Goal: Task Accomplishment & Management: Manage account settings

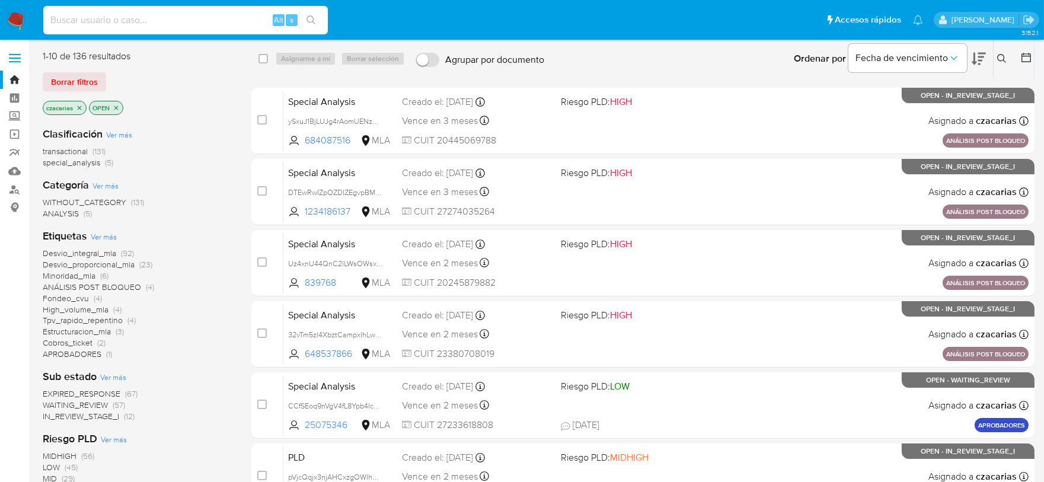
click at [230, 17] on input at bounding box center [185, 19] width 285 height 15
paste input "3PXLdbsZmwxI6wpuQXq7sIua"
type input "3PXLdbsZmwxI6wpuQXq7sIua"
click at [318, 11] on div "3PXLdbsZmwxI6wpuQXq7sIua Alt s" at bounding box center [185, 20] width 285 height 28
click at [311, 20] on icon "search-icon" at bounding box center [310, 19] width 9 height 9
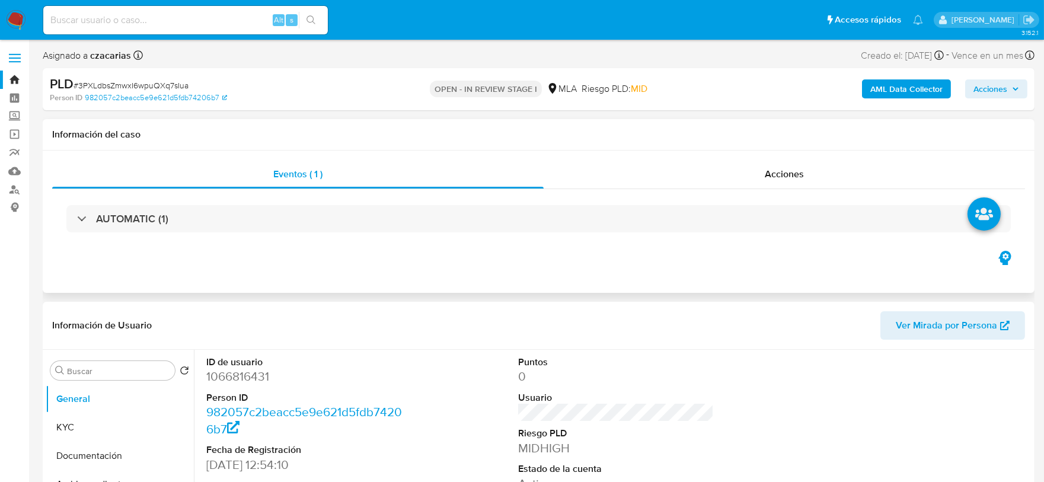
select select "10"
click at [56, 432] on button "KYC" at bounding box center [115, 427] width 139 height 28
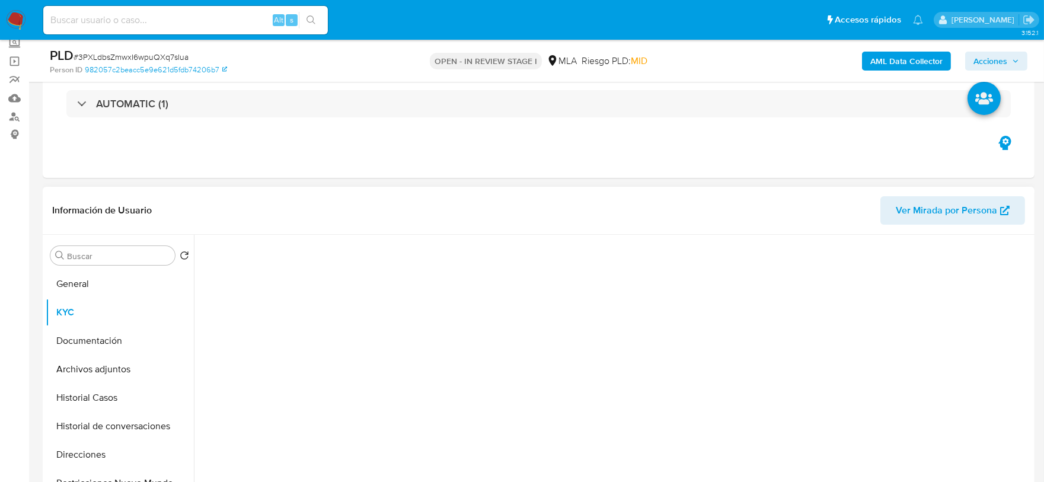
scroll to position [222, 0]
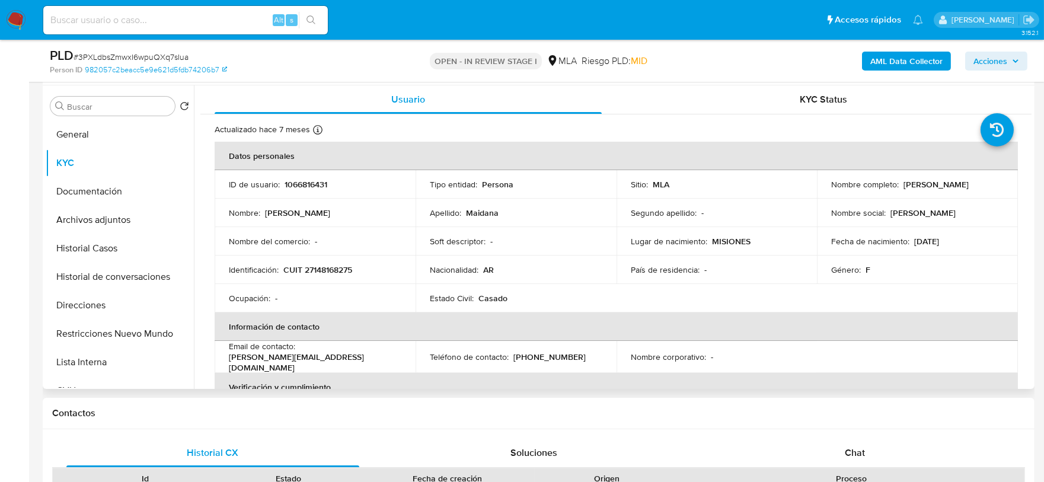
click at [323, 272] on p "CUIT 27148168275" at bounding box center [317, 269] width 69 height 11
copy p "27148168275"
drag, startPoint x: 103, startPoint y: 238, endPoint x: 108, endPoint y: 222, distance: 17.6
click at [103, 238] on button "Historial Casos" at bounding box center [120, 248] width 148 height 28
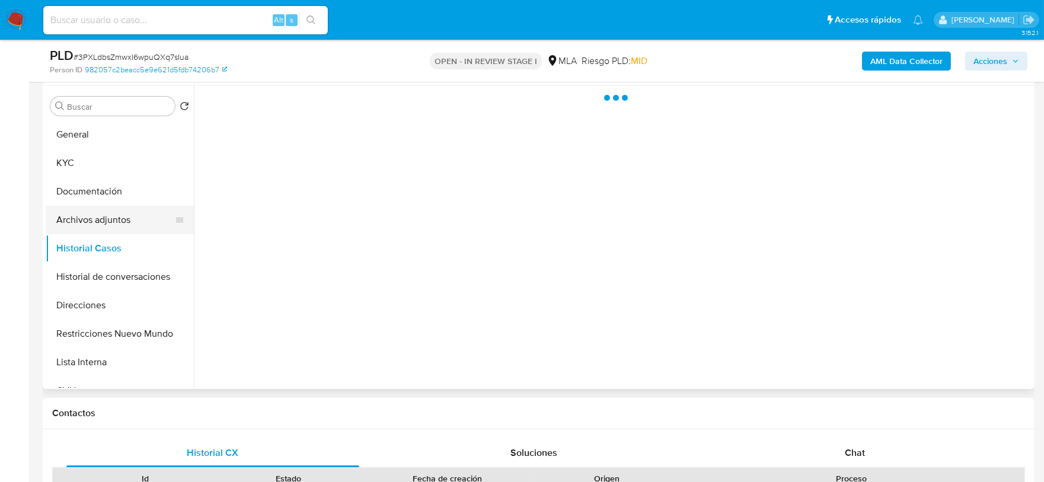
click at [111, 216] on button "Archivos adjuntos" at bounding box center [115, 220] width 139 height 28
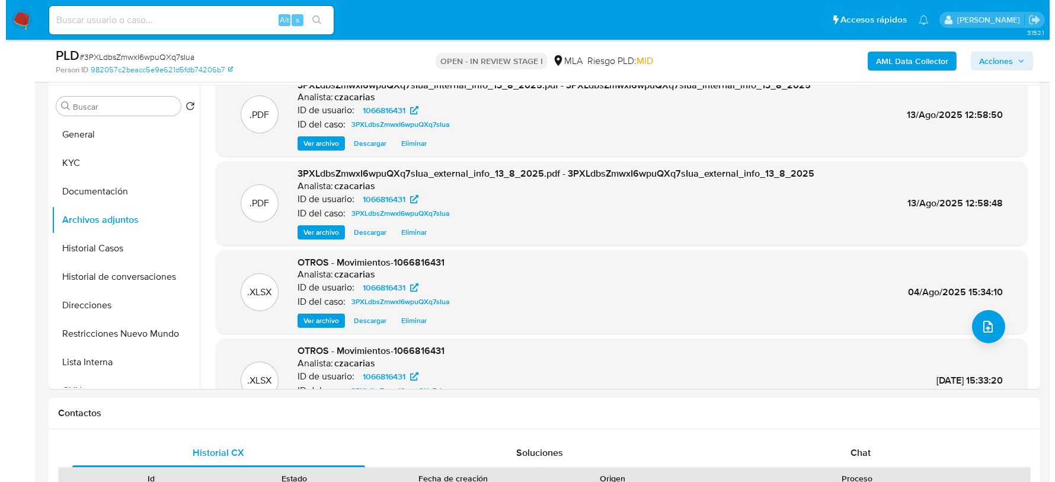
scroll to position [0, 0]
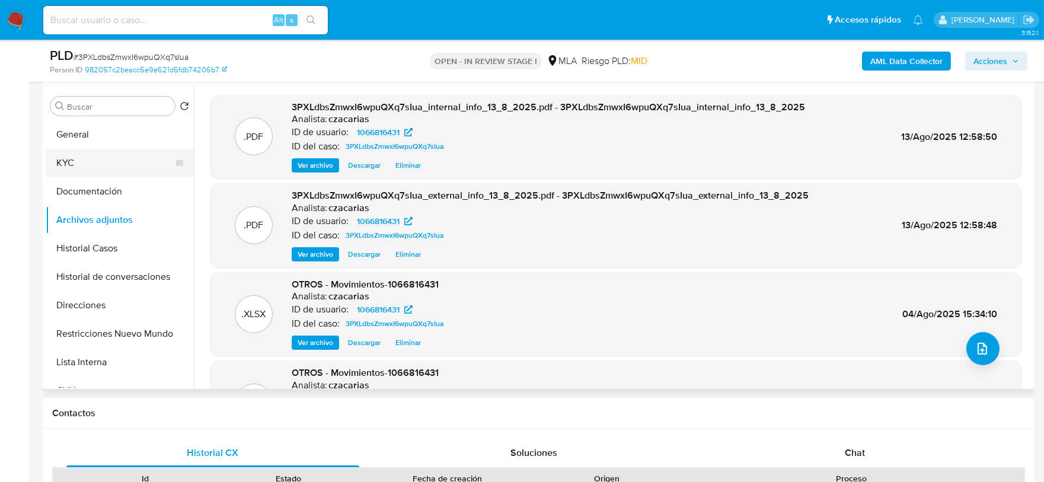
click at [106, 159] on button "KYC" at bounding box center [115, 163] width 139 height 28
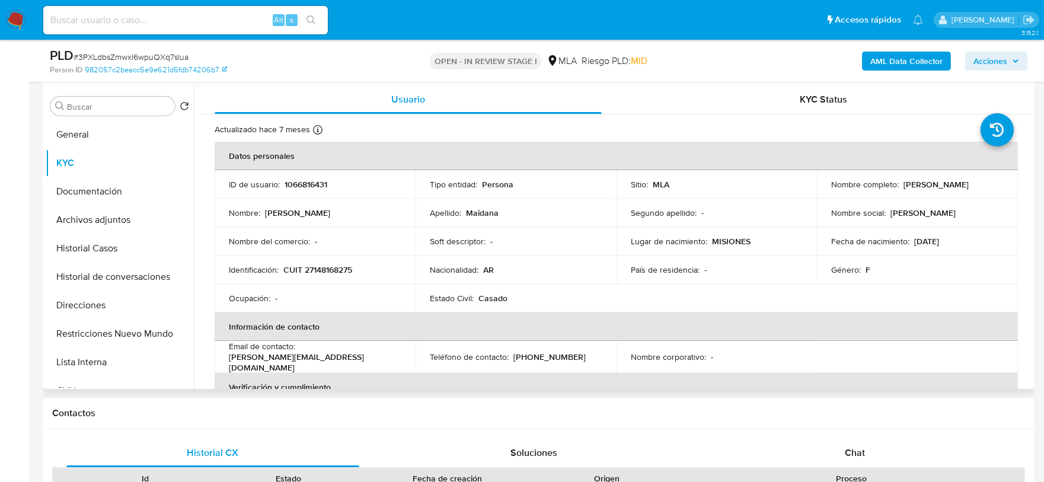
click at [317, 270] on p "CUIT 27148168275" at bounding box center [317, 269] width 69 height 11
copy p "27148168275"
drag, startPoint x: 901, startPoint y: 187, endPoint x: 996, endPoint y: 189, distance: 95.5
click at [996, 189] on div "Nombre completo : Mabel Silvia Maidana" at bounding box center [917, 184] width 173 height 11
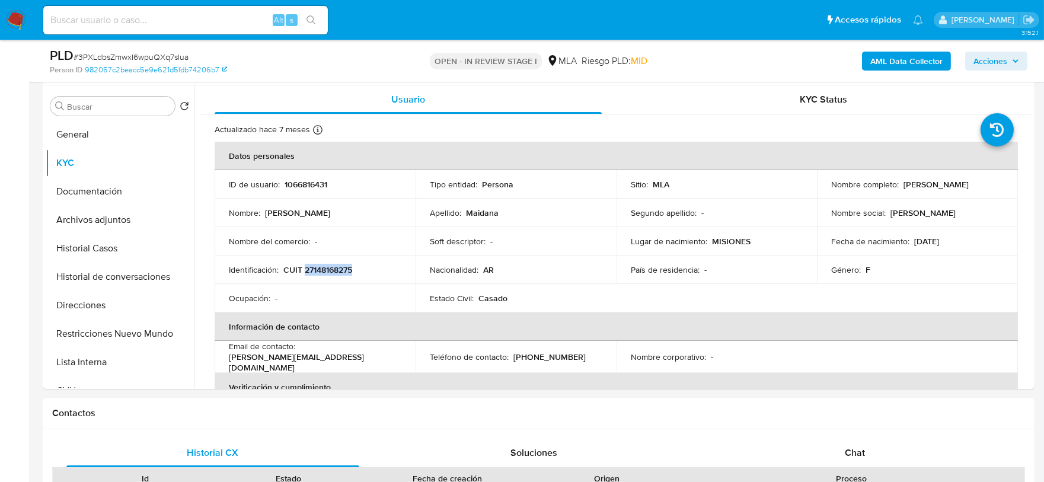
copy p "Mabel Silvia Maidana"
click at [124, 225] on button "Archivos adjuntos" at bounding box center [115, 220] width 139 height 28
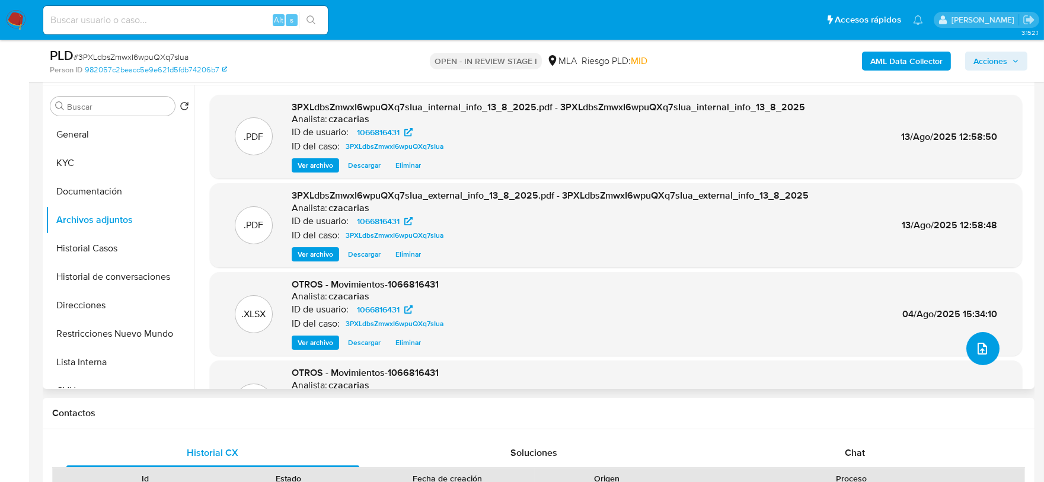
click at [986, 337] on button "upload-file" at bounding box center [982, 348] width 33 height 33
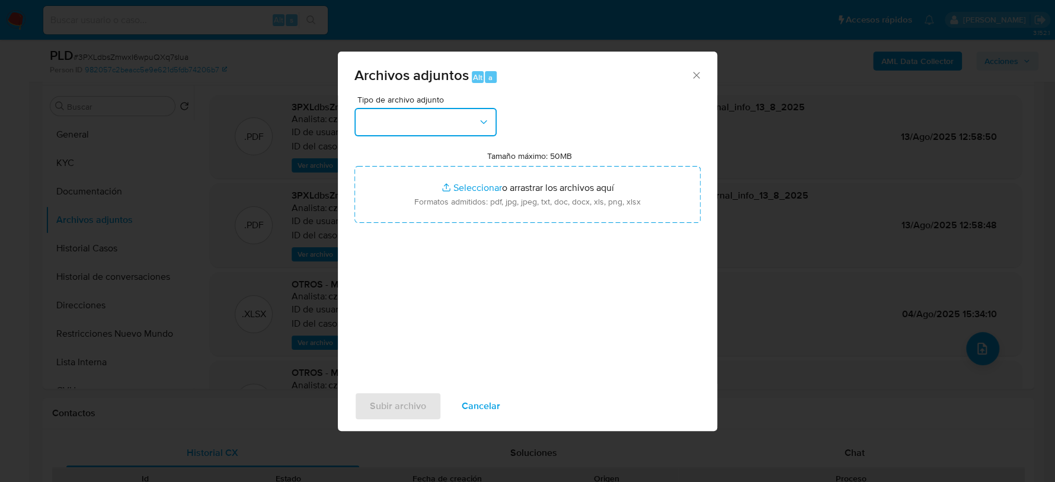
click at [451, 125] on button "button" at bounding box center [426, 122] width 142 height 28
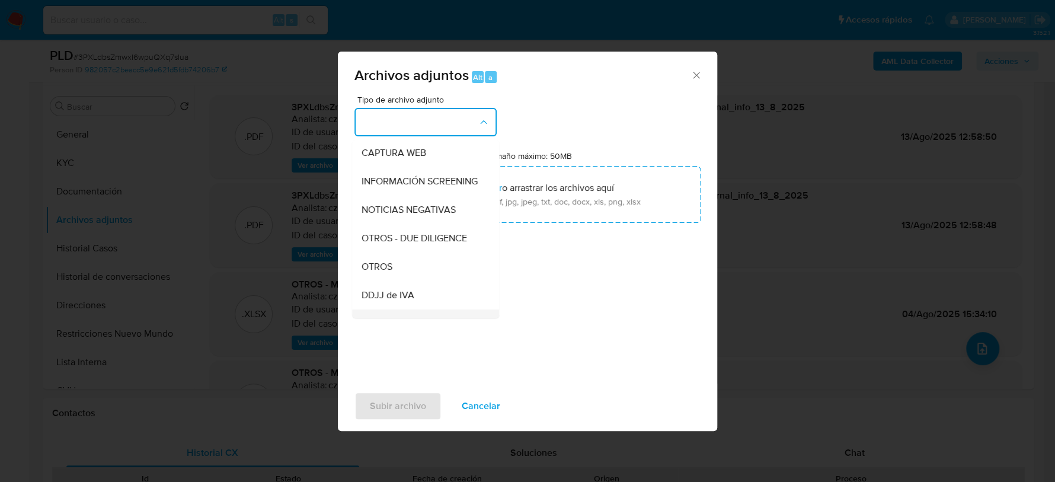
scroll to position [222, 0]
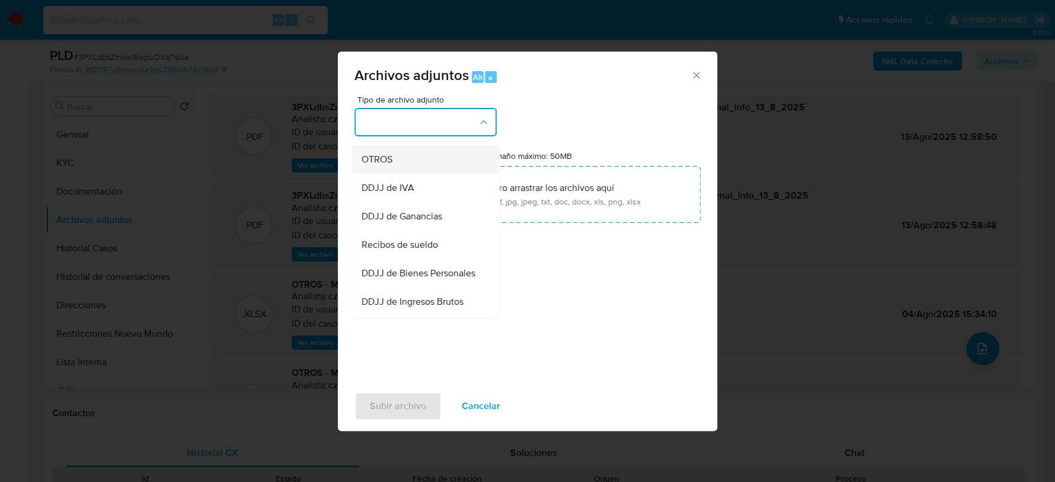
click at [429, 173] on div "OTROS" at bounding box center [422, 159] width 121 height 28
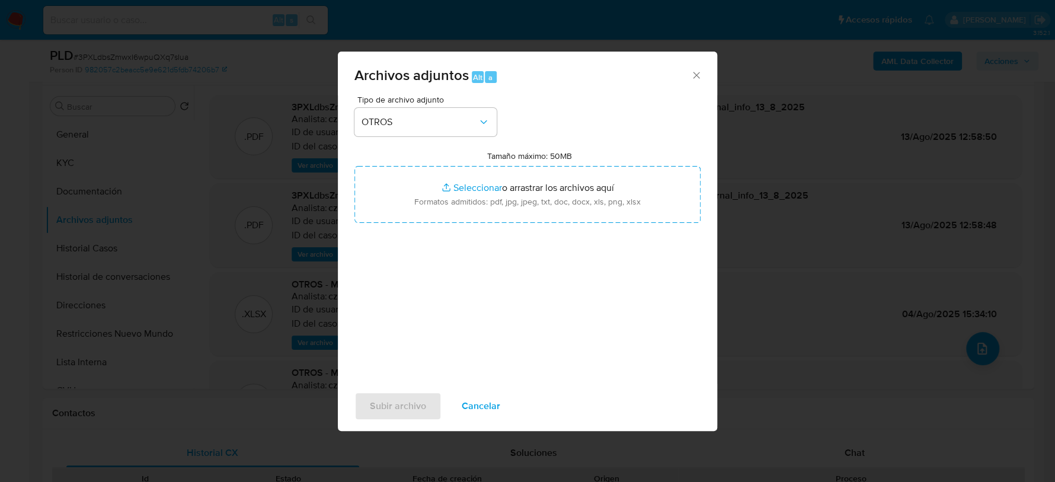
click at [474, 413] on span "Cancelar" at bounding box center [481, 406] width 39 height 26
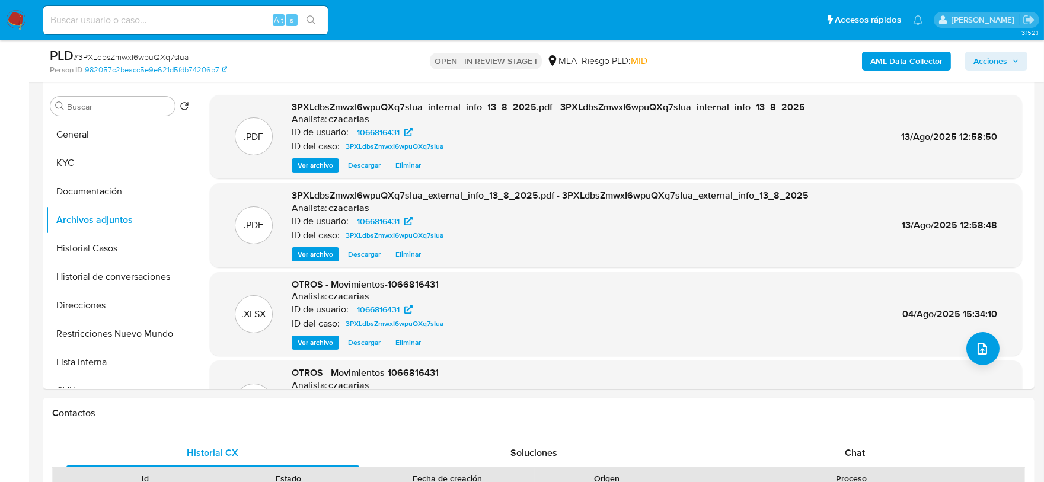
click at [165, 60] on span "# 3PXLdbsZmwxI6wpuQXq7sIua" at bounding box center [131, 57] width 115 height 12
click at [118, 58] on span "# 3PXLdbsZmwxI6wpuQXq7sIua" at bounding box center [131, 57] width 115 height 12
copy span "3PXLdbsZmwxI6wpuQXq7sIua"
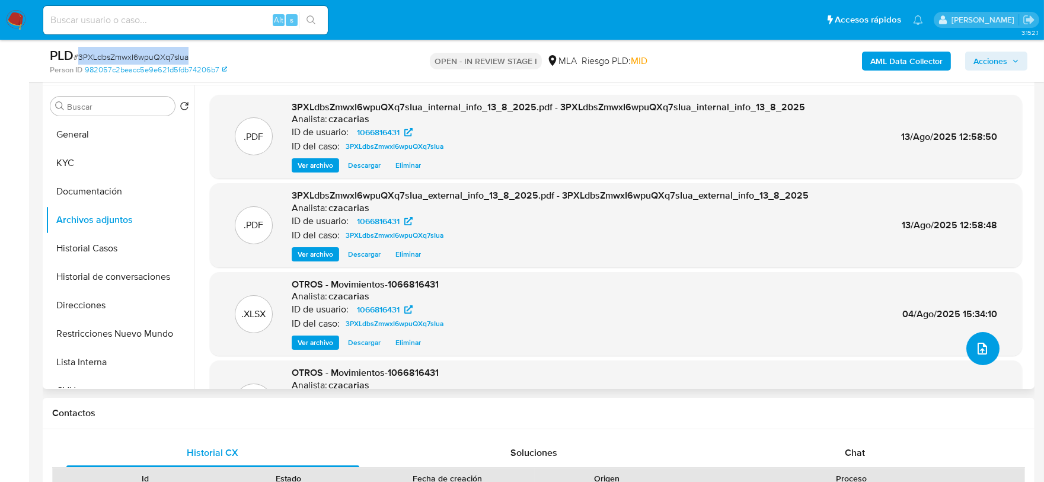
click at [979, 346] on icon "upload-file" at bounding box center [982, 348] width 14 height 14
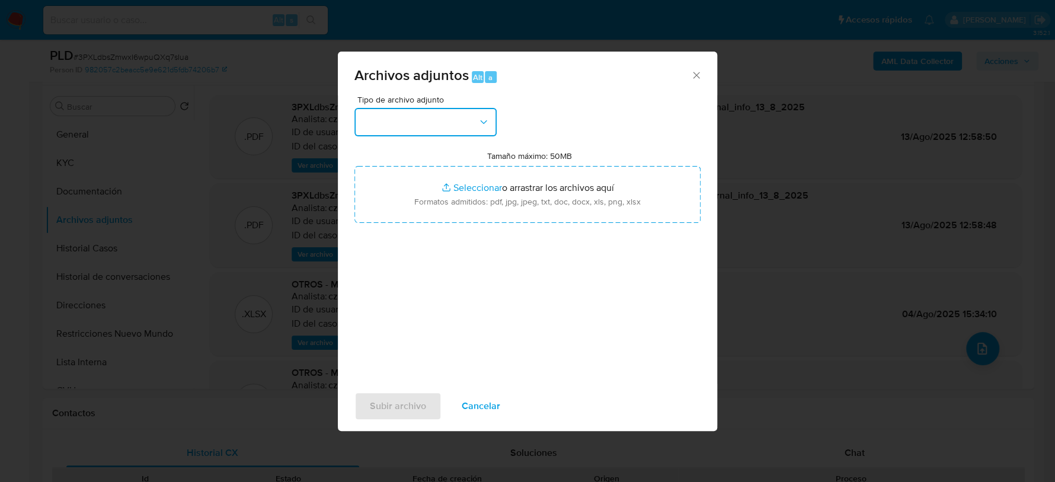
click at [390, 126] on button "button" at bounding box center [426, 122] width 142 height 28
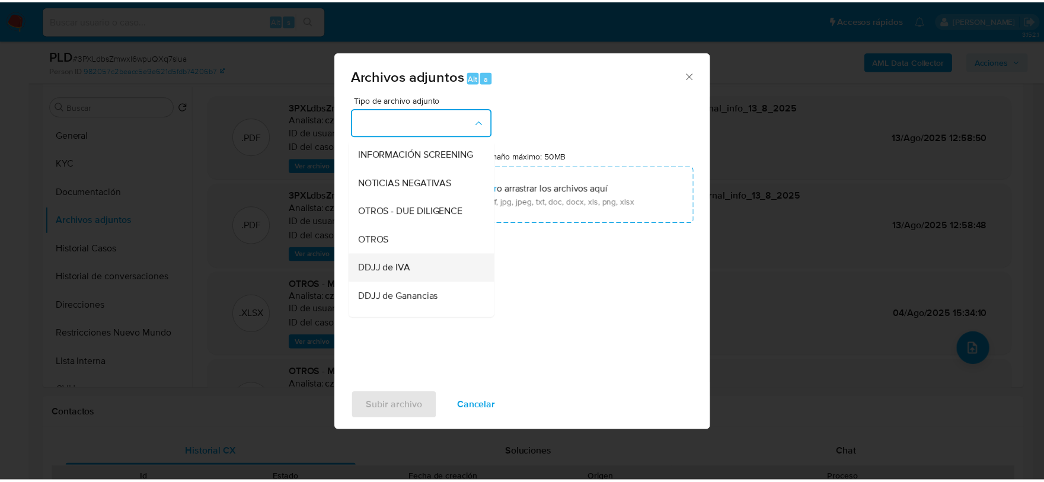
scroll to position [148, 0]
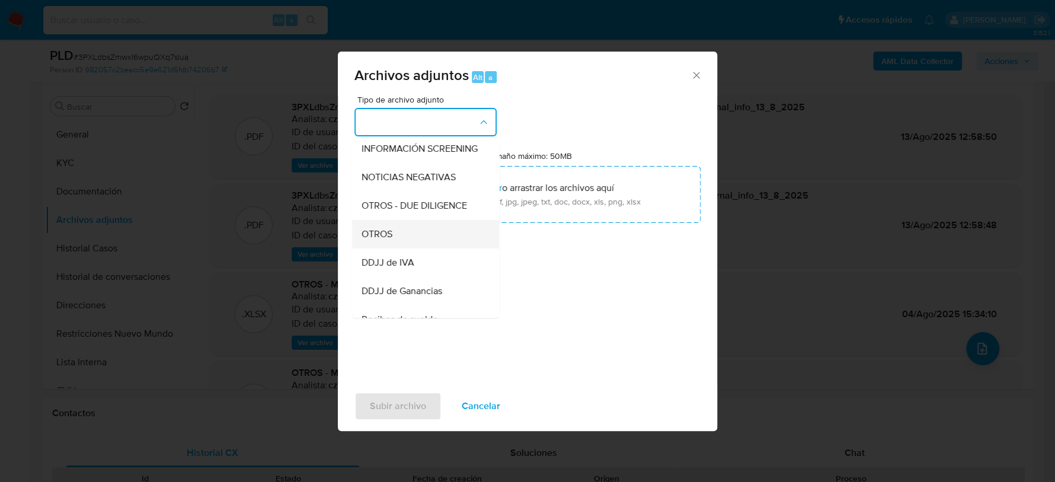
click at [404, 245] on div "OTROS" at bounding box center [422, 234] width 121 height 28
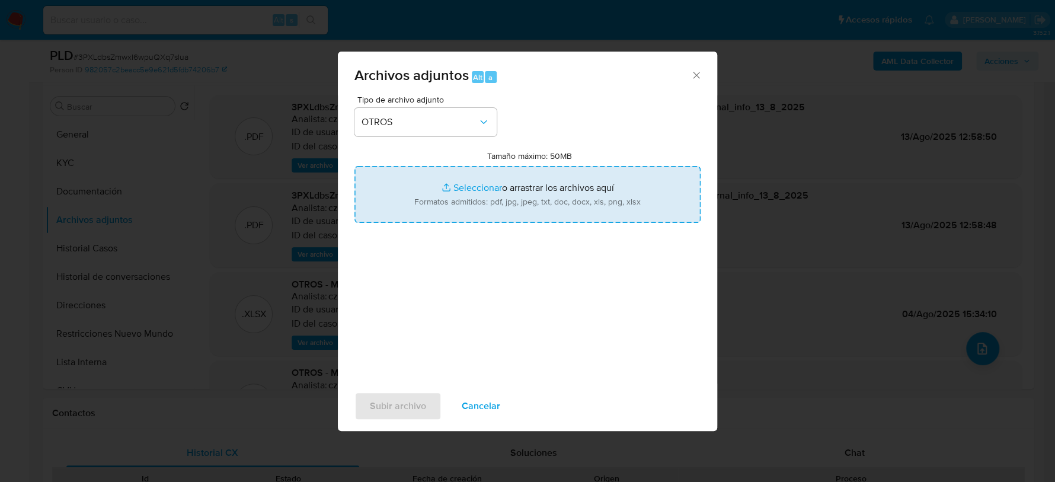
type input "C:\fakepath\Caselog 3PXLdbsZmwxI6wpuQXq7sIua_2025_06_18_21_53_43.docx"
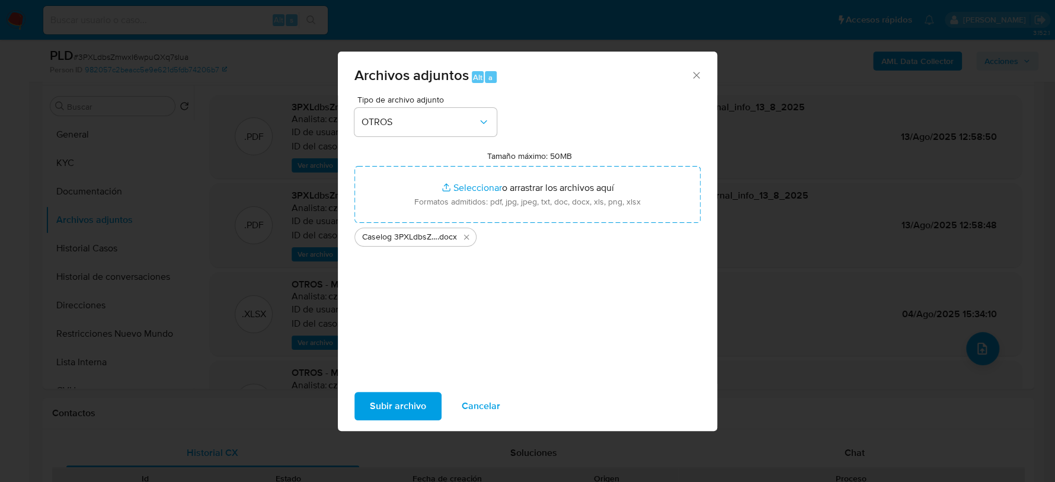
click at [385, 408] on span "Subir archivo" at bounding box center [398, 406] width 56 height 26
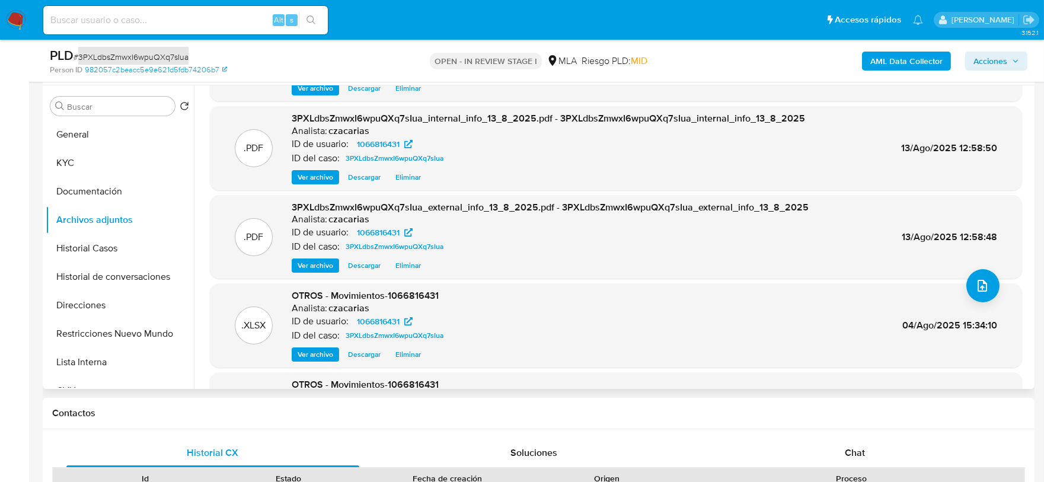
scroll to position [0, 0]
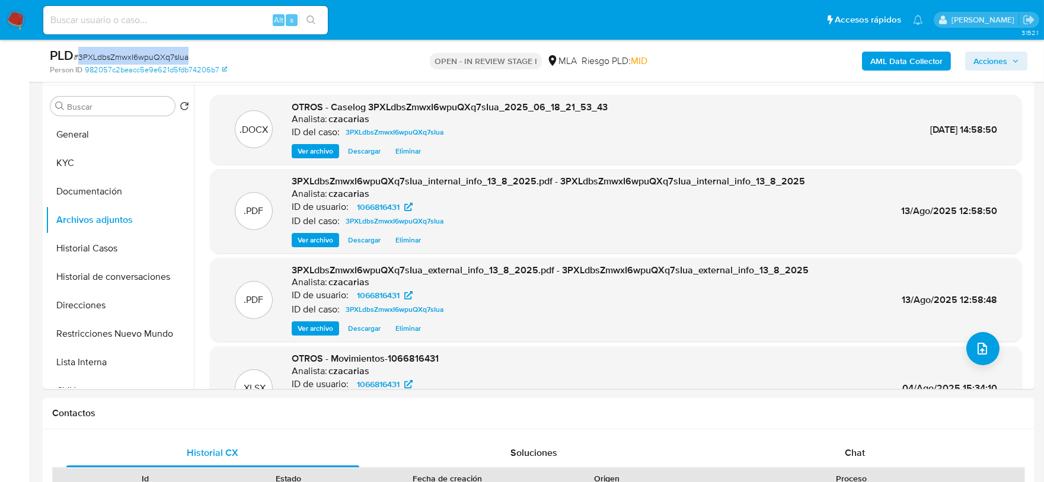
click at [1011, 59] on span "Acciones" at bounding box center [996, 61] width 46 height 17
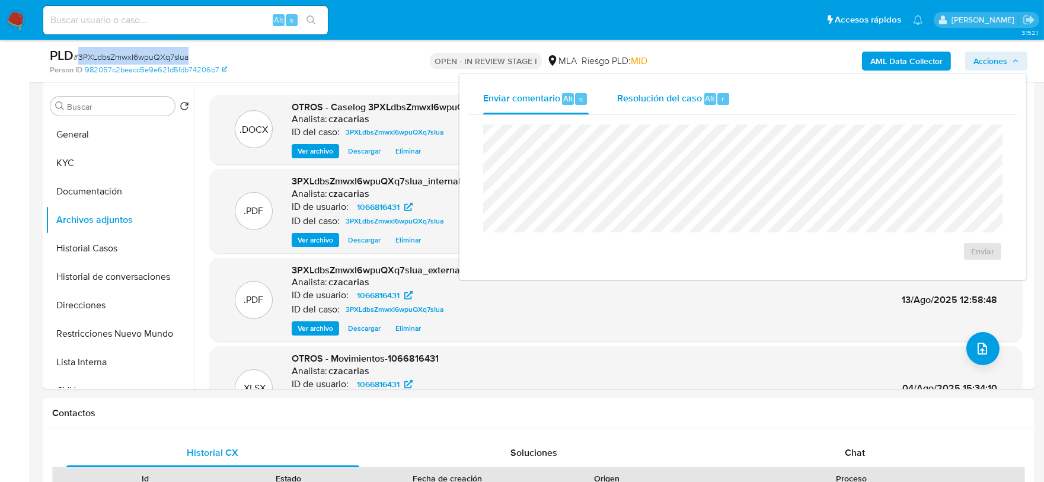
click at [668, 93] on span "Resolución del caso" at bounding box center [659, 98] width 85 height 14
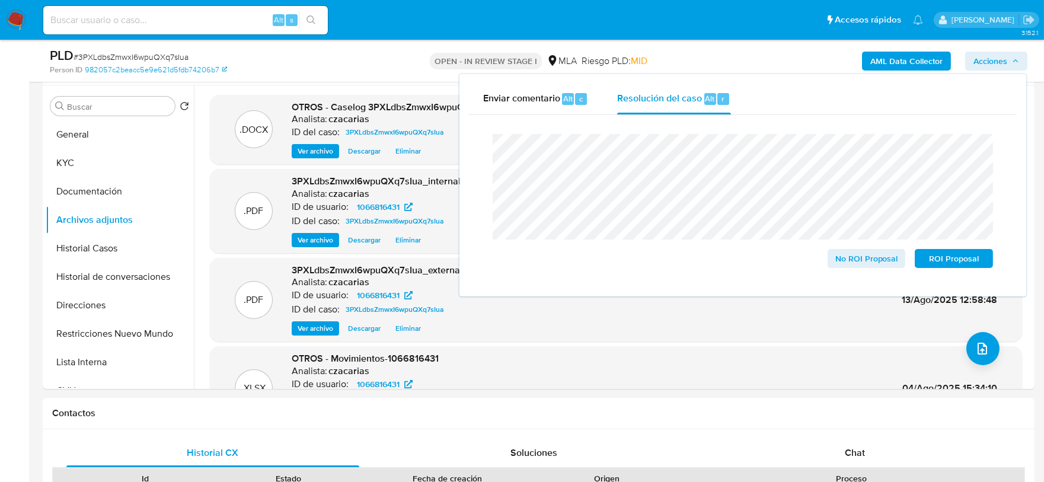
click at [148, 61] on span "# 3PXLdbsZmwxI6wpuQXq7sIua" at bounding box center [131, 57] width 115 height 12
drag, startPoint x: 148, startPoint y: 61, endPoint x: 164, endPoint y: 63, distance: 16.1
click at [148, 60] on span "# 3PXLdbsZmwxI6wpuQXq7sIua" at bounding box center [131, 57] width 115 height 12
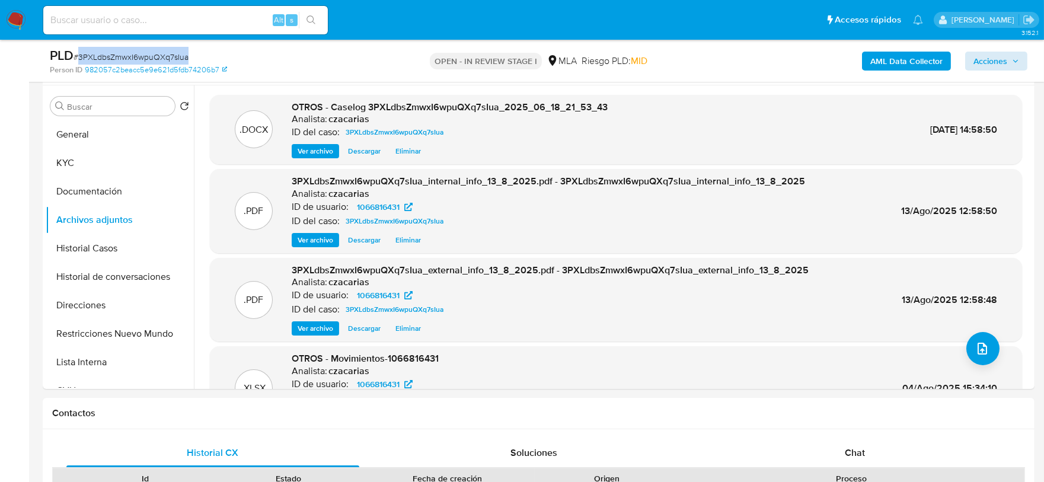
copy span "3PXLdbsZmwxI6wpuQXq7sIua"
click at [1000, 60] on span "Acciones" at bounding box center [990, 61] width 34 height 19
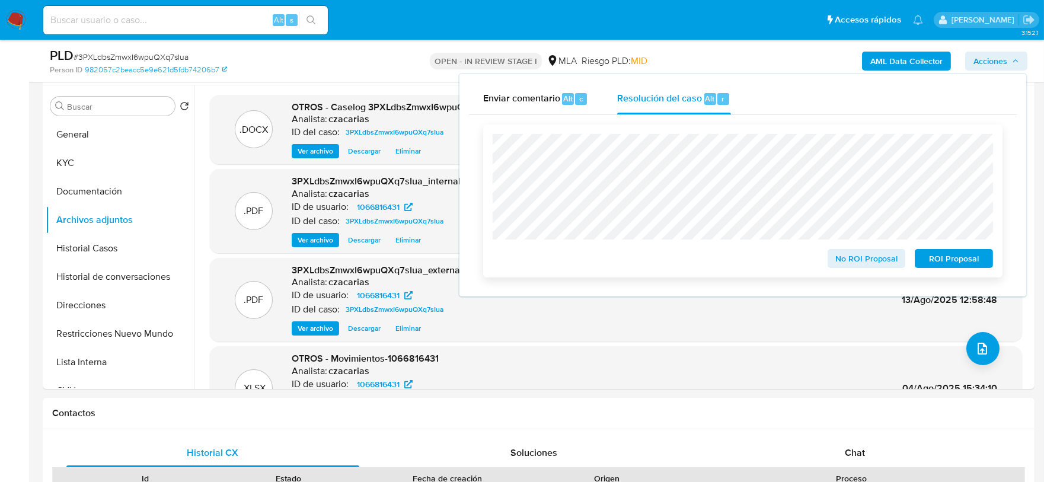
click at [885, 258] on span "No ROI Proposal" at bounding box center [867, 258] width 62 height 17
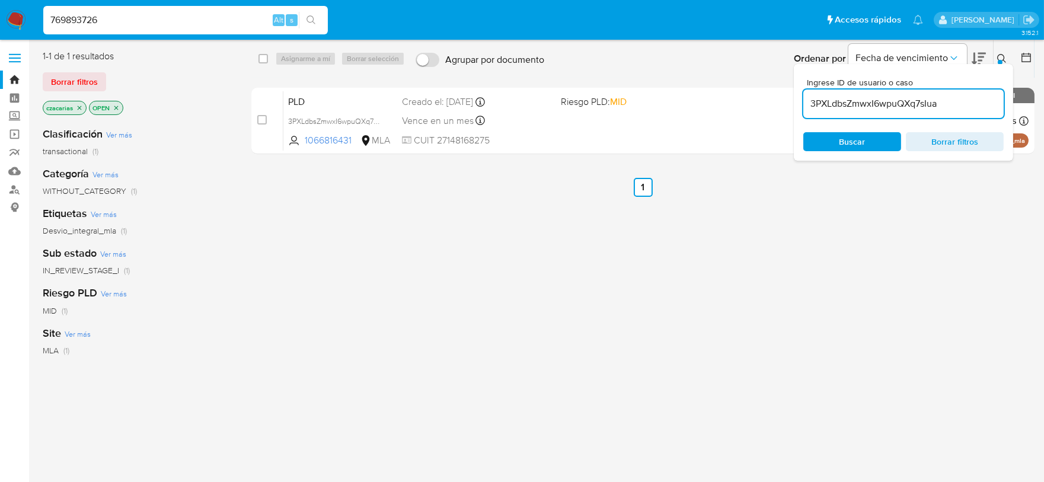
type input "769893726"
click at [321, 17] on button "search-icon" at bounding box center [311, 20] width 24 height 17
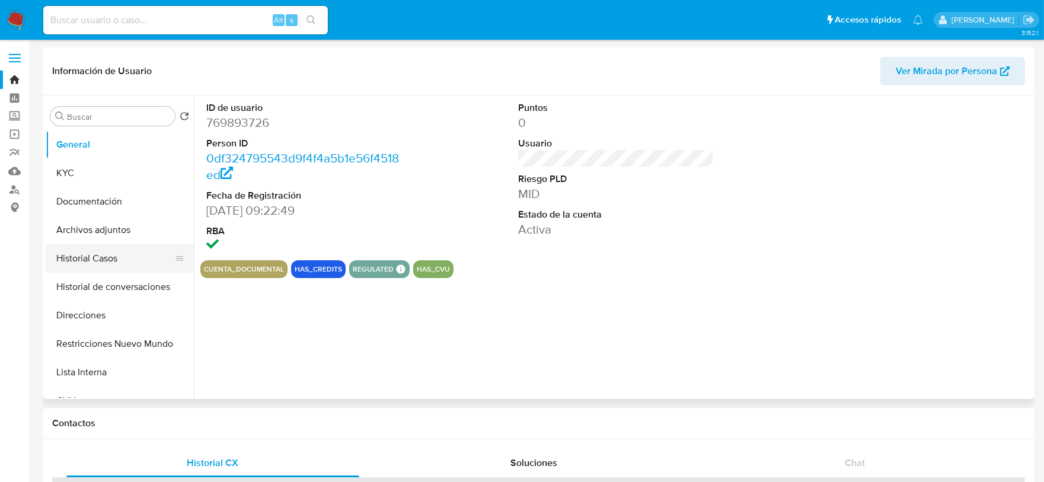
click at [106, 251] on button "Historial Casos" at bounding box center [115, 258] width 139 height 28
select select "10"
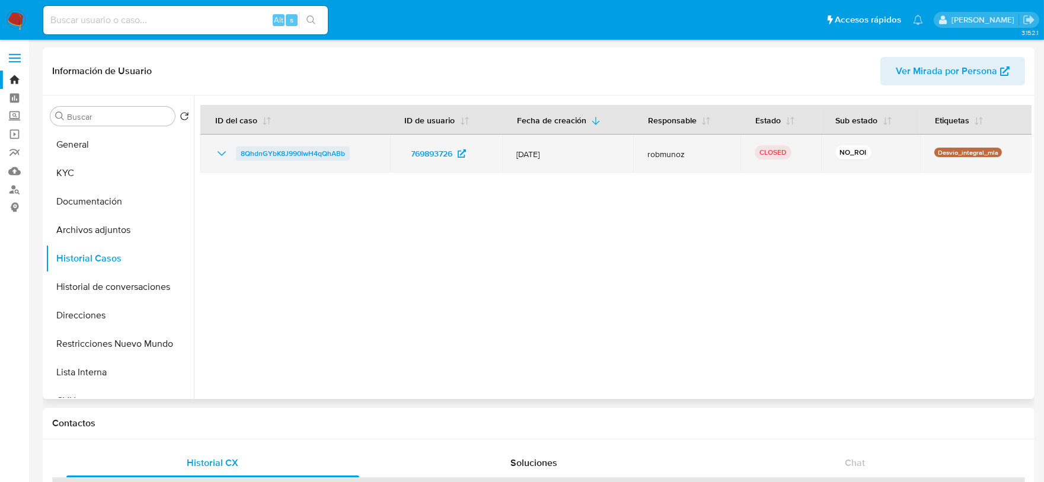
click at [296, 155] on span "8QhdnGYbK8J990IwH4qQhABb" at bounding box center [293, 153] width 104 height 14
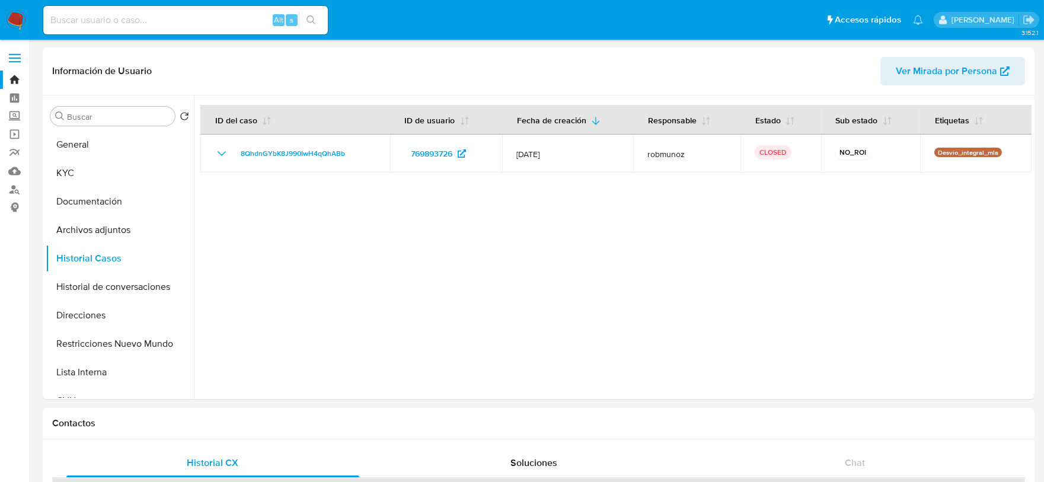
click at [18, 15] on img at bounding box center [16, 20] width 20 height 20
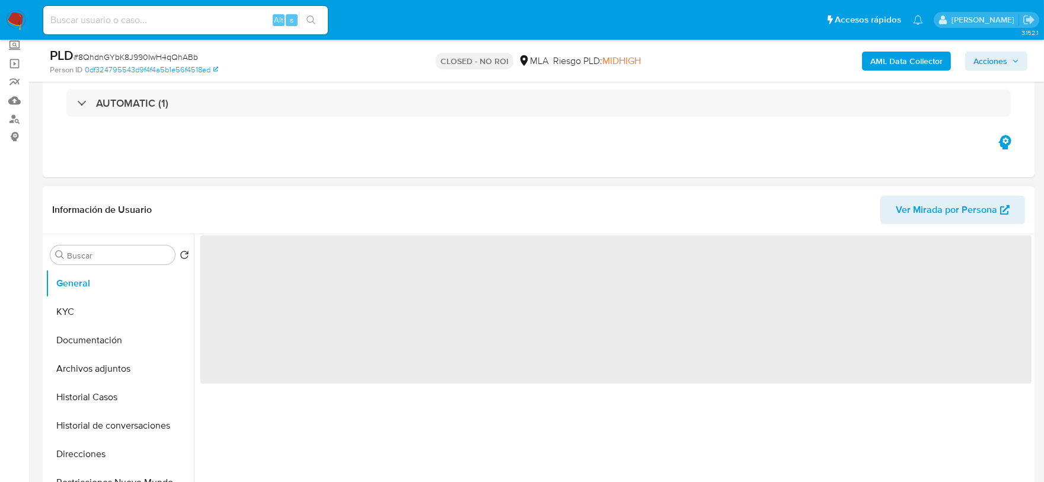
scroll to position [296, 0]
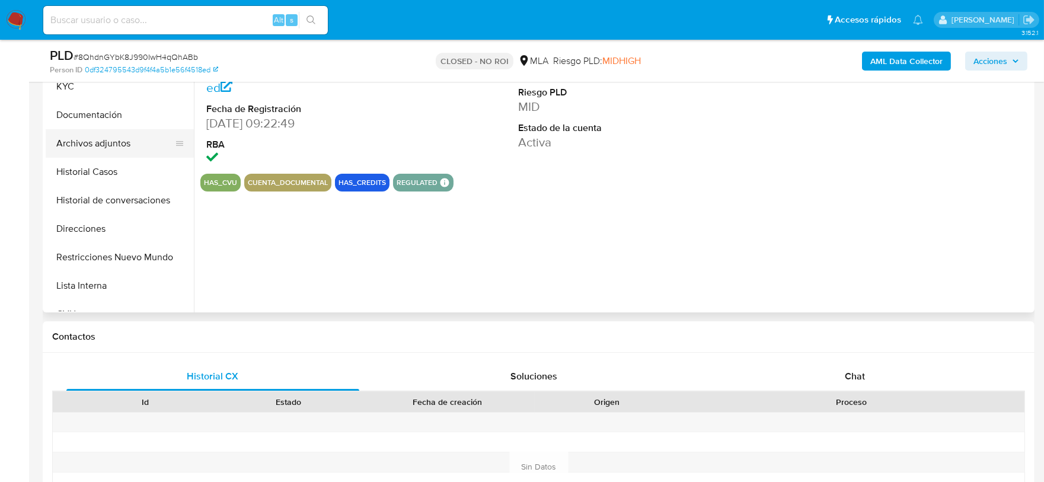
select select "10"
click at [111, 145] on button "Archivos adjuntos" at bounding box center [115, 143] width 139 height 28
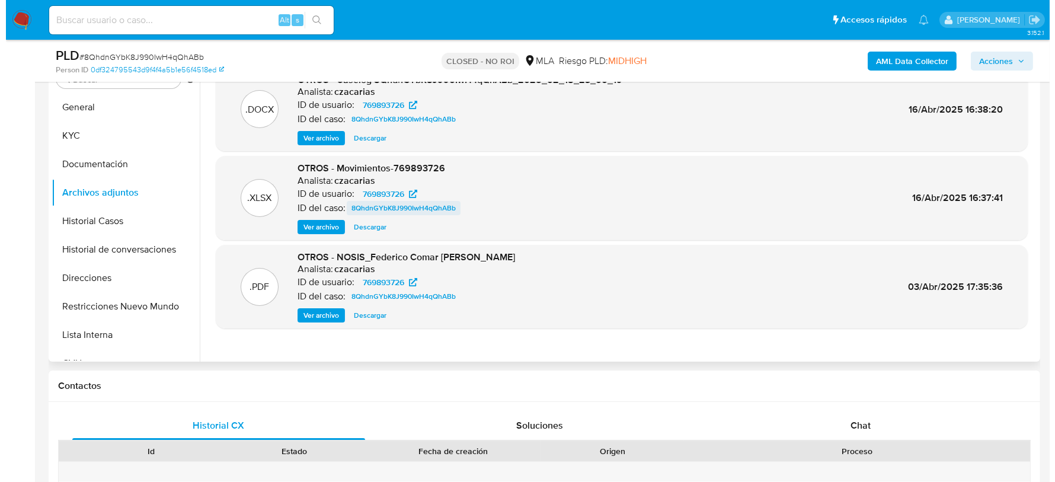
scroll to position [222, 0]
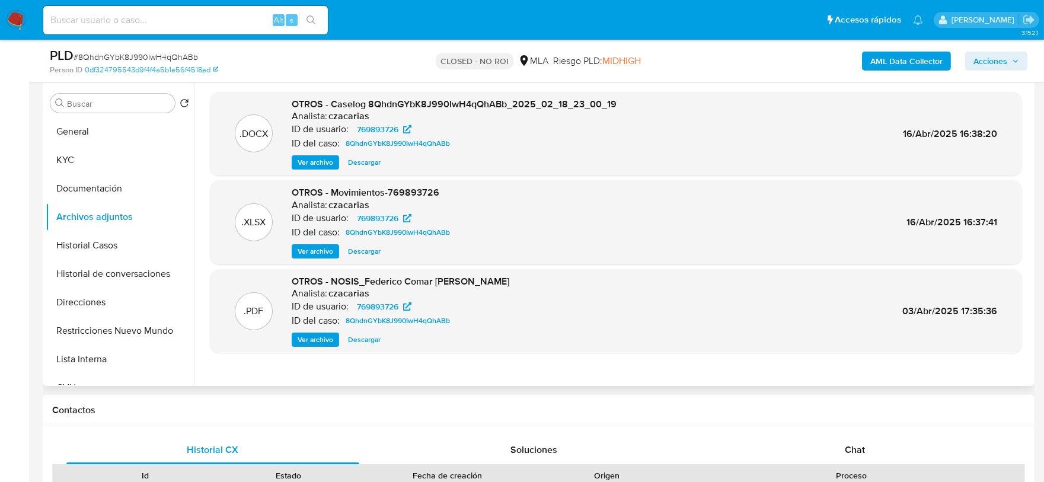
click at [323, 168] on span "Ver archivo" at bounding box center [316, 163] width 36 height 12
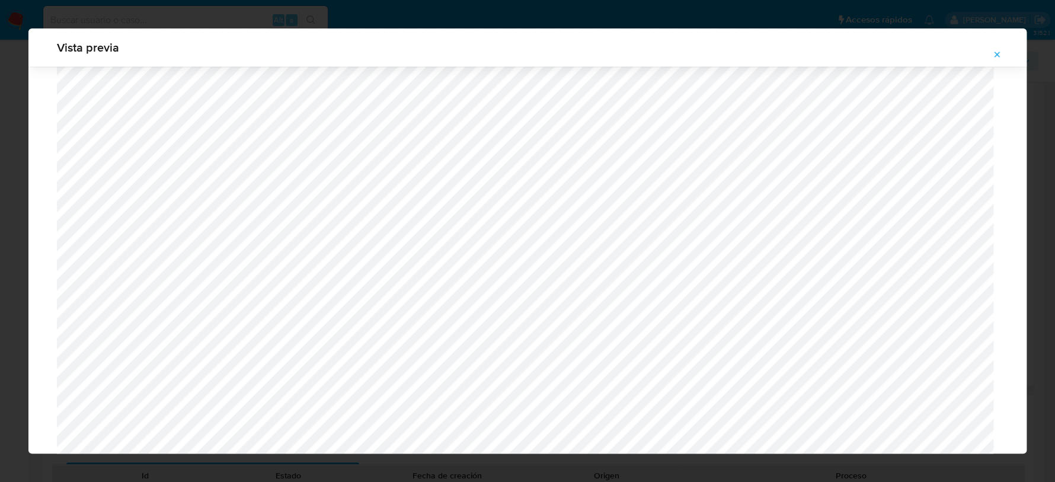
scroll to position [1013, 0]
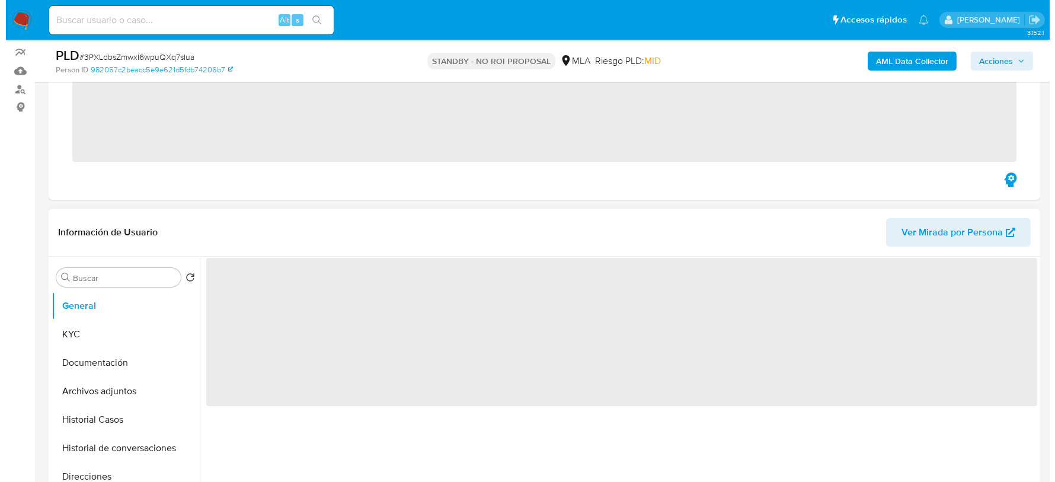
scroll to position [148, 0]
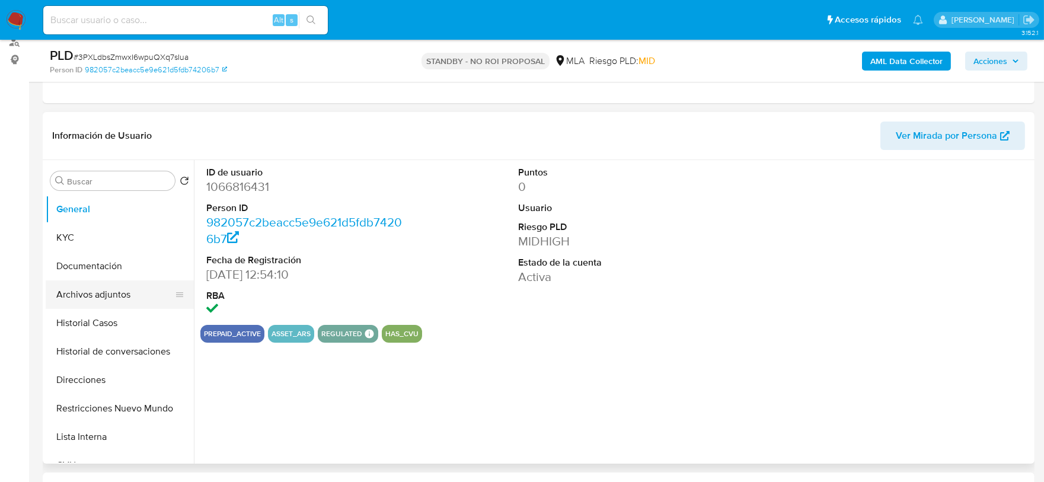
click at [119, 291] on button "Archivos adjuntos" at bounding box center [115, 294] width 139 height 28
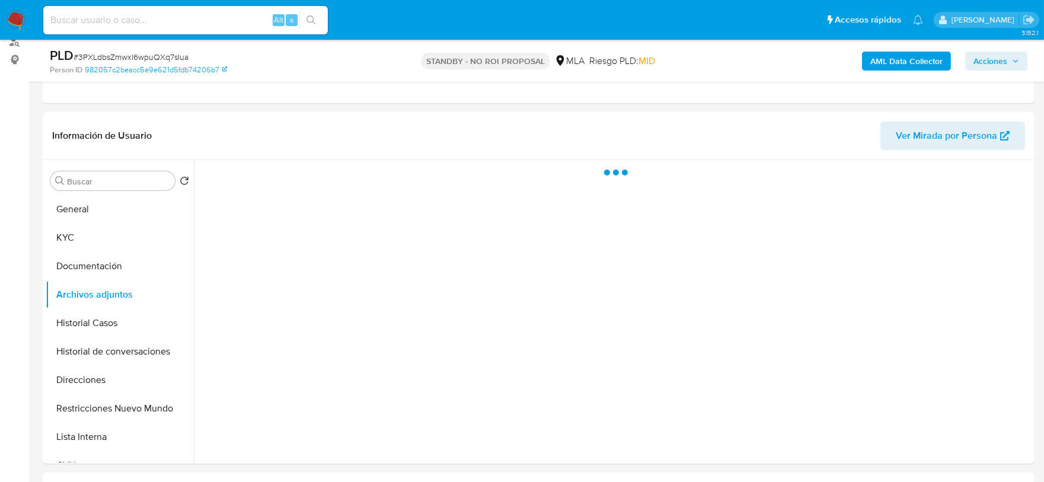
select select "10"
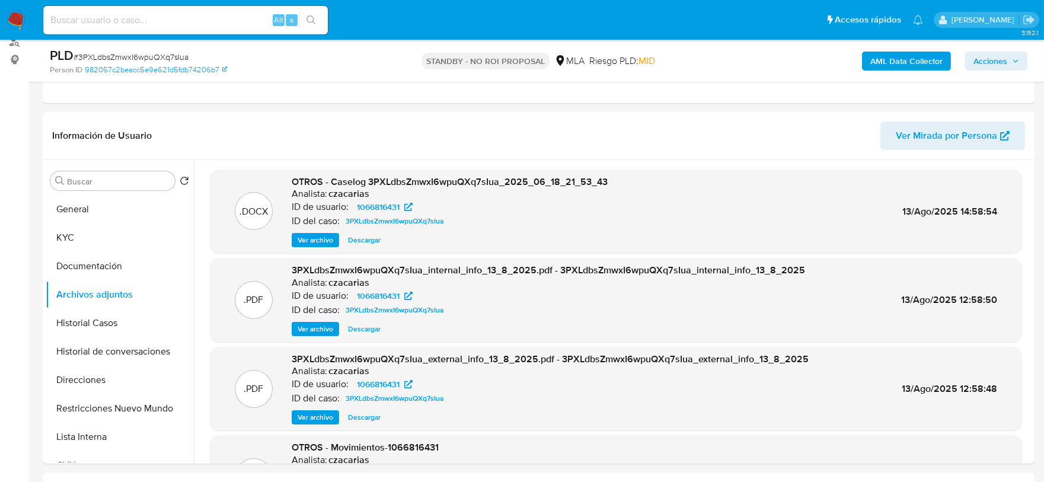
click at [323, 240] on span "Ver archivo" at bounding box center [316, 240] width 36 height 12
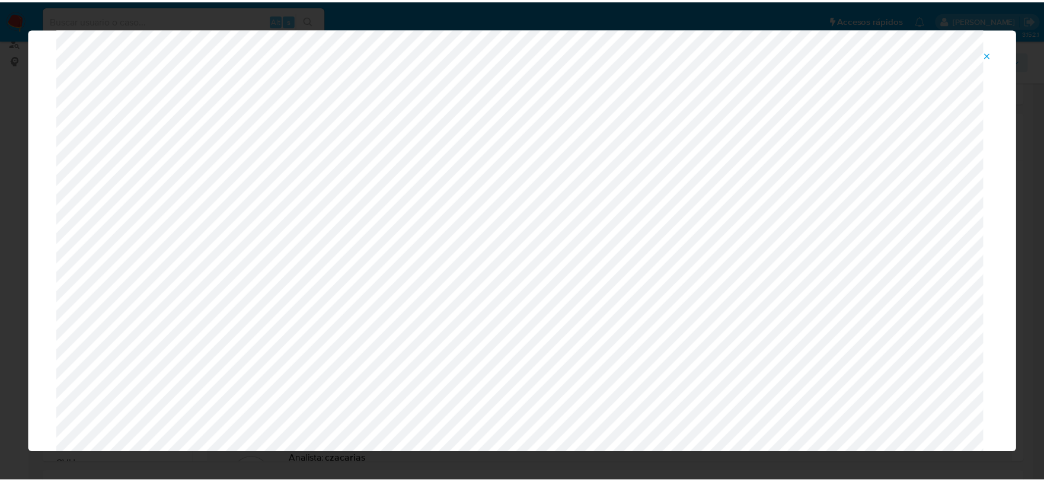
scroll to position [0, 0]
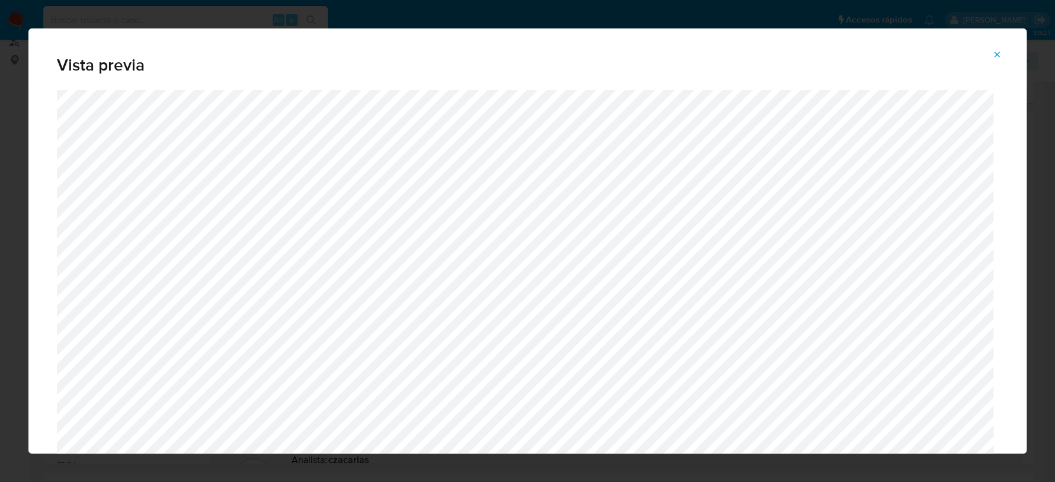
click at [999, 53] on icon "Attachment preview" at bounding box center [996, 54] width 9 height 9
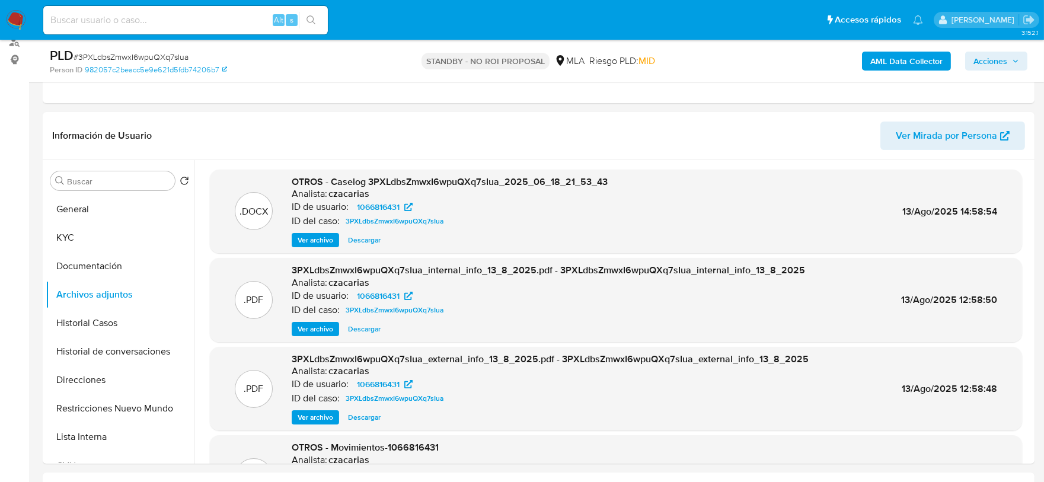
click at [223, 27] on div "Alt s" at bounding box center [185, 20] width 285 height 28
click at [228, 17] on input at bounding box center [185, 19] width 285 height 15
paste input "7SENXjrak4FJr2FyWm8JpwHE"
type input "7SENXjrak4FJr2FyWm8JpwHE"
click at [306, 20] on icon "search-icon" at bounding box center [310, 19] width 9 height 9
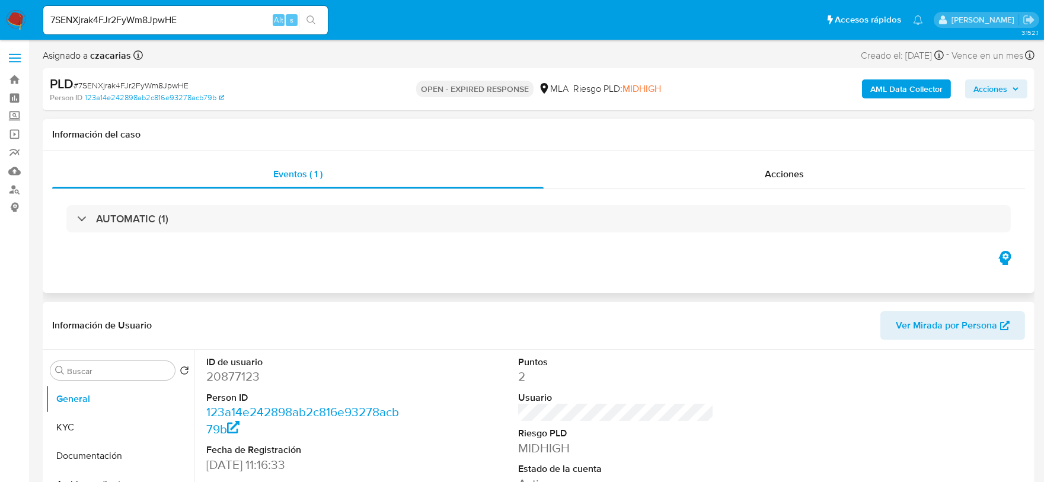
select select "10"
click at [128, 20] on input "7SENXjrak4FJr2FyWm8JpwHE" at bounding box center [185, 19] width 285 height 15
click at [129, 20] on input "7SENXjrak4FJr2FyWm8JpwHE" at bounding box center [185, 19] width 285 height 15
paste input "FODeFIT7JgpQvwjVGFOLV9CC"
type input "FODeFIT7JgpQvwjVGFOLV9CC"
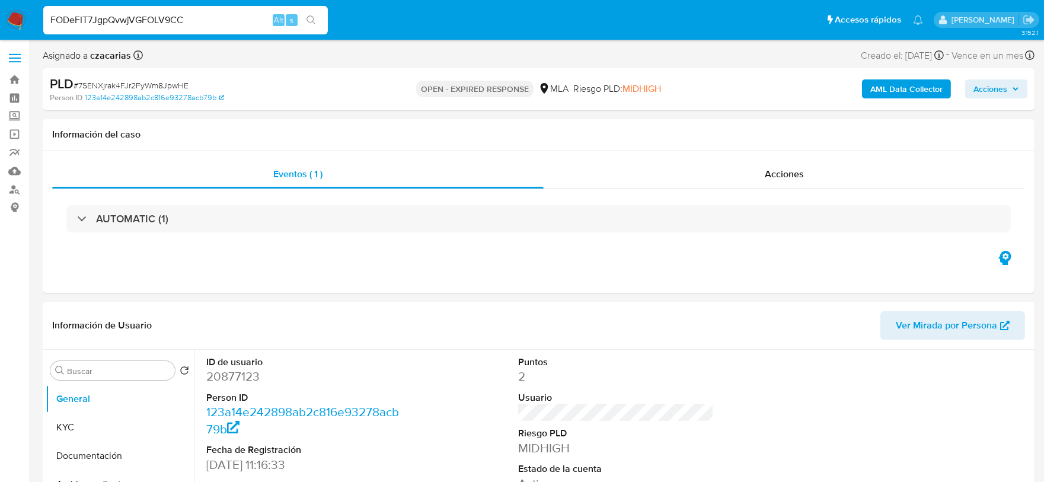
click at [307, 18] on icon "search-icon" at bounding box center [310, 19] width 9 height 9
select select "10"
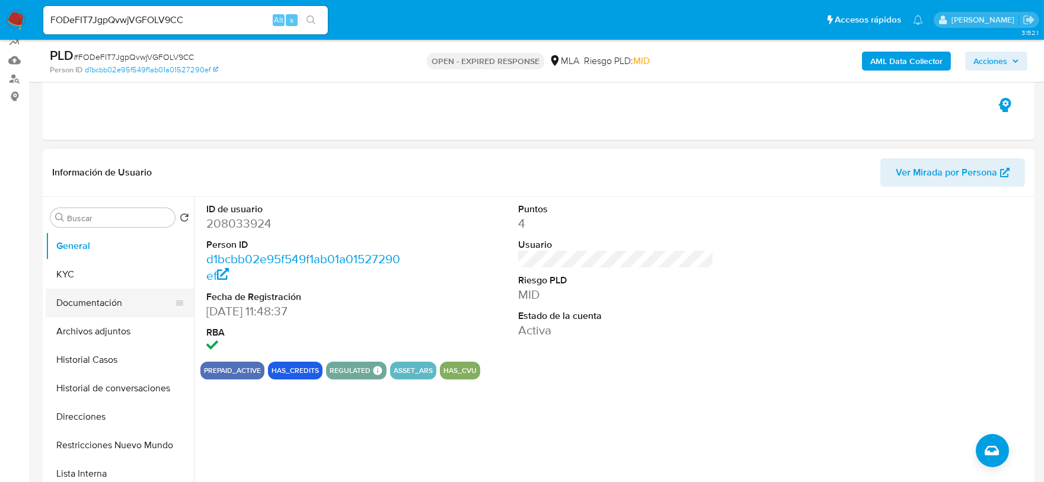
scroll to position [148, 0]
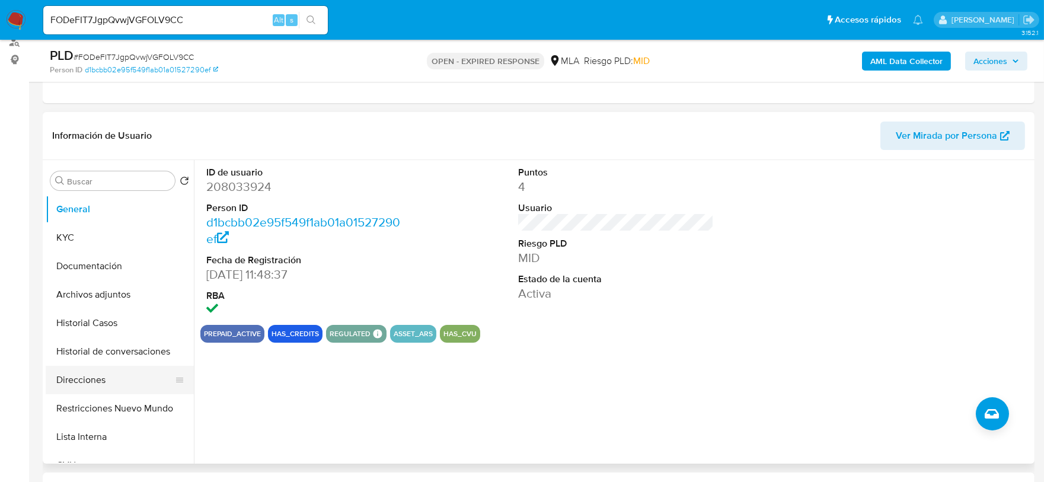
click at [105, 386] on button "Direcciones" at bounding box center [115, 380] width 139 height 28
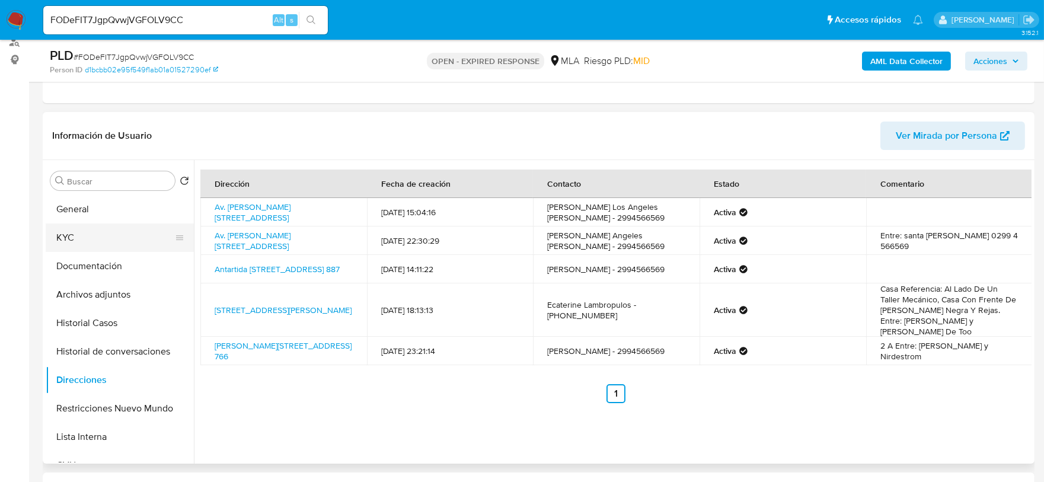
click at [80, 227] on button "KYC" at bounding box center [115, 237] width 139 height 28
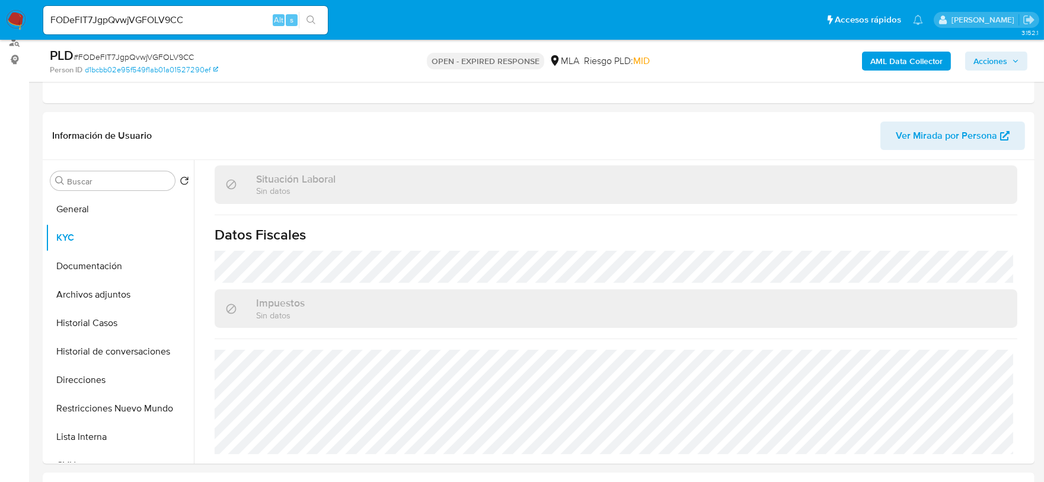
scroll to position [623, 0]
click at [83, 368] on button "Direcciones" at bounding box center [115, 380] width 139 height 28
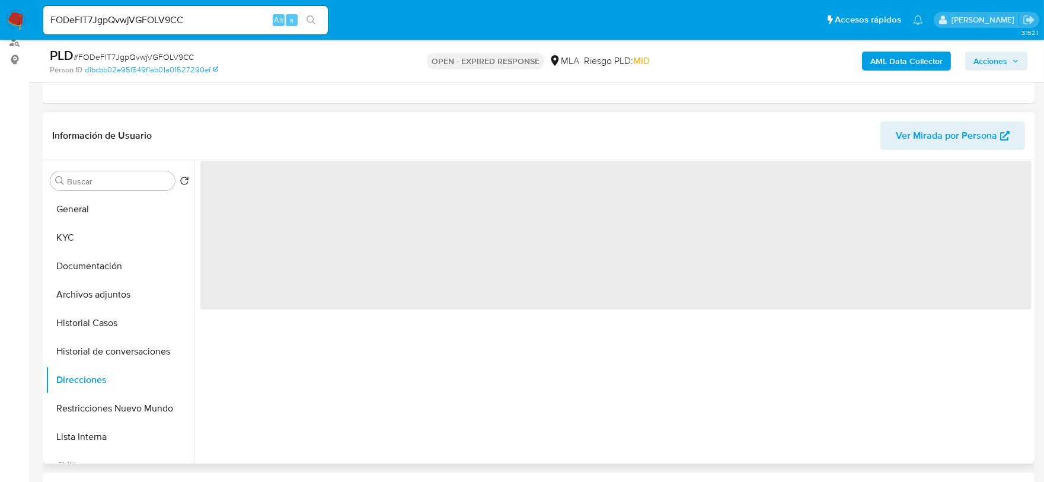
scroll to position [0, 0]
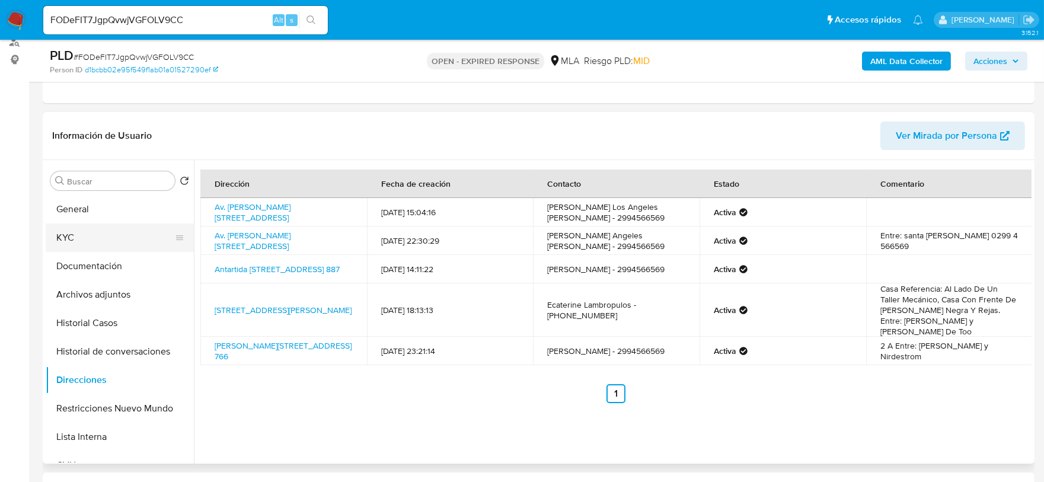
click at [113, 242] on button "KYC" at bounding box center [115, 237] width 139 height 28
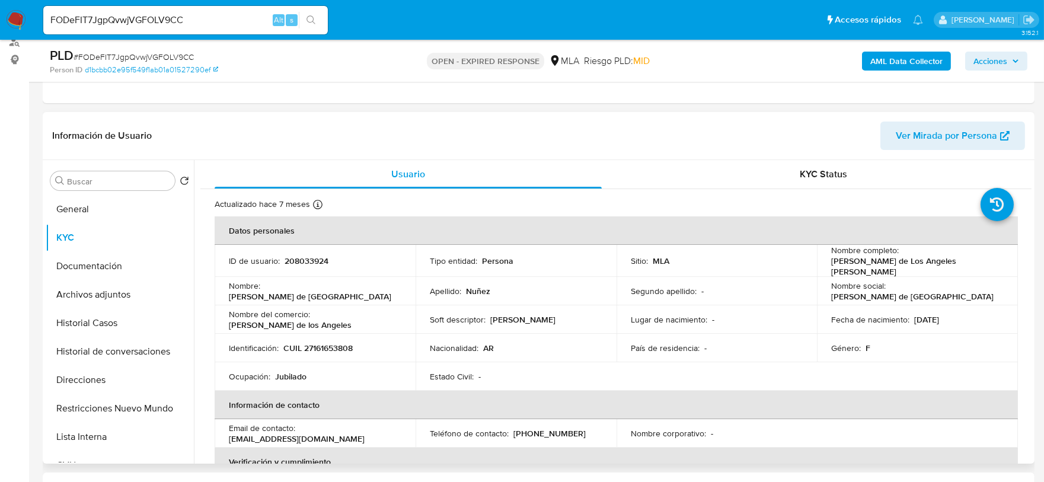
click at [334, 343] on p "CUIL 27161653808" at bounding box center [317, 348] width 69 height 11
copy p "27161653808"
drag, startPoint x: 828, startPoint y: 264, endPoint x: 937, endPoint y: 261, distance: 109.1
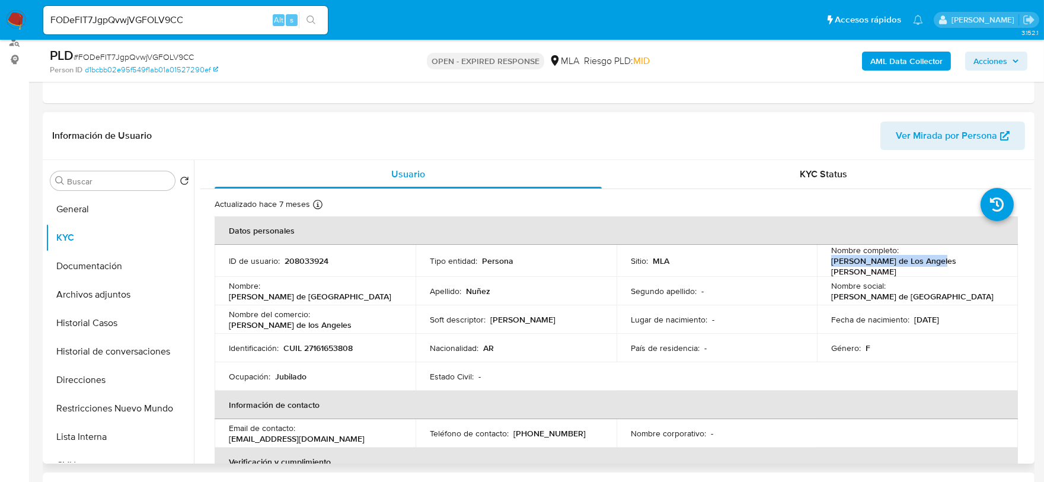
click at [937, 261] on div "Nombre completo : Maria de Los Angeles Nuñez" at bounding box center [917, 261] width 173 height 32
copy p "Maria de Los Angeles Nuñez"
drag, startPoint x: 65, startPoint y: 261, endPoint x: 76, endPoint y: 261, distance: 11.9
click at [64, 261] on button "Documentación" at bounding box center [115, 266] width 139 height 28
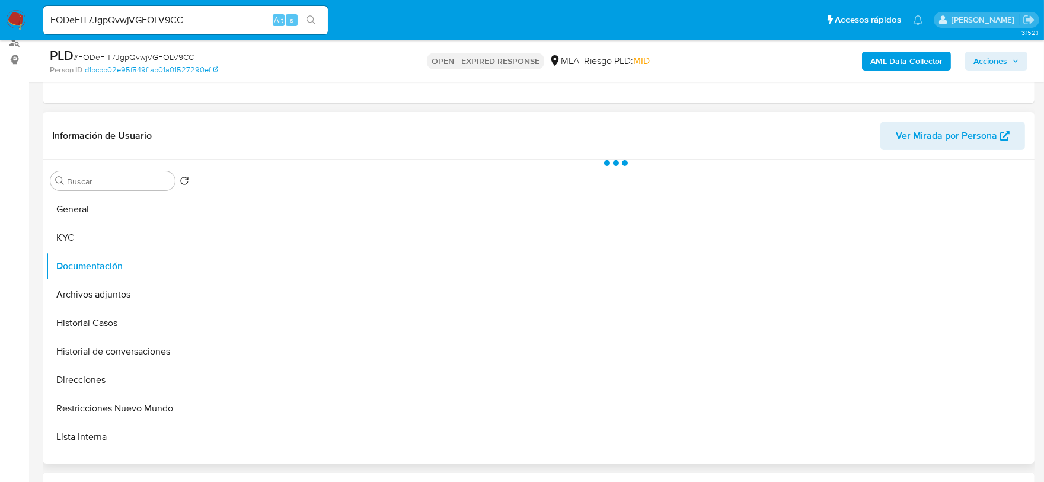
click at [274, 196] on div at bounding box center [613, 312] width 838 height 304
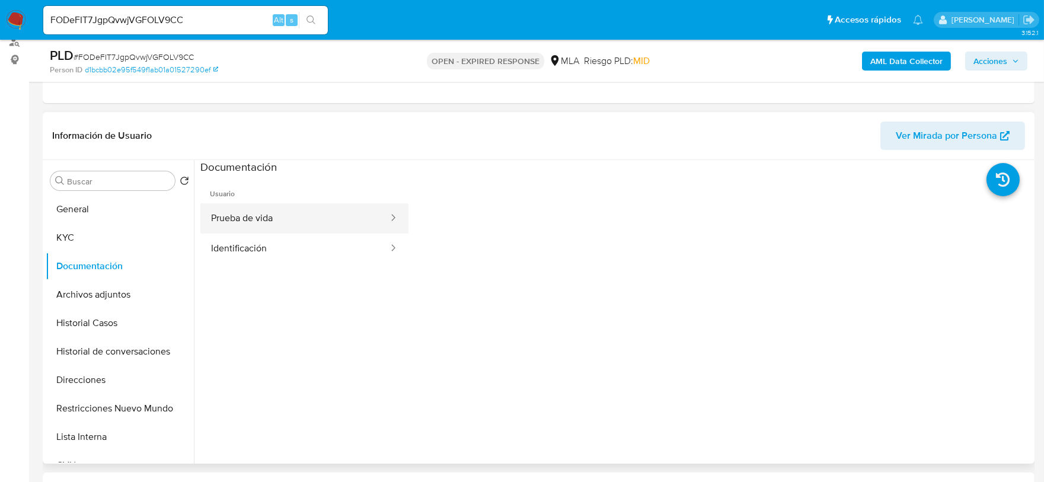
click at [258, 203] on button "Prueba de vida" at bounding box center [294, 218] width 189 height 30
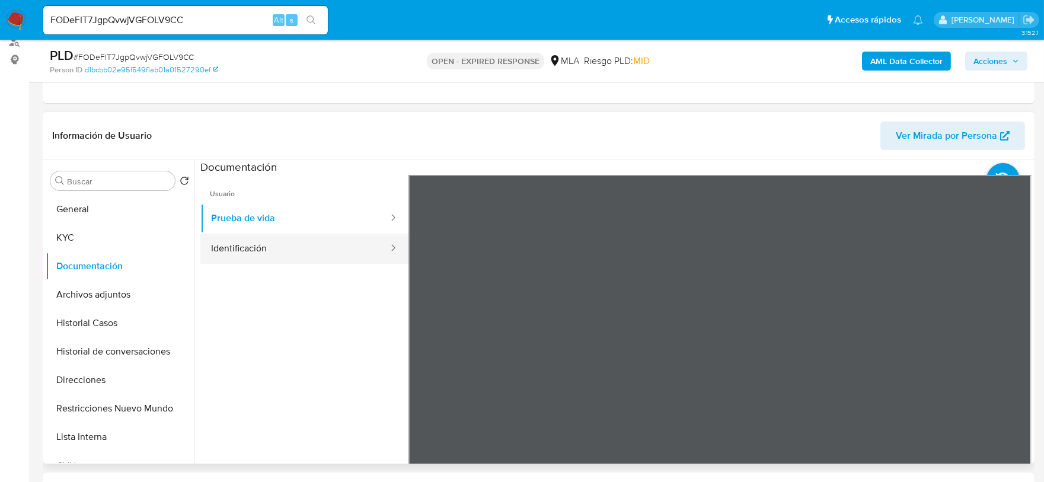
click at [339, 235] on button "Identificación" at bounding box center [294, 249] width 189 height 30
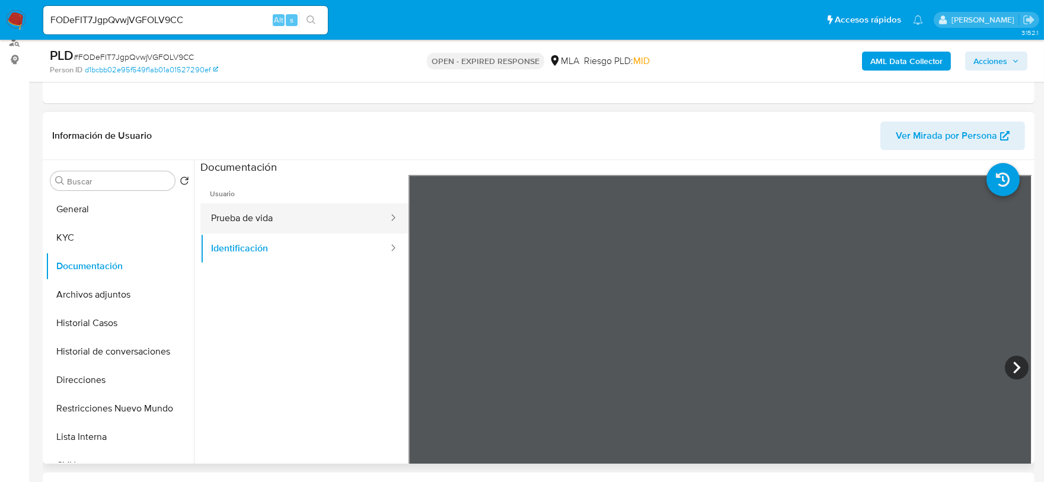
click at [317, 216] on button "Prueba de vida" at bounding box center [294, 218] width 189 height 30
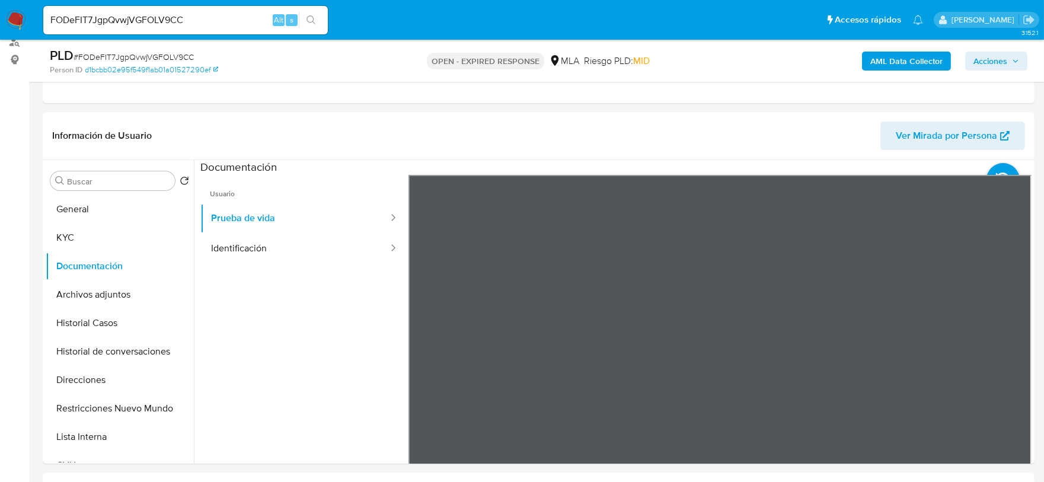
click at [168, 56] on span "# FODeFIT7JgpQvwjVGFOLV9CC" at bounding box center [134, 57] width 120 height 12
copy span "FODeFIT7JgpQvwjVGFOLV9CC"
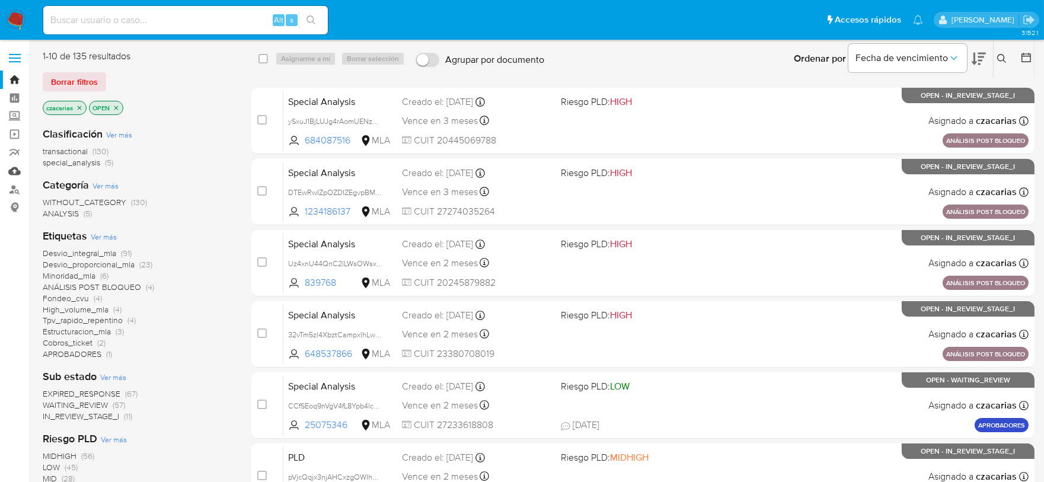
click at [8, 169] on link "Mulan" at bounding box center [70, 171] width 141 height 18
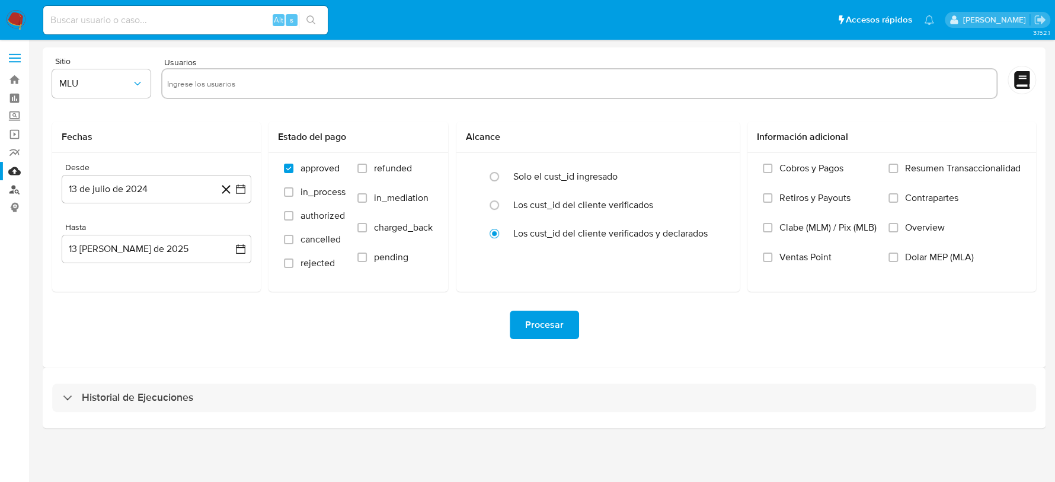
click at [13, 190] on link "Buscador de personas" at bounding box center [70, 189] width 141 height 18
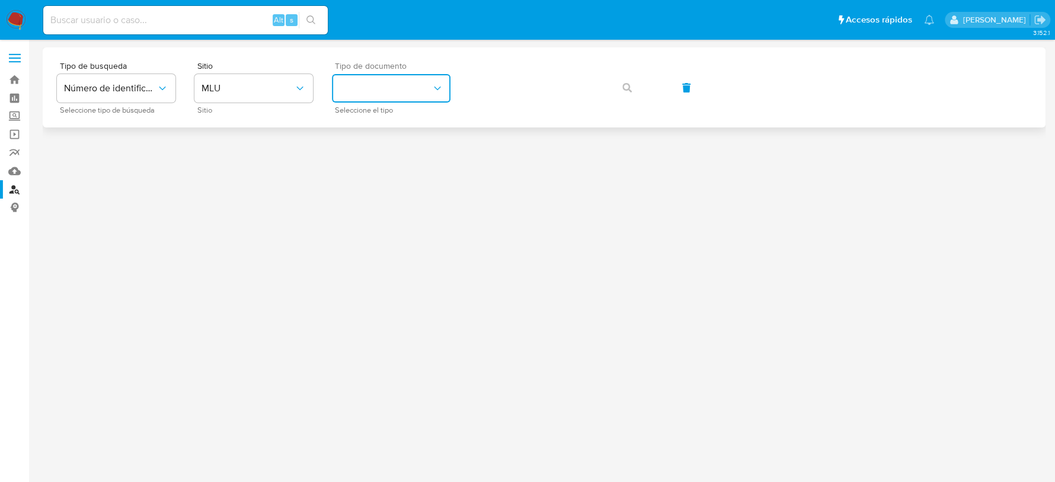
click at [386, 84] on button "identificationType" at bounding box center [391, 88] width 119 height 28
click at [285, 99] on button "MLU" at bounding box center [253, 88] width 119 height 28
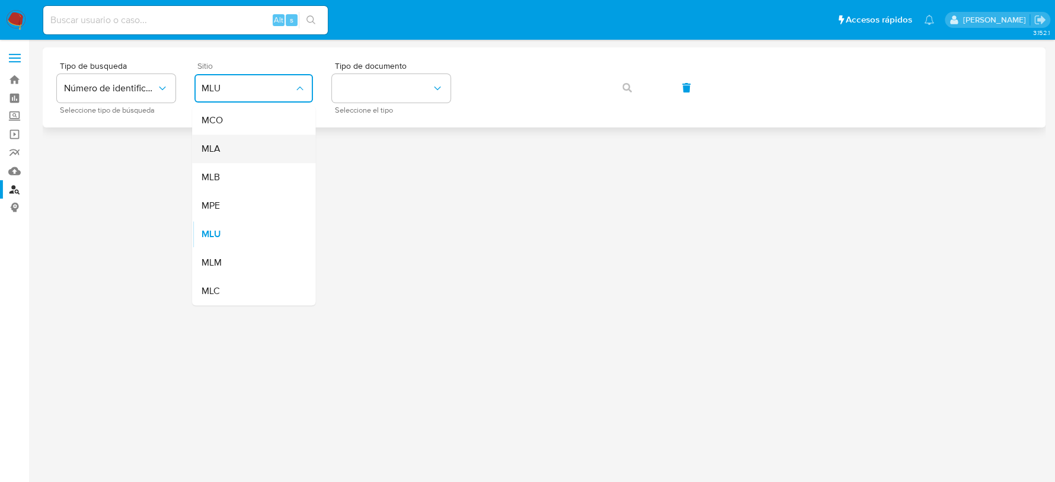
click at [257, 153] on div "MLA" at bounding box center [250, 149] width 97 height 28
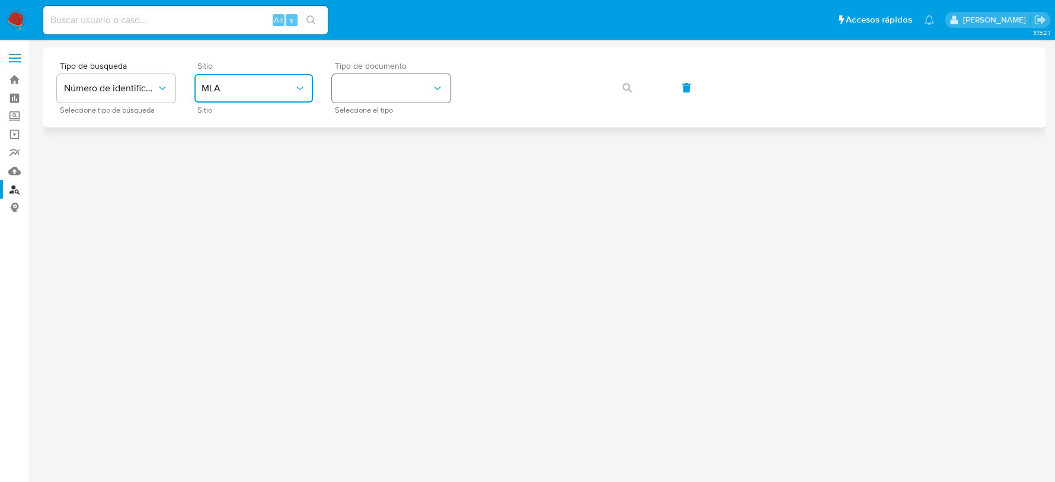
click at [393, 88] on button "identificationType" at bounding box center [391, 88] width 119 height 28
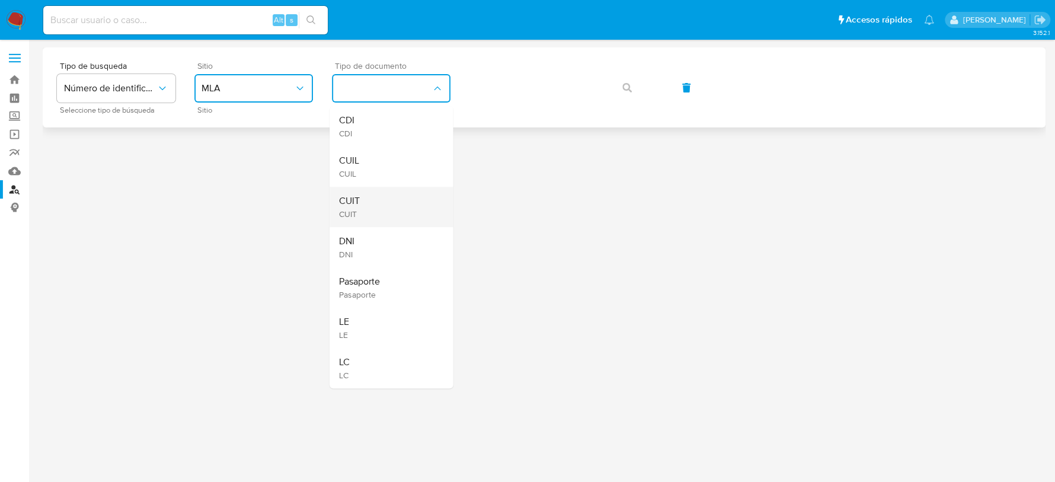
click at [385, 213] on div "CUIT CUIT" at bounding box center [387, 207] width 97 height 40
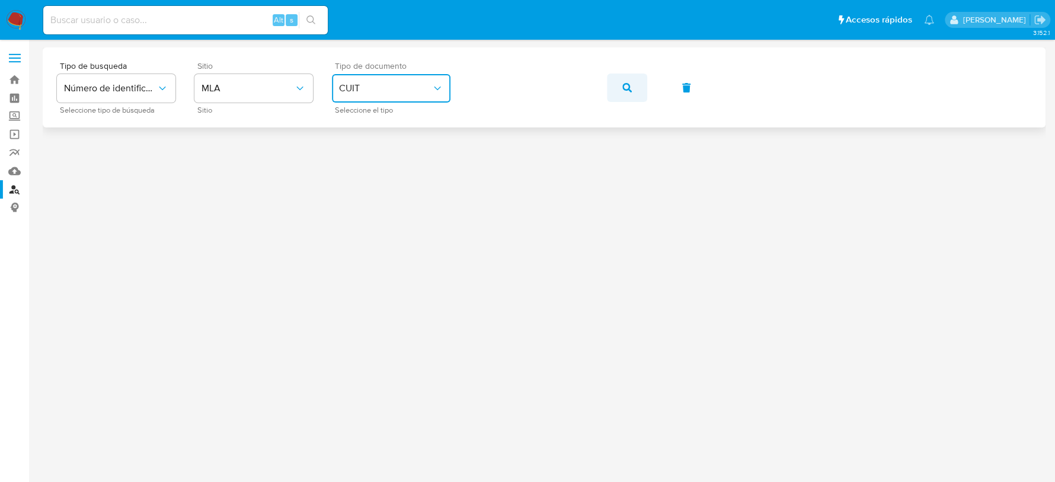
click at [634, 86] on button "button" at bounding box center [627, 88] width 40 height 28
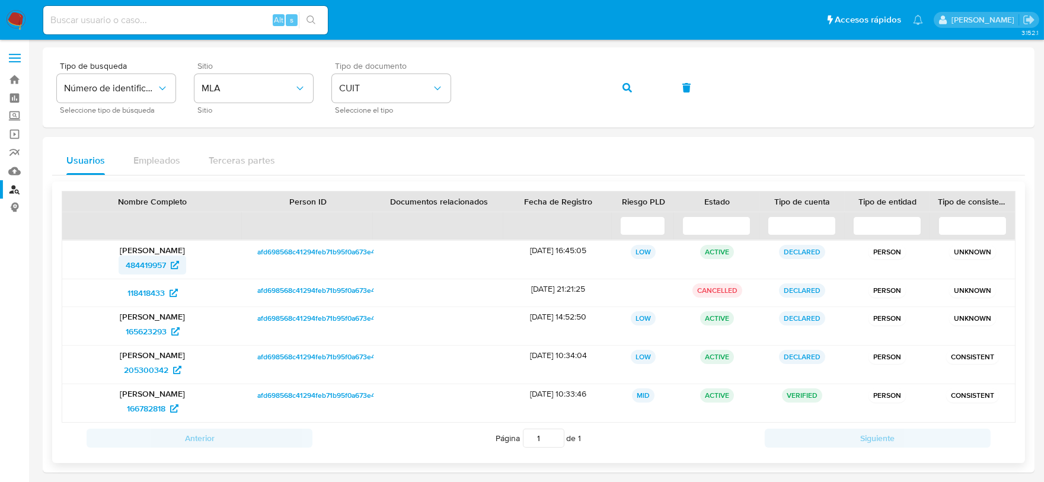
click at [148, 260] on span "484419957" at bounding box center [146, 265] width 40 height 19
click at [169, 330] on span "165623293" at bounding box center [153, 331] width 54 height 19
click at [138, 365] on span "205300342" at bounding box center [146, 369] width 44 height 19
click at [148, 406] on span "166782818" at bounding box center [146, 408] width 39 height 19
click at [15, 20] on img at bounding box center [16, 20] width 20 height 20
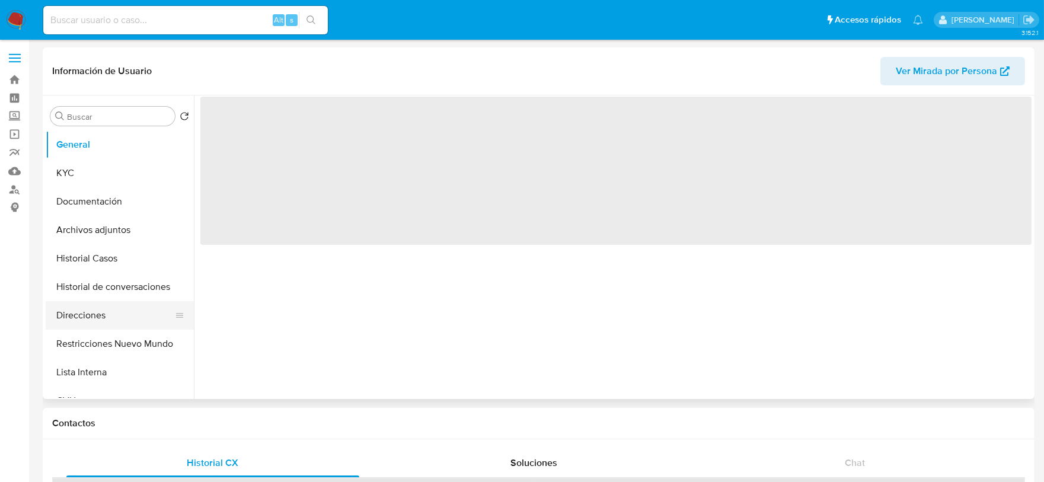
click at [100, 315] on button "Direcciones" at bounding box center [115, 315] width 139 height 28
select select "10"
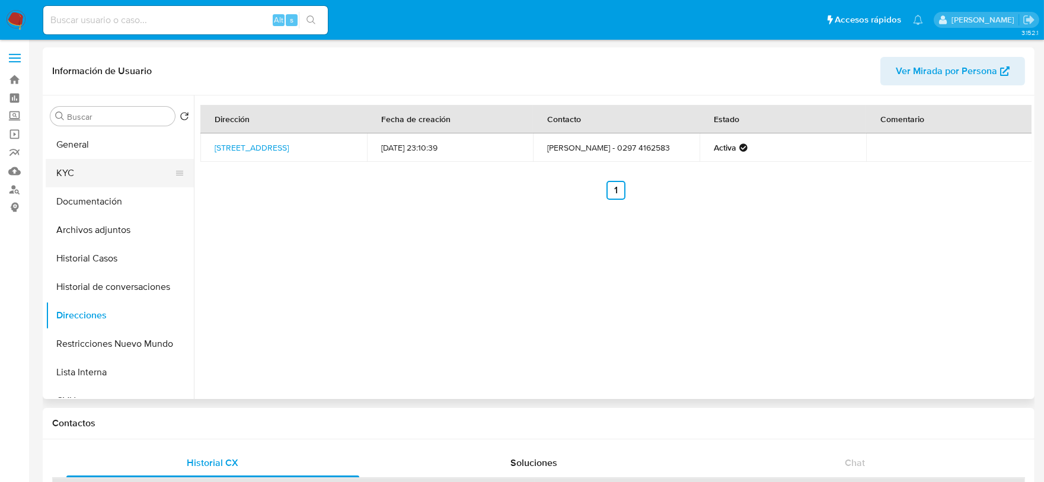
click at [101, 168] on button "KYC" at bounding box center [115, 173] width 139 height 28
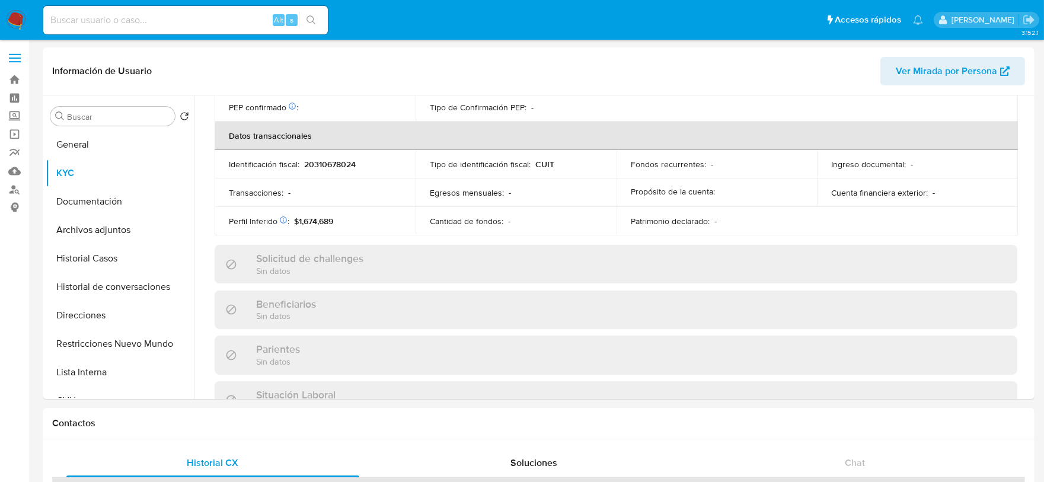
scroll to position [623, 0]
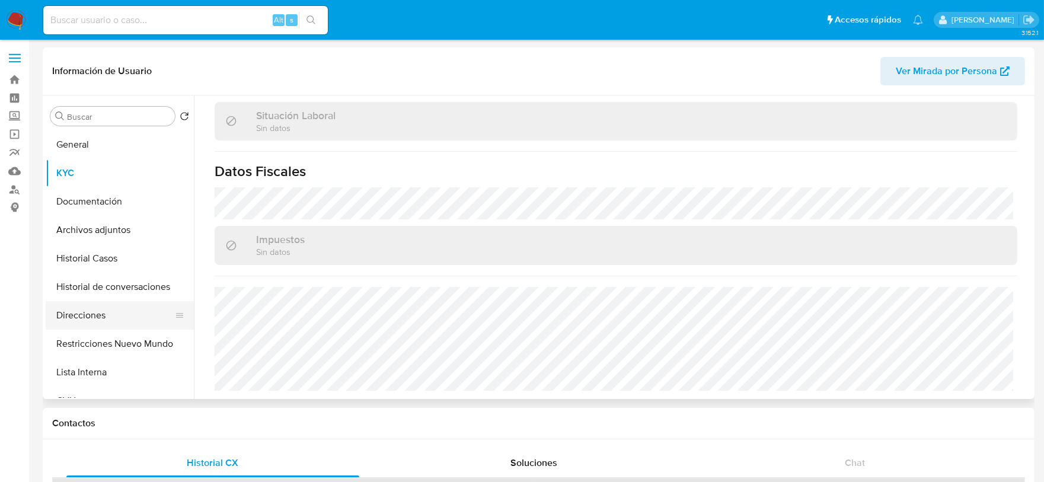
click at [93, 309] on button "Direcciones" at bounding box center [115, 315] width 139 height 28
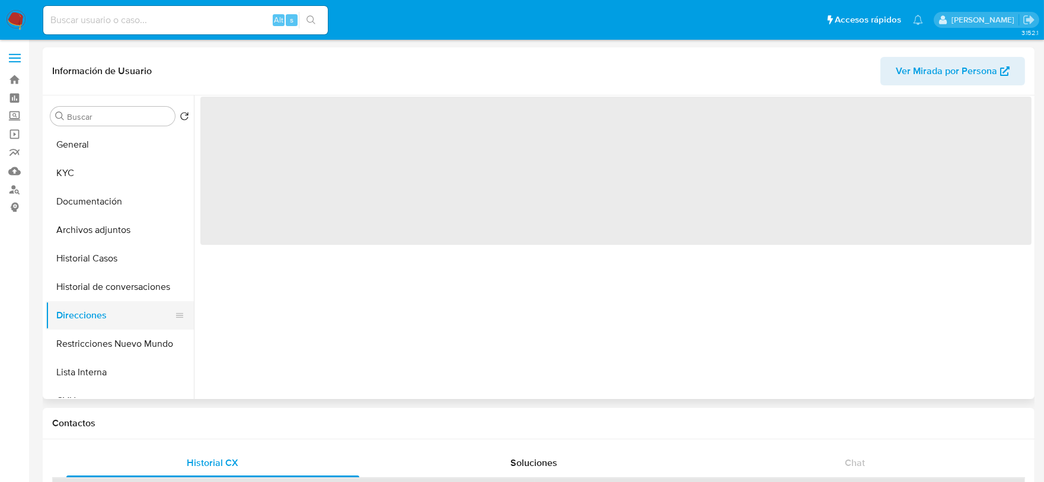
scroll to position [0, 0]
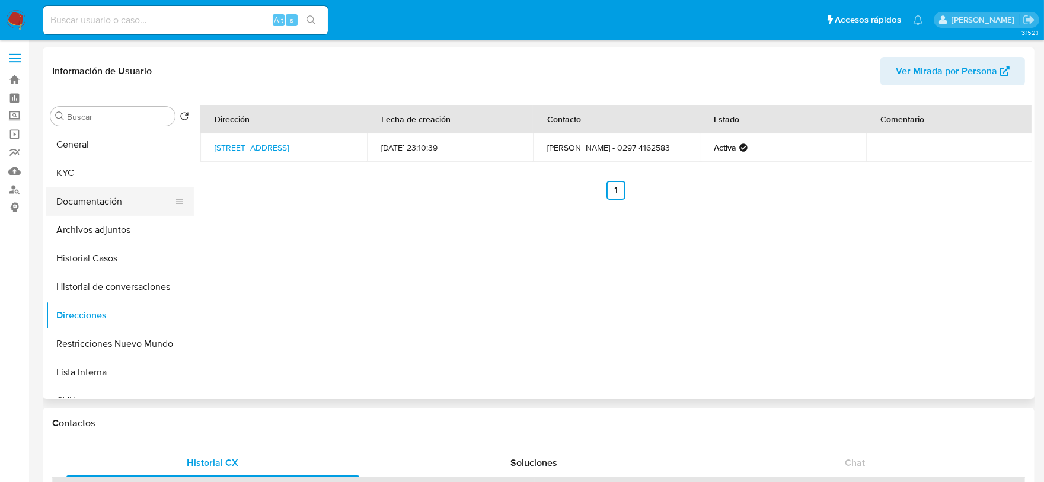
click at [97, 199] on button "Documentación" at bounding box center [115, 201] width 139 height 28
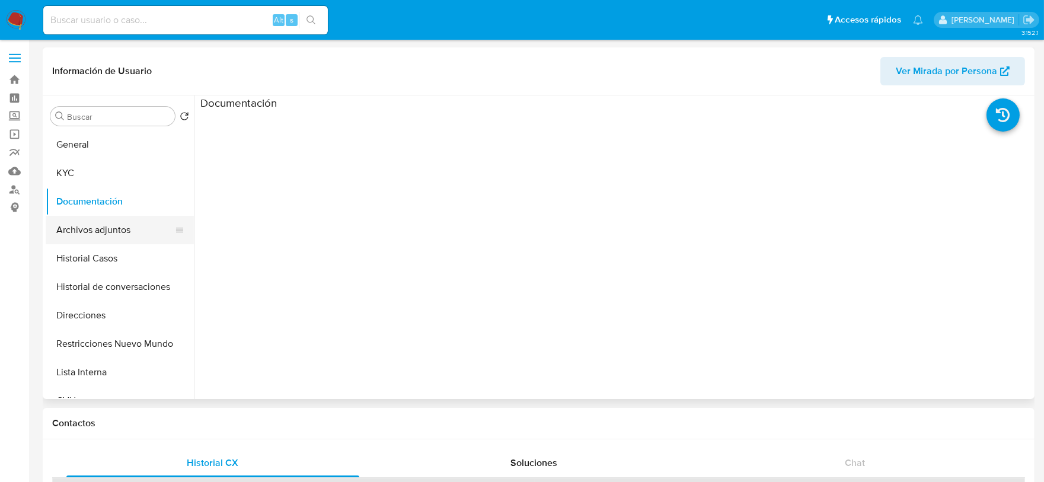
click at [78, 234] on button "Archivos adjuntos" at bounding box center [115, 230] width 139 height 28
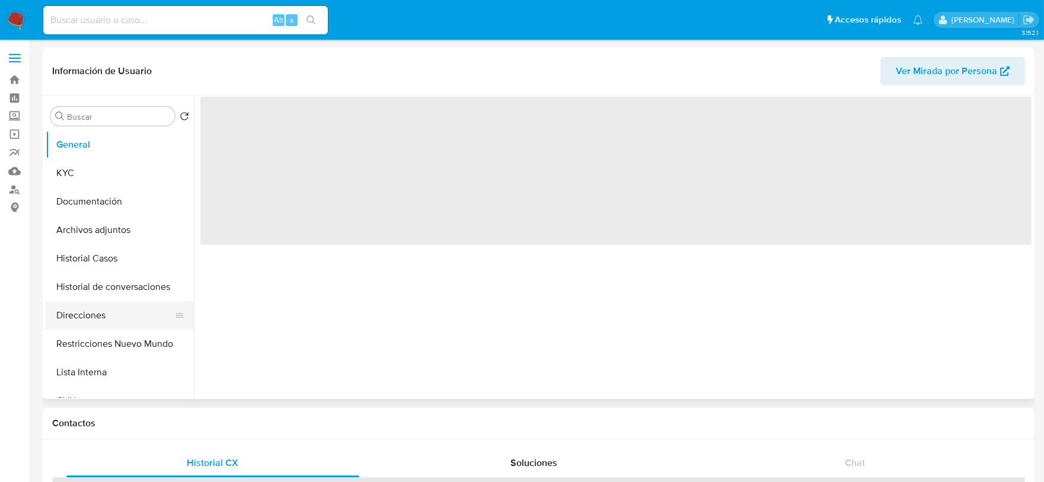
click at [89, 306] on button "Direcciones" at bounding box center [115, 315] width 139 height 28
select select "10"
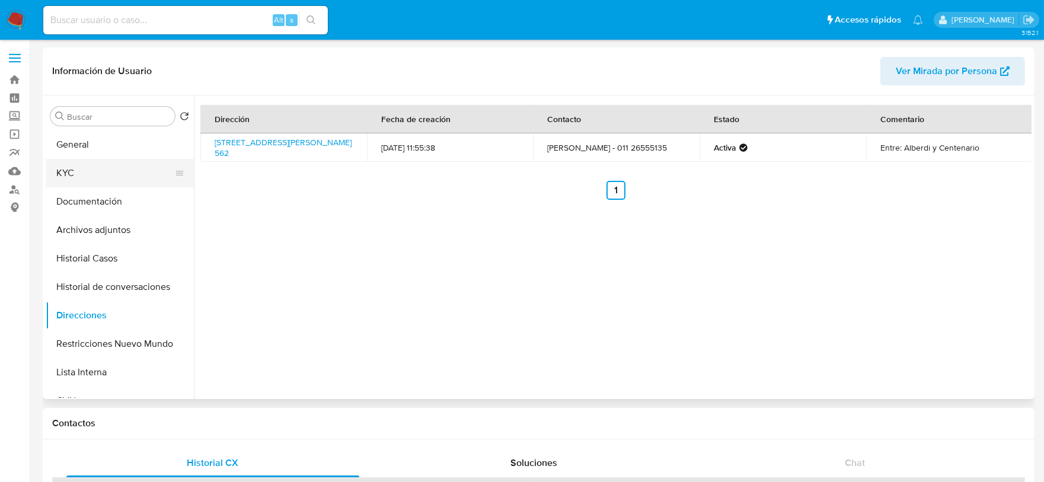
click at [97, 172] on button "KYC" at bounding box center [115, 173] width 139 height 28
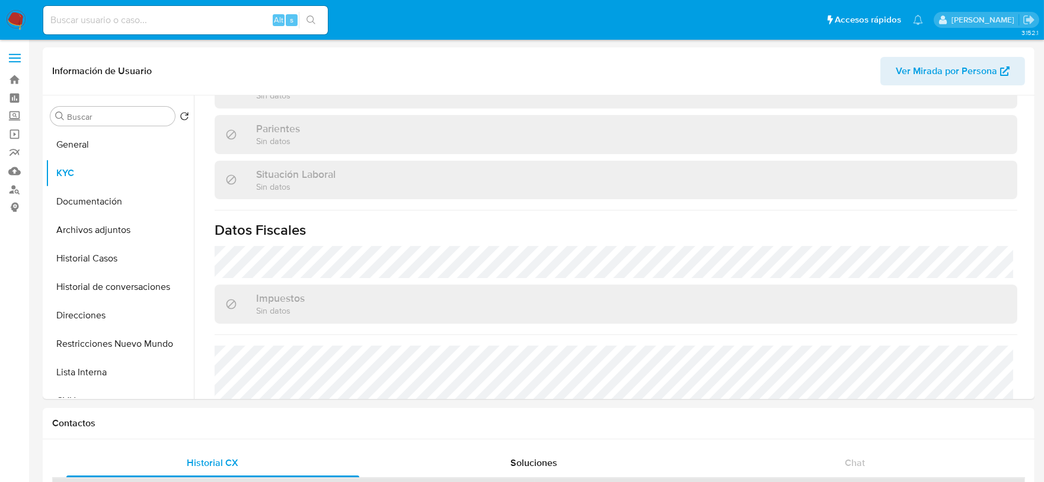
scroll to position [624, 0]
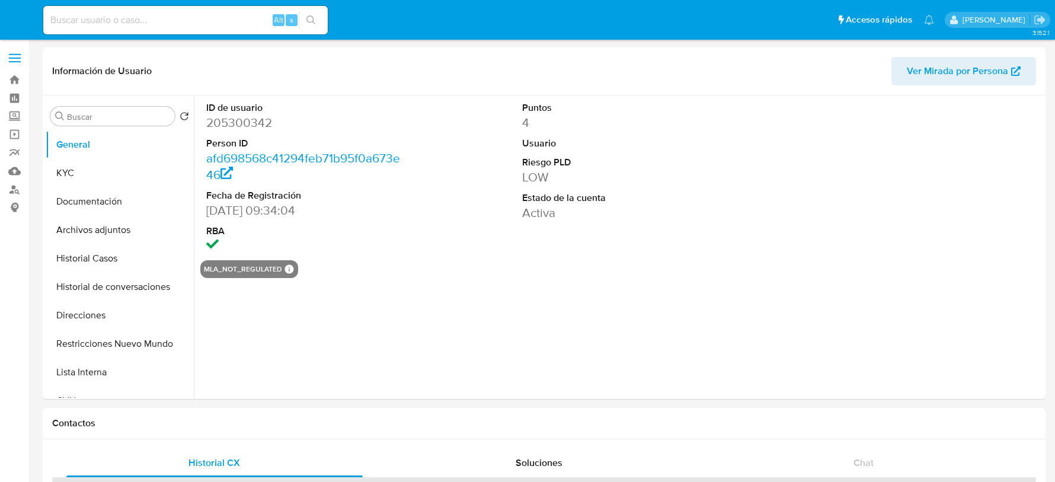
select select "10"
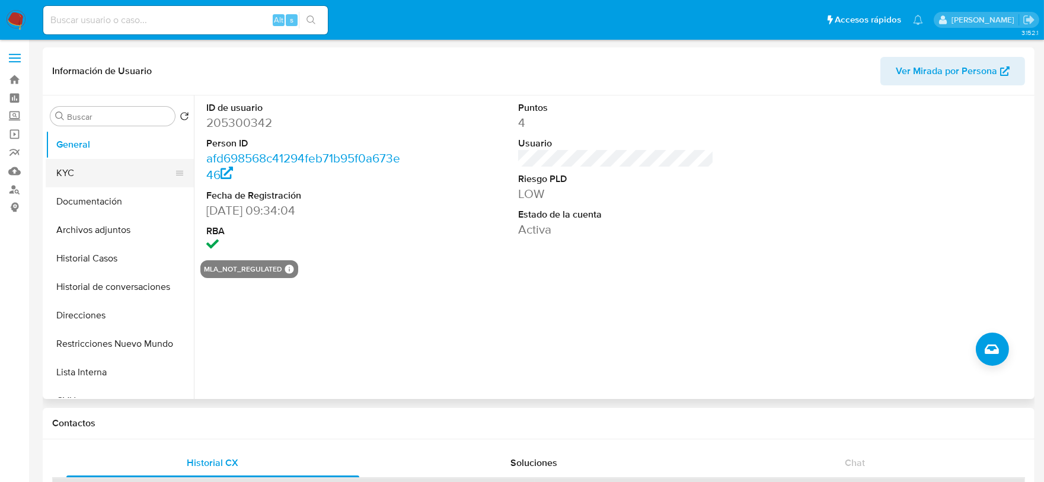
click at [89, 172] on button "KYC" at bounding box center [115, 173] width 139 height 28
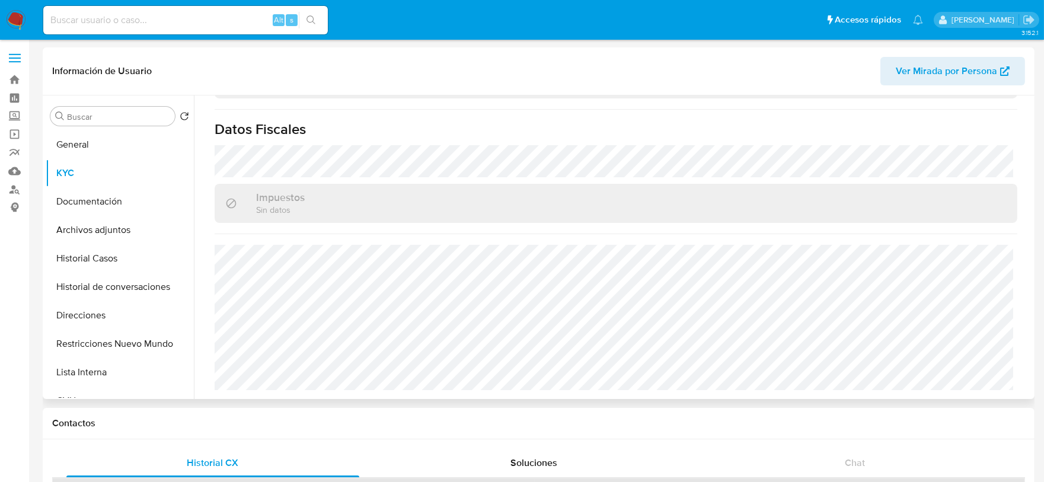
scroll to position [665, 0]
click at [88, 309] on button "Direcciones" at bounding box center [115, 315] width 139 height 28
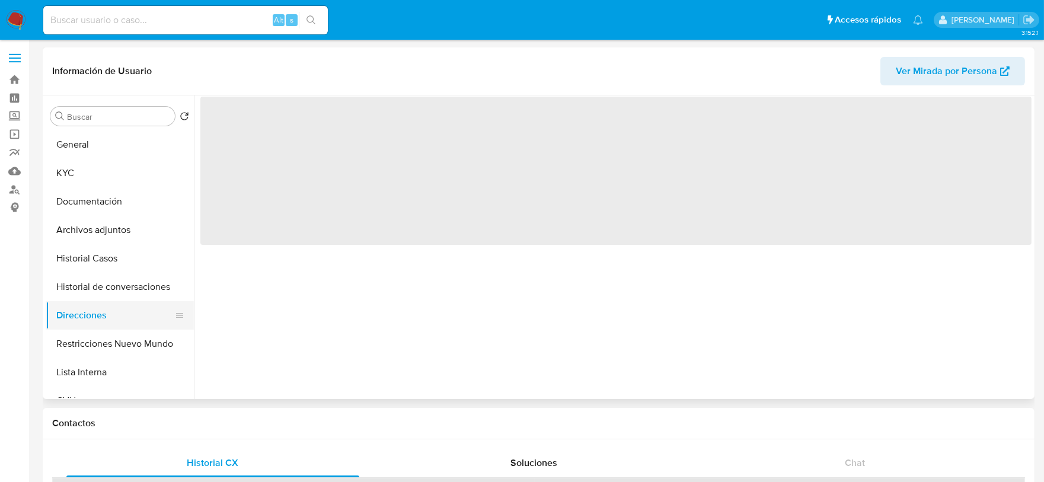
scroll to position [0, 0]
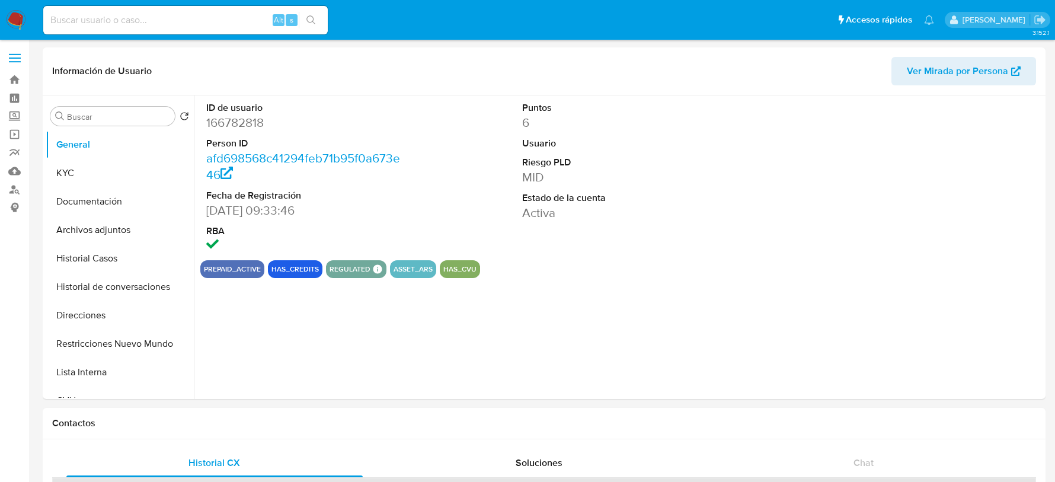
select select "10"
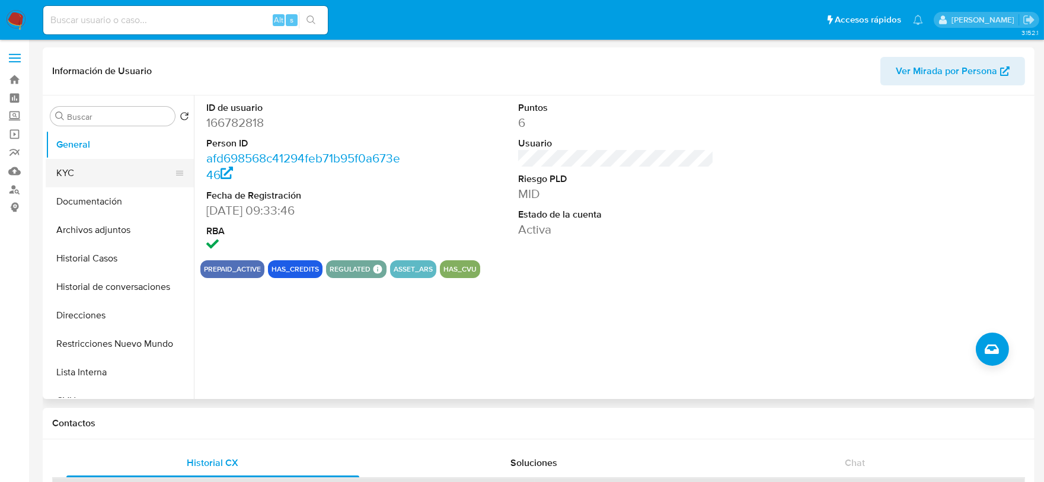
click at [84, 183] on button "KYC" at bounding box center [115, 173] width 139 height 28
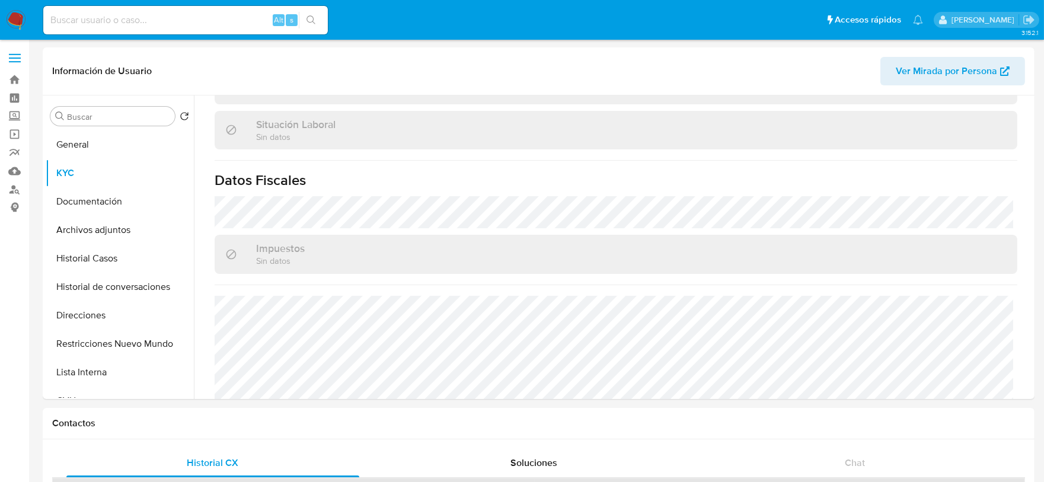
scroll to position [624, 0]
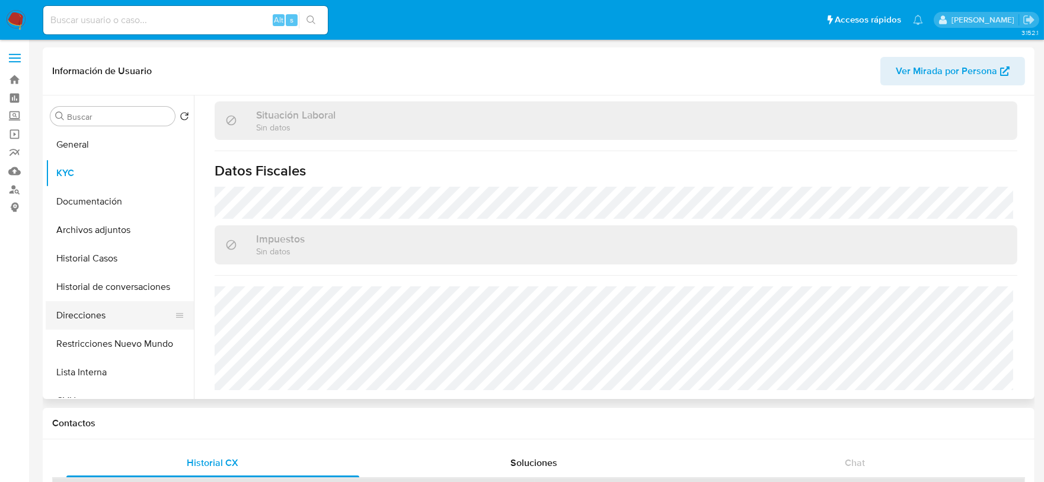
click at [100, 314] on button "Direcciones" at bounding box center [115, 315] width 139 height 28
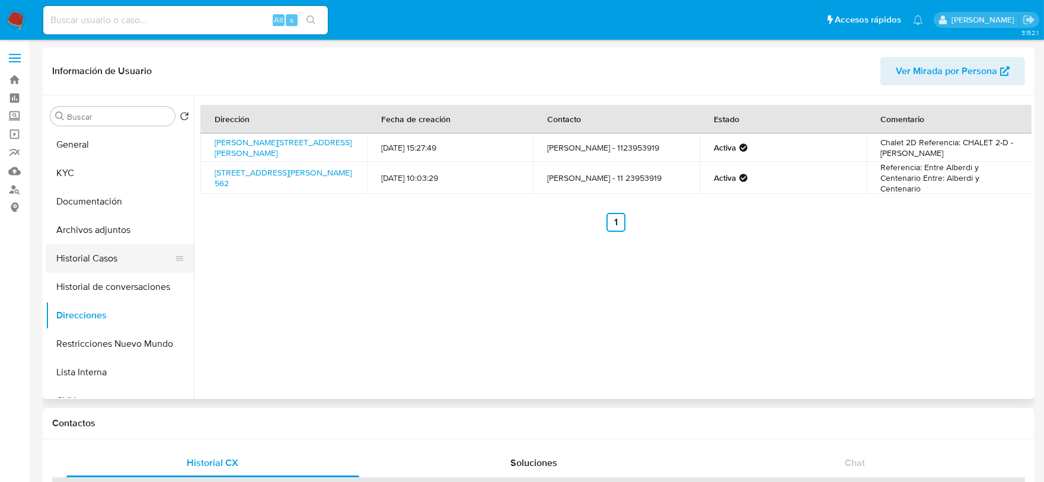
click at [76, 258] on button "Historial Casos" at bounding box center [115, 258] width 139 height 28
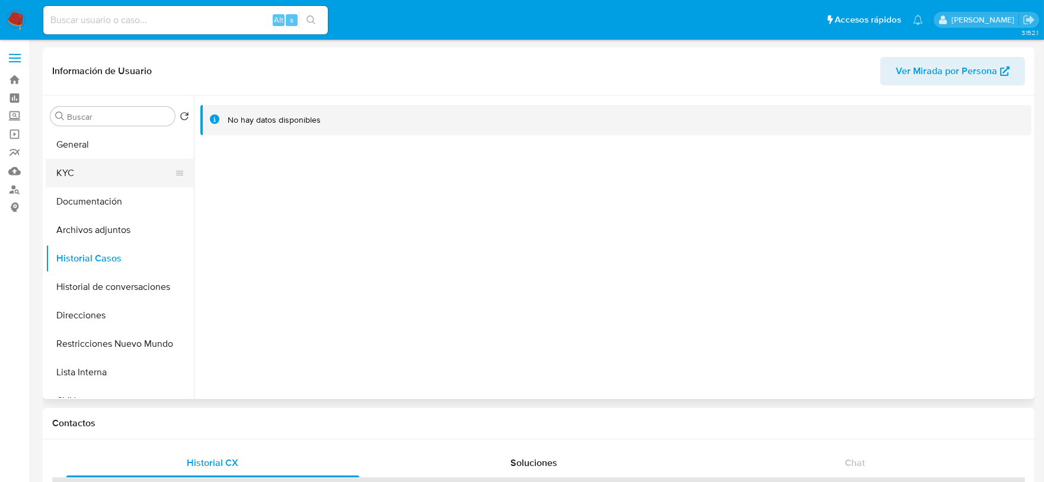
click at [106, 179] on button "KYC" at bounding box center [115, 173] width 139 height 28
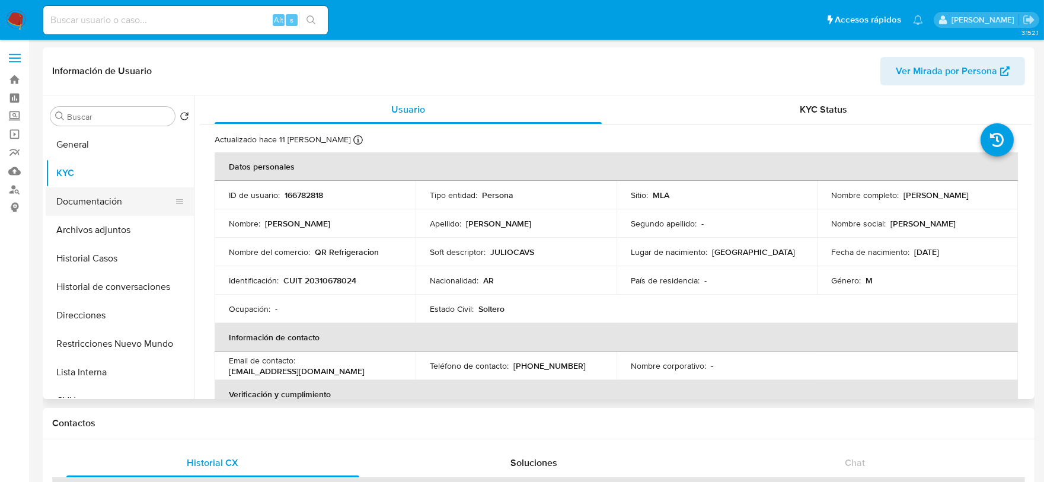
click at [94, 205] on button "Documentación" at bounding box center [115, 201] width 139 height 28
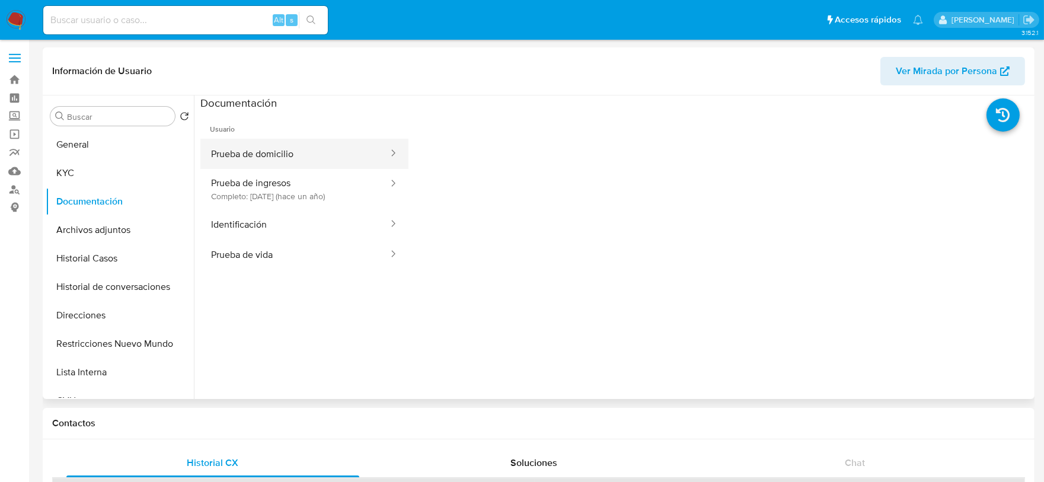
click at [287, 141] on button "Prueba de domicilio" at bounding box center [294, 154] width 189 height 30
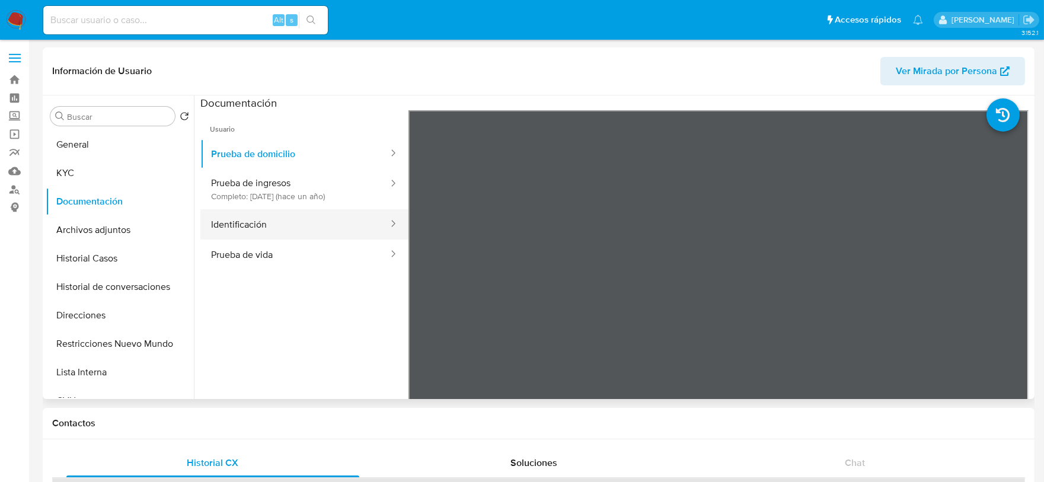
click at [318, 221] on button "Identificación" at bounding box center [294, 224] width 189 height 30
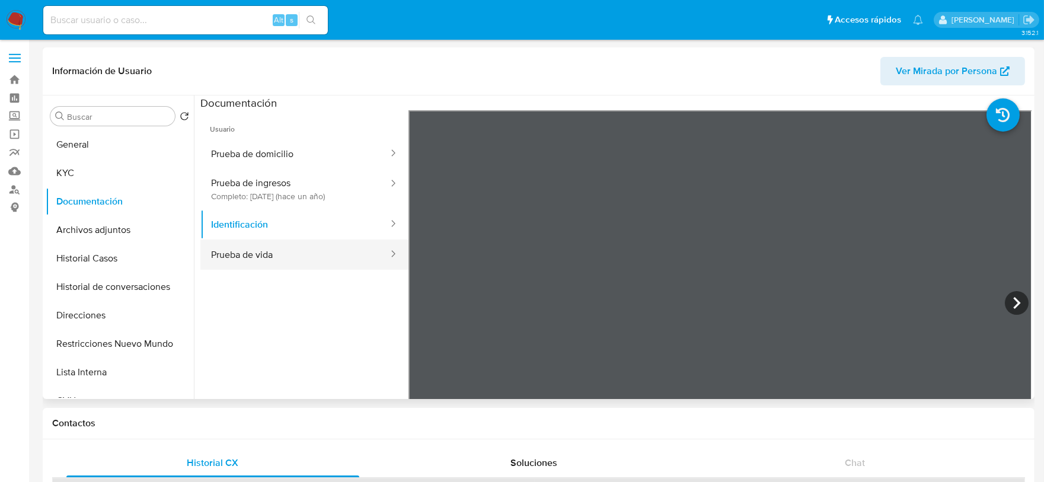
click at [343, 263] on button "Prueba de vida" at bounding box center [294, 255] width 189 height 30
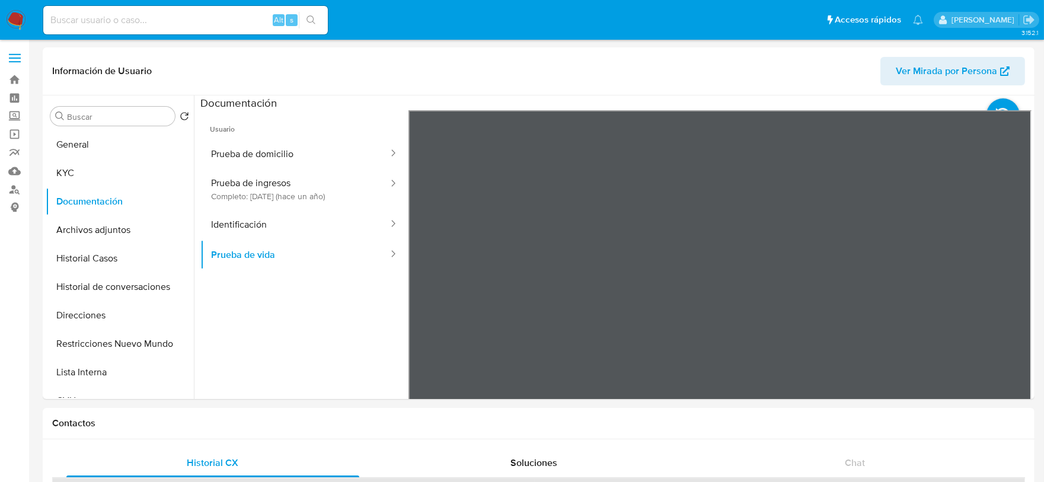
click at [1, 18] on nav "Pausado Ver notificaciones Alt s Accesos rápidos Presiona las siguientes teclas…" at bounding box center [522, 20] width 1044 height 40
click at [7, 18] on img at bounding box center [16, 20] width 20 height 20
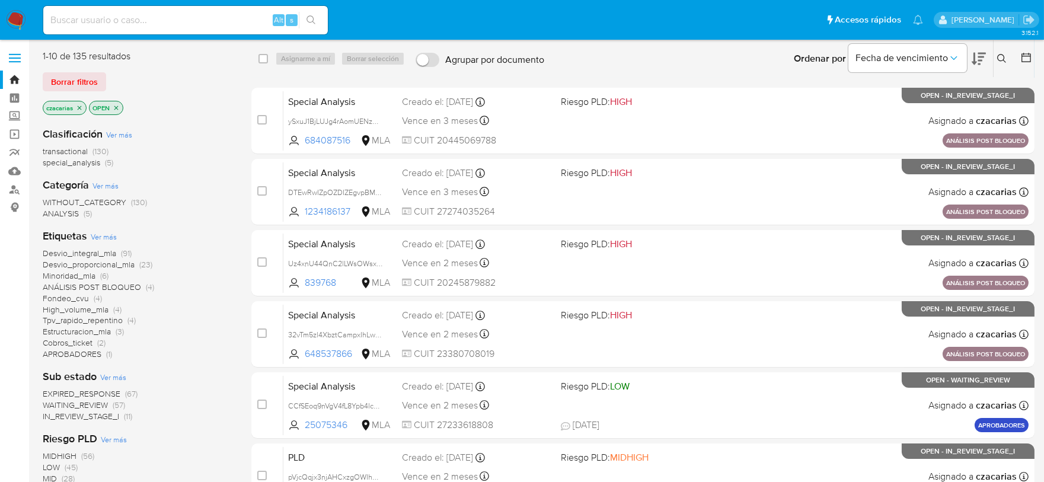
click at [1001, 53] on button at bounding box center [1004, 59] width 20 height 14
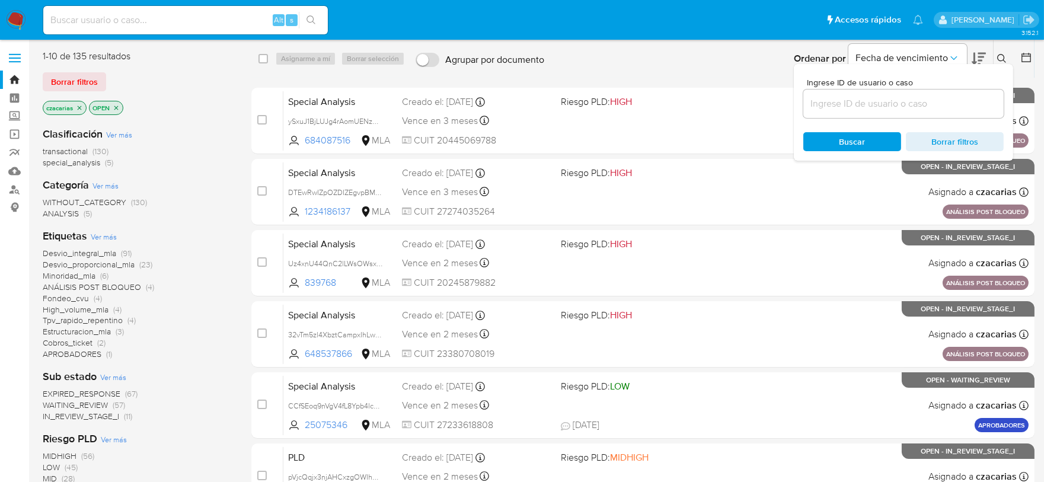
click at [852, 103] on input at bounding box center [903, 103] width 200 height 15
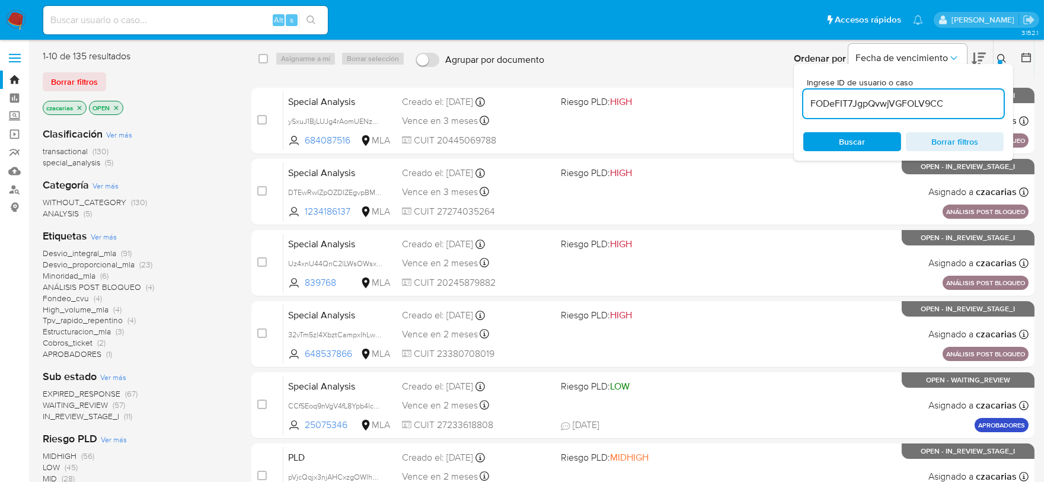
type input "FODeFIT7JgpQvwjVGFOLV9CC"
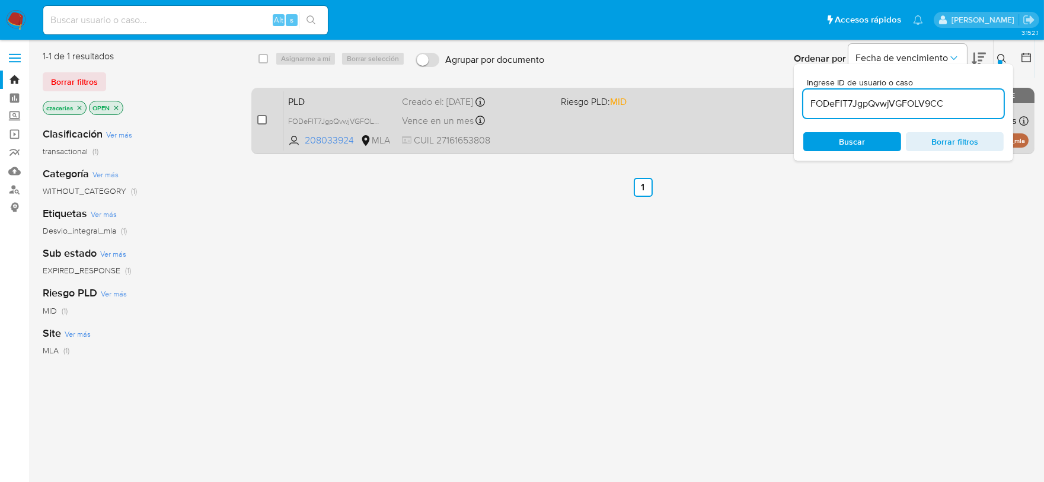
click at [259, 120] on input "checkbox" at bounding box center [261, 119] width 9 height 9
checkbox input "true"
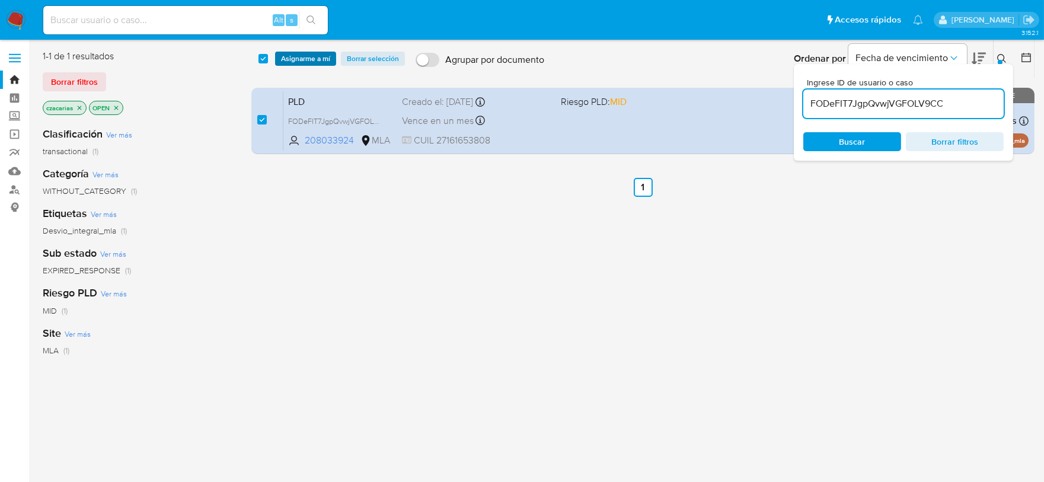
click at [320, 60] on span "Asignarme a mí" at bounding box center [305, 59] width 49 height 12
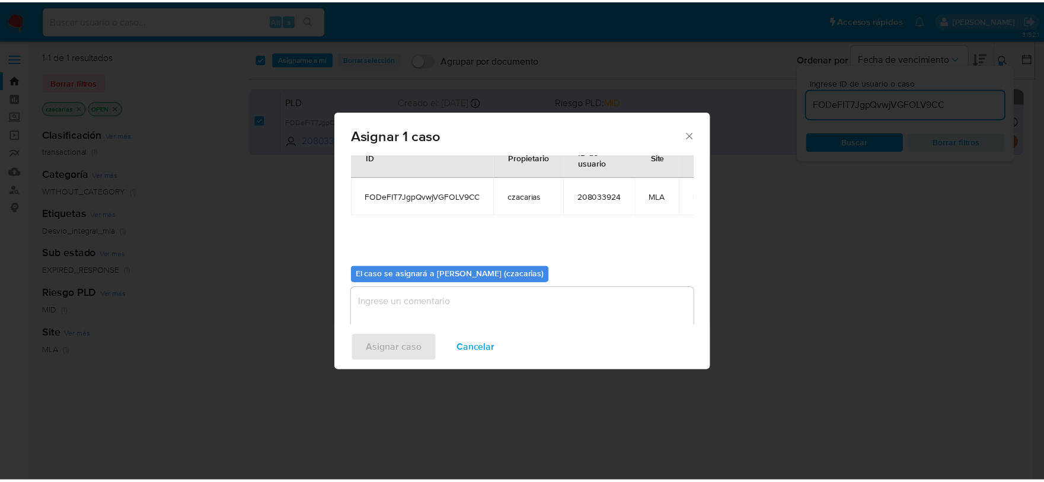
scroll to position [61, 0]
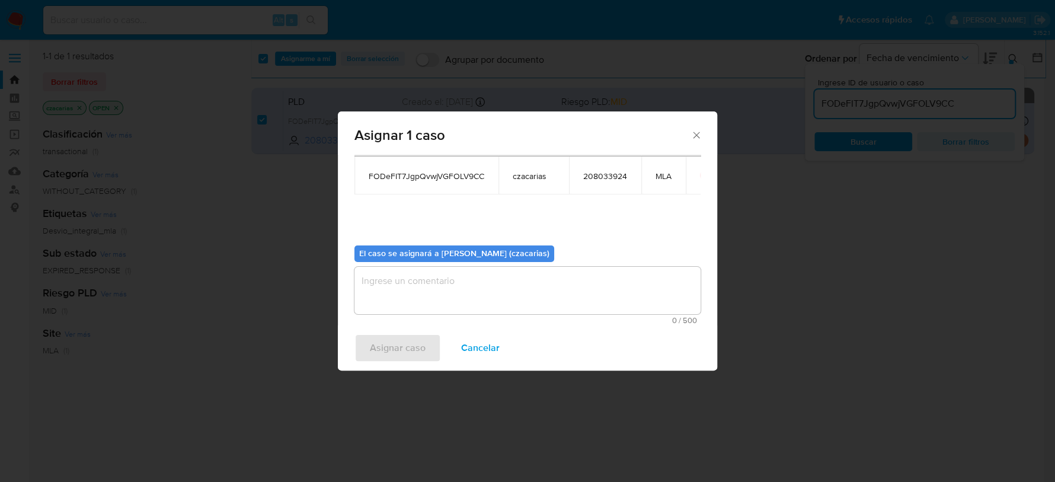
click at [531, 306] on textarea "assign-modal" at bounding box center [528, 290] width 346 height 47
click at [420, 356] on span "Asignar caso" at bounding box center [398, 348] width 56 height 26
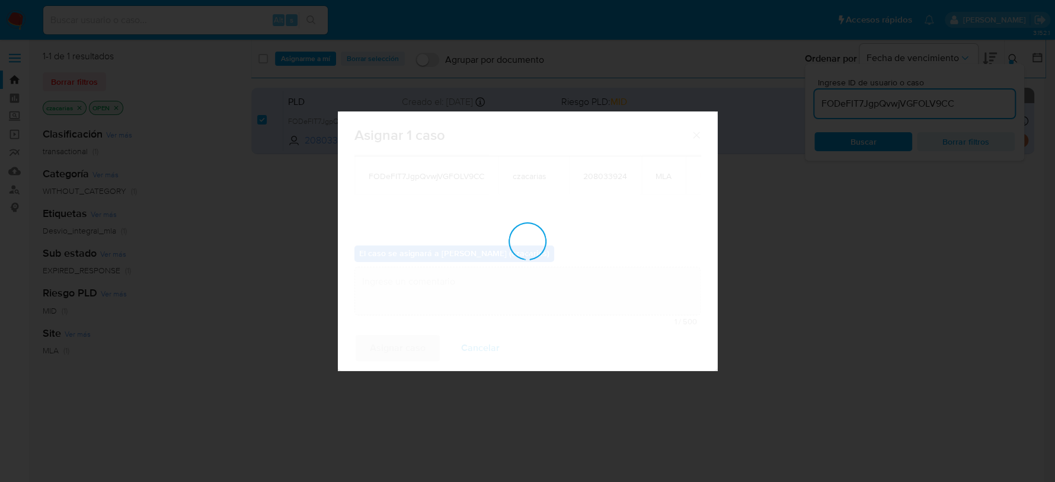
checkbox input "false"
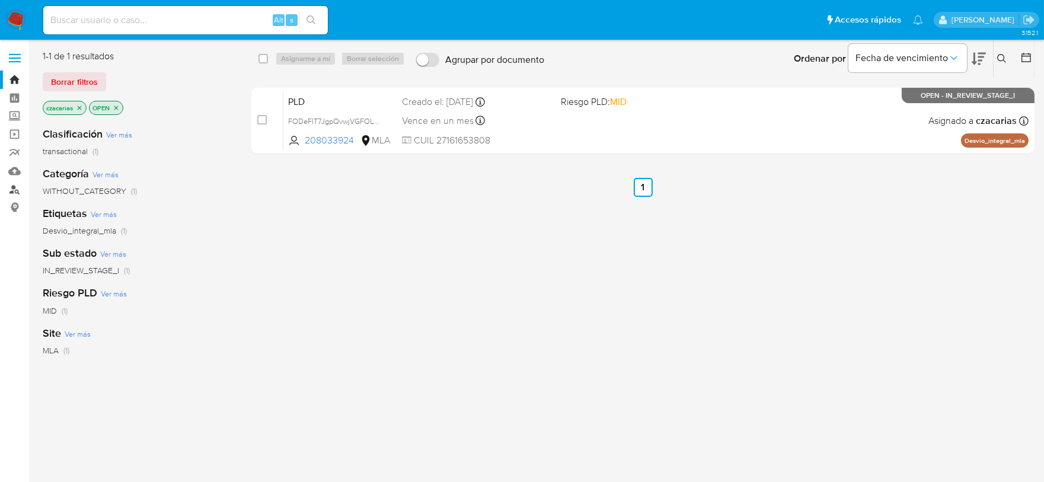
click at [7, 190] on link "Buscador de personas" at bounding box center [70, 189] width 141 height 18
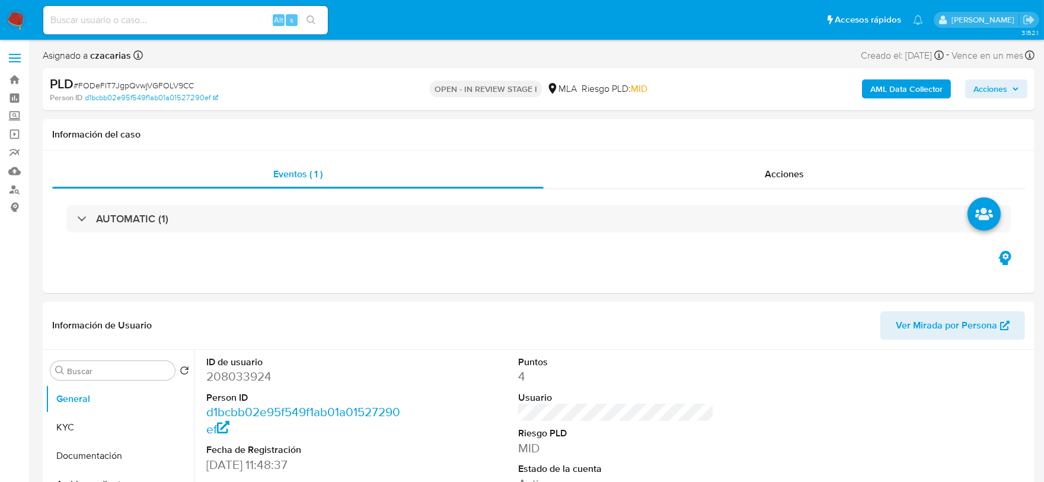
select select "10"
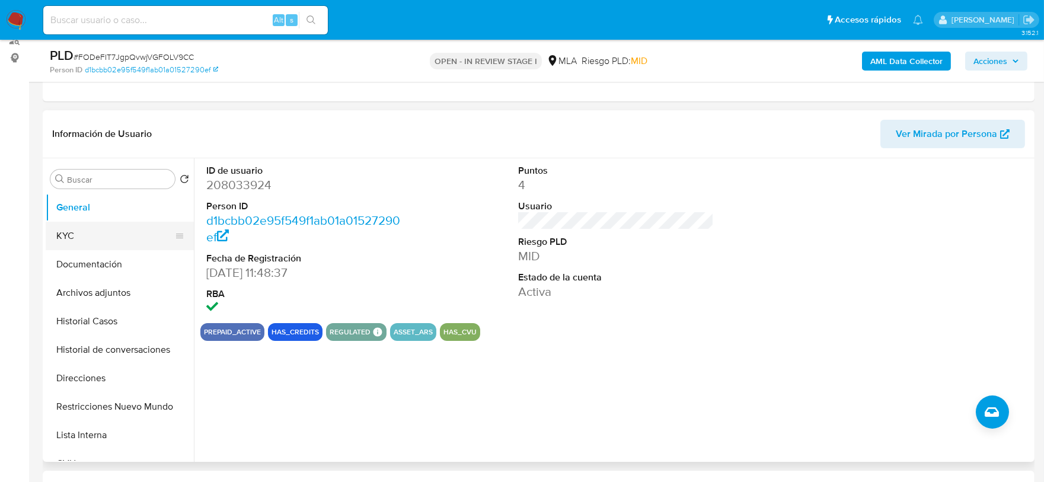
scroll to position [148, 0]
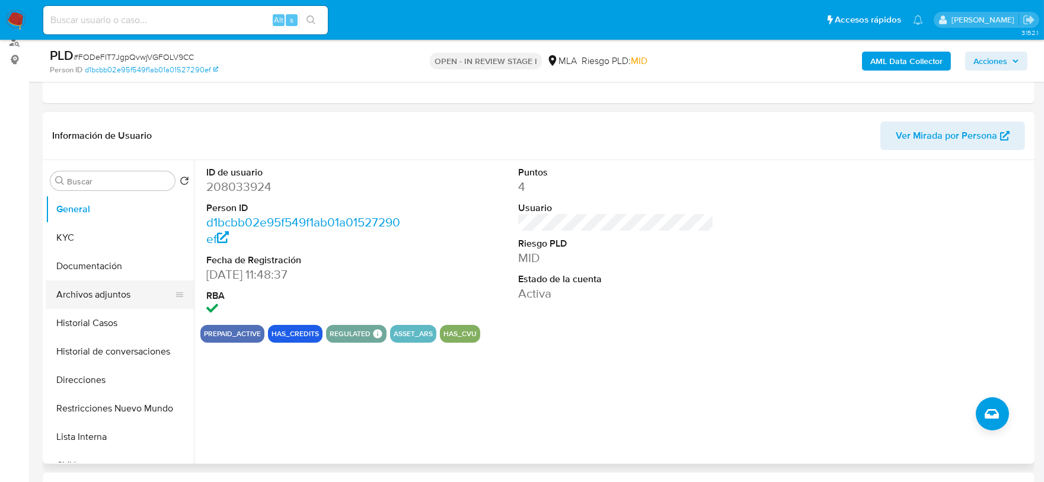
click at [98, 280] on button "Archivos adjuntos" at bounding box center [115, 294] width 139 height 28
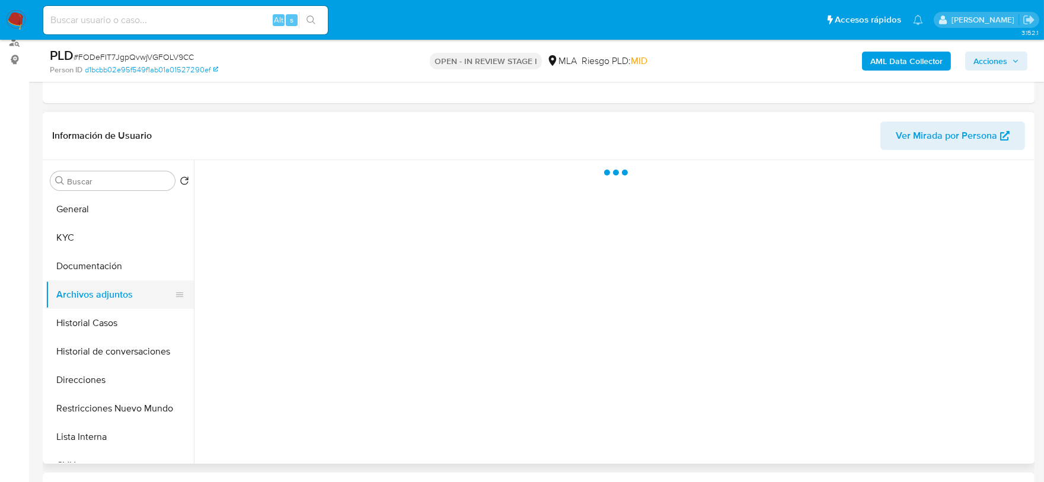
click at [101, 291] on button "Archivos adjuntos" at bounding box center [115, 294] width 139 height 28
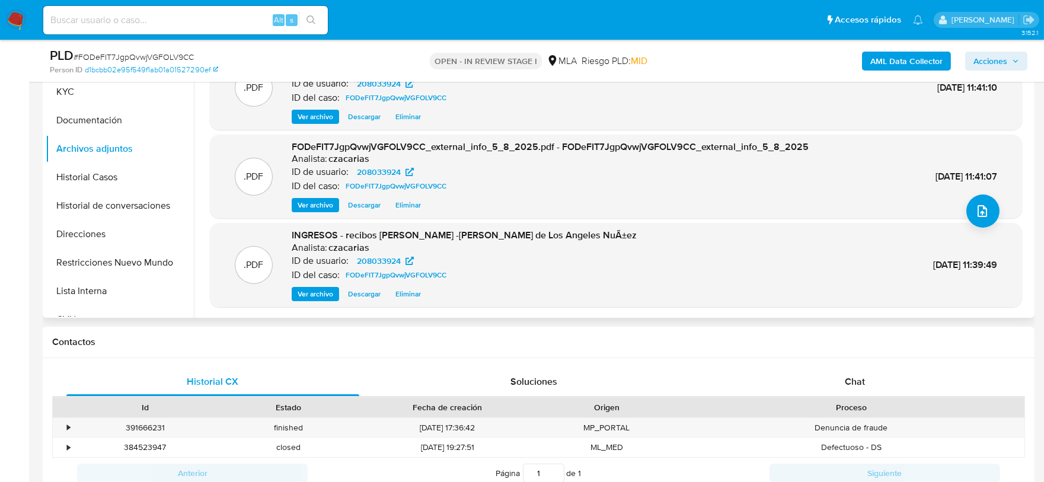
scroll to position [371, 0]
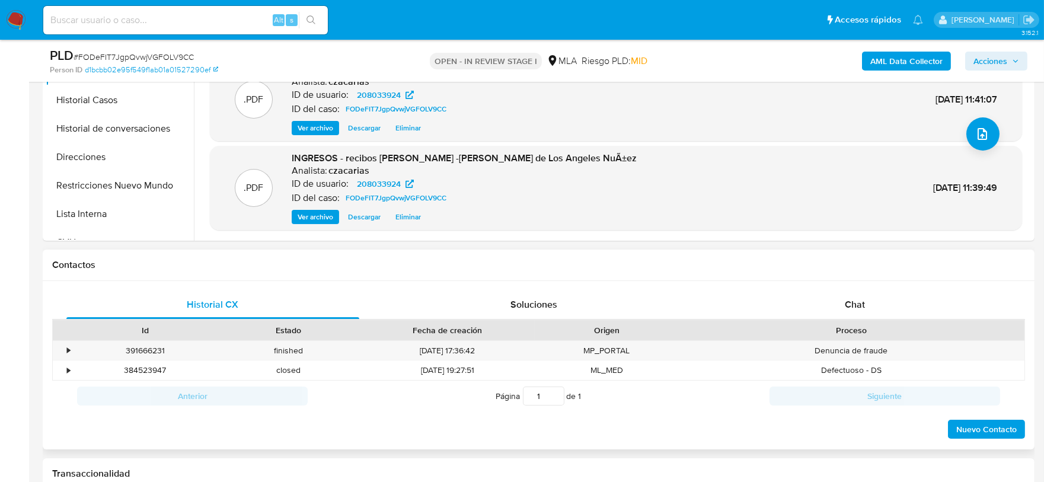
click at [867, 286] on div "Historial CX Soluciones Chat Id Estado Fecha de creación Origen Proceso • 39166…" at bounding box center [539, 365] width 992 height 169
click at [867, 294] on div "Chat" at bounding box center [854, 304] width 293 height 28
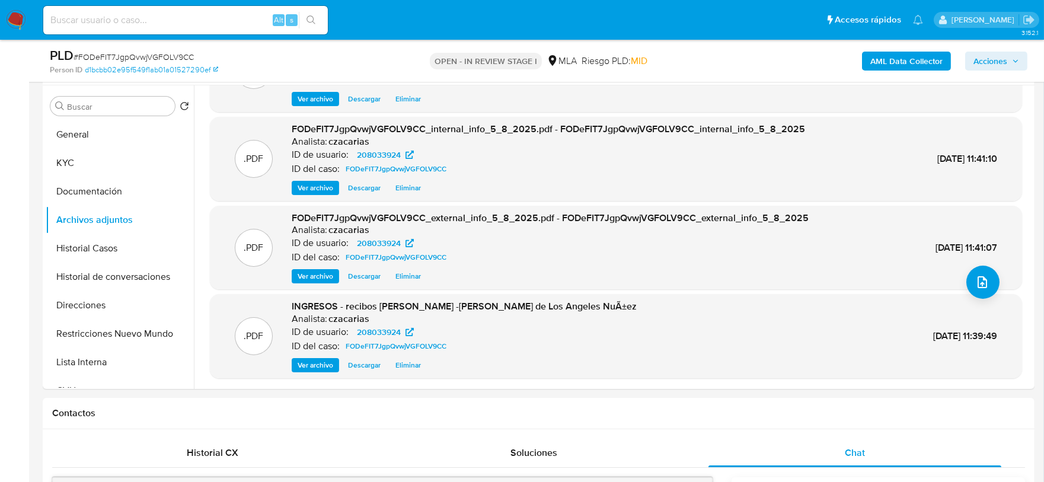
scroll to position [296, 0]
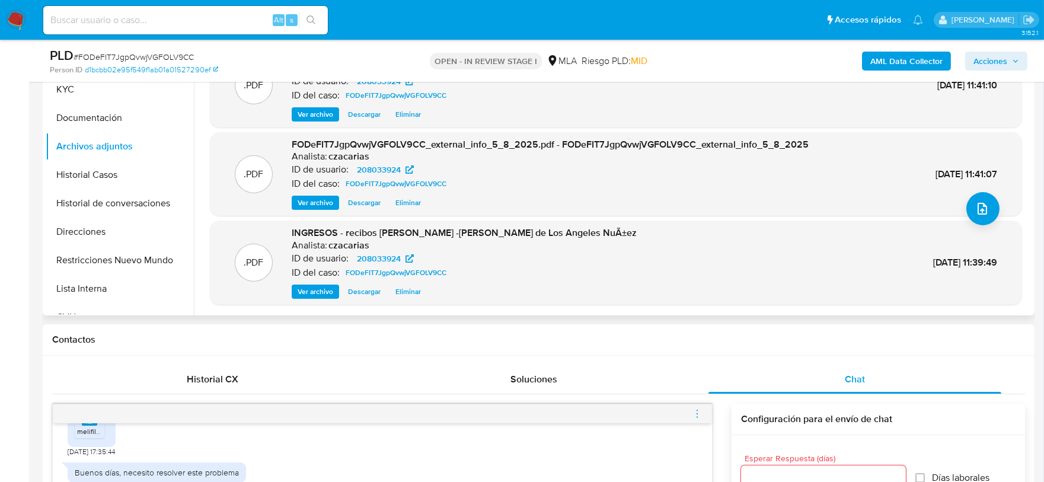
click at [330, 280] on div "INGRESOS - recibos de sueldo -Maria de Los Angeles NuÃ±ez Analista: czacarias I…" at bounding box center [464, 262] width 345 height 72
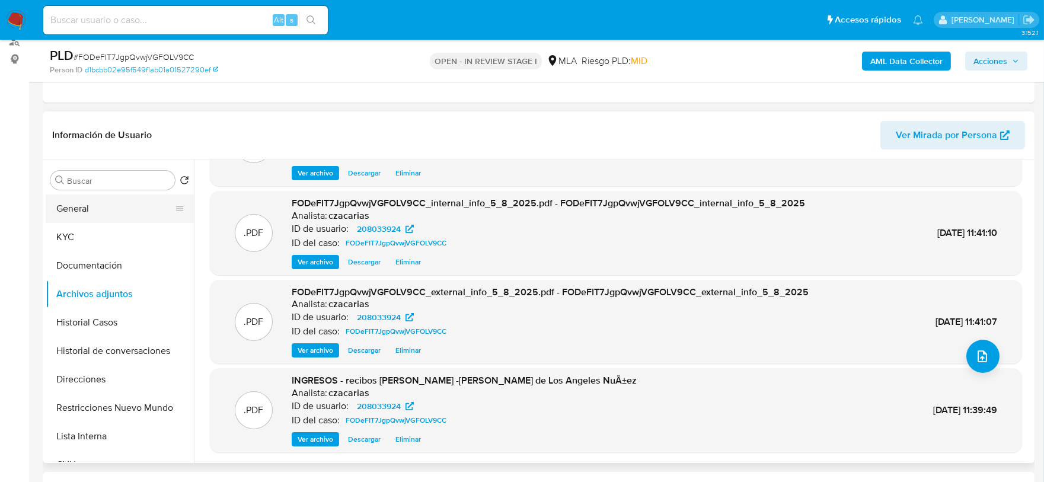
scroll to position [148, 0]
click at [90, 233] on button "KYC" at bounding box center [115, 237] width 139 height 28
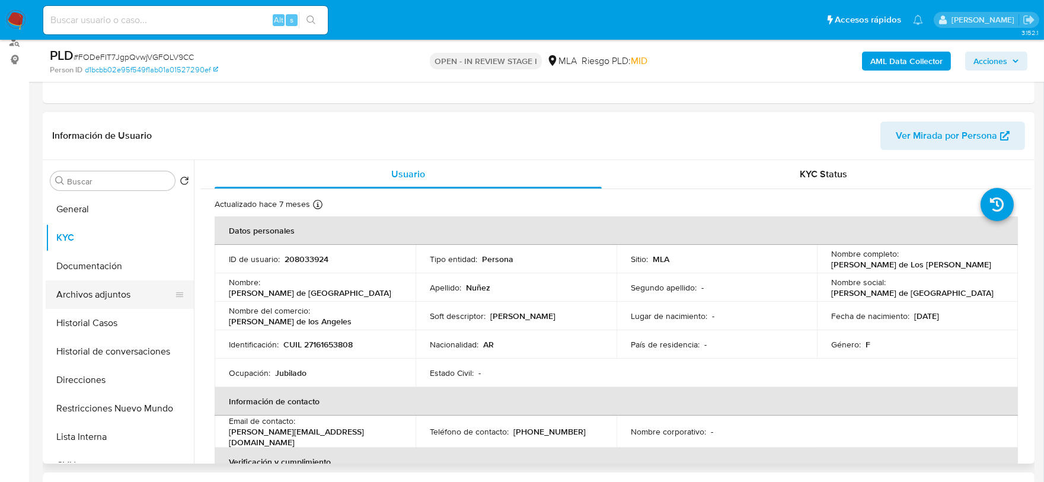
click at [71, 291] on button "Archivos adjuntos" at bounding box center [115, 294] width 139 height 28
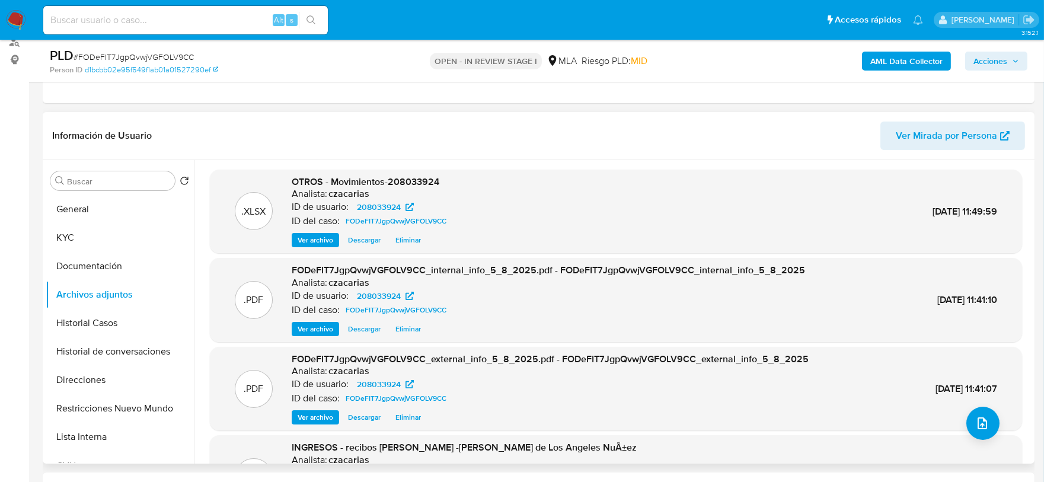
scroll to position [66, 0]
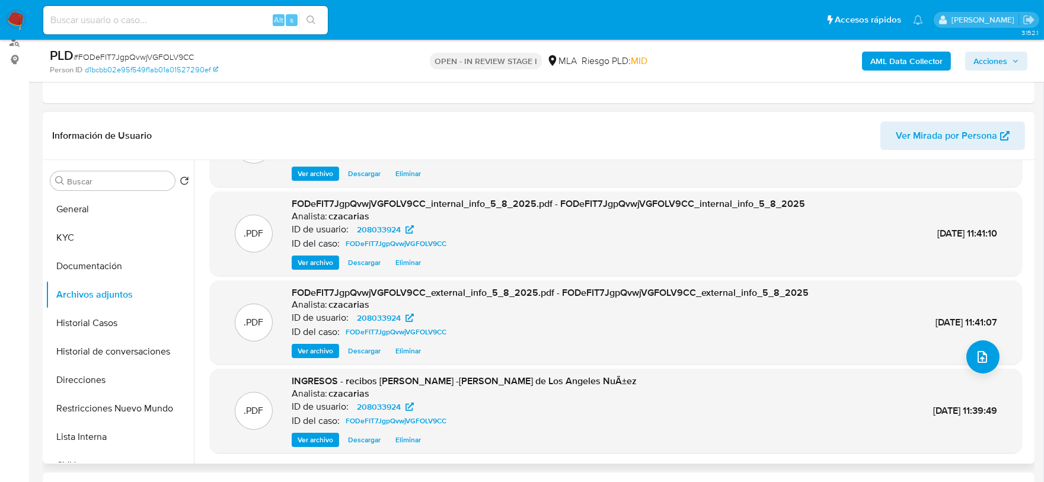
click at [312, 444] on span "Ver archivo" at bounding box center [316, 440] width 36 height 12
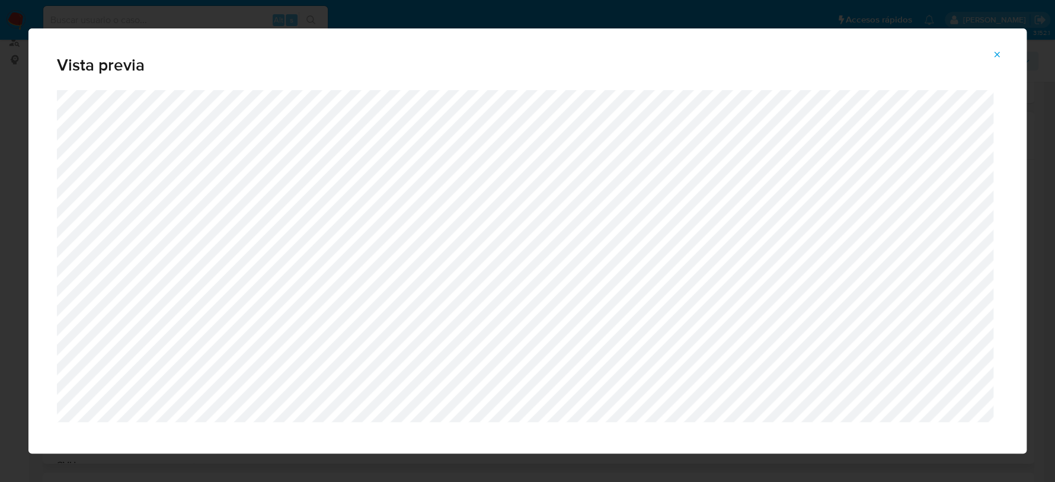
click at [993, 46] on span "Attachment preview" at bounding box center [996, 54] width 9 height 17
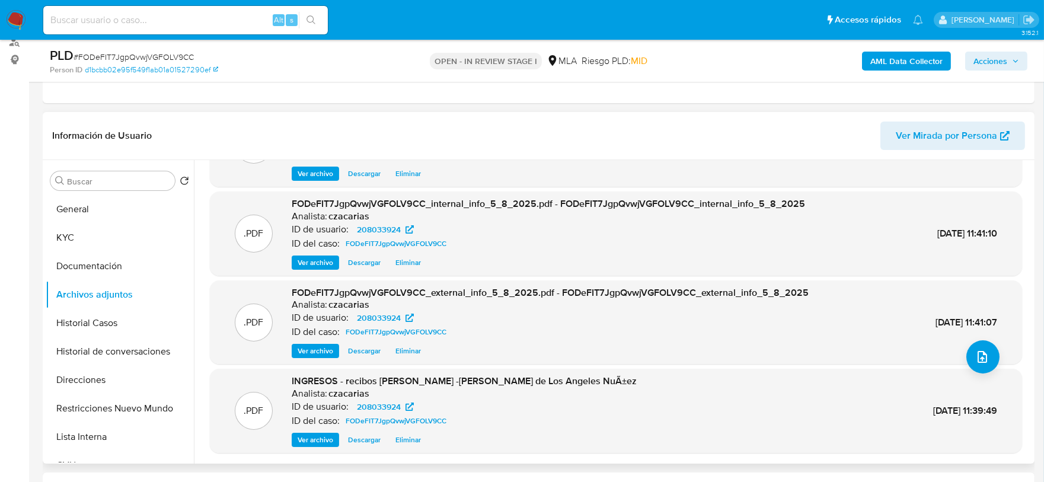
click at [167, 55] on span "# FODeFIT7JgpQvwjVGFOLV9CC" at bounding box center [134, 57] width 120 height 12
copy span "FODeFIT7JgpQvwjVGFOLV9CC"
click at [79, 378] on button "Direcciones" at bounding box center [115, 380] width 139 height 28
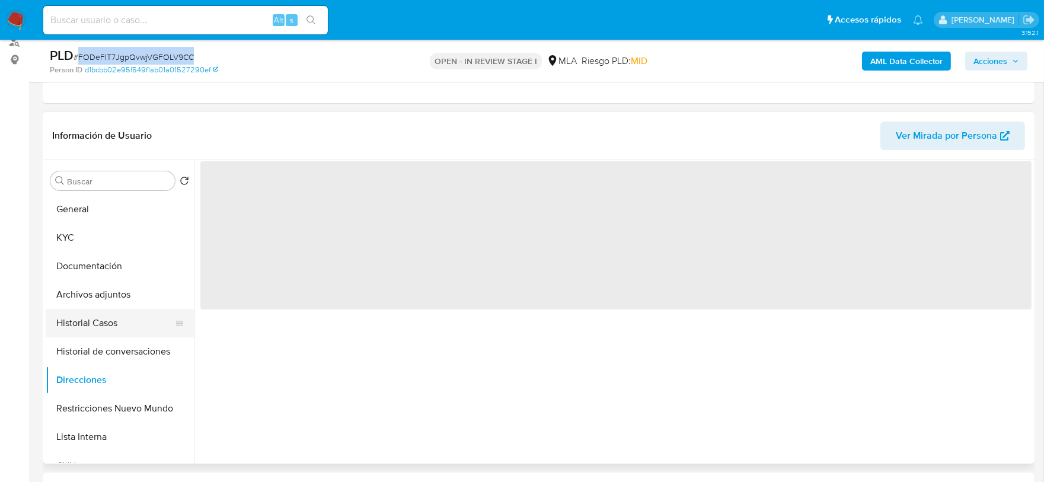
scroll to position [0, 0]
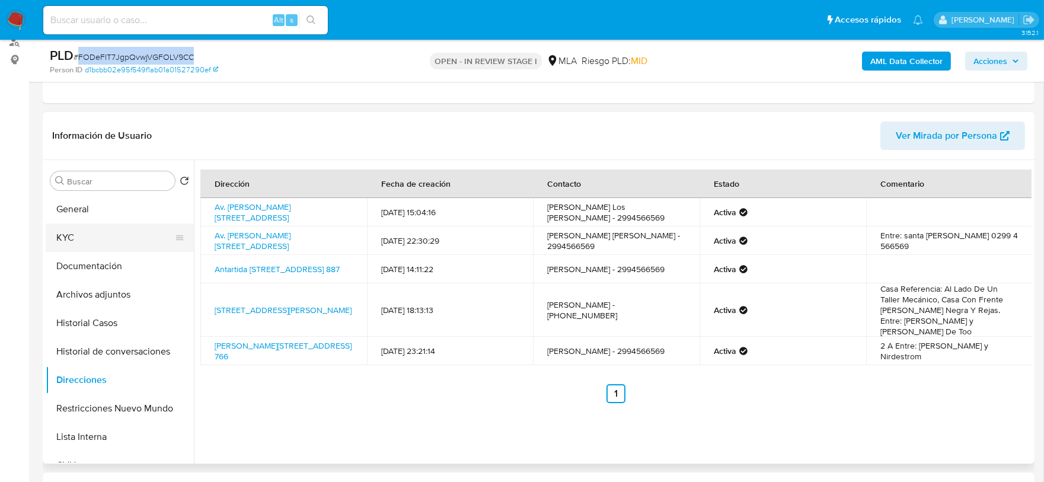
click at [78, 244] on button "KYC" at bounding box center [115, 237] width 139 height 28
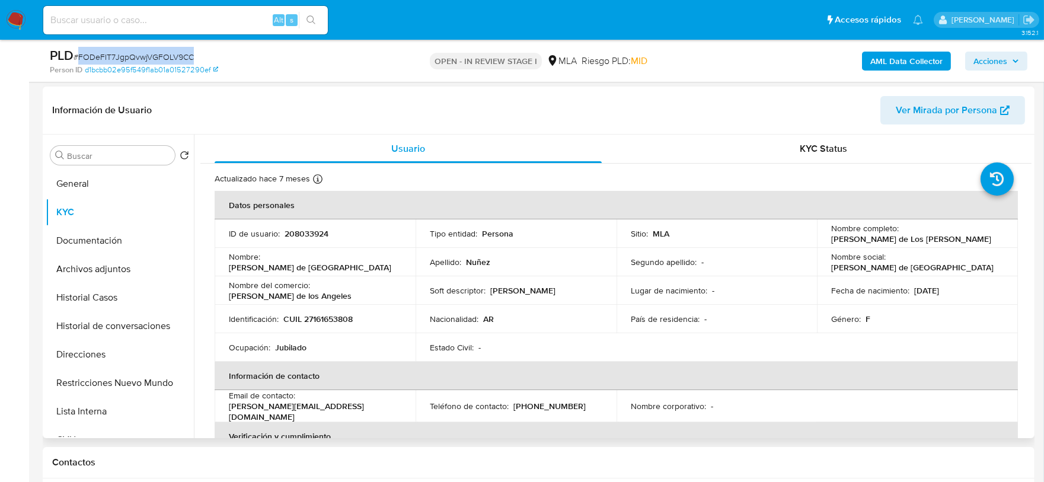
scroll to position [148, 0]
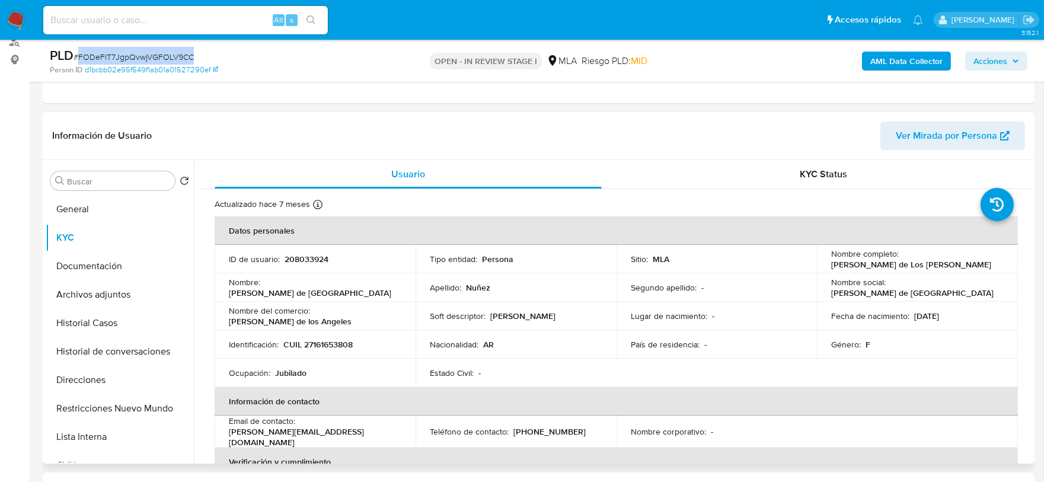
click at [347, 340] on p "CUIL 27161653808" at bounding box center [317, 344] width 69 height 11
copy p "27161653808"
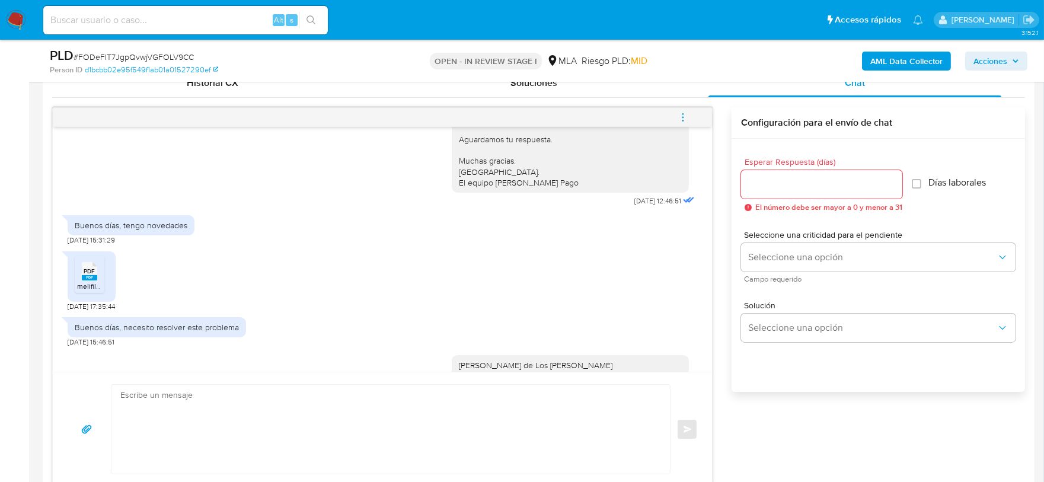
scroll to position [787, 0]
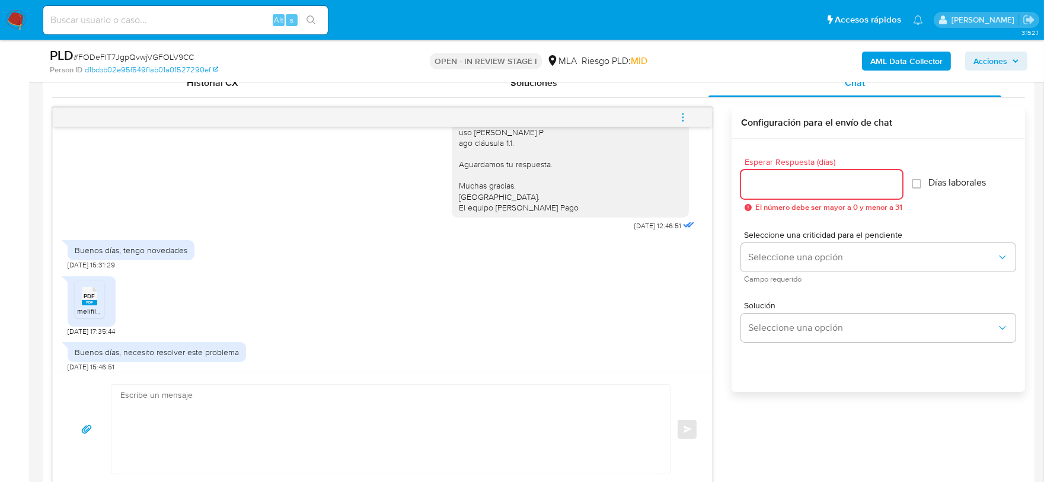
click at [799, 190] on input "Esperar Respuesta (días)" at bounding box center [821, 184] width 161 height 15
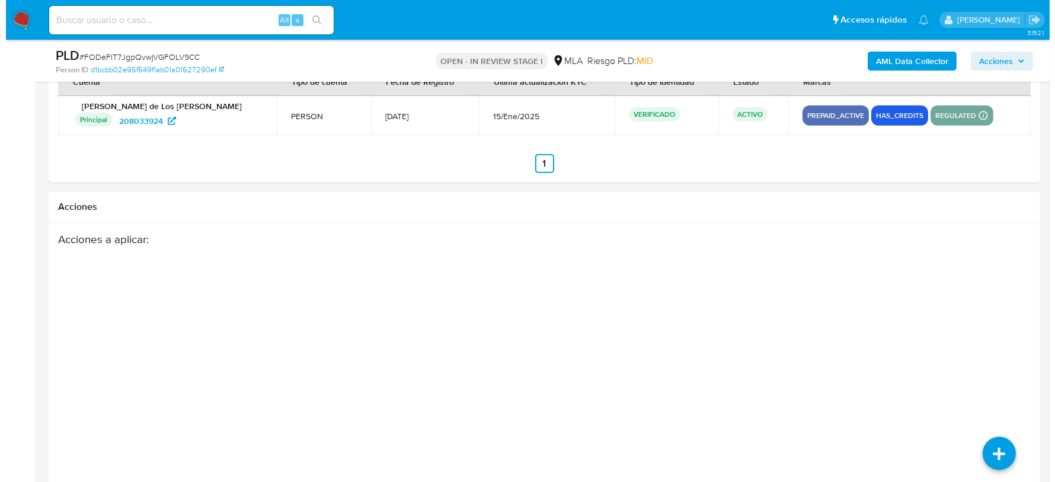
scroll to position [2092, 0]
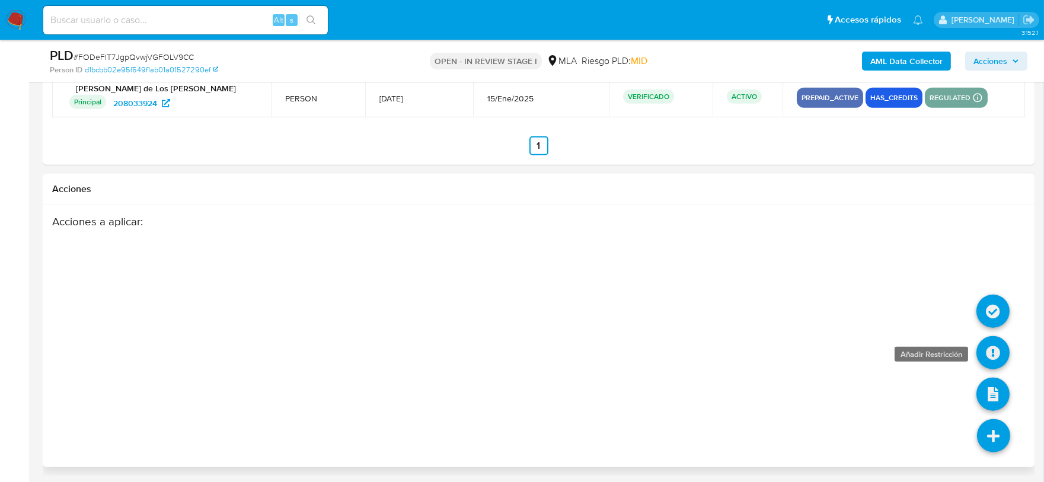
click at [991, 354] on icon at bounding box center [992, 352] width 33 height 33
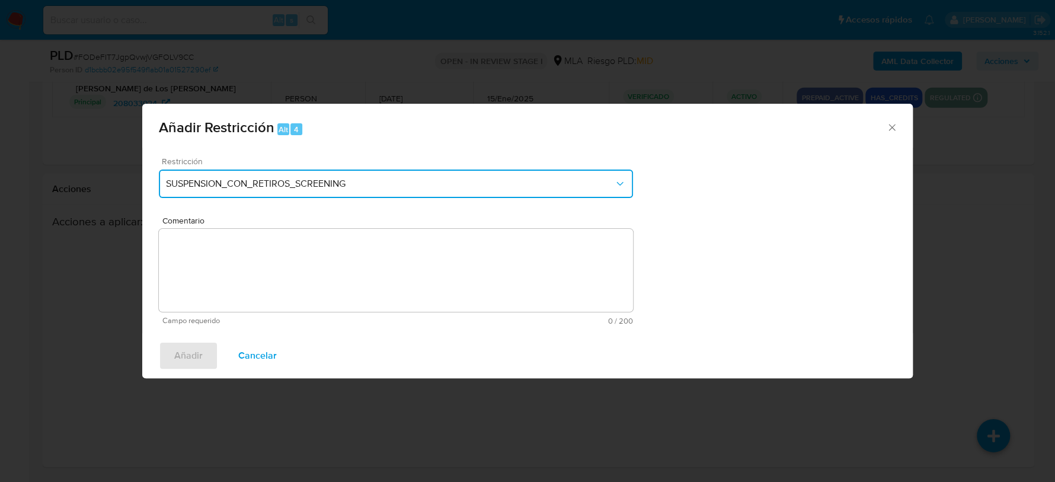
click at [480, 177] on button "SUSPENSION_CON_RETIROS_SCREENING" at bounding box center [396, 184] width 474 height 28
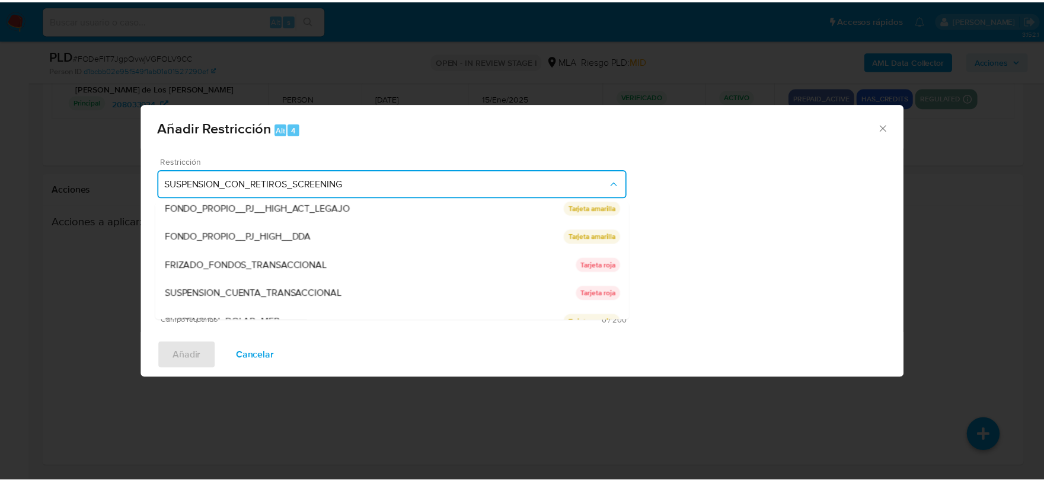
scroll to position [194, 0]
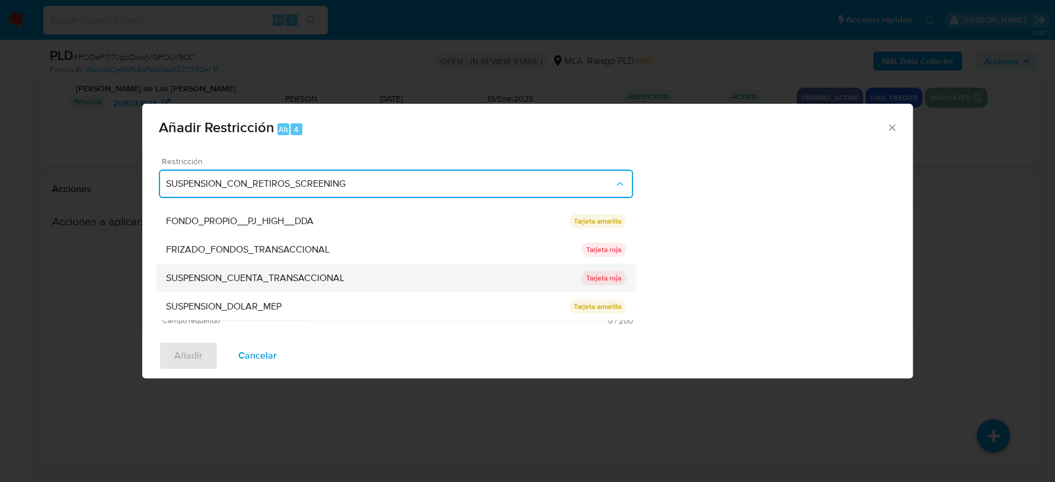
click at [298, 272] on span "SUSPENSION_CUENTA_TRANSACCIONAL" at bounding box center [255, 278] width 178 height 12
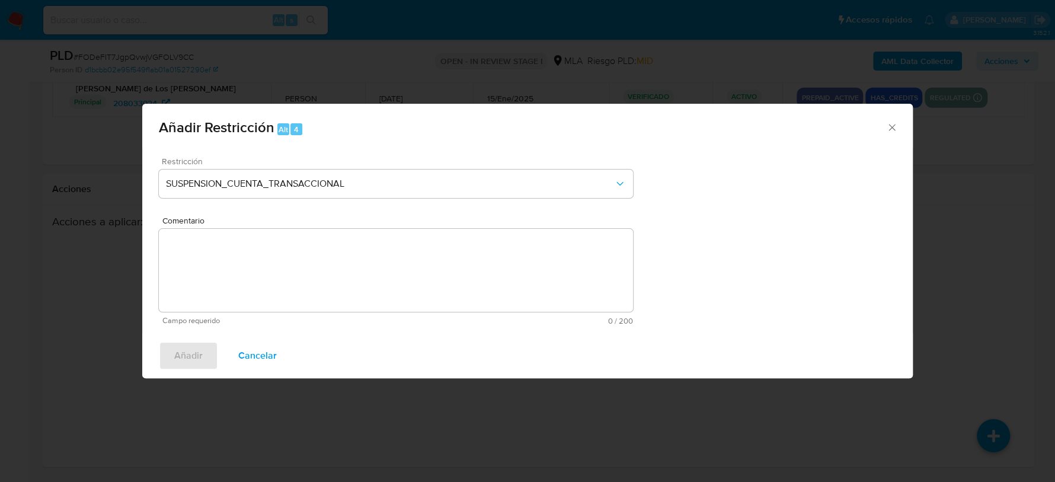
click at [365, 262] on textarea "Comentario" at bounding box center [396, 270] width 474 height 83
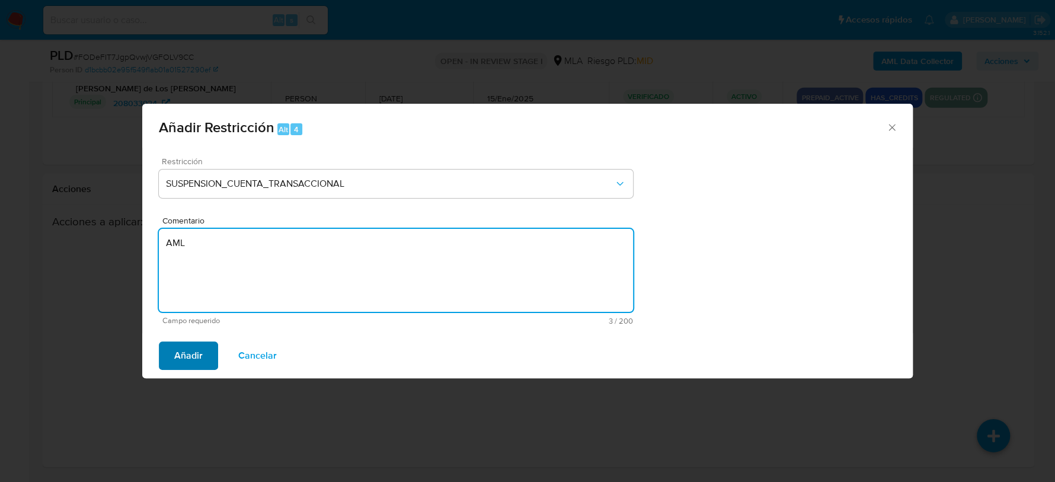
type textarea "AML"
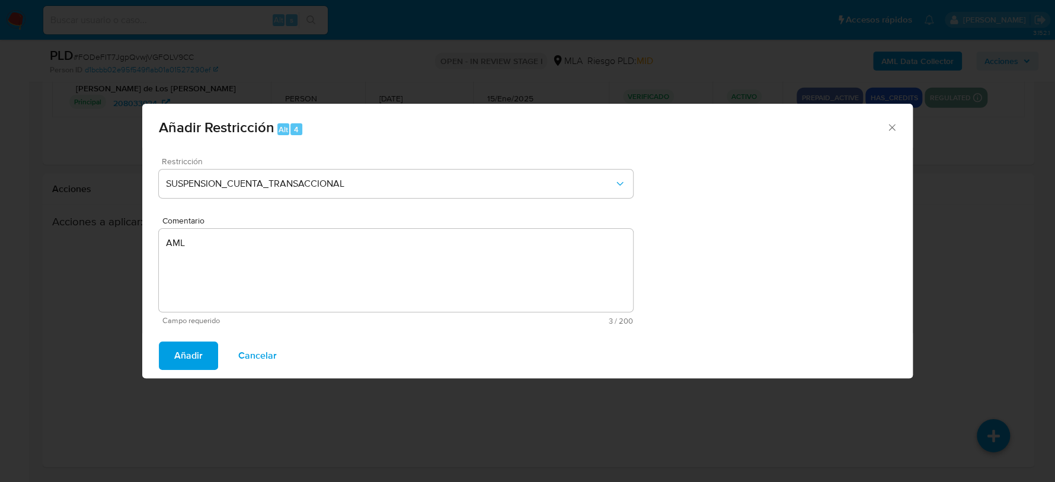
click at [180, 359] on span "Añadir" at bounding box center [188, 356] width 28 height 26
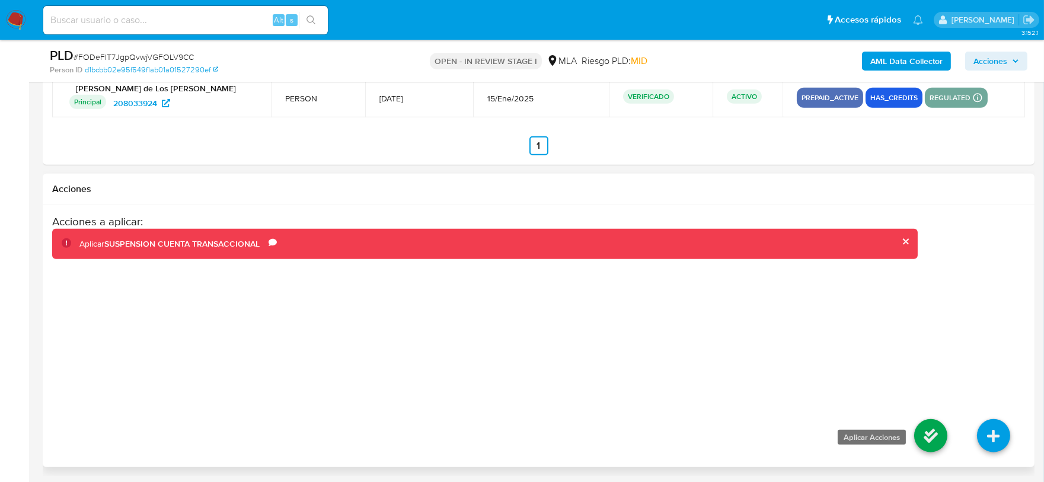
click at [934, 426] on icon at bounding box center [930, 435] width 33 height 33
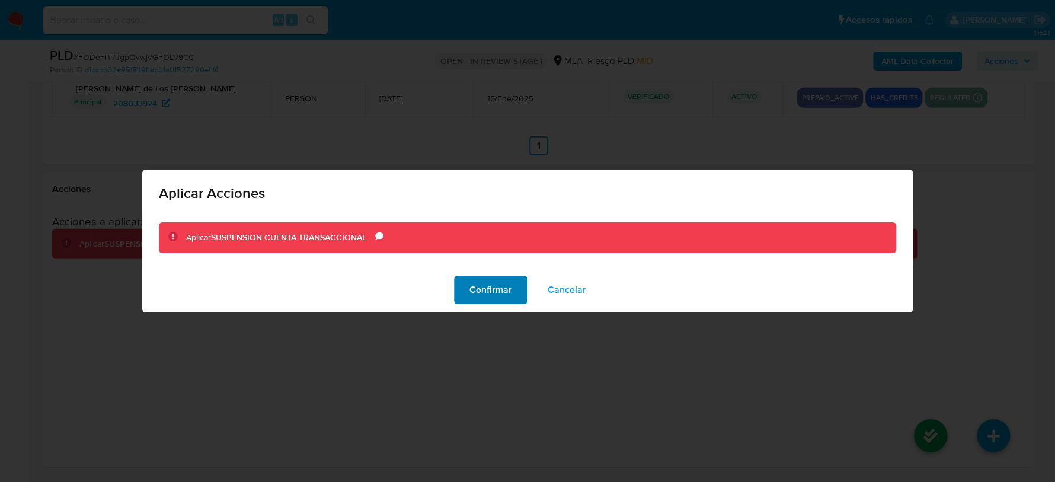
click at [490, 289] on span "Confirmar" at bounding box center [491, 290] width 43 height 26
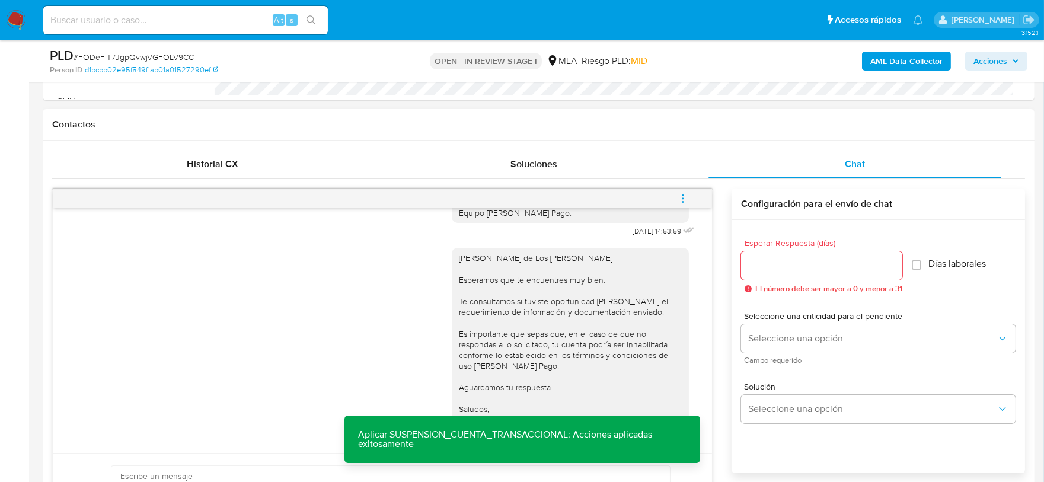
scroll to position [536, 0]
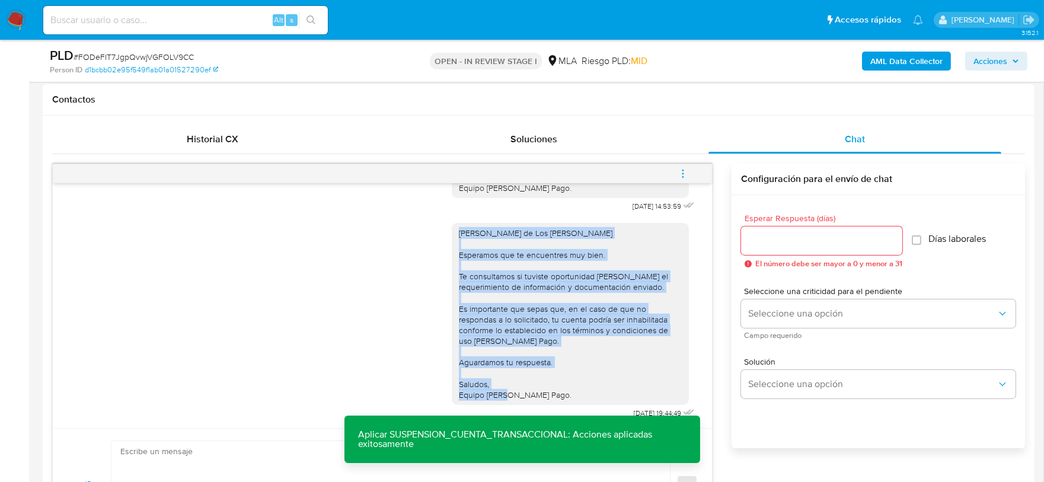
drag, startPoint x: 550, startPoint y: 379, endPoint x: 441, endPoint y: 208, distance: 203.1
click at [452, 223] on div "Hola Maria de Los Angeles Nuñez Esperamos que te encuentres muy bien. Te consul…" at bounding box center [570, 314] width 237 height 182
copy div "Hola Maria de Los Angeles Nuñez Esperamos que te encuentres muy bien. Te consul…"
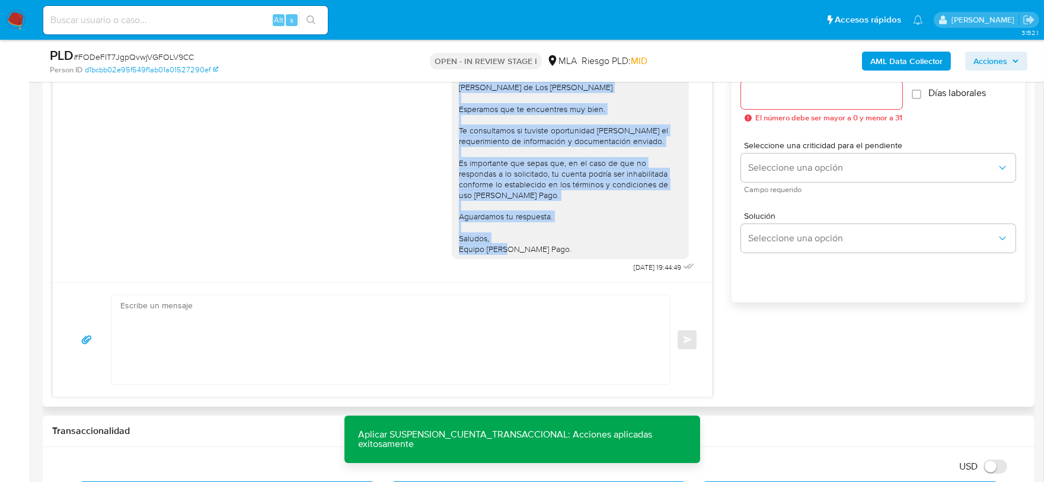
scroll to position [684, 0]
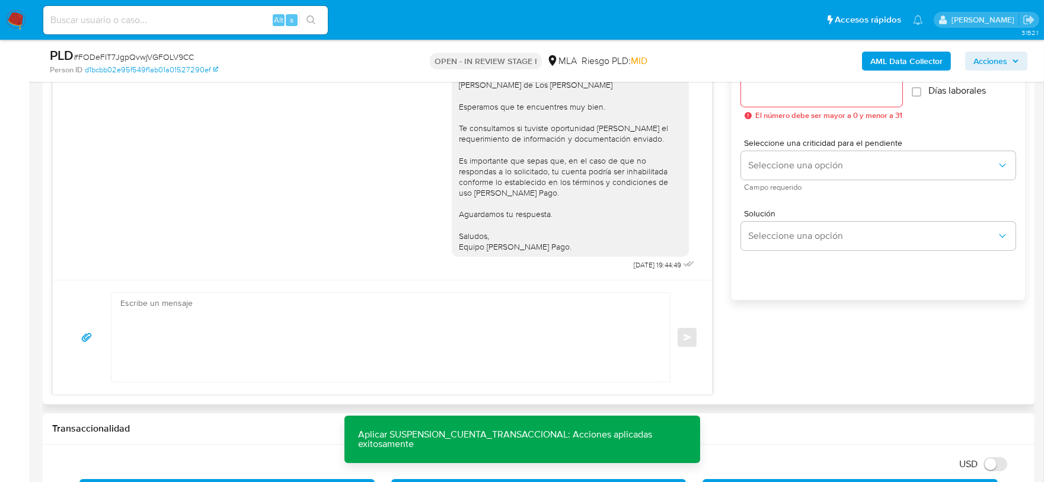
click at [343, 305] on textarea at bounding box center [387, 337] width 535 height 89
paste textarea "Hola Maria de Los Angeles Nuñez Esperamos que te encuentres muy bien. Te consul…"
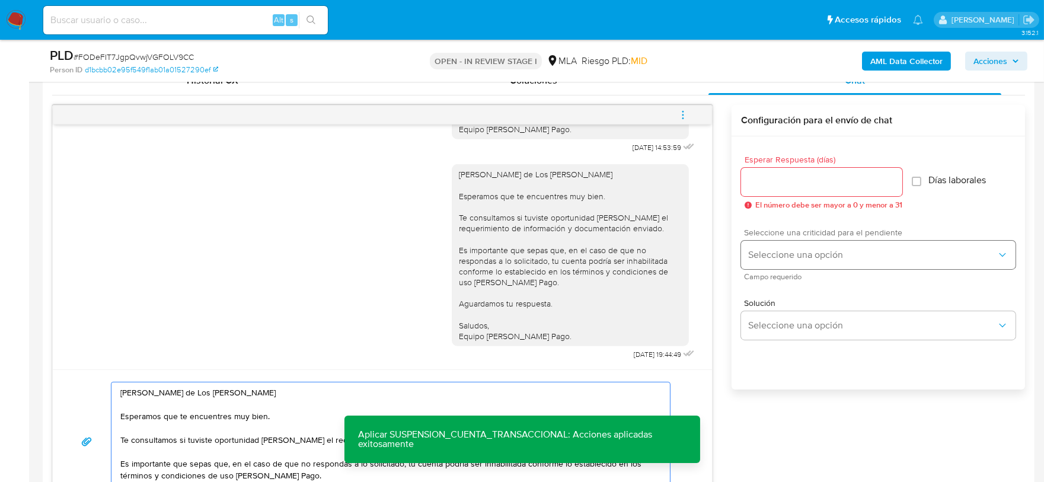
scroll to position [536, 0]
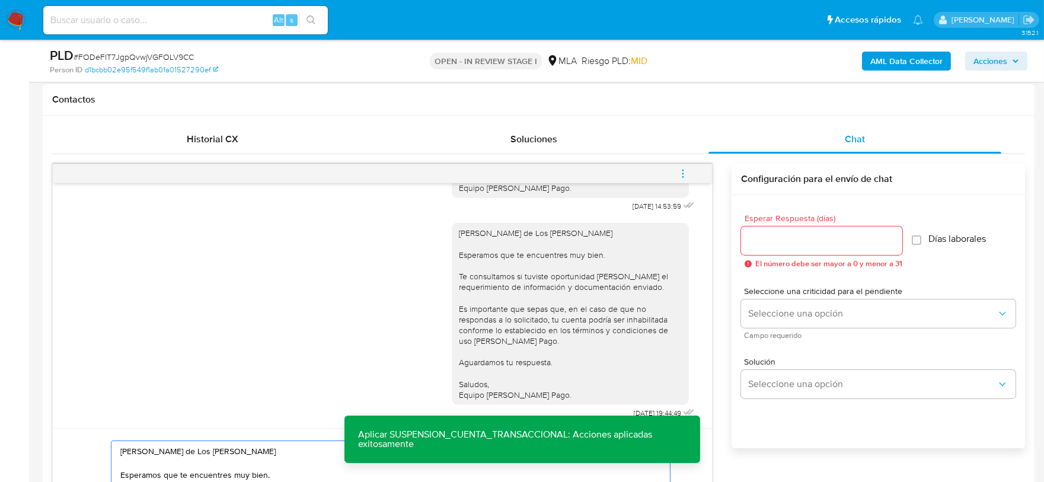
type textarea "Hola Maria de Los Angeles Nuñez Esperamos que te encuentres muy bien. Te consul…"
click at [766, 235] on input "Esperar Respuesta (días)" at bounding box center [821, 240] width 161 height 15
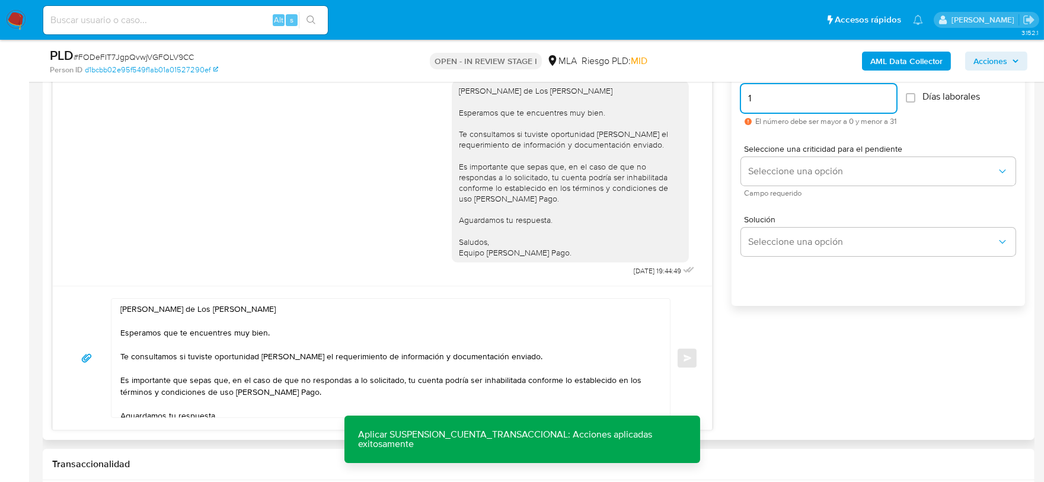
scroll to position [684, 0]
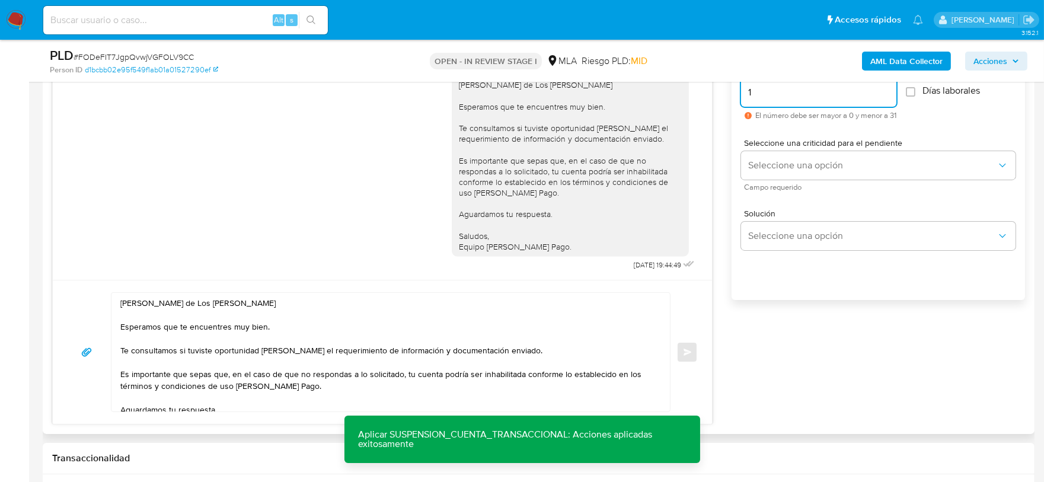
drag, startPoint x: 751, startPoint y: 94, endPoint x: 735, endPoint y: 91, distance: 16.2
click at [735, 91] on div "Esperar Respuesta (días) 1 El número debe ser mayor a 0 y menor a 31 Días labor…" at bounding box center [878, 189] width 293 height 285
type input "1"
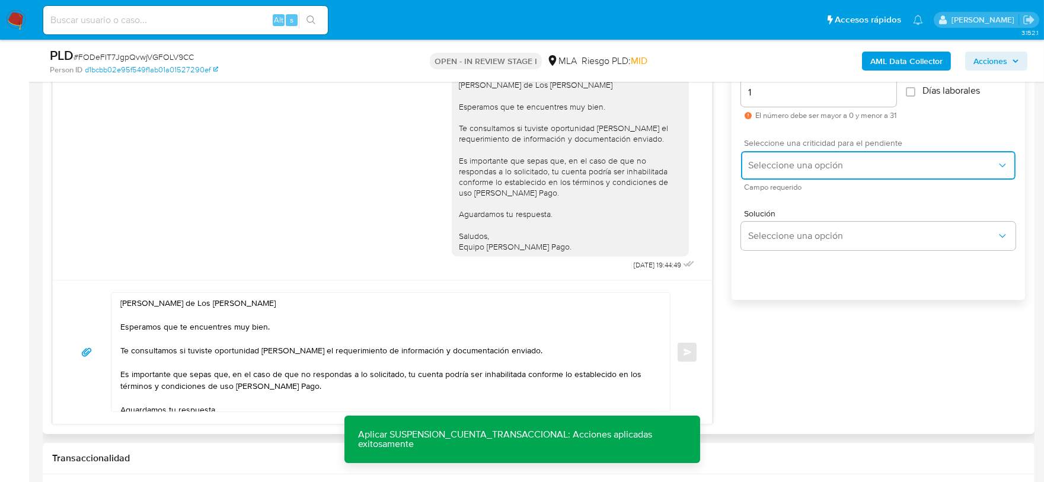
click at [773, 165] on span "Seleccione una opción" at bounding box center [872, 165] width 248 height 12
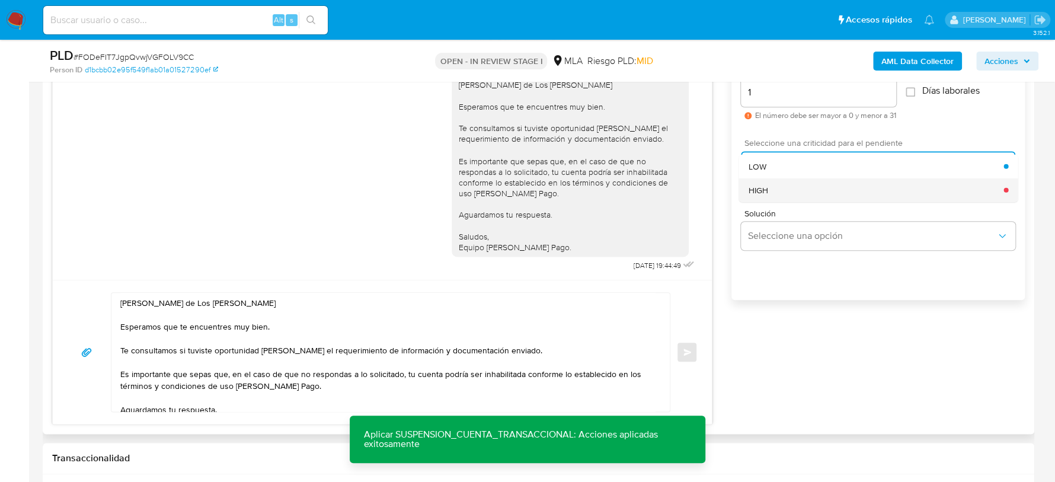
click at [777, 196] on div "HIGH" at bounding box center [876, 190] width 256 height 24
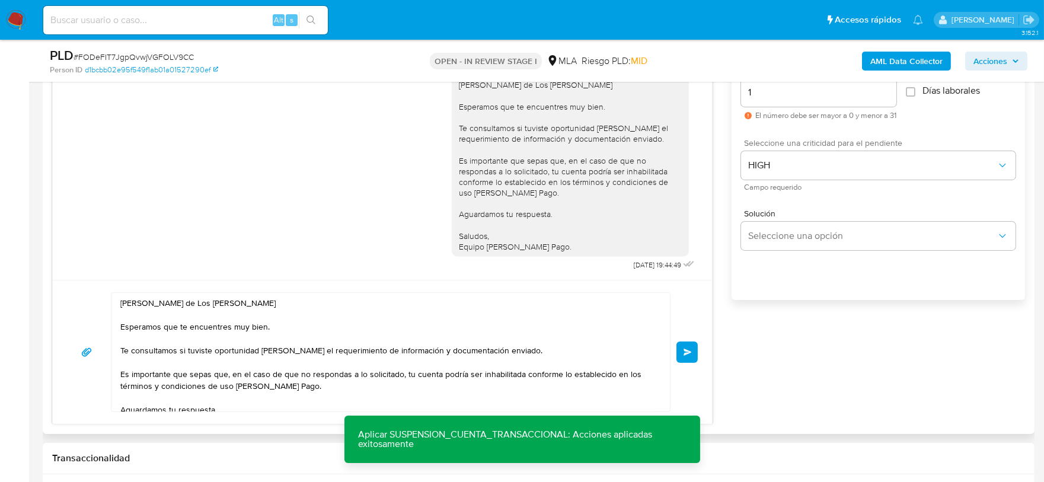
click at [689, 353] on span "Enviar" at bounding box center [688, 352] width 8 height 7
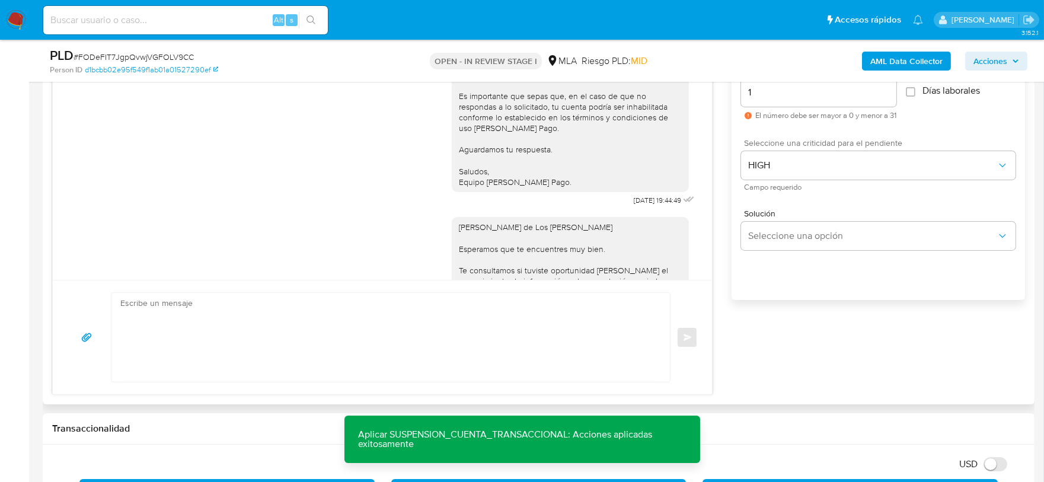
scroll to position [1587, 0]
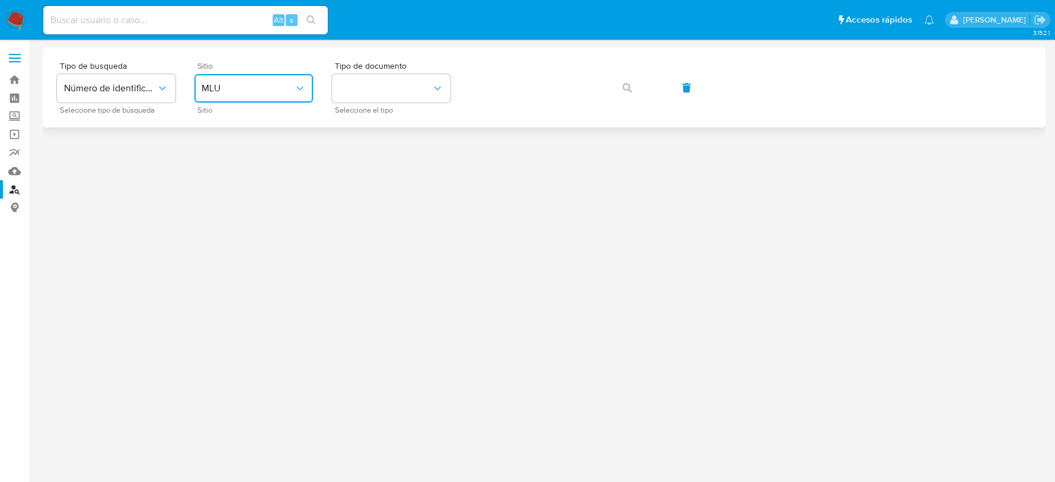
click at [286, 90] on span "MLU" at bounding box center [248, 88] width 92 height 12
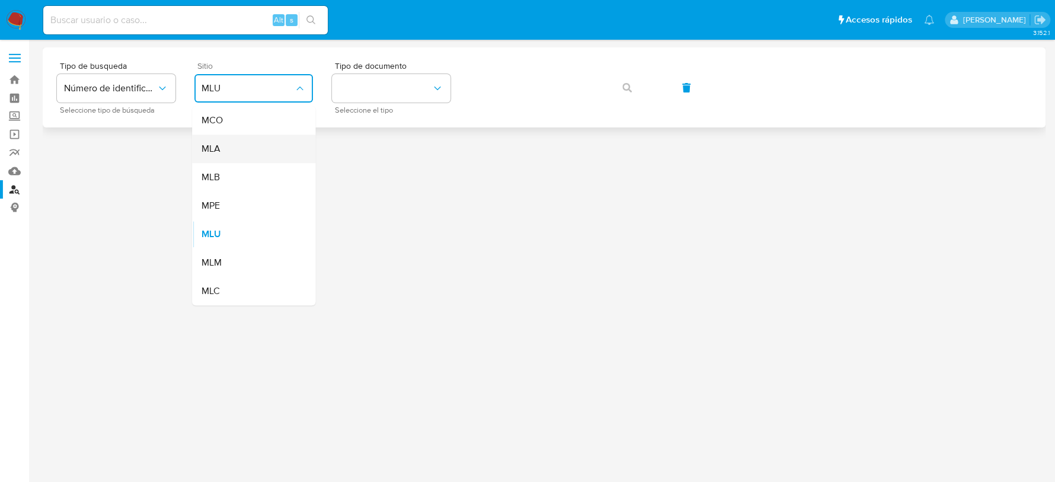
click at [257, 147] on div "MLA" at bounding box center [250, 149] width 97 height 28
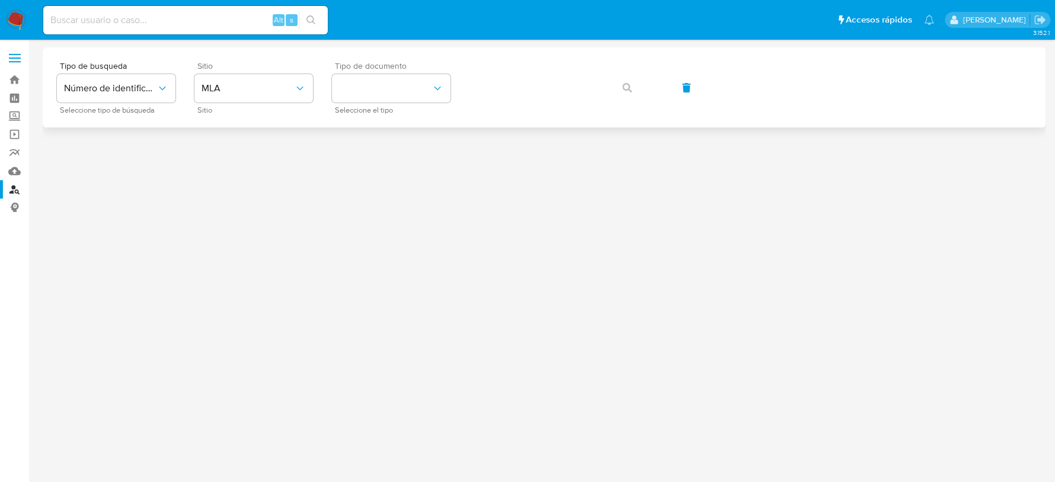
drag, startPoint x: 388, startPoint y: 71, endPoint x: 387, endPoint y: 77, distance: 6.0
click at [388, 72] on div "Tipo de documento Seleccione el tipo" at bounding box center [391, 88] width 119 height 52
click at [388, 78] on button "identificationType" at bounding box center [391, 88] width 119 height 28
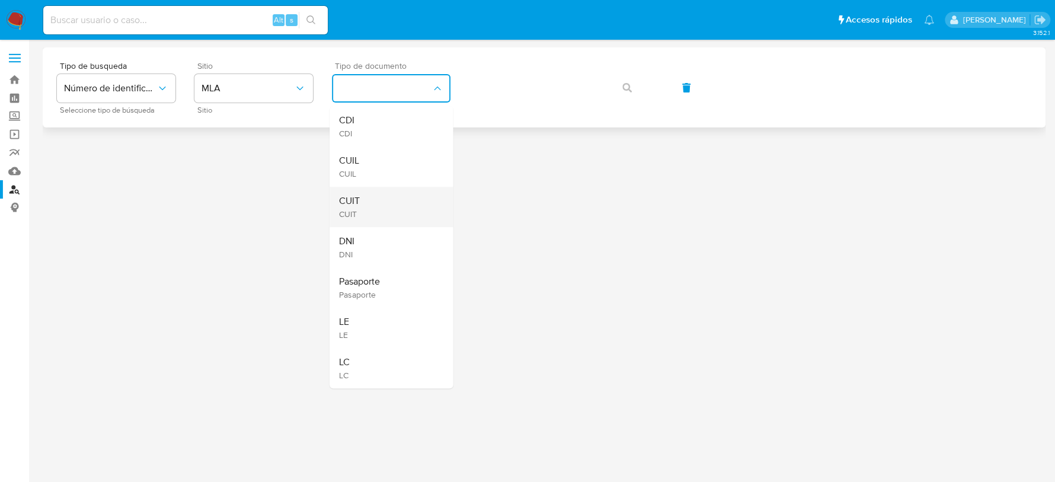
click at [382, 196] on div "CUIT CUIT" at bounding box center [387, 207] width 97 height 40
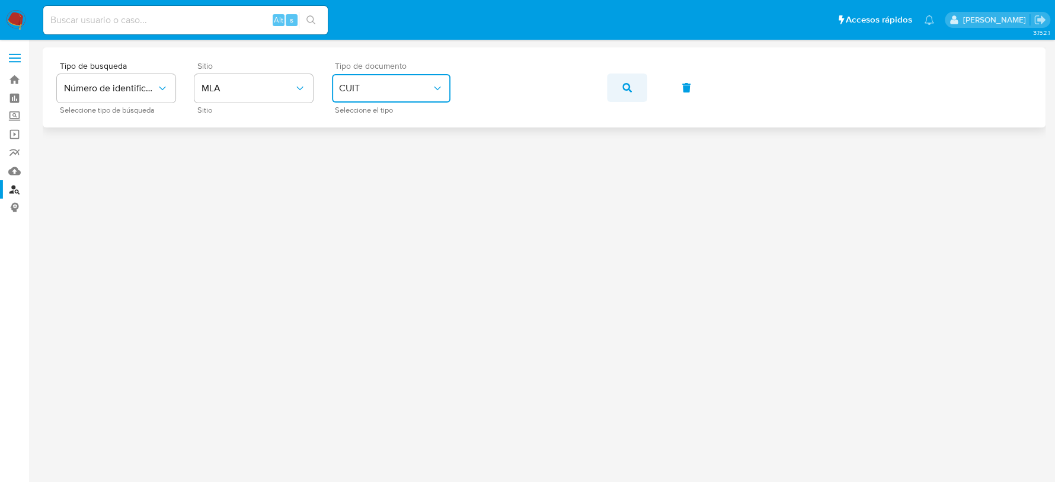
click at [614, 86] on button "button" at bounding box center [627, 88] width 40 height 28
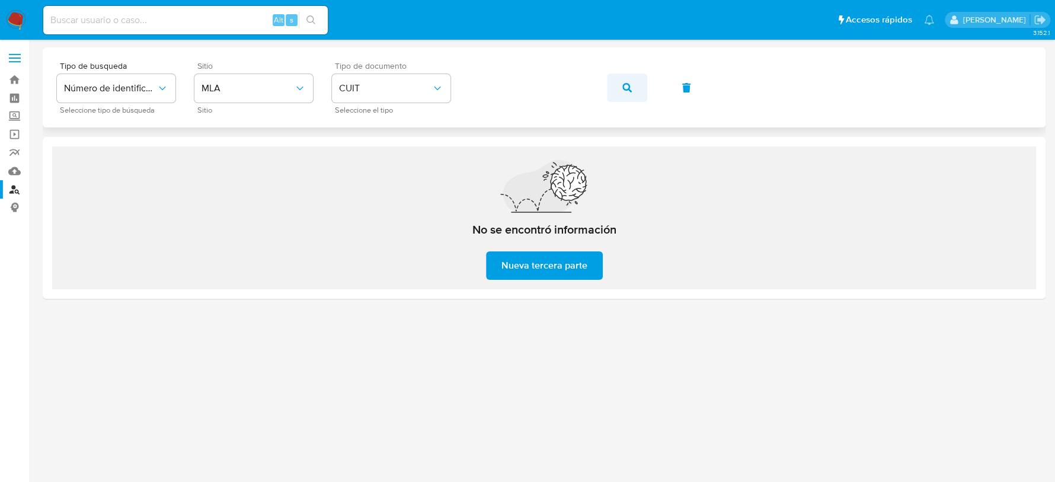
click at [622, 94] on span "button" at bounding box center [626, 88] width 9 height 26
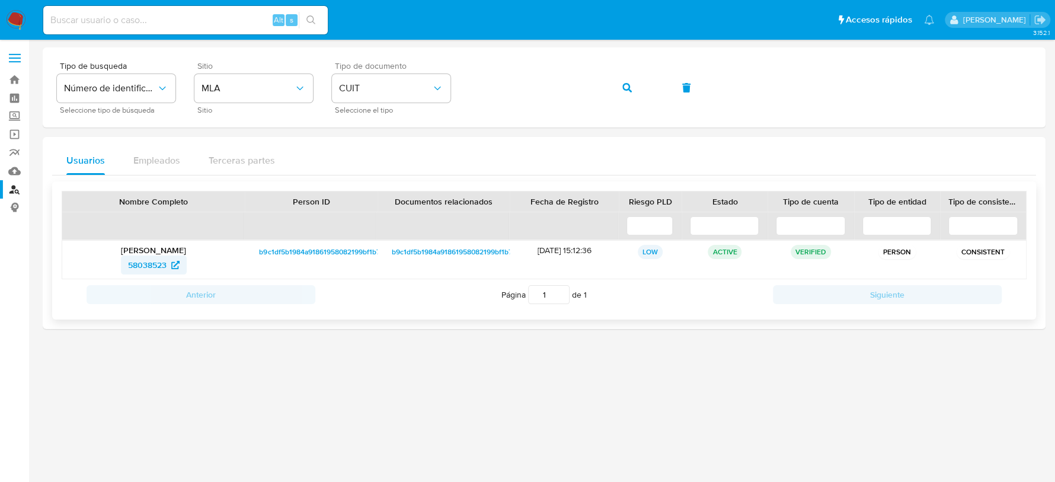
click at [153, 264] on span "58038523" at bounding box center [147, 265] width 39 height 19
click at [195, 24] on input at bounding box center [185, 19] width 285 height 15
paste input "FODeFIT7JgpQvwjVGFOLV9CC"
type input "FODeFIT7JgpQvwjVGFOLV9CC"
click at [314, 20] on icon "search-icon" at bounding box center [310, 19] width 9 height 9
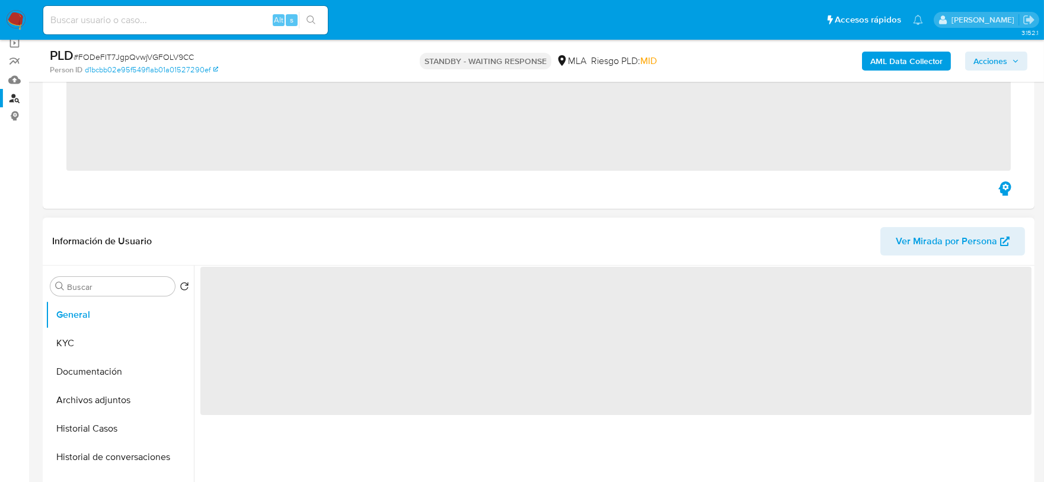
scroll to position [222, 0]
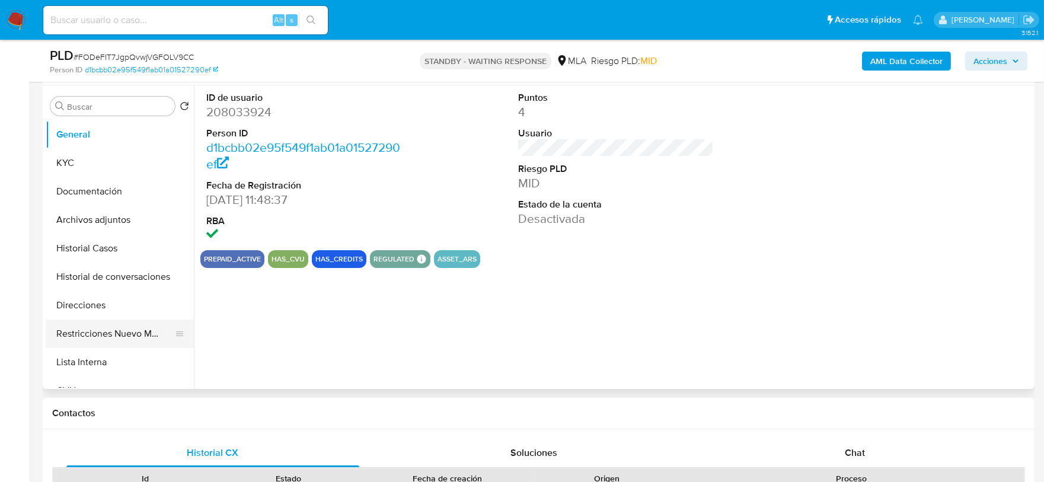
click at [125, 336] on button "Restricciones Nuevo Mundo" at bounding box center [115, 334] width 139 height 28
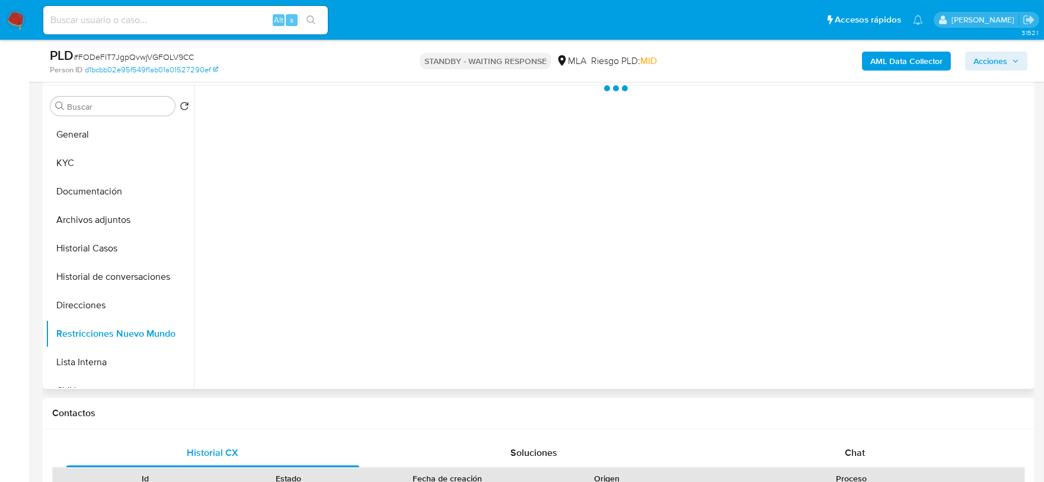
select select "10"
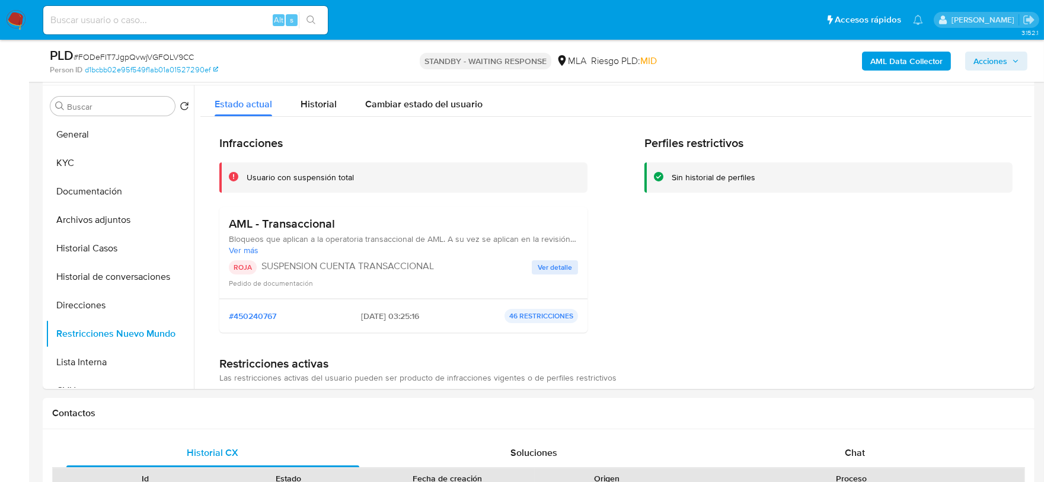
click at [15, 23] on img at bounding box center [16, 20] width 20 height 20
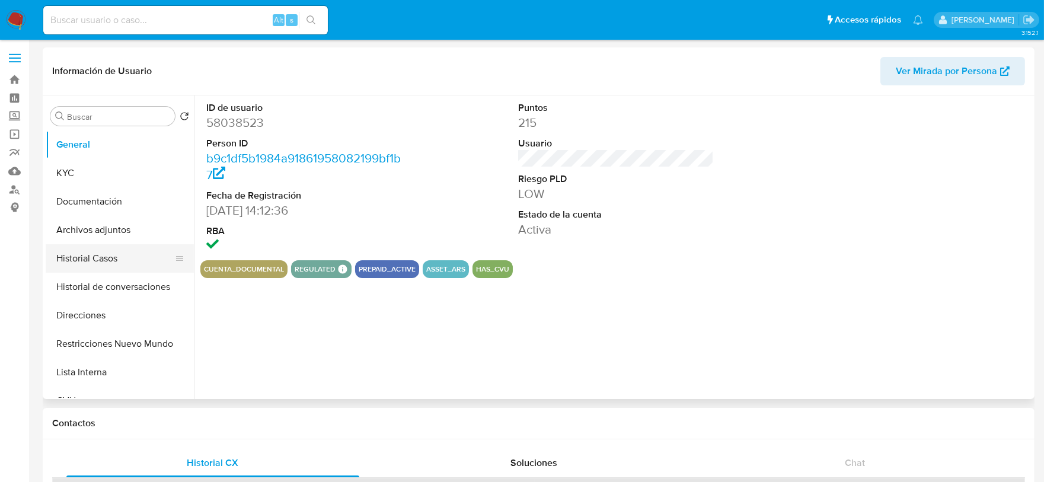
click at [104, 261] on button "Historial Casos" at bounding box center [115, 258] width 139 height 28
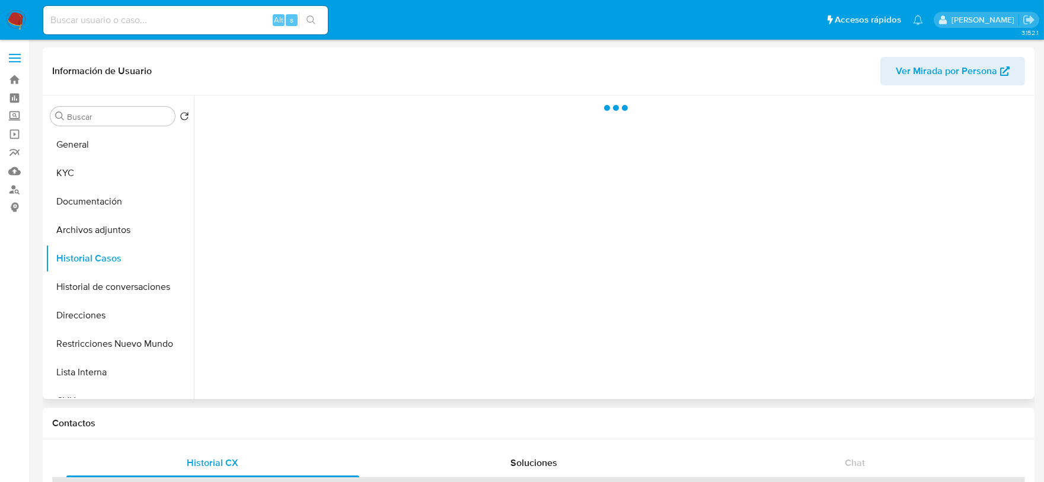
select select "10"
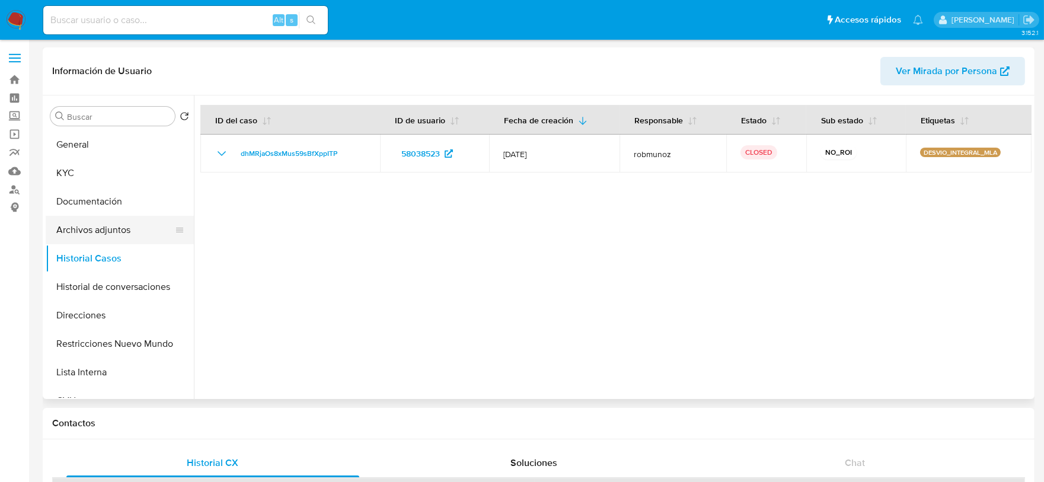
click at [129, 230] on button "Archivos adjuntos" at bounding box center [115, 230] width 139 height 28
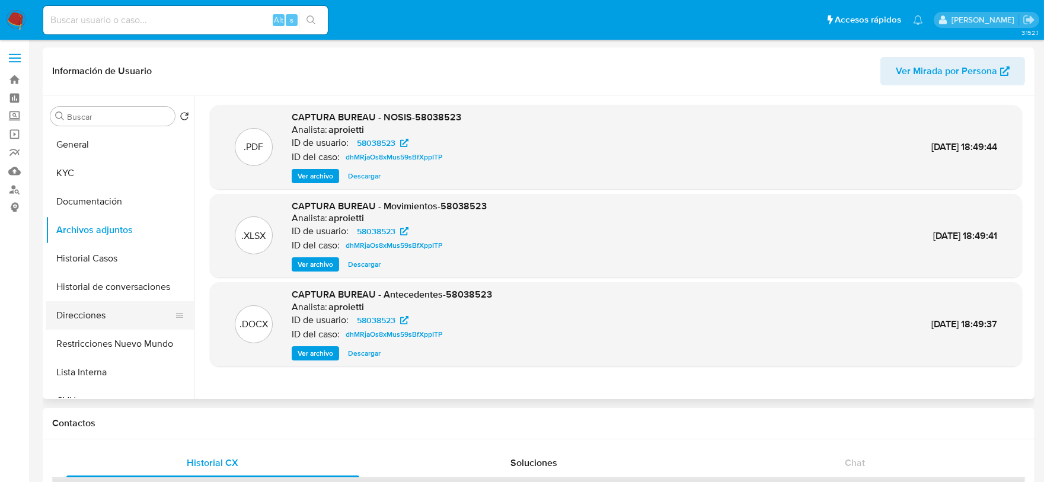
click at [93, 319] on button "Direcciones" at bounding box center [115, 315] width 139 height 28
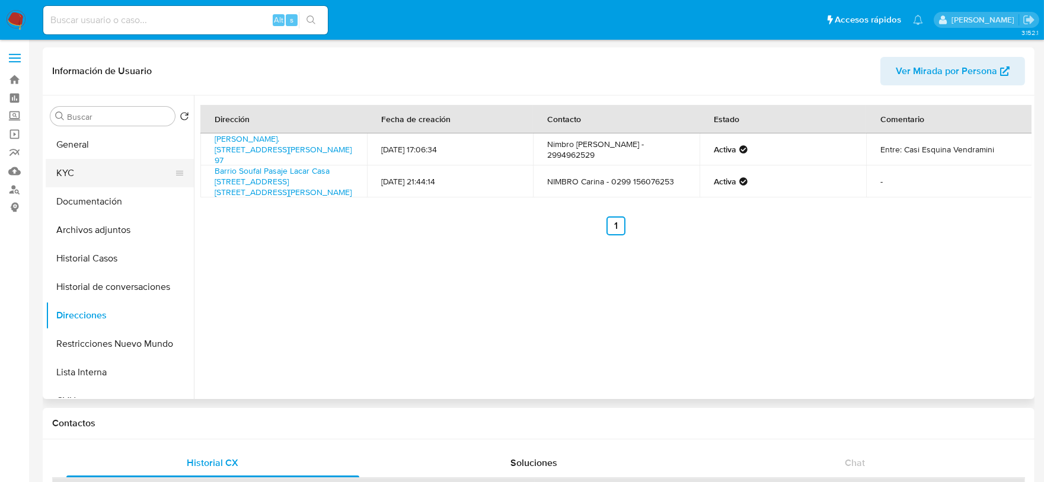
click at [124, 182] on button "KYC" at bounding box center [115, 173] width 139 height 28
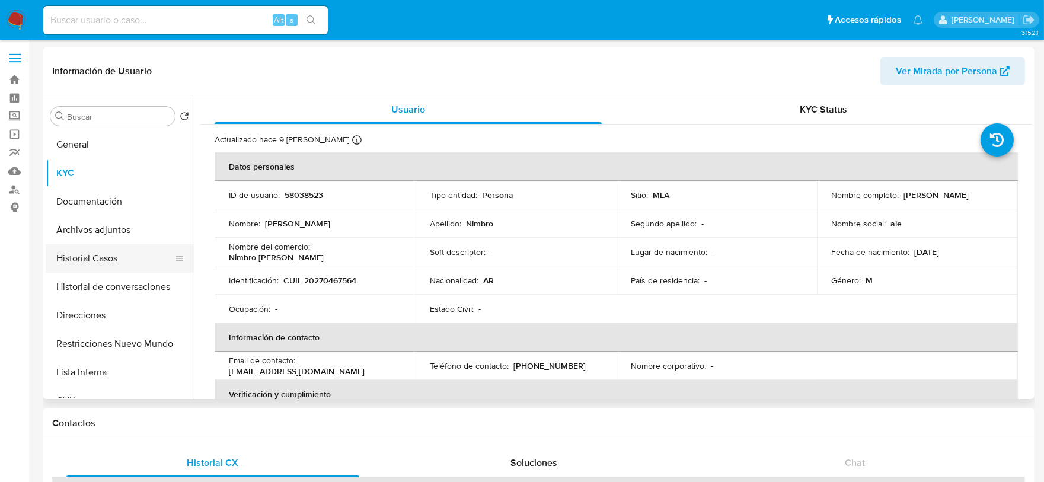
click at [104, 262] on button "Historial Casos" at bounding box center [115, 258] width 139 height 28
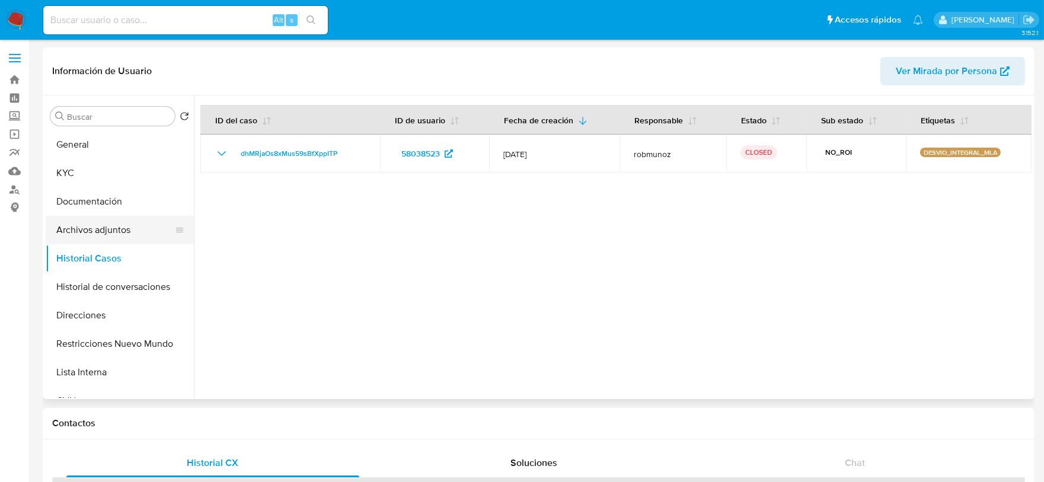
click at [118, 225] on button "Archivos adjuntos" at bounding box center [115, 230] width 139 height 28
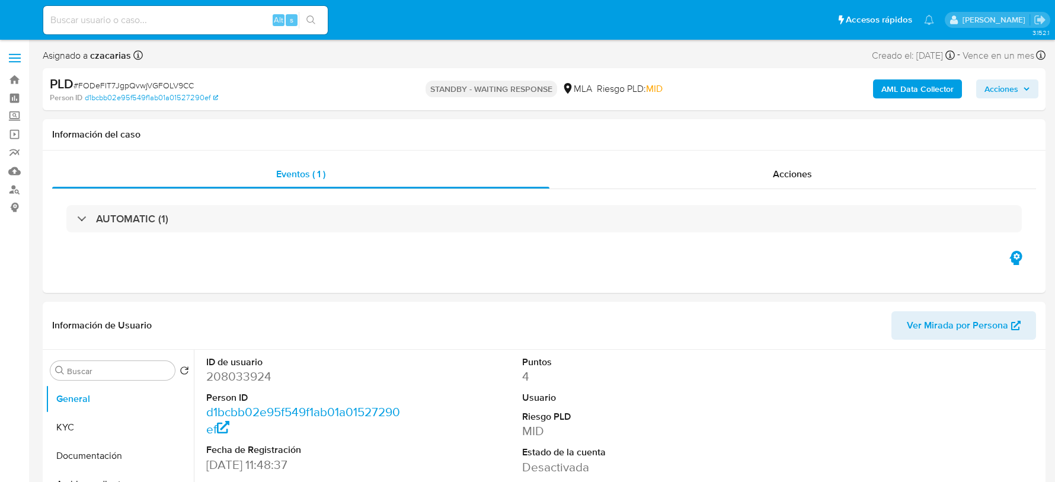
select select "10"
click at [219, 12] on input at bounding box center [185, 19] width 285 height 15
paste input "7SENXjrak4FJr2FyWm8JpwHE"
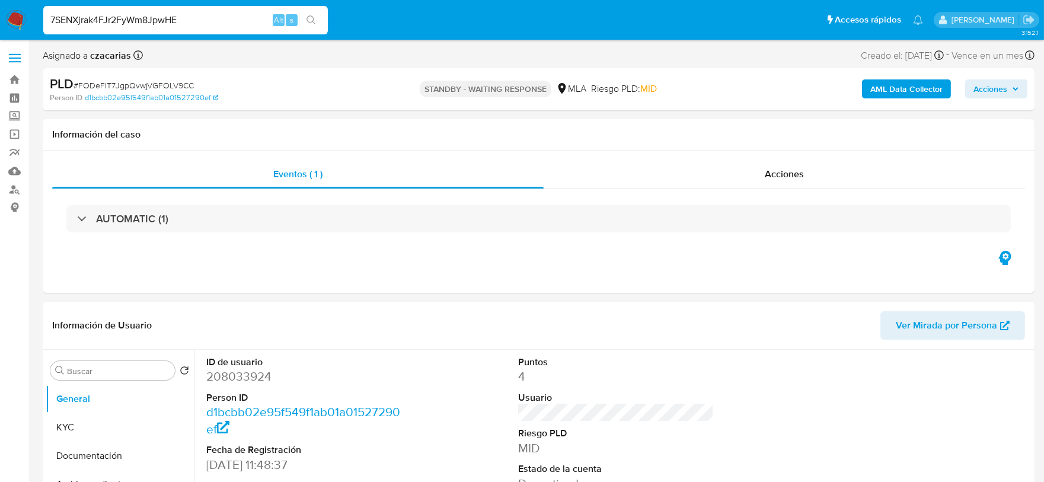
type input "7SENXjrak4FJr2FyWm8JpwHE"
click at [312, 16] on icon "search-icon" at bounding box center [310, 19] width 9 height 9
select select "10"
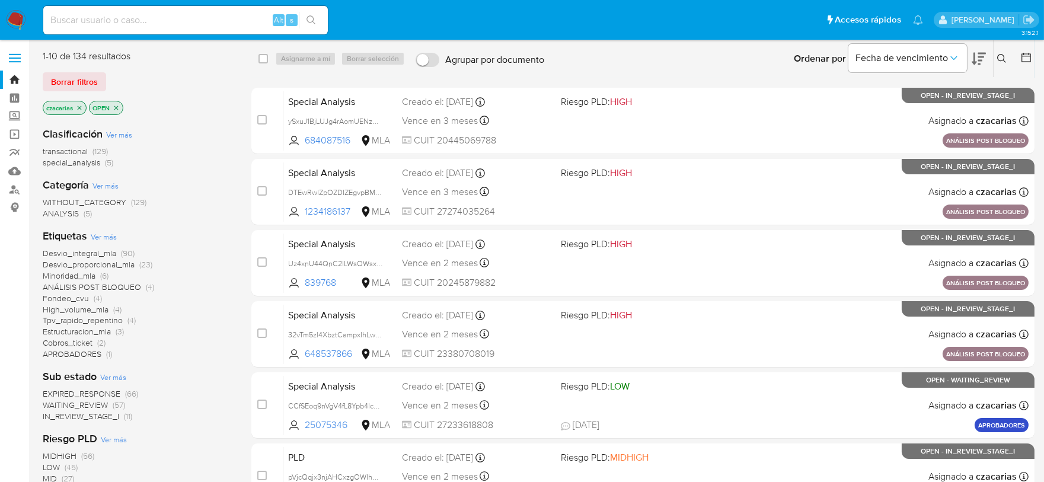
click at [999, 62] on icon at bounding box center [1001, 58] width 9 height 9
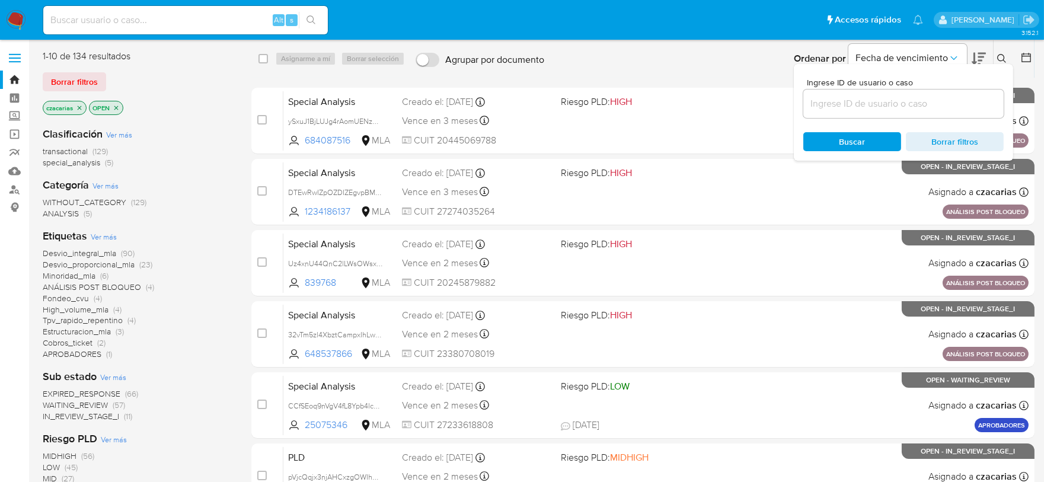
click at [887, 100] on input at bounding box center [903, 103] width 200 height 15
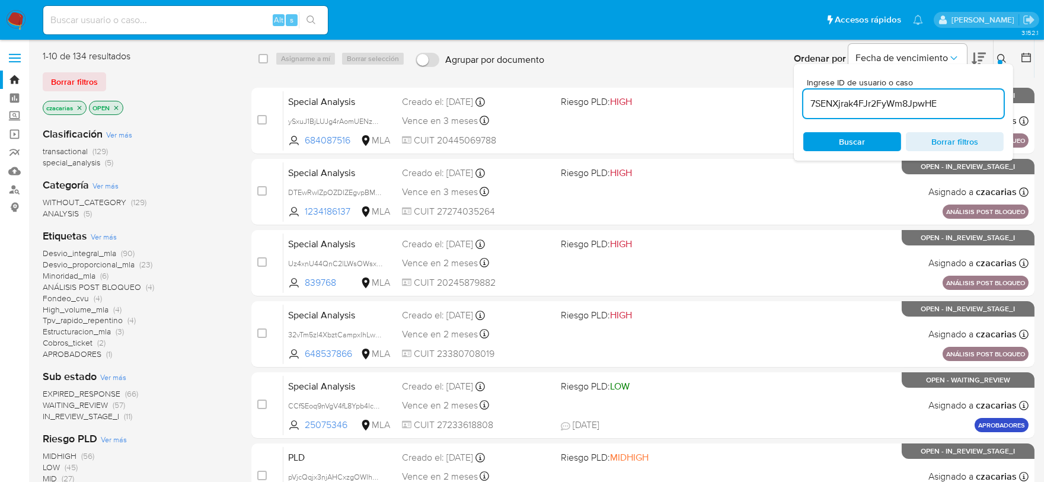
type input "7SENXjrak4FJr2FyWm8JpwHE"
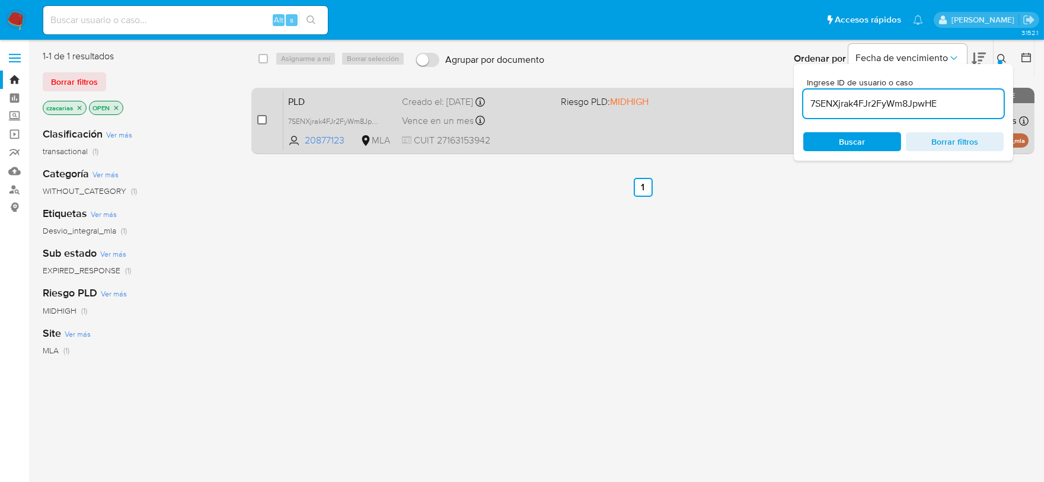
click at [265, 120] on input "checkbox" at bounding box center [261, 119] width 9 height 9
checkbox input "true"
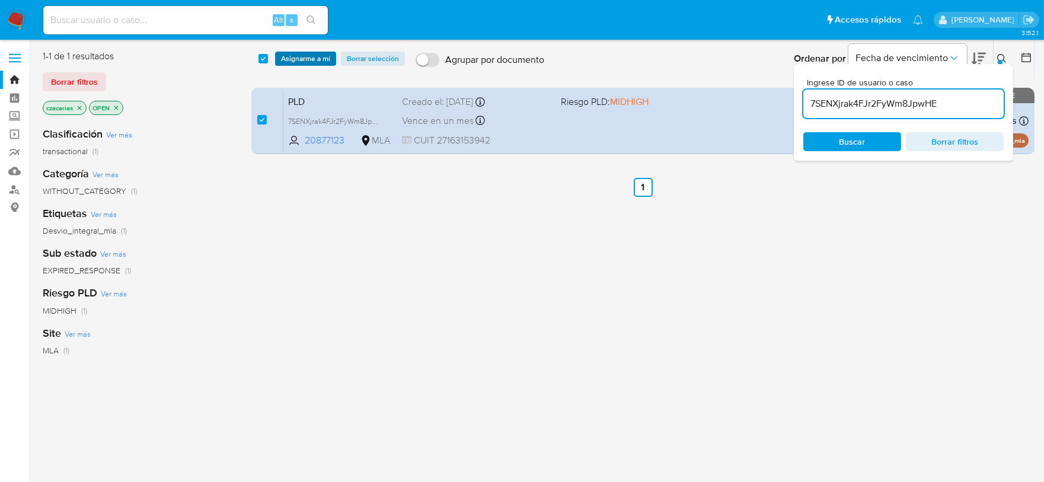
click at [305, 58] on span "Asignarme a mí" at bounding box center [305, 59] width 49 height 12
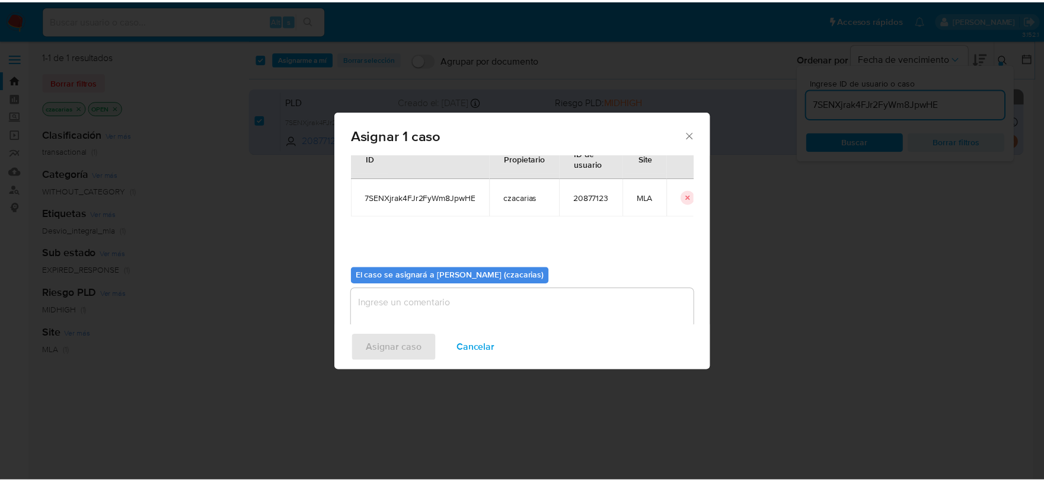
scroll to position [61, 0]
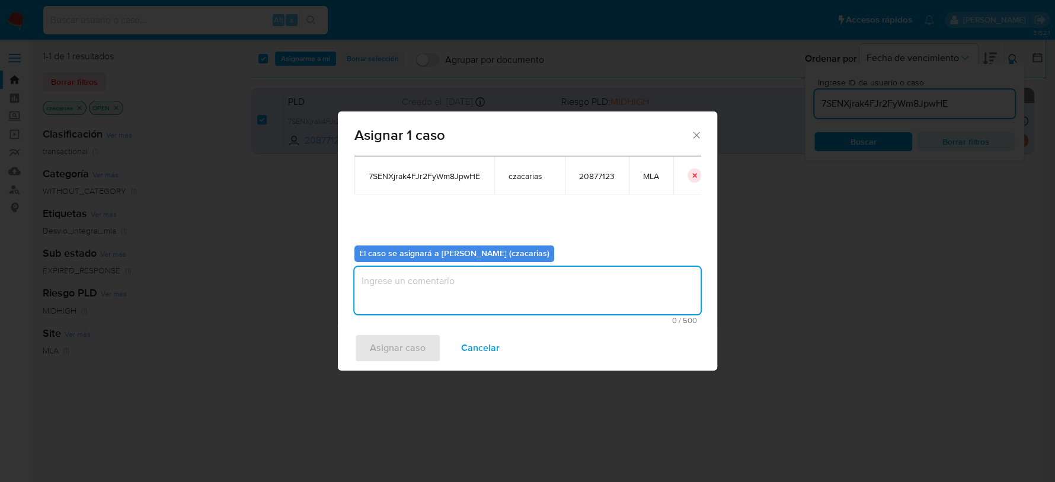
click at [493, 291] on textarea "assign-modal" at bounding box center [528, 290] width 346 height 47
click at [397, 356] on span "Asignar caso" at bounding box center [398, 348] width 56 height 26
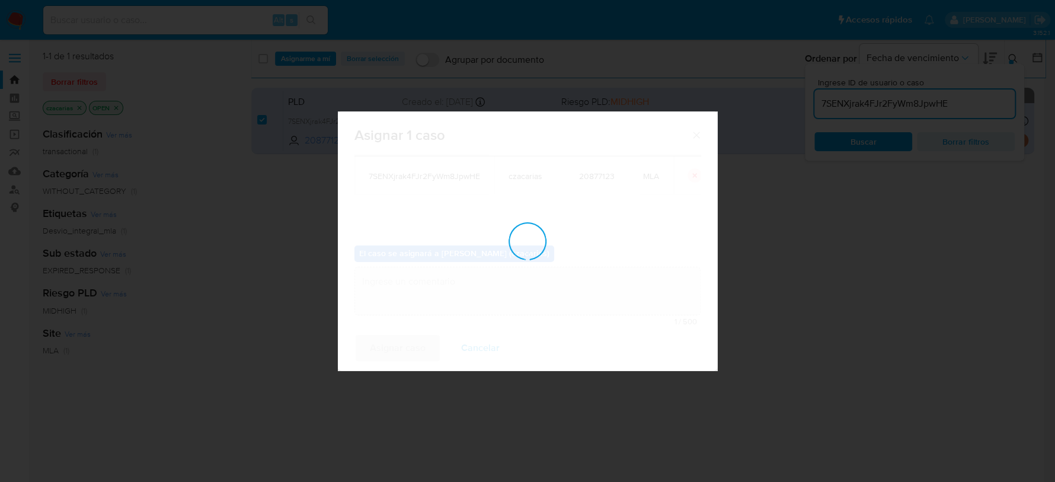
checkbox input "false"
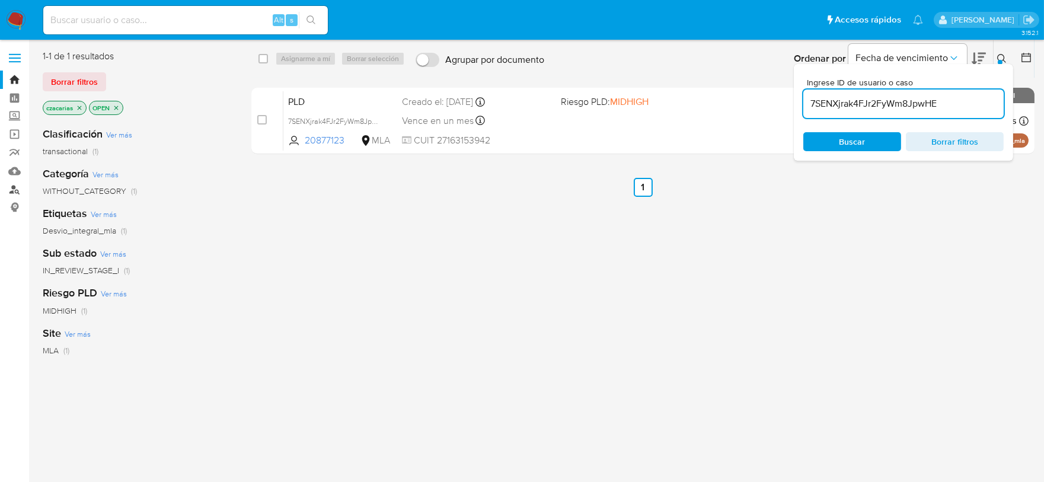
click at [14, 186] on link "Buscador de personas" at bounding box center [70, 189] width 141 height 18
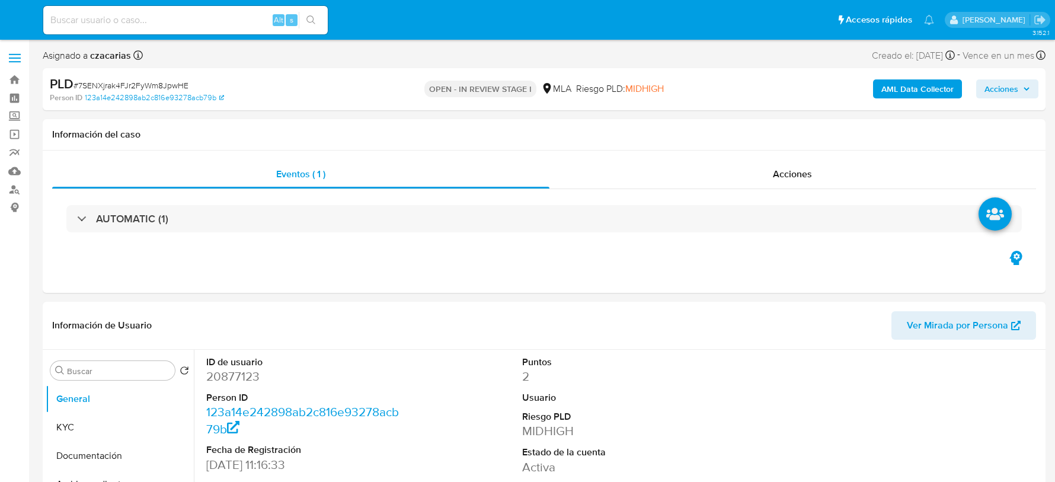
select select "10"
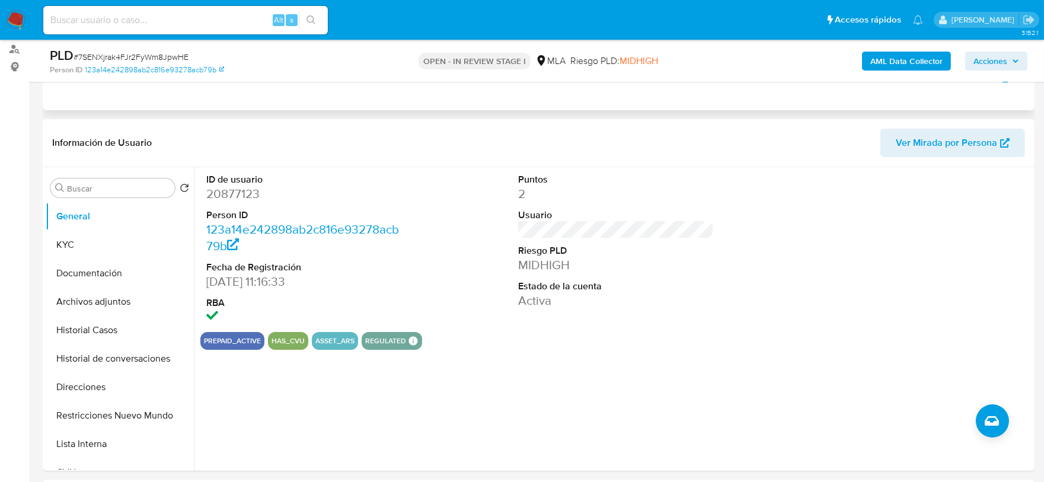
scroll to position [222, 0]
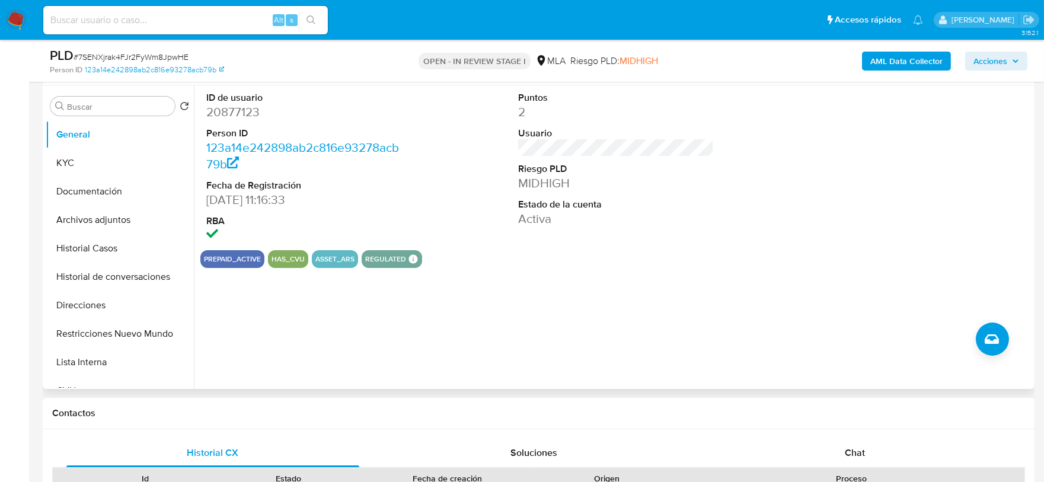
click at [250, 108] on dd "20877123" at bounding box center [304, 112] width 196 height 17
copy dd "20877123"
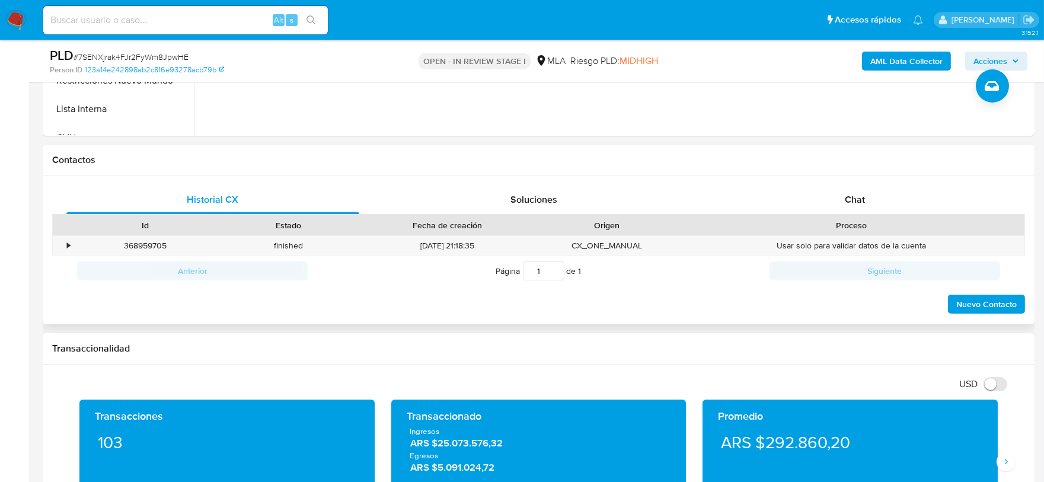
scroll to position [518, 0]
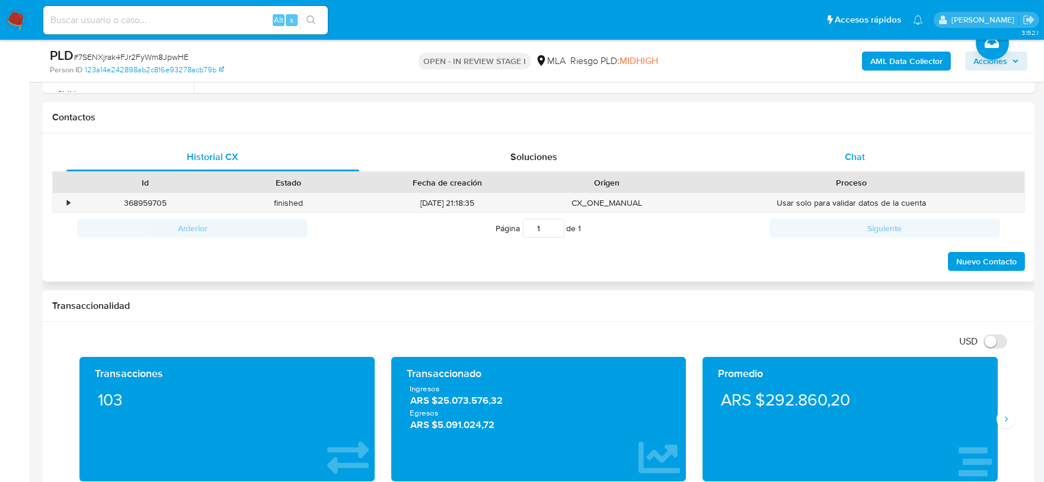
click at [830, 165] on div "Chat" at bounding box center [854, 157] width 293 height 28
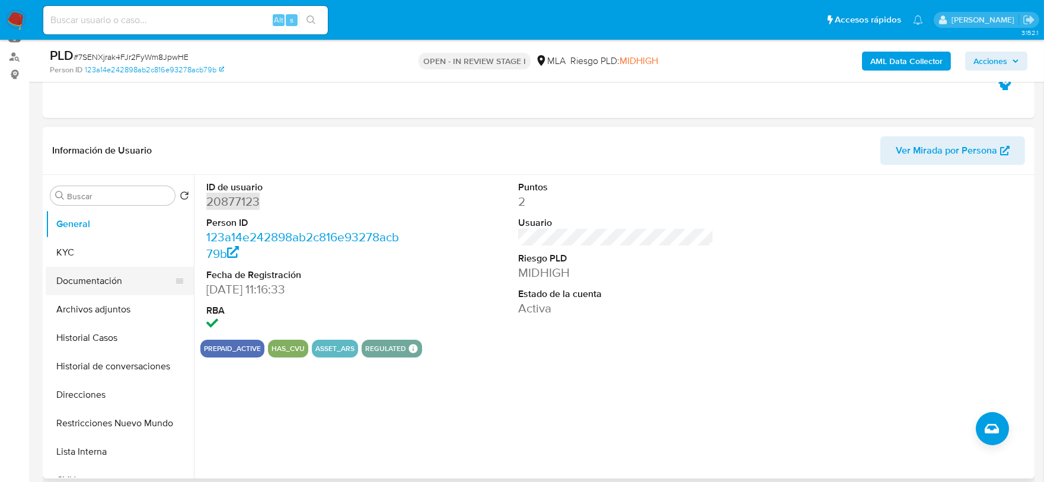
scroll to position [148, 0]
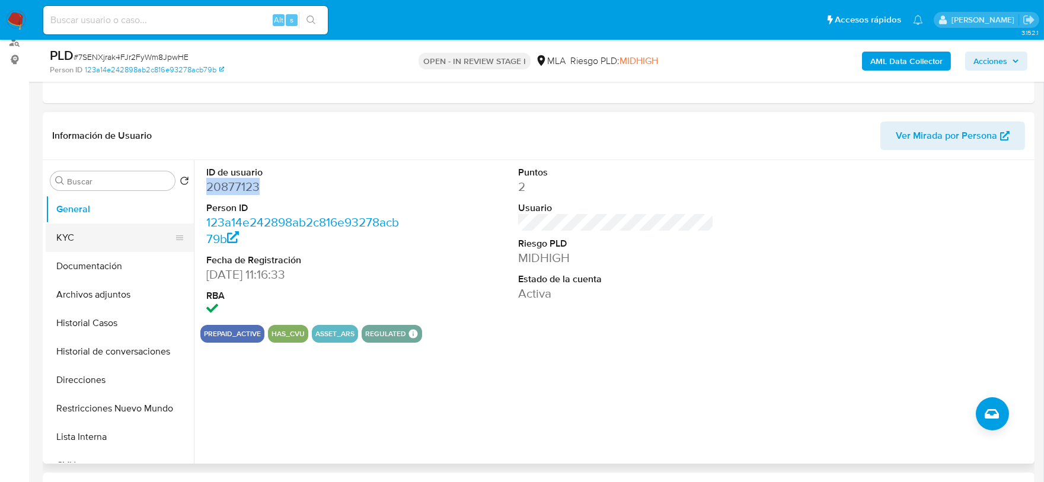
click at [103, 232] on button "KYC" at bounding box center [115, 237] width 139 height 28
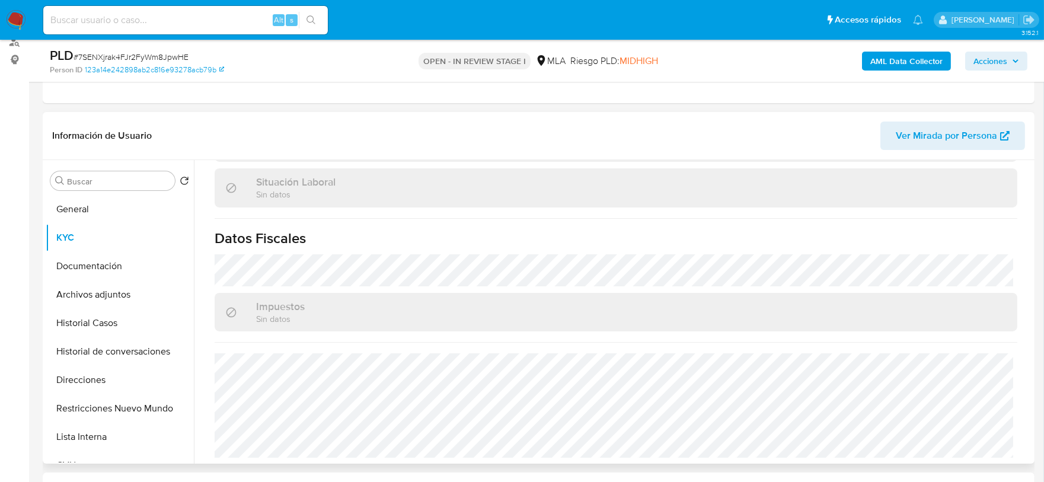
scroll to position [624, 0]
click at [89, 378] on button "Direcciones" at bounding box center [115, 380] width 139 height 28
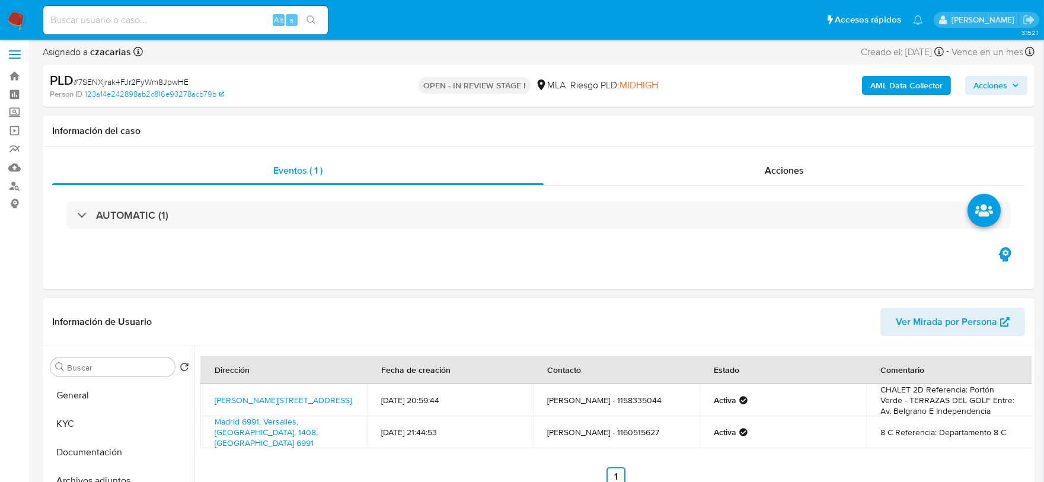
scroll to position [0, 0]
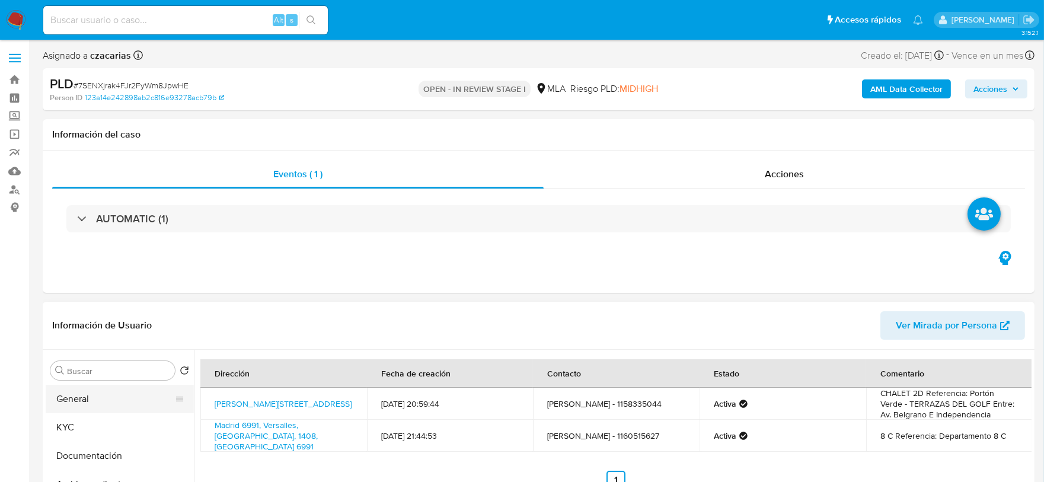
drag, startPoint x: 74, startPoint y: 386, endPoint x: 87, endPoint y: 392, distance: 13.8
click at [74, 387] on button "General" at bounding box center [115, 399] width 139 height 28
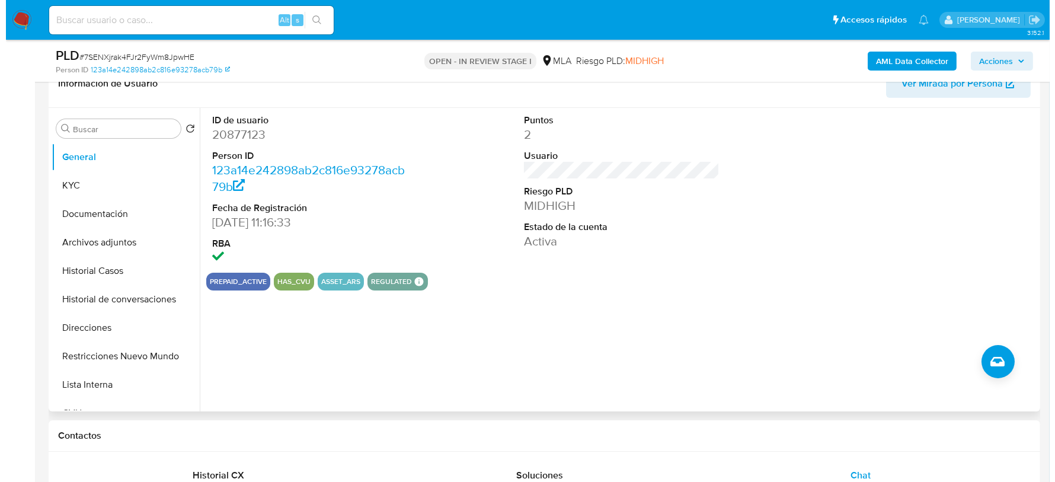
scroll to position [222, 0]
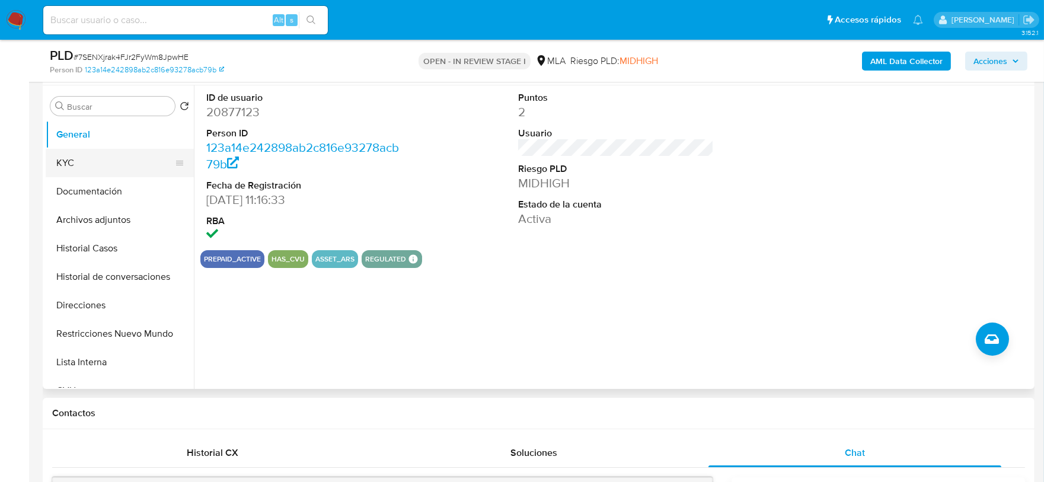
click at [116, 151] on button "KYC" at bounding box center [115, 163] width 139 height 28
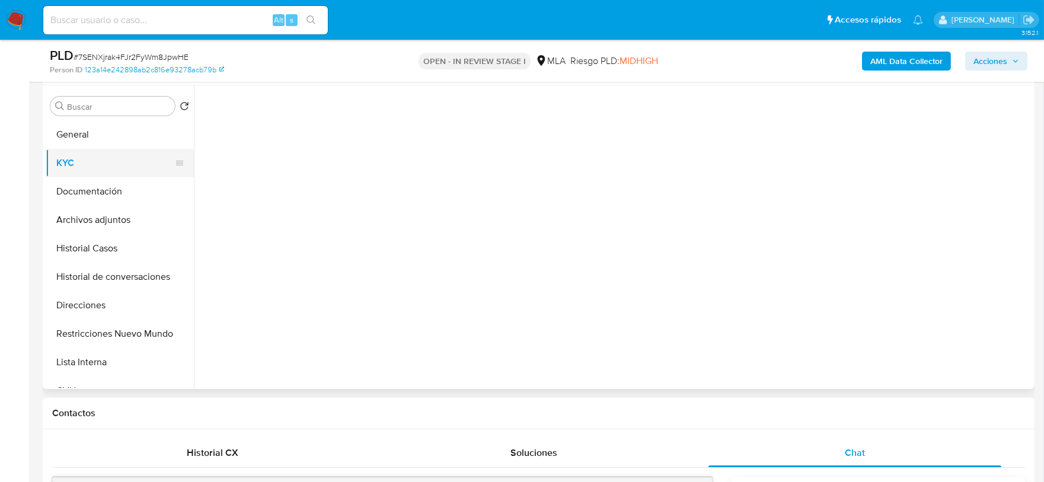
click at [112, 156] on button "KYC" at bounding box center [115, 163] width 139 height 28
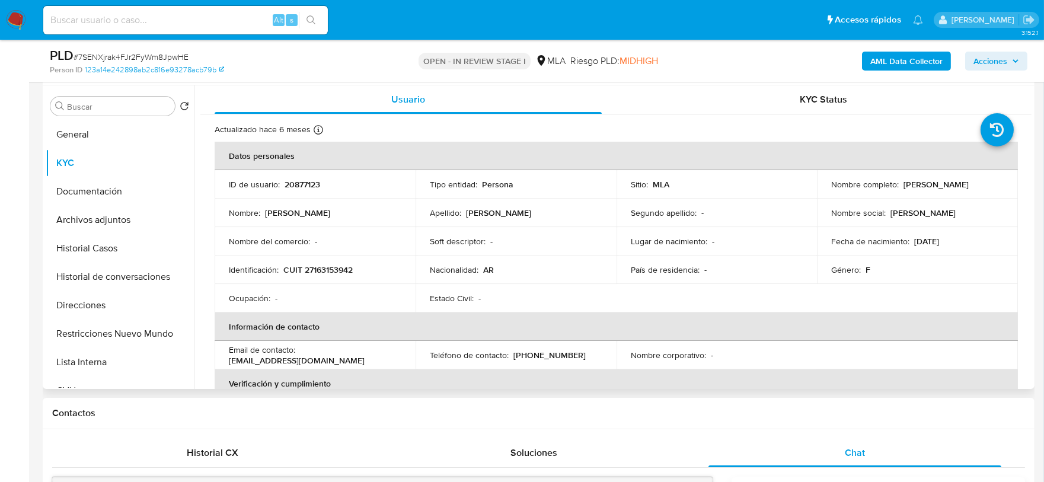
click at [306, 264] on p "CUIT 27163153942" at bounding box center [317, 269] width 69 height 11
click at [310, 265] on p "CUIT 27163153942" at bounding box center [317, 269] width 69 height 11
click at [311, 265] on p "CUIT 27163153942" at bounding box center [317, 269] width 69 height 11
copy p "27163153942"
click at [78, 306] on button "Direcciones" at bounding box center [115, 305] width 139 height 28
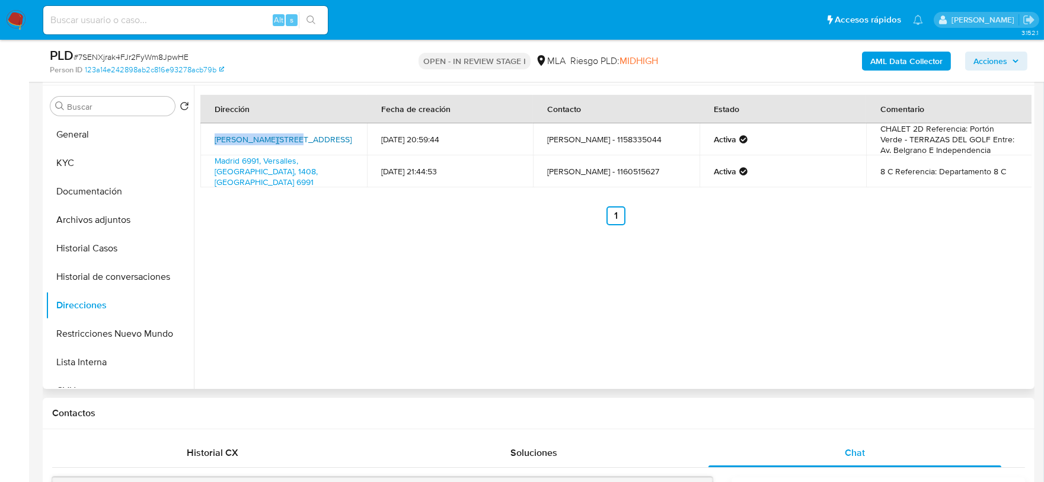
drag, startPoint x: 212, startPoint y: 133, endPoint x: 281, endPoint y: 134, distance: 69.4
click at [281, 134] on td "Sullivan 351, Merlo, Buenos Aires, 1722, Argentina 351" at bounding box center [283, 139] width 167 height 32
copy link "Sullivan 351, Merlo"
drag, startPoint x: 880, startPoint y: 127, endPoint x: 917, endPoint y: 130, distance: 36.9
click at [917, 130] on td "CHALET 2D Referencia: Portón Verde - TERRAZAS DEL GOLF Entre: Av. Belgrano E In…" at bounding box center [949, 139] width 167 height 32
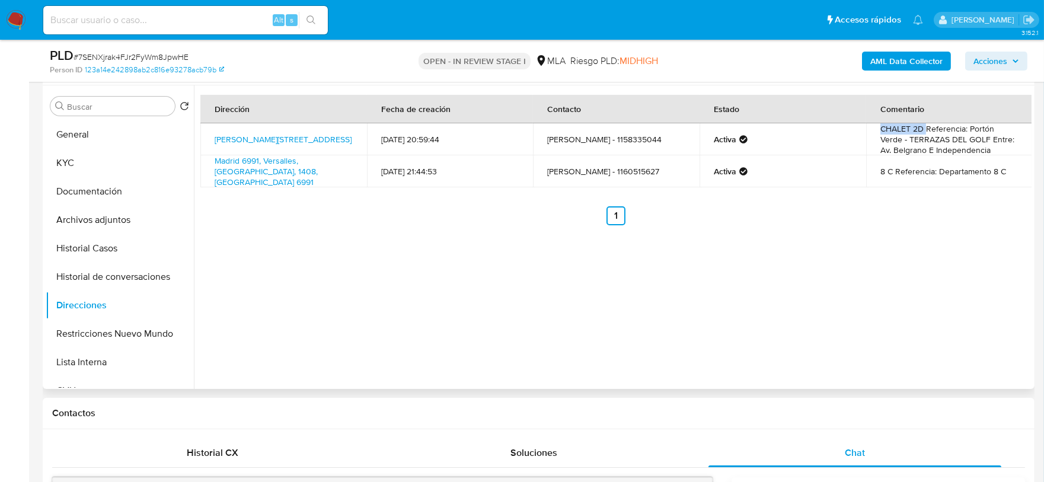
drag, startPoint x: 874, startPoint y: 126, endPoint x: 922, endPoint y: 132, distance: 48.9
click at [922, 132] on td "CHALET 2D Referencia: Portón Verde - TERRAZAS DEL GOLF Entre: Av. Belgrano E In…" at bounding box center [949, 139] width 167 height 32
copy td "CHALET 2D"
click at [95, 138] on button "General" at bounding box center [115, 134] width 139 height 28
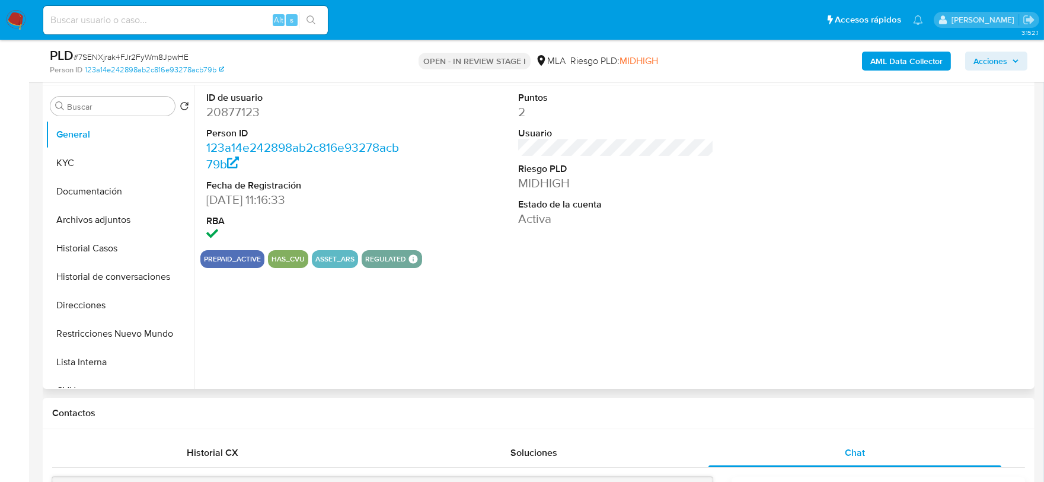
click at [237, 107] on dd "20877123" at bounding box center [304, 112] width 196 height 17
copy dd "20877123"
click at [107, 219] on button "Archivos adjuntos" at bounding box center [115, 220] width 139 height 28
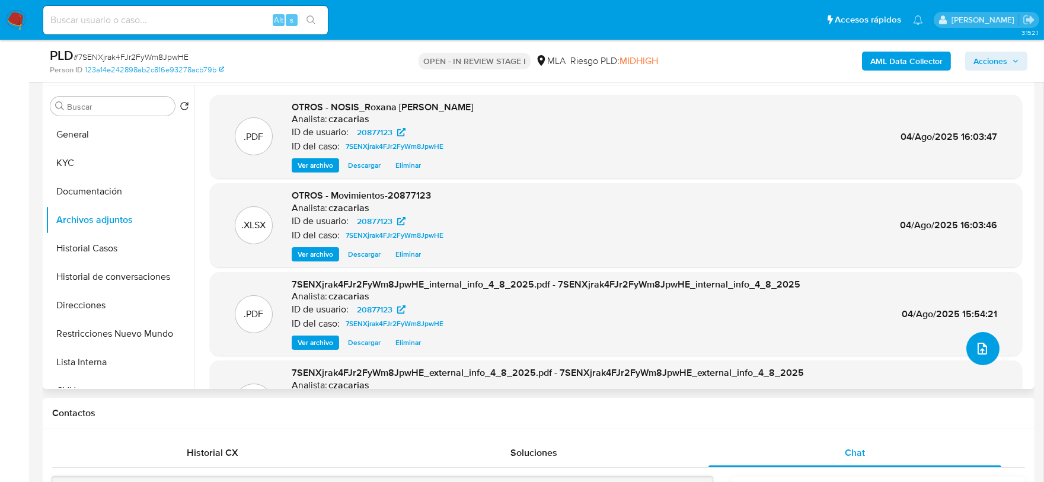
click at [986, 352] on button "upload-file" at bounding box center [982, 348] width 33 height 33
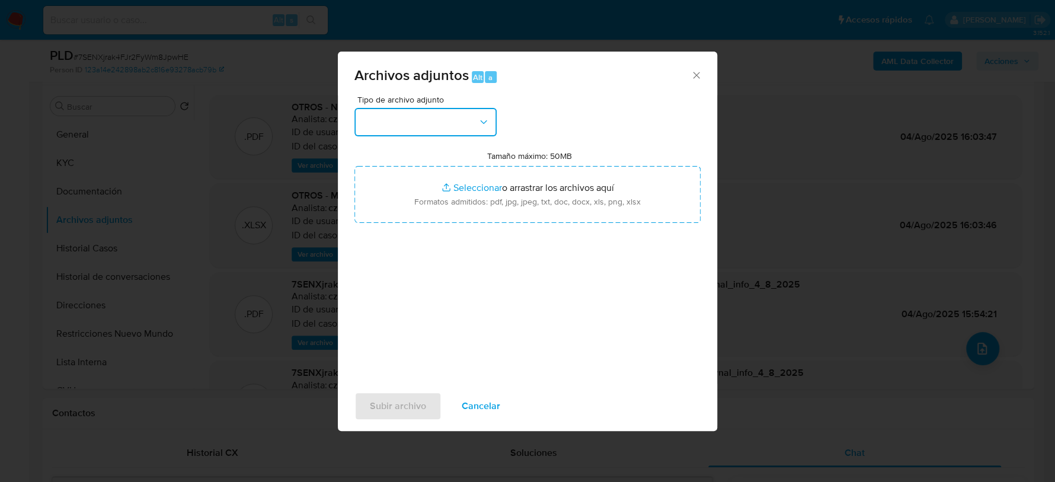
drag, startPoint x: 414, startPoint y: 136, endPoint x: 432, endPoint y: 127, distance: 19.1
click at [432, 127] on button "button" at bounding box center [426, 122] width 142 height 28
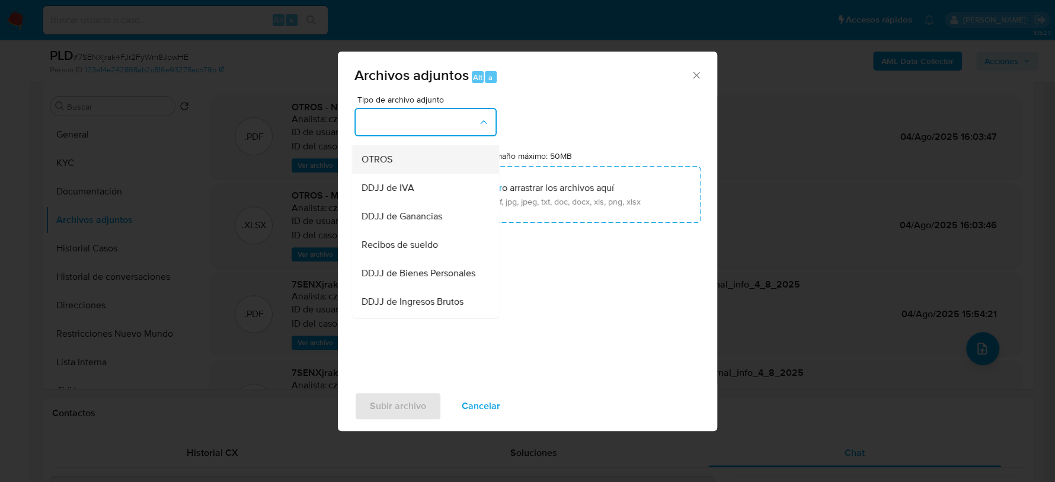
click at [398, 174] on div "OTROS" at bounding box center [422, 159] width 121 height 28
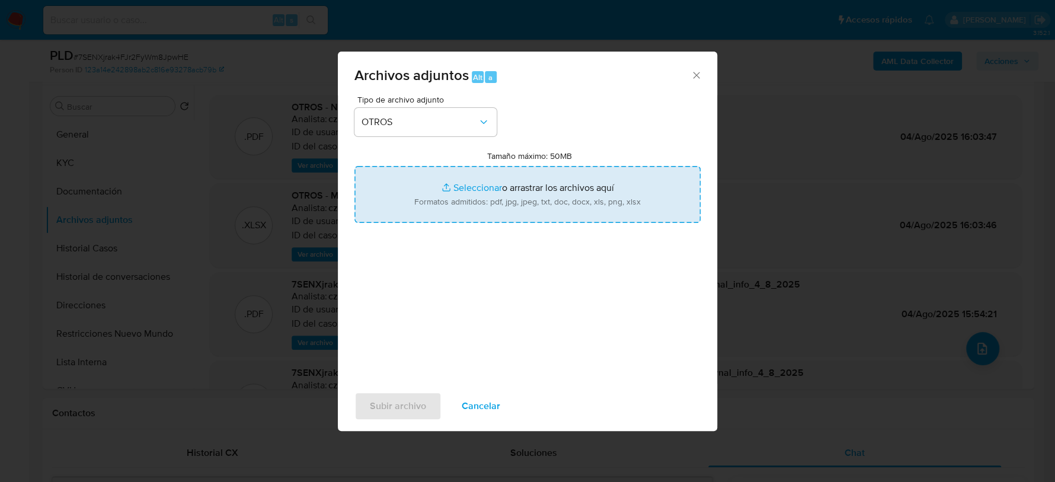
type input "C:\fakepath\Caselog 7SENXjrak4FJr2FyWm8JpwHE_2025_06_19_12_43_35.docx"
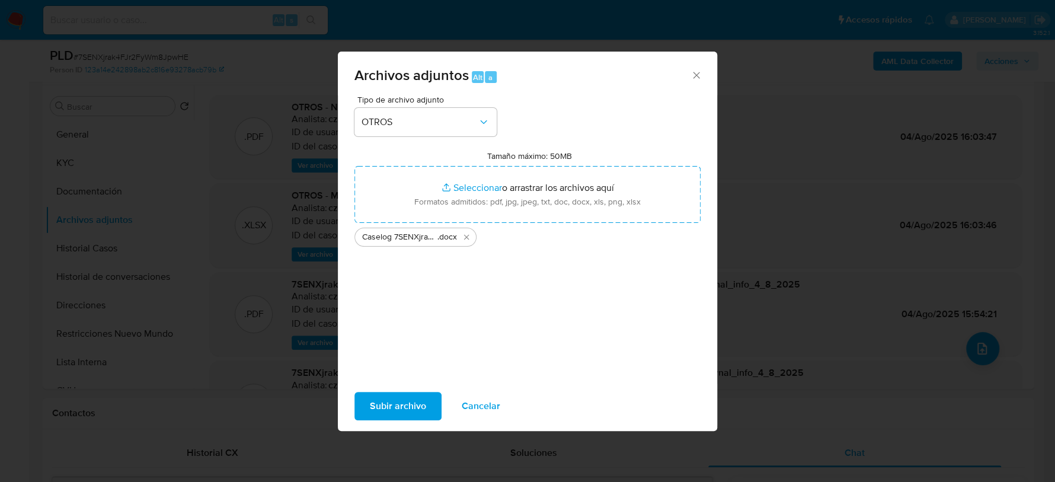
click at [397, 405] on span "Subir archivo" at bounding box center [398, 406] width 56 height 26
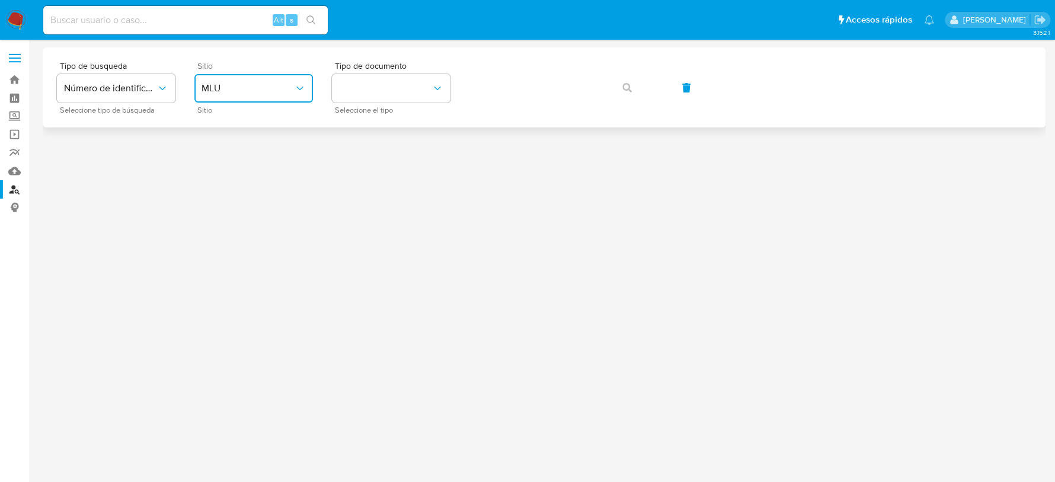
click at [276, 87] on span "MLU" at bounding box center [248, 88] width 92 height 12
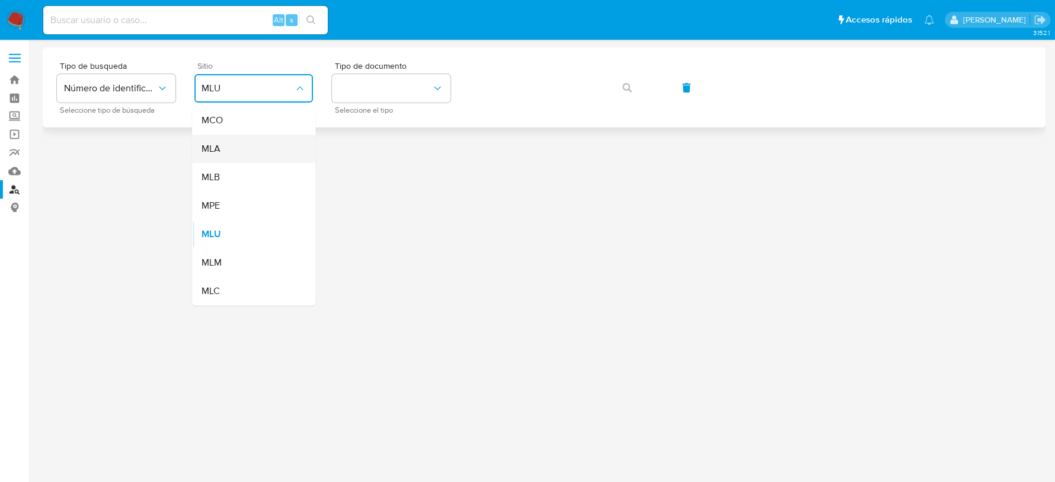
click at [254, 154] on div "MLA" at bounding box center [250, 149] width 97 height 28
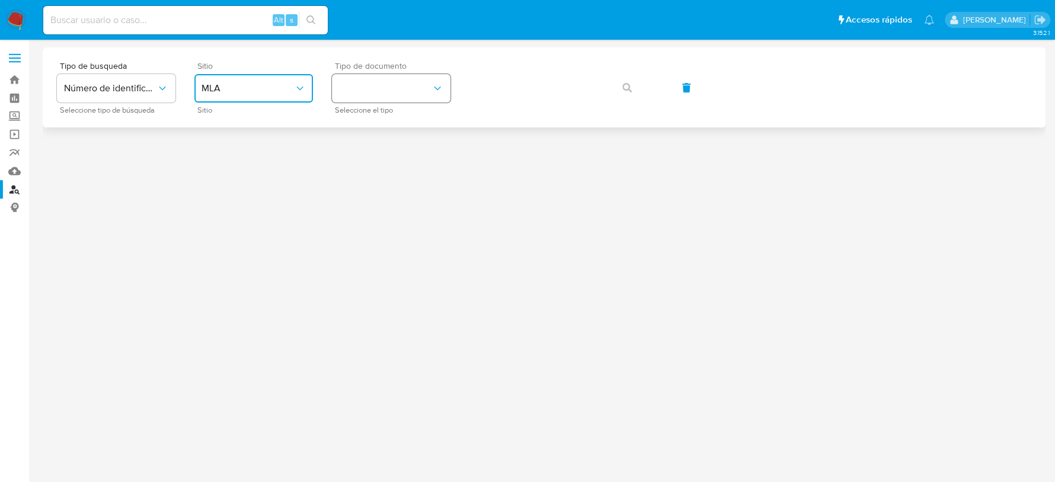
click at [407, 94] on button "identificationType" at bounding box center [391, 88] width 119 height 28
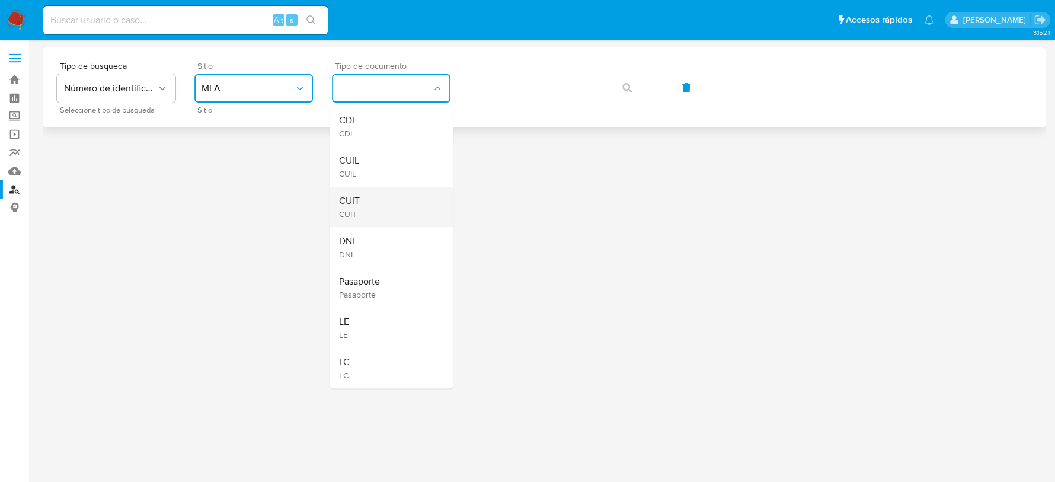
click at [378, 198] on div "CUIT CUIT" at bounding box center [387, 207] width 97 height 40
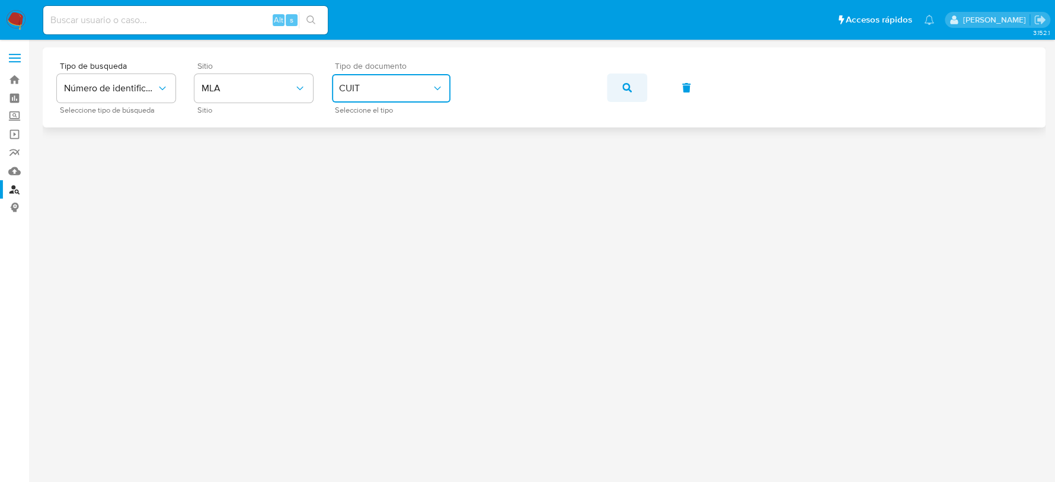
click at [609, 90] on button "button" at bounding box center [627, 88] width 40 height 28
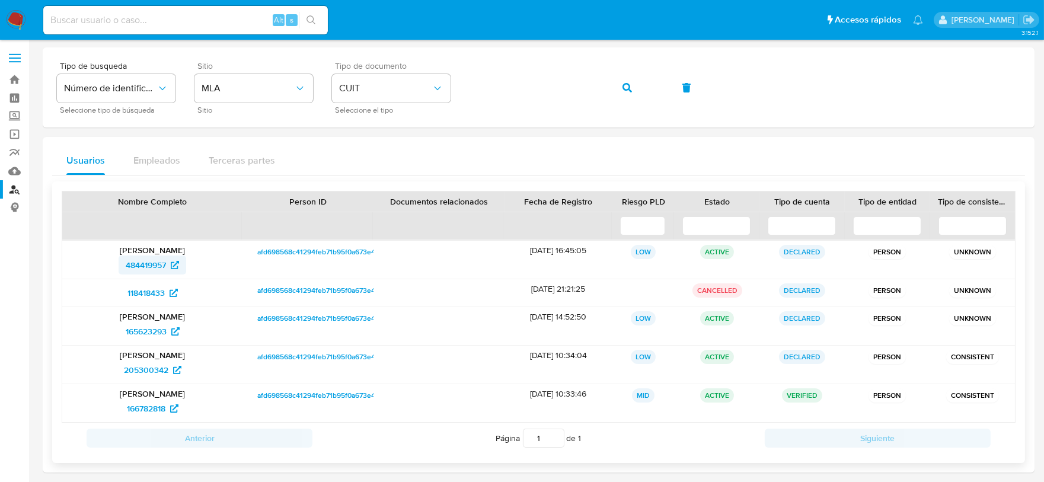
click at [154, 258] on span "484419957" at bounding box center [146, 265] width 40 height 19
click at [135, 331] on span "165623293" at bounding box center [146, 331] width 41 height 19
click at [136, 370] on span "205300342" at bounding box center [146, 369] width 44 height 19
click at [155, 405] on span "166782818" at bounding box center [146, 408] width 39 height 19
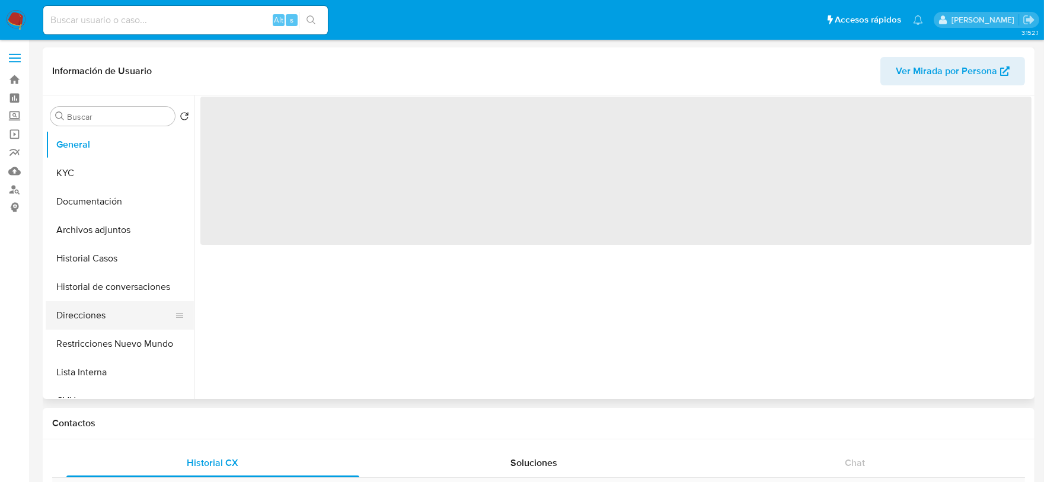
click at [101, 312] on button "Direcciones" at bounding box center [115, 315] width 139 height 28
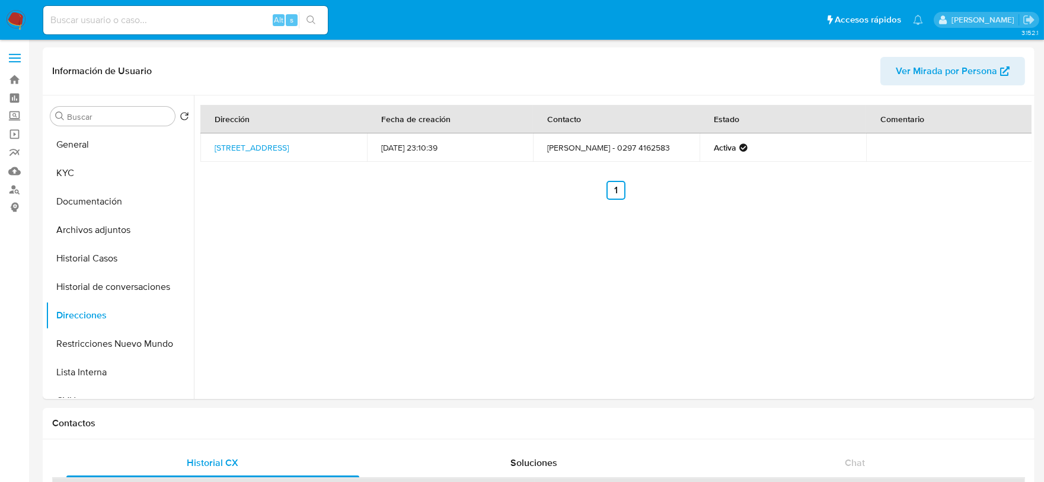
select select "10"
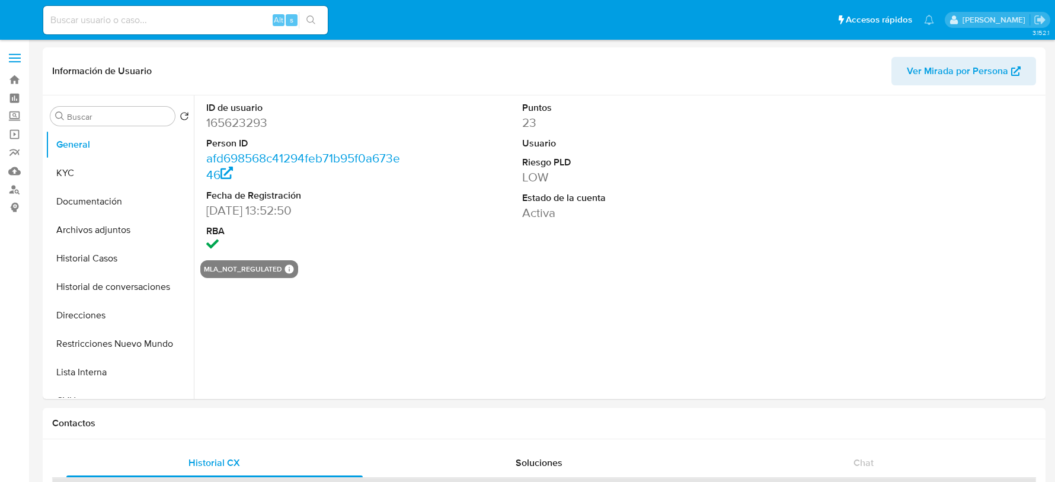
select select "10"
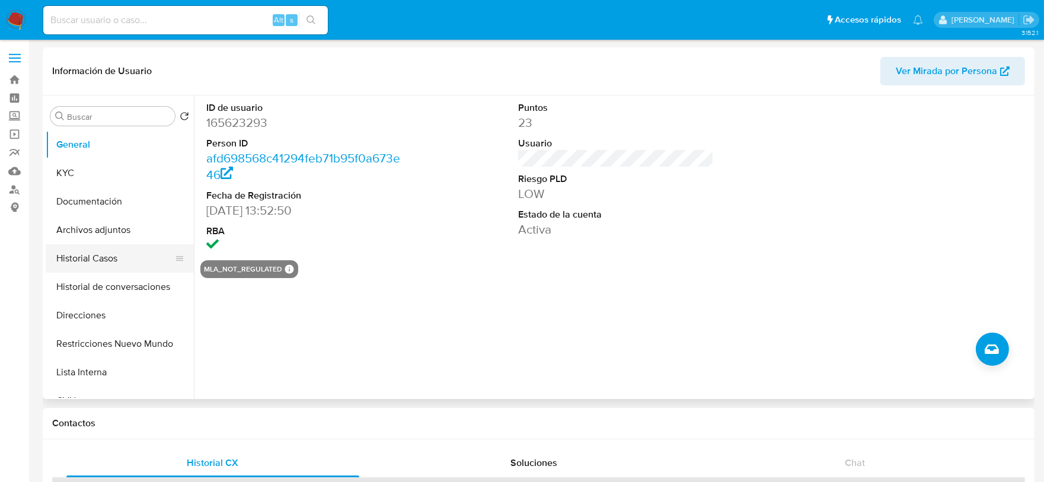
click at [104, 249] on button "Historial Casos" at bounding box center [115, 258] width 139 height 28
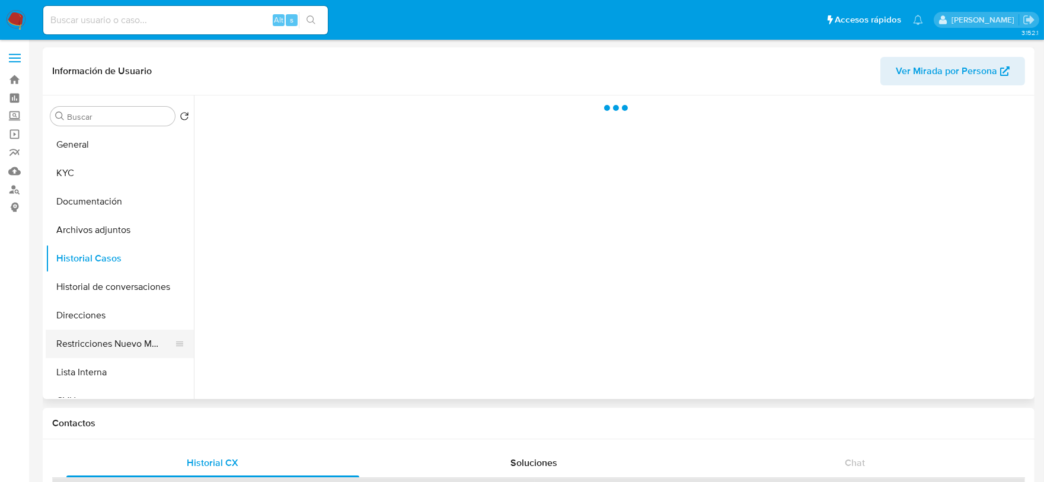
click at [71, 338] on button "Restricciones Nuevo Mundo" at bounding box center [115, 344] width 139 height 28
click at [79, 323] on button "Direcciones" at bounding box center [115, 315] width 139 height 28
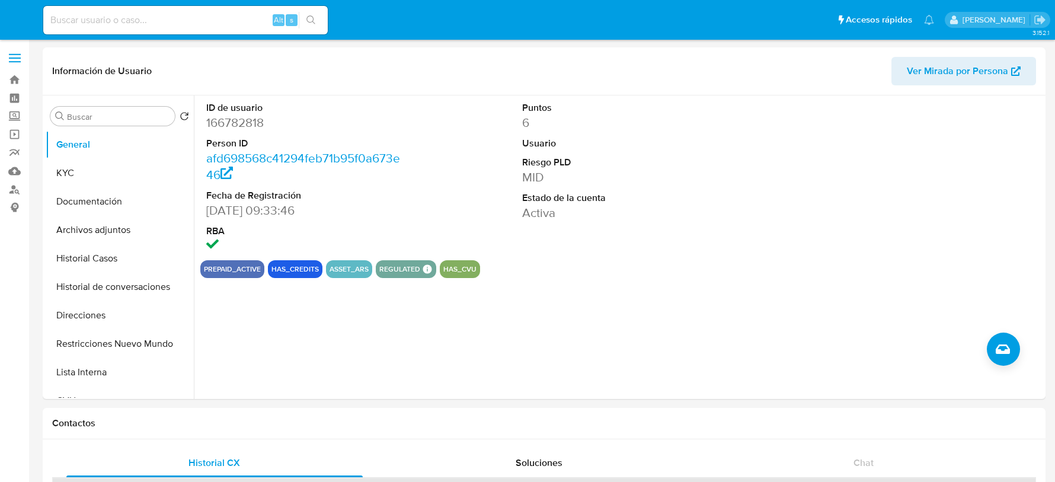
select select "10"
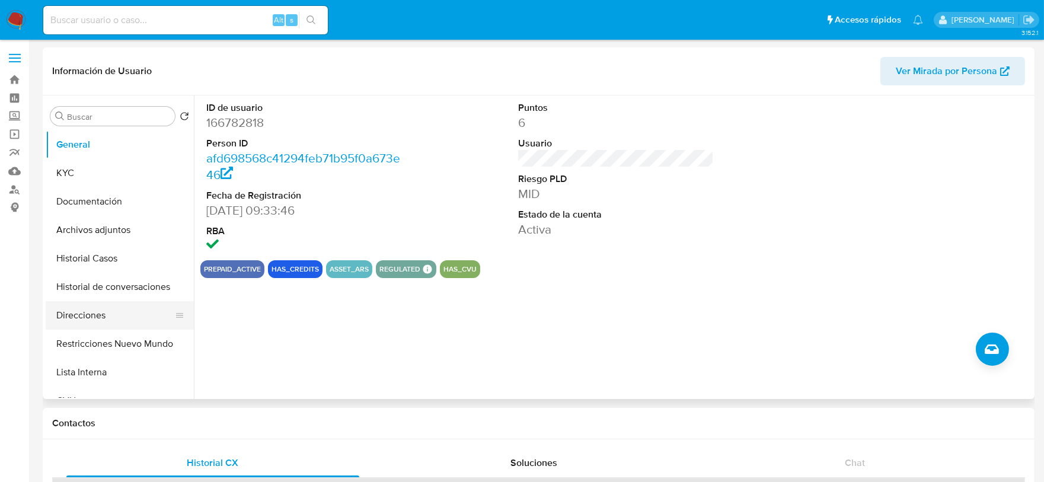
click at [70, 315] on button "Direcciones" at bounding box center [115, 315] width 139 height 28
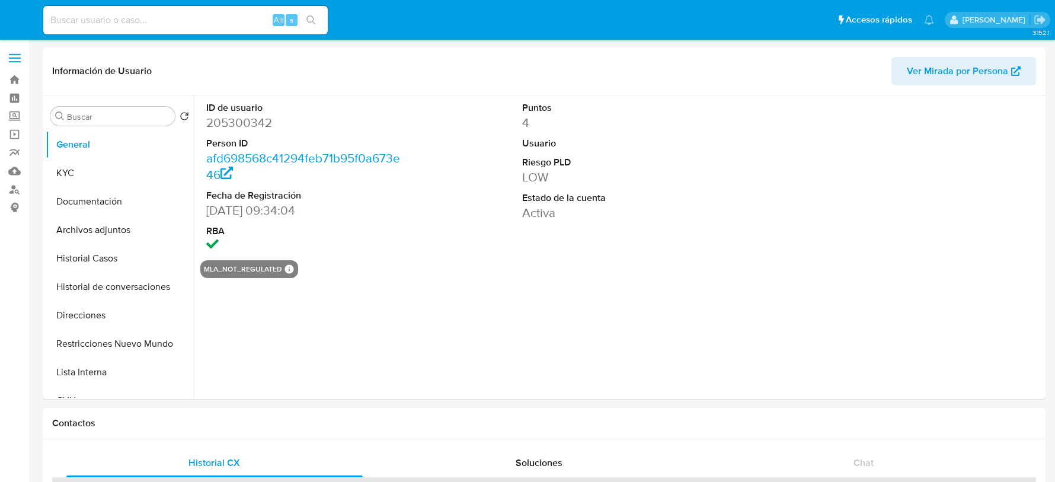
select select "10"
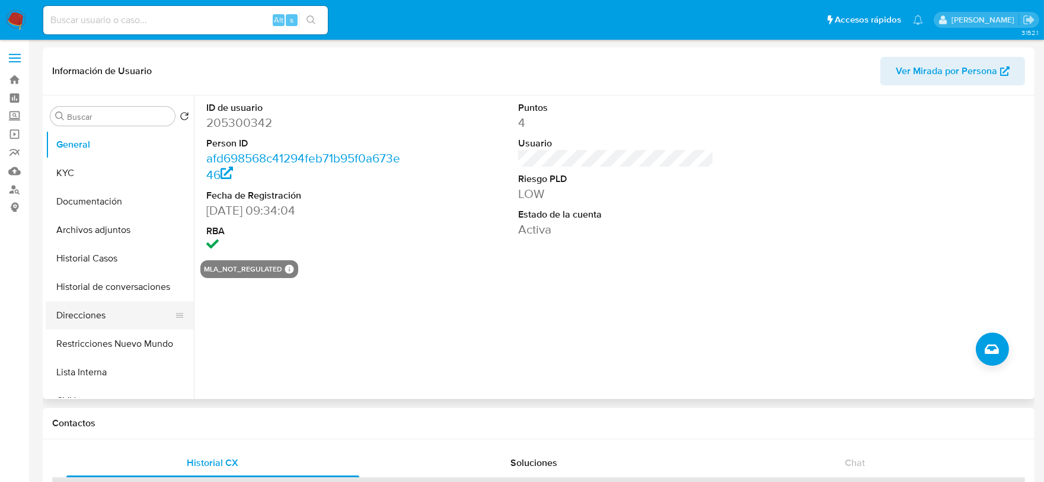
click at [91, 316] on button "Direcciones" at bounding box center [115, 315] width 139 height 28
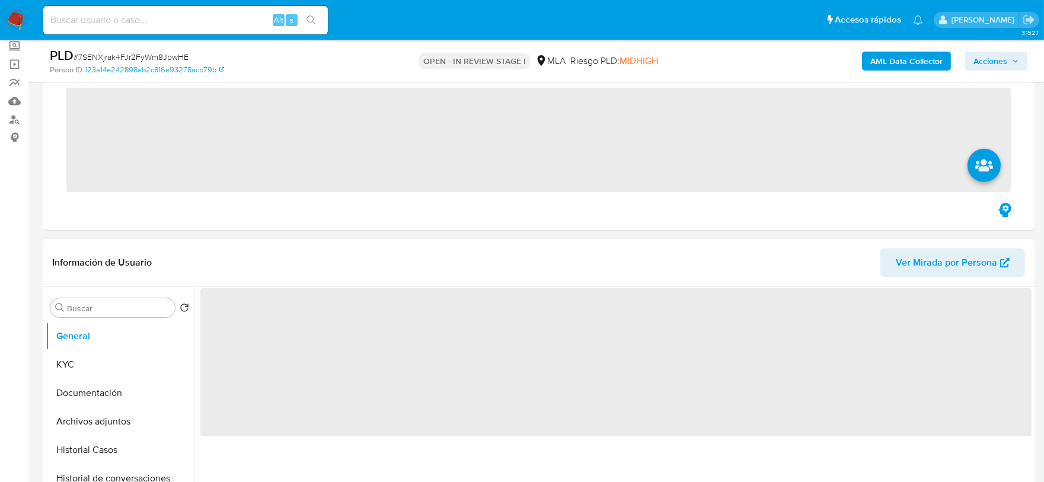
scroll to position [148, 0]
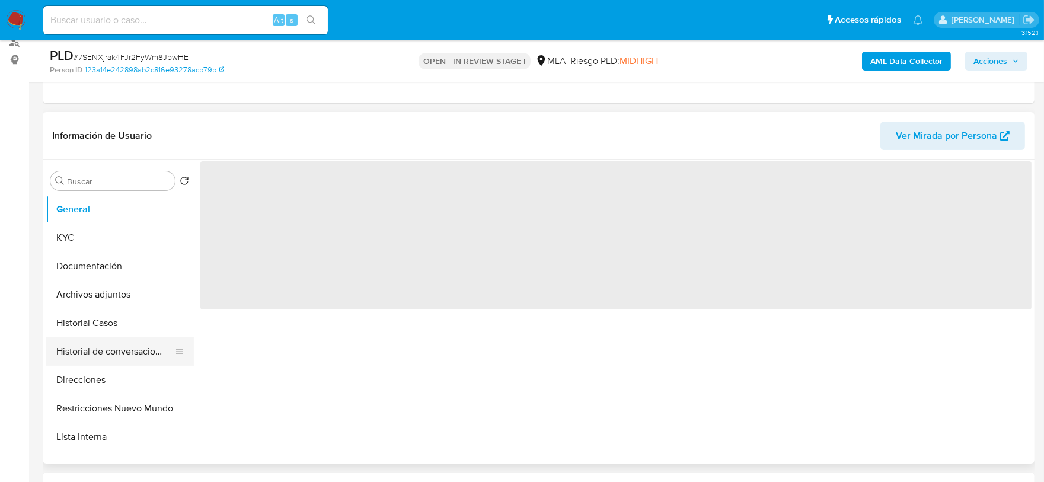
click at [120, 347] on button "Historial de conversaciones" at bounding box center [115, 351] width 139 height 28
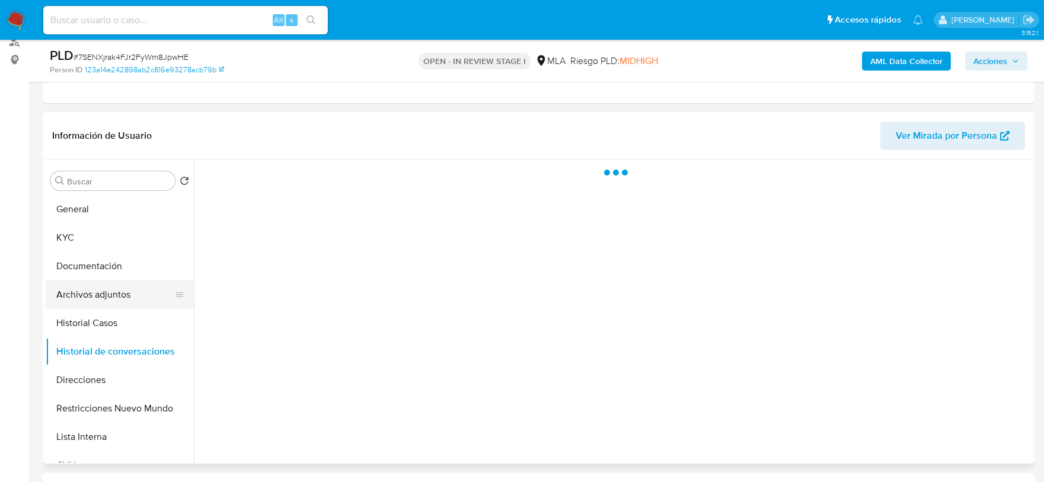
click at [126, 292] on button "Archivos adjuntos" at bounding box center [115, 294] width 139 height 28
select select "10"
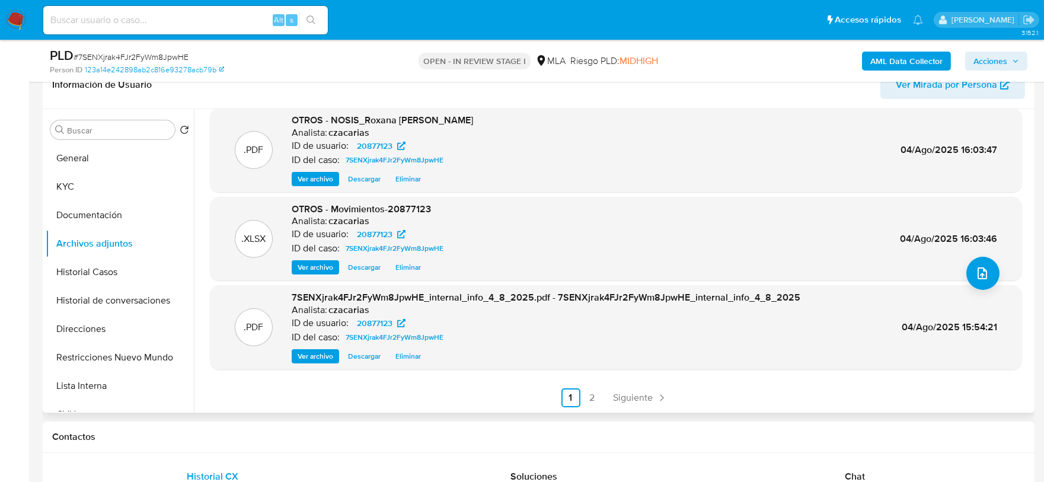
scroll to position [222, 0]
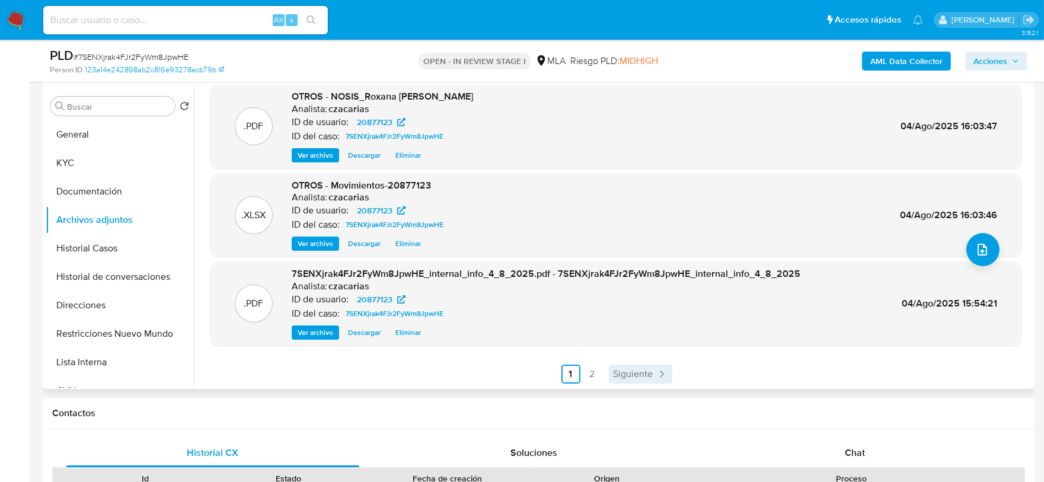
click at [628, 369] on span "Siguiente" at bounding box center [634, 373] width 40 height 9
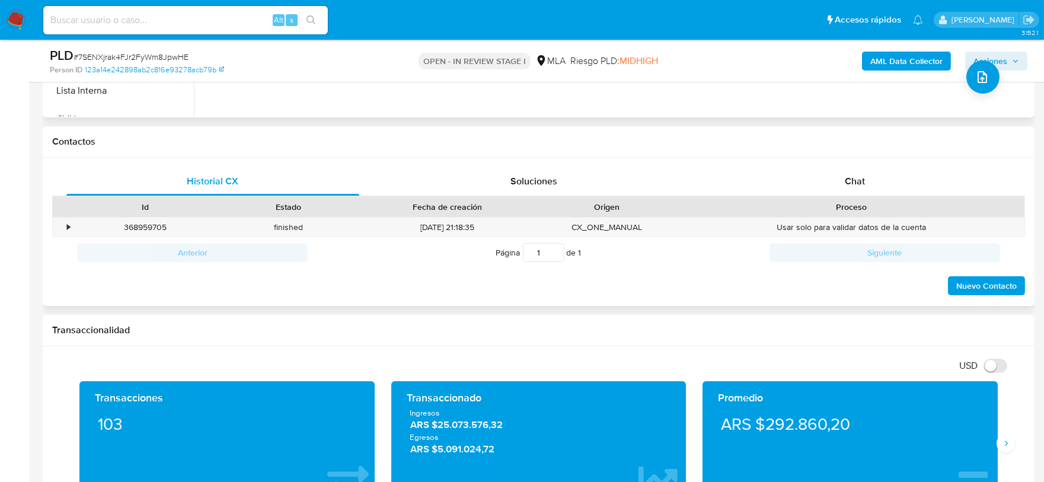
scroll to position [518, 0]
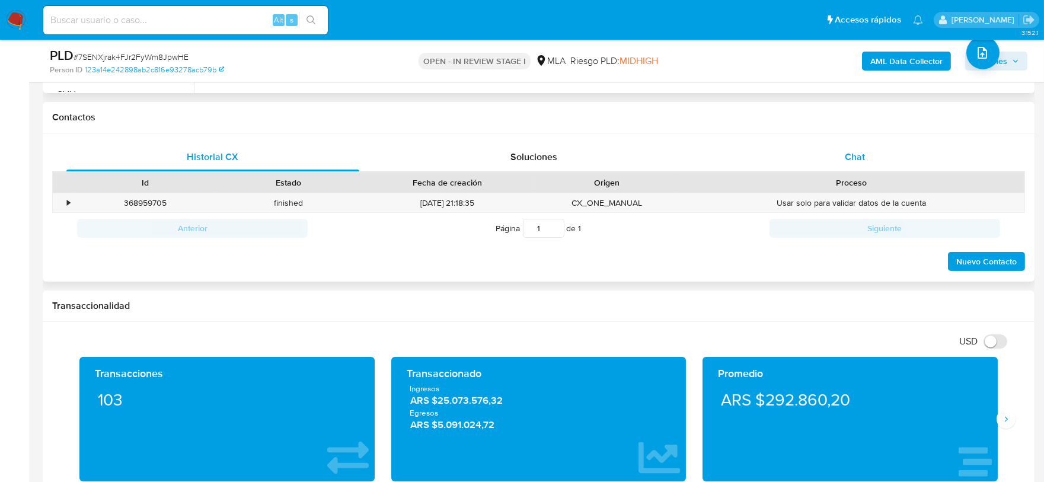
click at [844, 156] on div "Chat" at bounding box center [854, 157] width 293 height 28
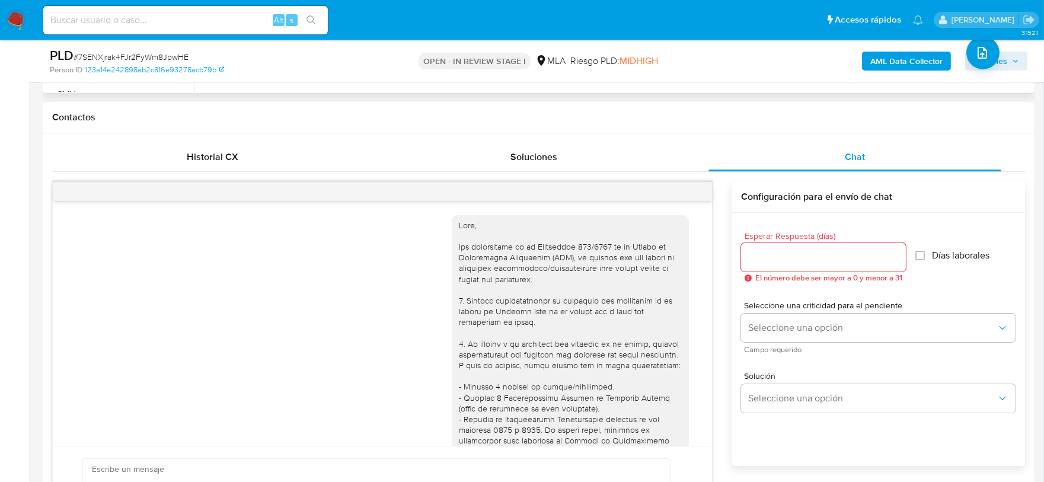
scroll to position [1349, 0]
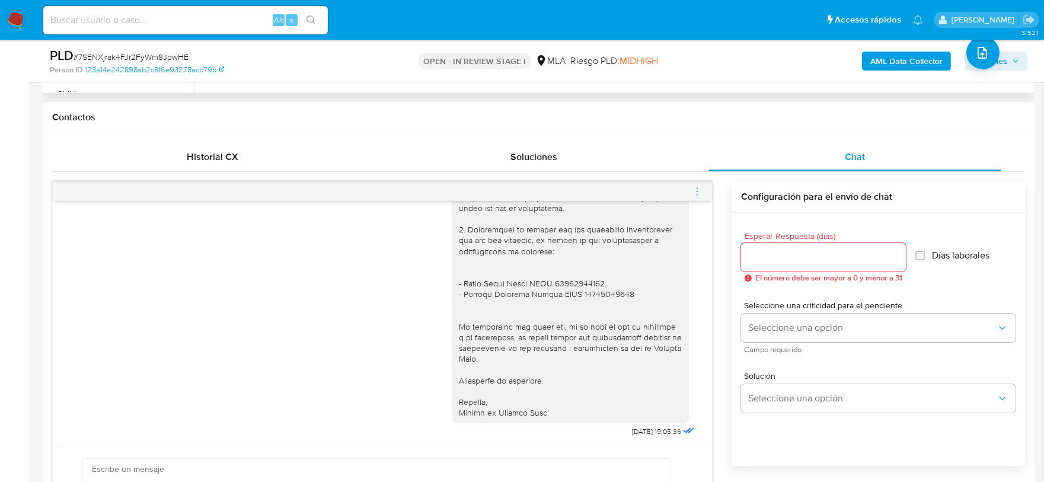
click at [698, 192] on icon "menu-action" at bounding box center [697, 191] width 11 height 11
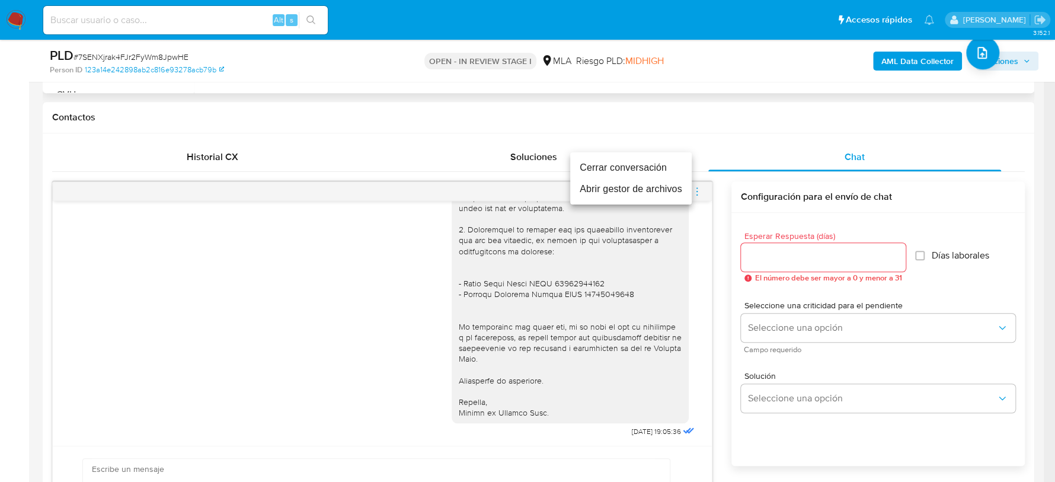
click at [637, 164] on li "Cerrar conversación" at bounding box center [631, 167] width 122 height 21
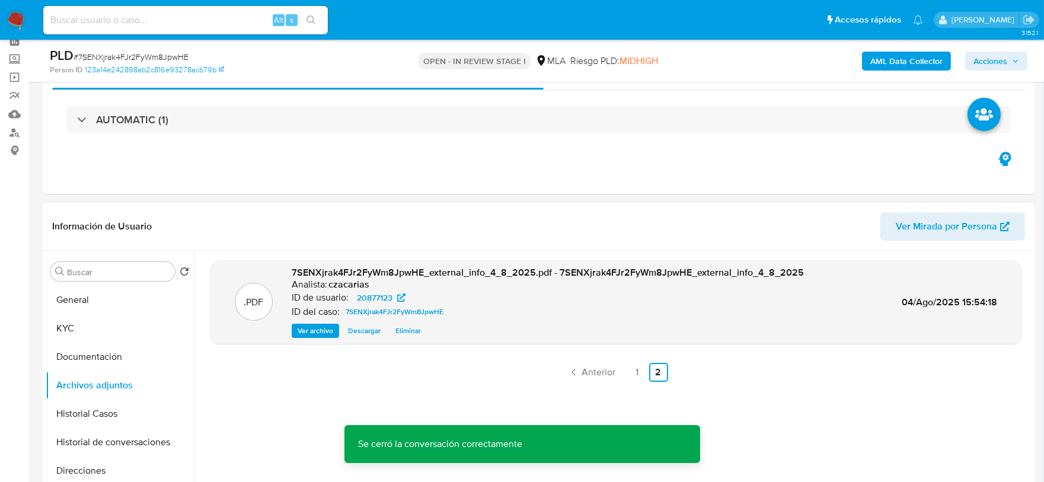
scroll to position [0, 0]
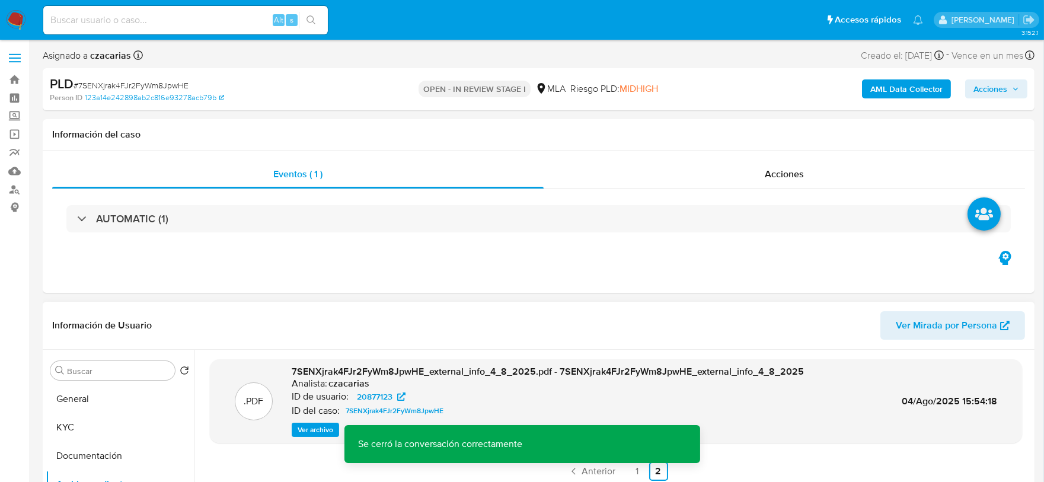
click at [989, 81] on span "Acciones" at bounding box center [990, 88] width 34 height 19
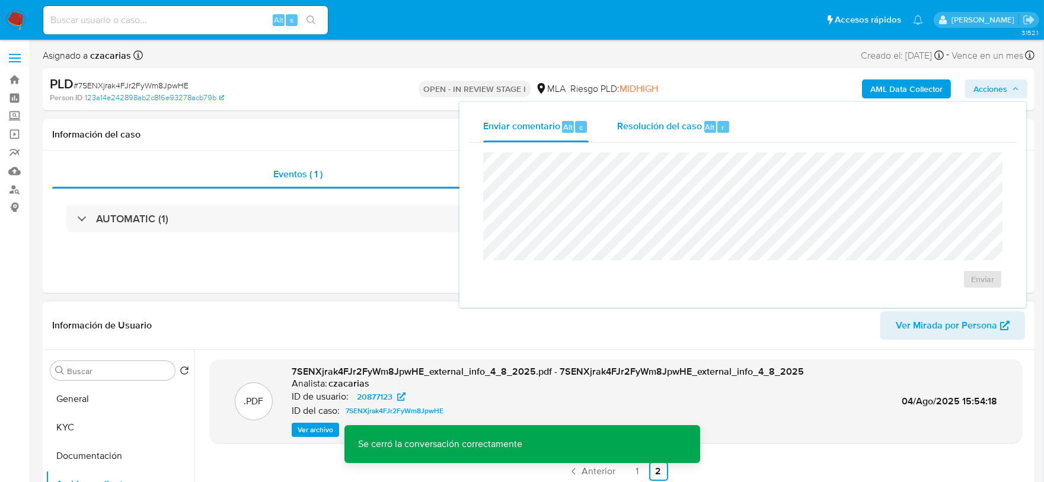
click at [690, 120] on span "Resolución del caso" at bounding box center [659, 127] width 85 height 14
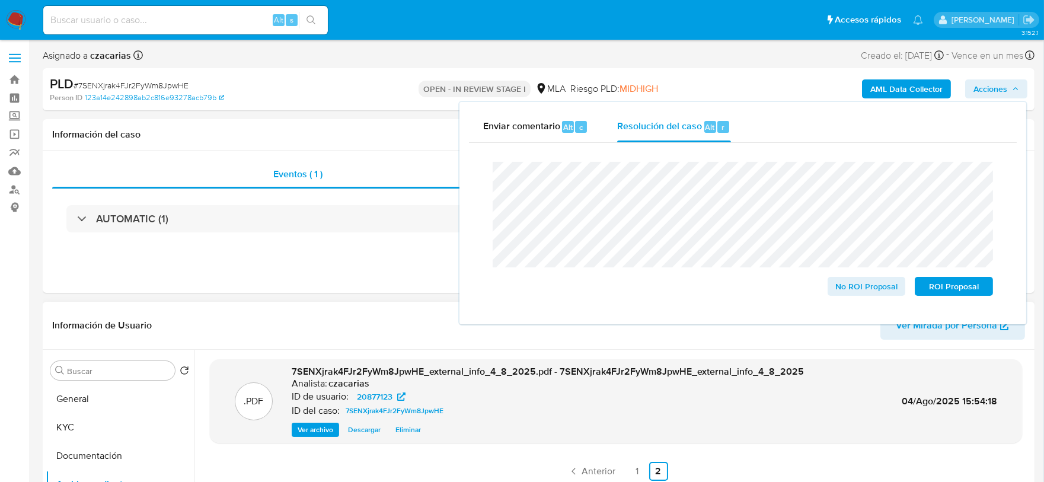
click at [145, 86] on span "# 7SENXjrak4FJr2FyWm8JpwHE" at bounding box center [131, 85] width 115 height 12
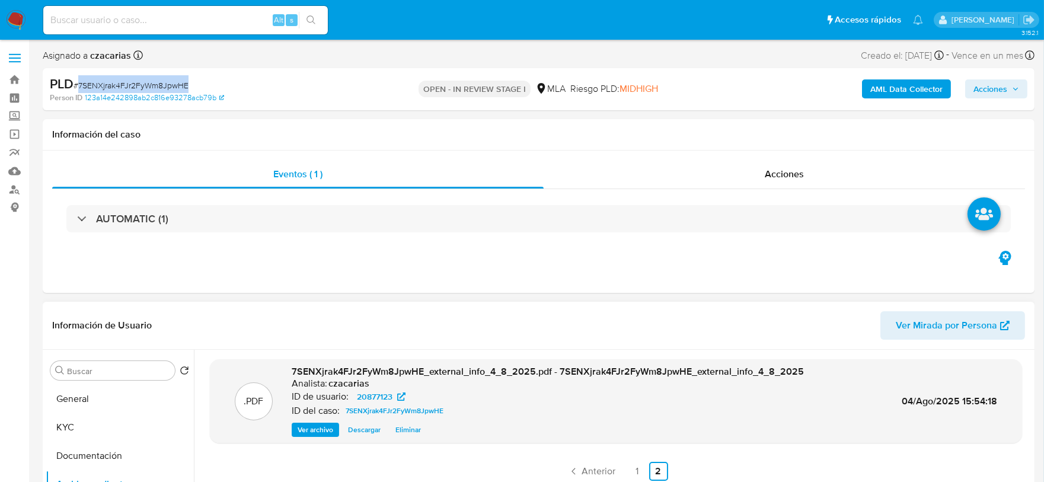
click at [145, 86] on span "# 7SENXjrak4FJr2FyWm8JpwHE" at bounding box center [131, 85] width 115 height 12
copy span "7SENXjrak4FJr2FyWm8JpwHE"
click at [993, 103] on div "AML Data Collector Acciones" at bounding box center [866, 89] width 323 height 28
click at [993, 95] on span "Acciones" at bounding box center [990, 88] width 34 height 19
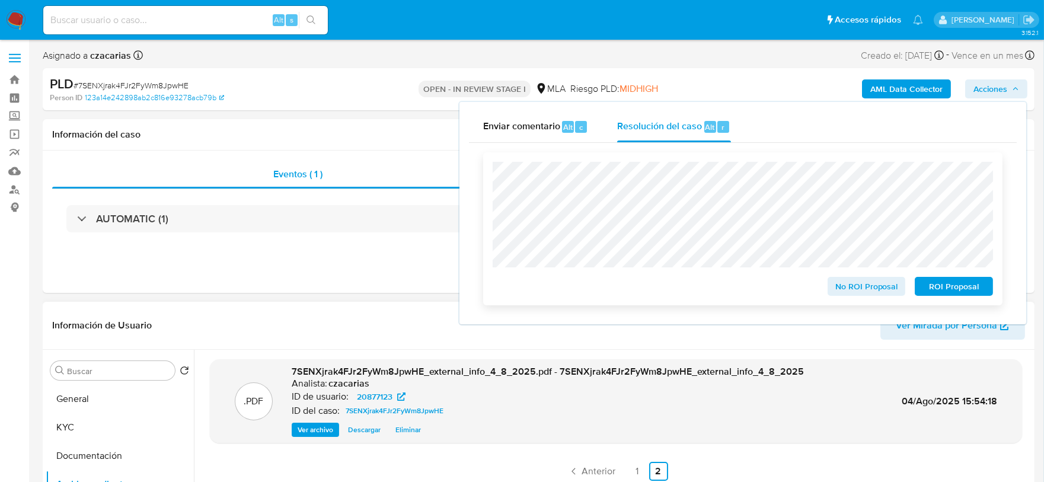
click at [884, 287] on span "No ROI Proposal" at bounding box center [867, 286] width 62 height 17
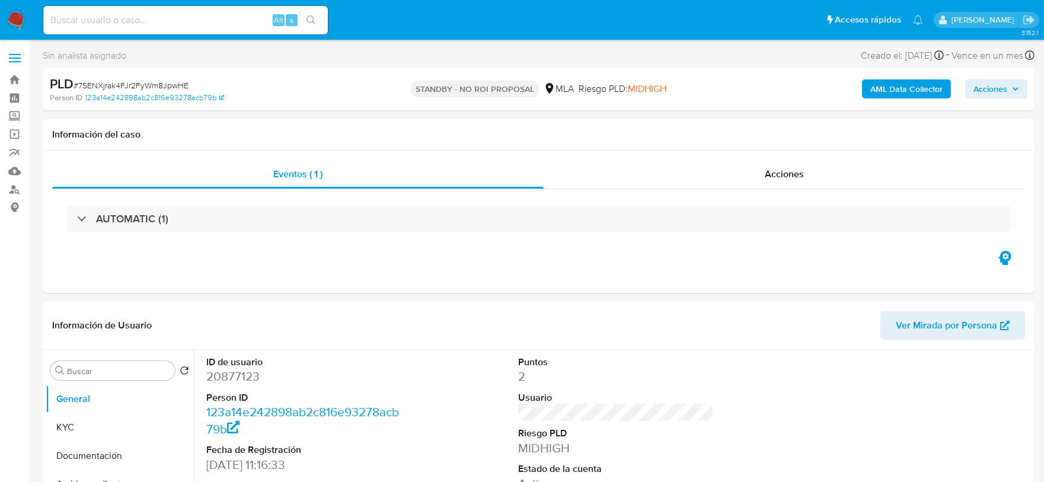
select select "10"
click at [225, 17] on input at bounding box center [185, 19] width 285 height 15
paste input "DtUREA28ttDOUDH8h0JmenHq"
type input "DtUREA28ttDOUDH8h0JmenHq"
click at [302, 11] on div "DtUREA28ttDOUDH8h0JmenHq Alt s" at bounding box center [185, 20] width 285 height 28
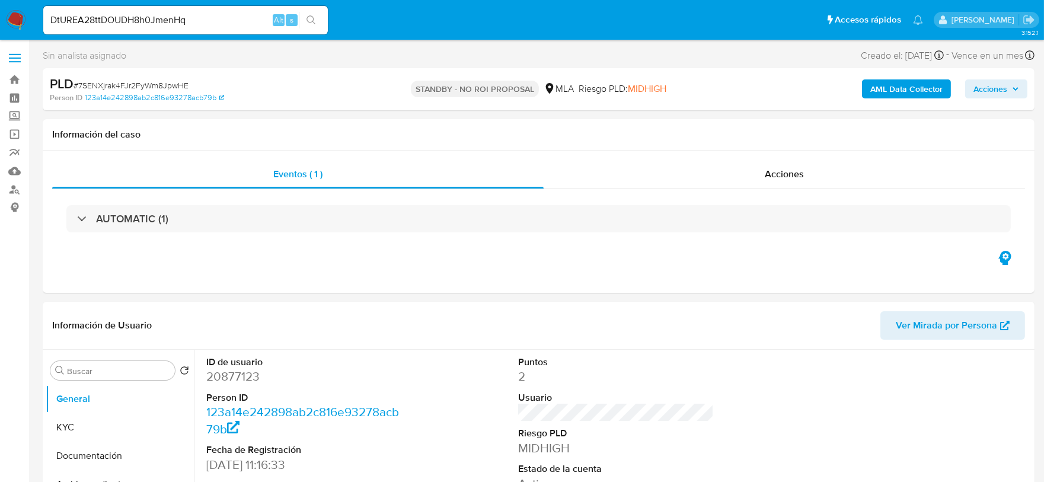
click at [305, 13] on button "search-icon" at bounding box center [311, 20] width 24 height 17
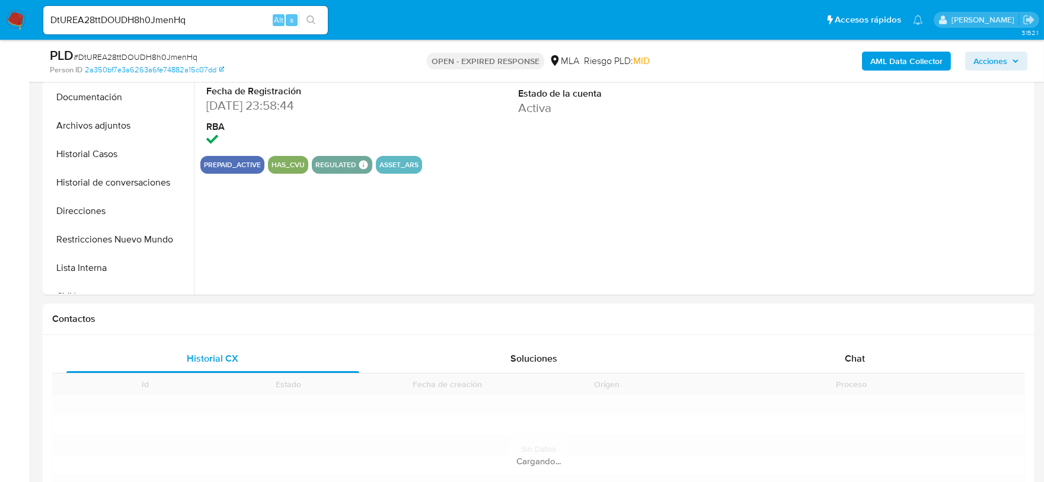
scroll to position [371, 0]
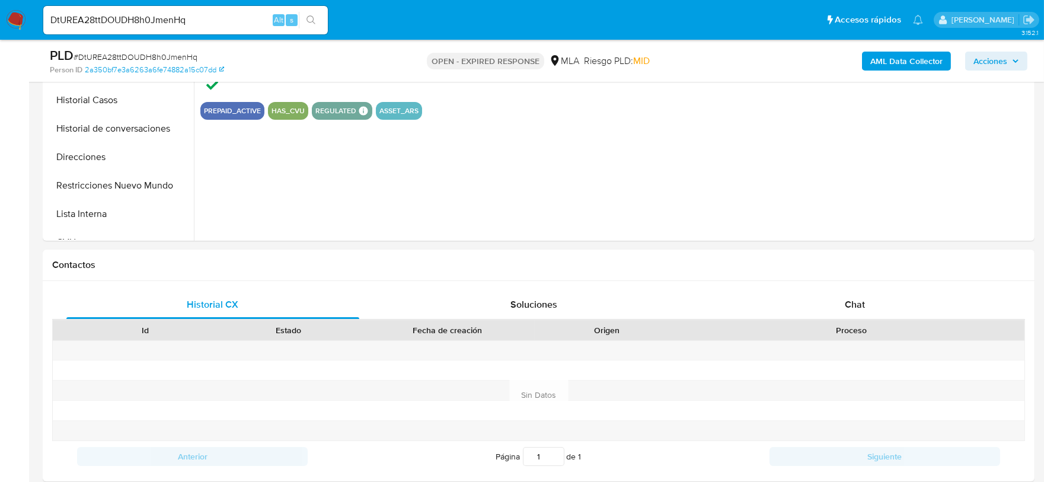
select select "10"
click at [179, 20] on input "DtUREA28ttDOUDH8h0JmenHq" at bounding box center [185, 19] width 285 height 15
paste input "IuEM4OwNDdTfMNjbxT4ukGdg"
type input "IuEM4OwNDdTfMNjbxT4ukGdg"
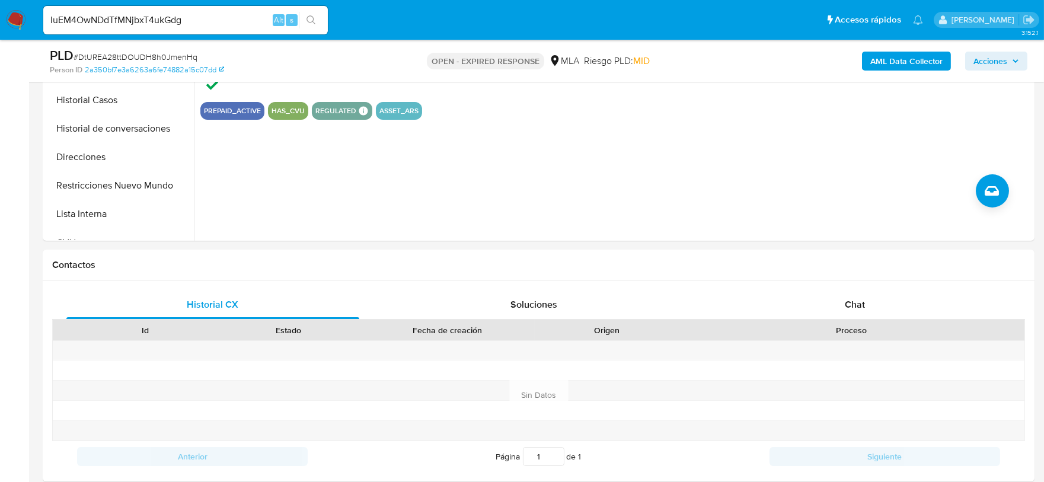
click at [308, 18] on icon "search-icon" at bounding box center [310, 19] width 9 height 9
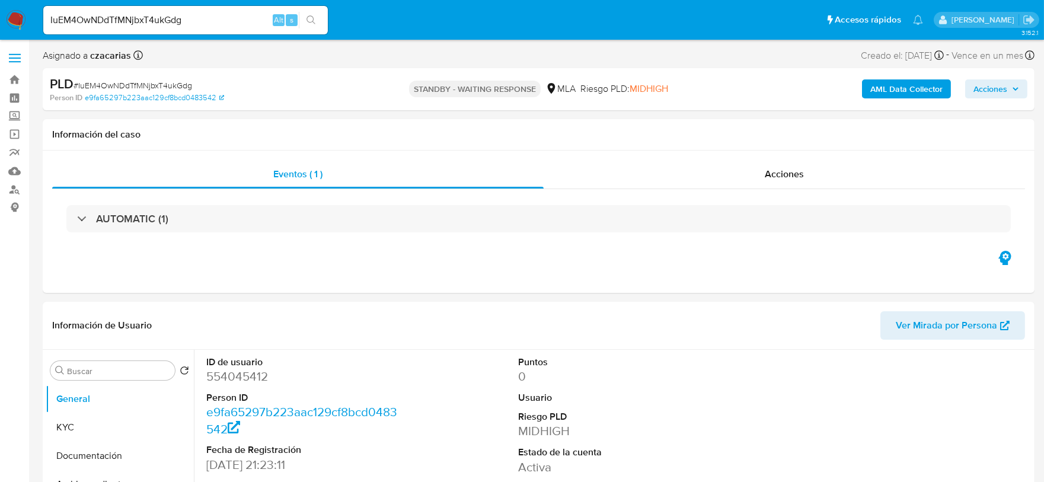
select select "10"
click at [215, 18] on input "IuEM4OwNDdTfMNjbxT4ukGdg" at bounding box center [185, 19] width 285 height 15
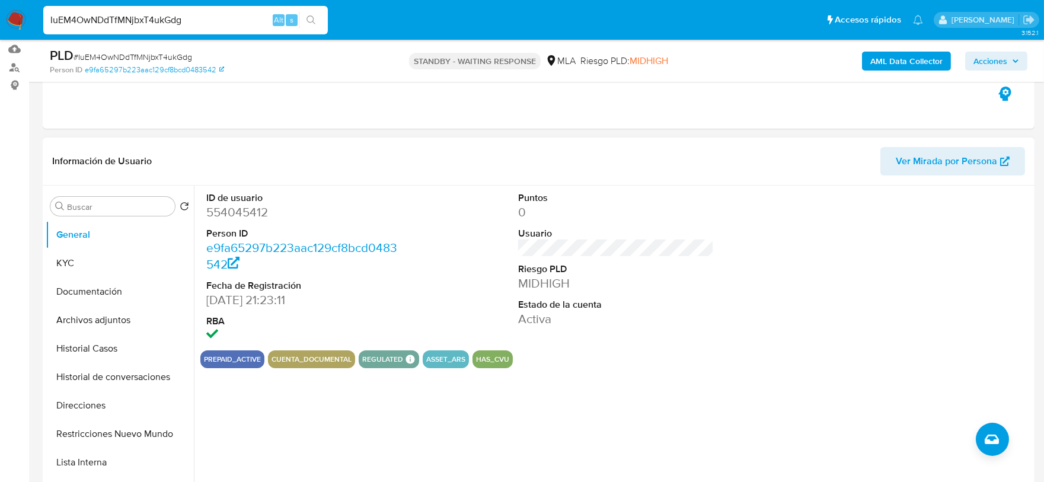
scroll to position [148, 0]
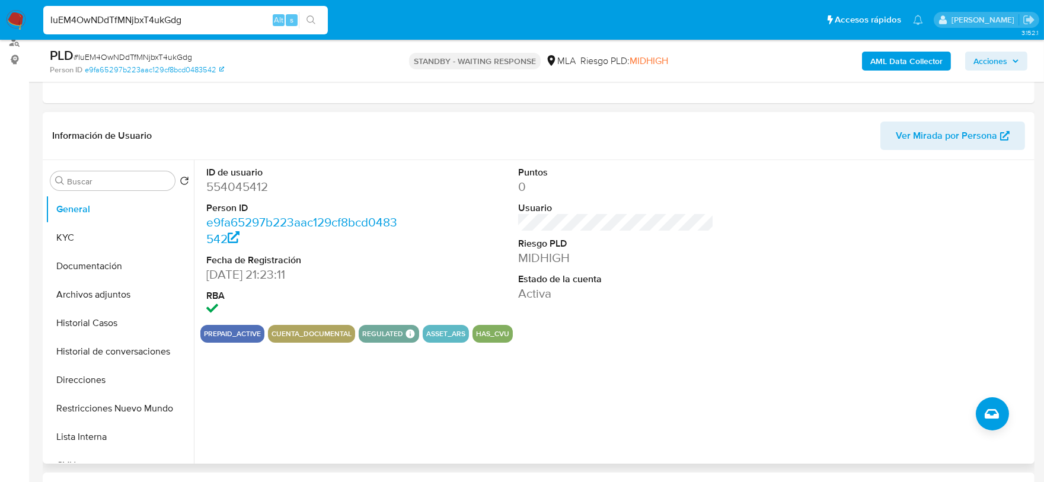
click at [253, 190] on dd "554045412" at bounding box center [304, 186] width 196 height 17
copy dd "554045412"
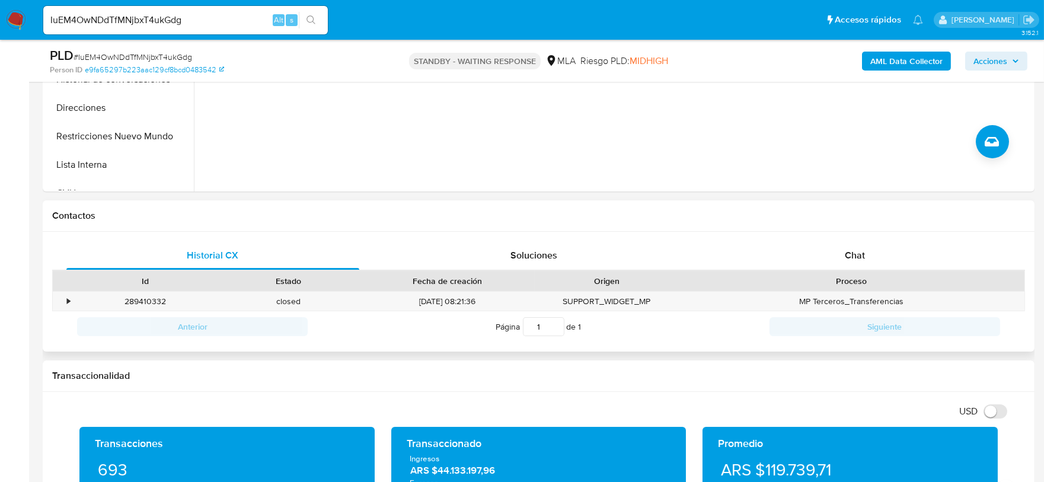
scroll to position [445, 0]
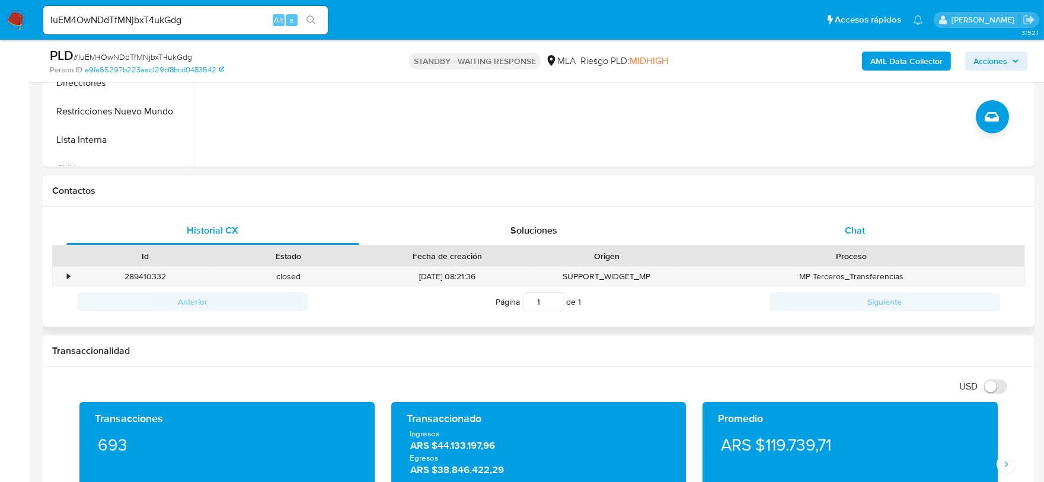
click at [847, 223] on span "Chat" at bounding box center [855, 230] width 20 height 14
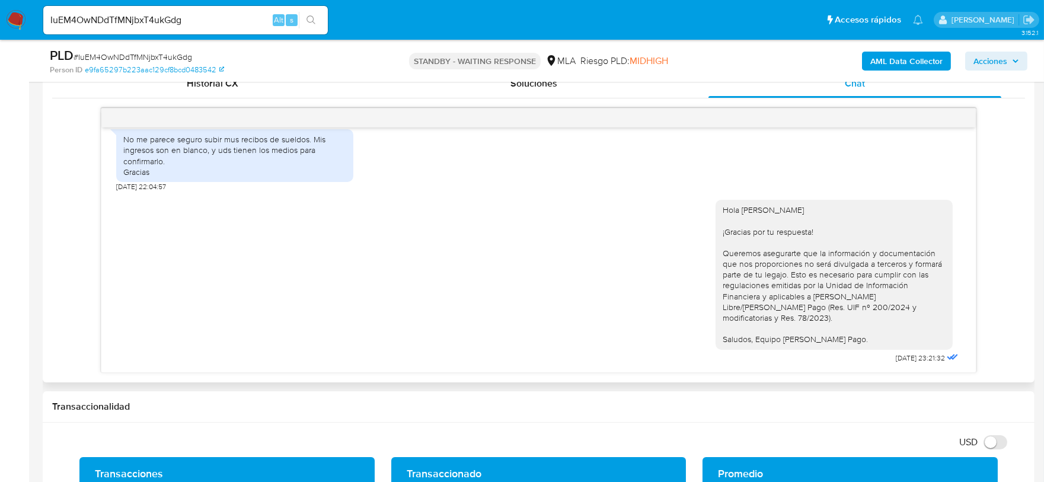
scroll to position [592, 0]
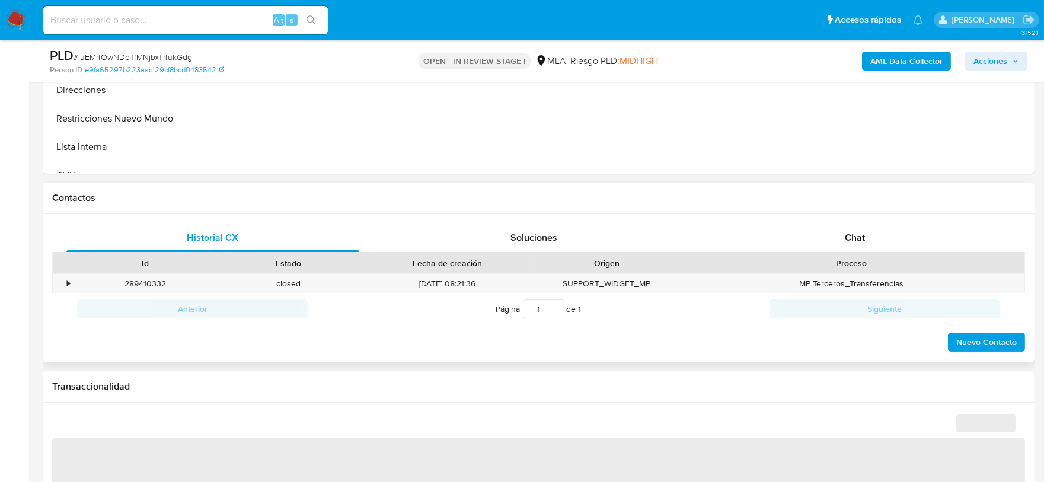
scroll to position [445, 0]
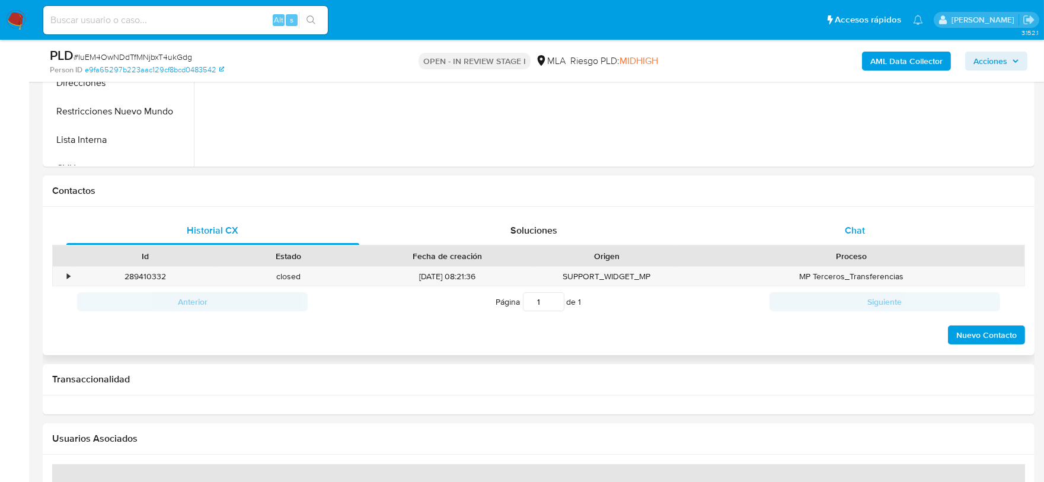
click at [845, 216] on div "Chat" at bounding box center [854, 230] width 293 height 28
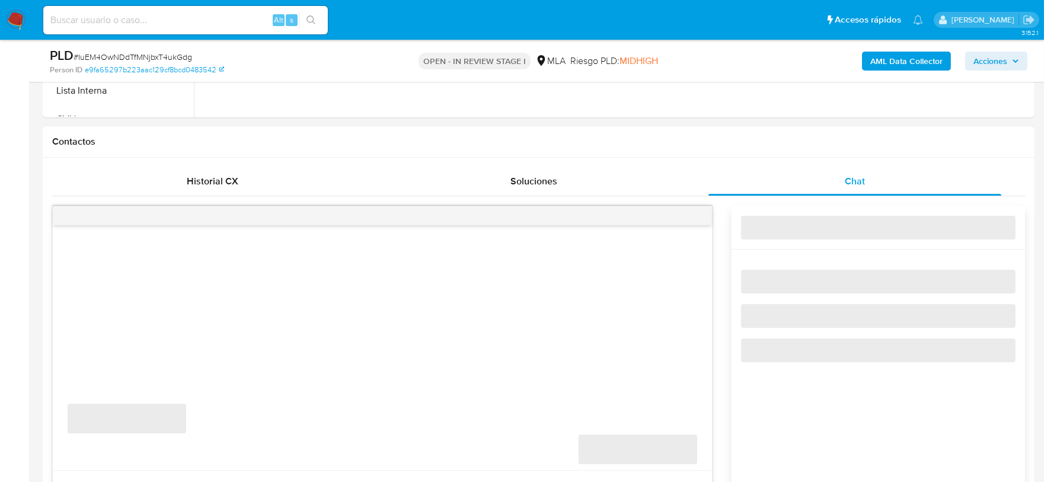
scroll to position [518, 0]
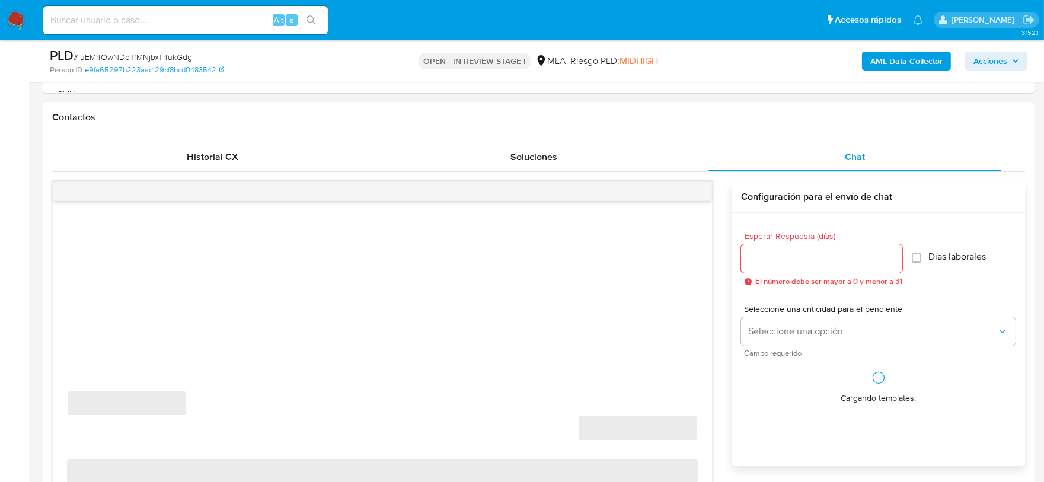
select select "10"
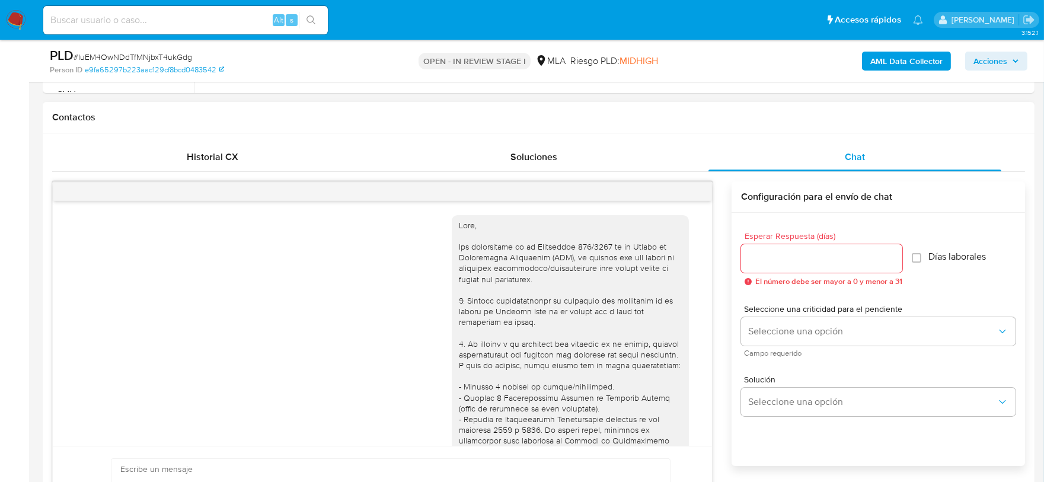
scroll to position [1321, 0]
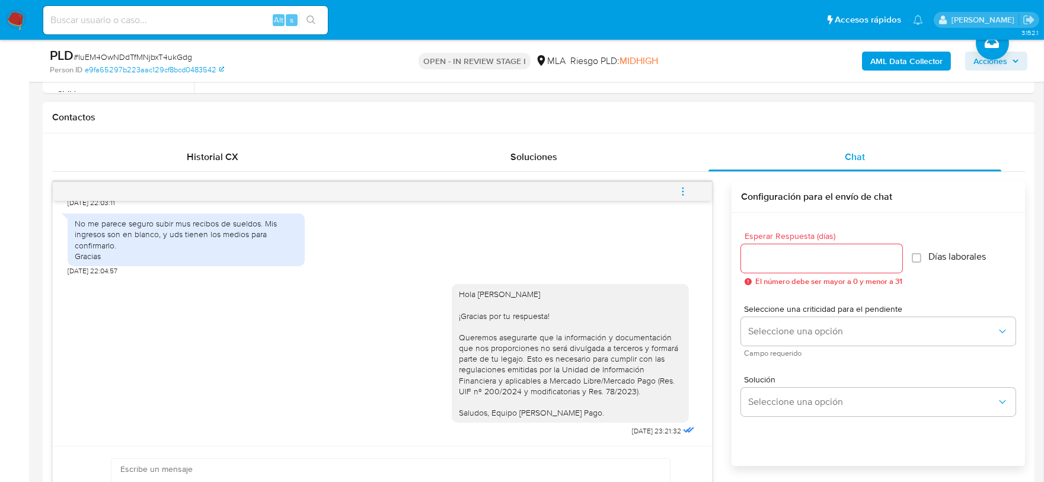
click at [684, 193] on icon "menu-action" at bounding box center [683, 191] width 11 height 11
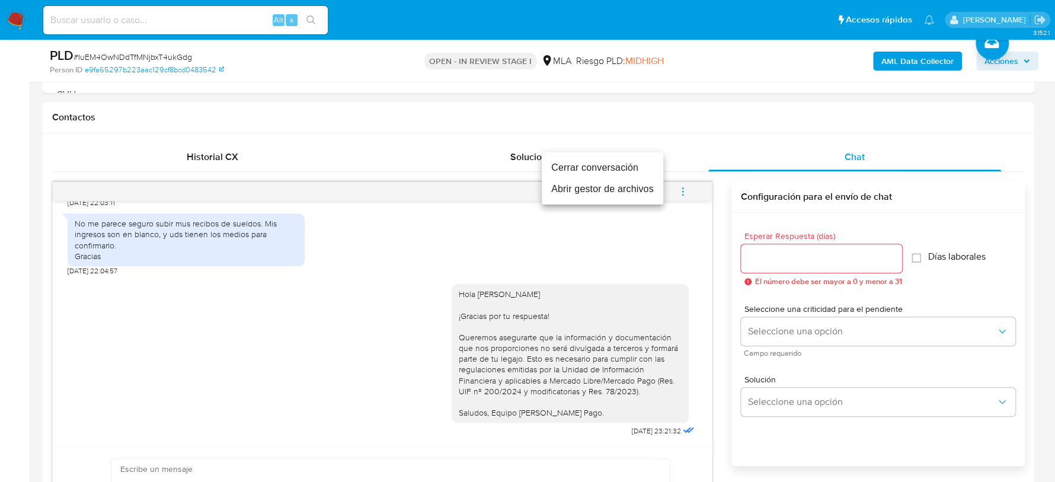
click at [633, 161] on li "Cerrar conversación" at bounding box center [603, 167] width 122 height 21
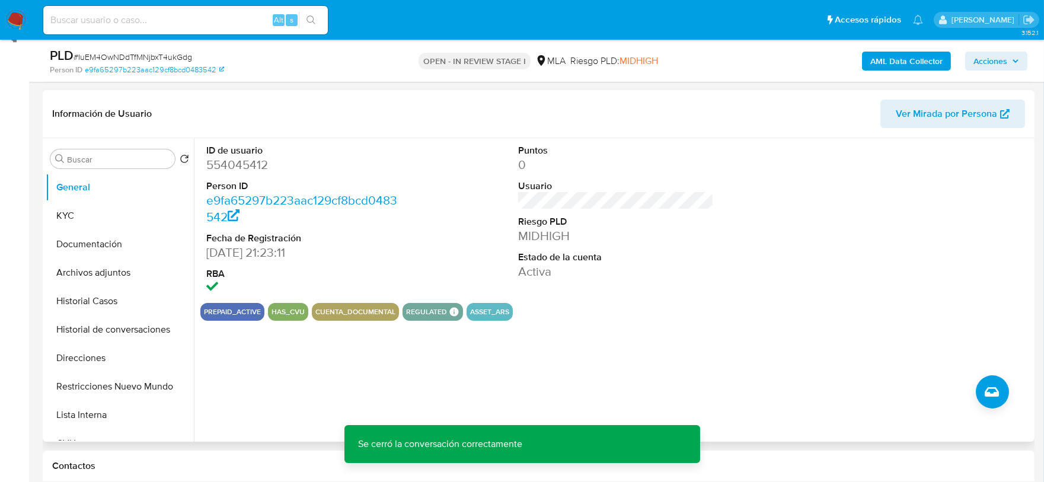
scroll to position [148, 0]
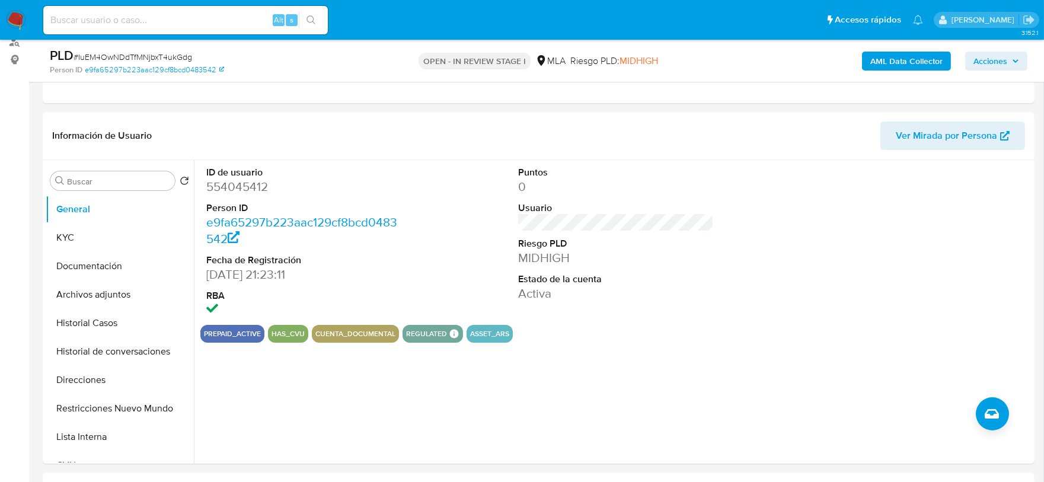
click at [159, 56] on span "# IuEM4OwNDdTfMNjbxT4ukGdg" at bounding box center [133, 57] width 119 height 12
copy span "IuEM4OwNDdTfMNjbxT4ukGdg"
click at [84, 226] on button "KYC" at bounding box center [115, 237] width 139 height 28
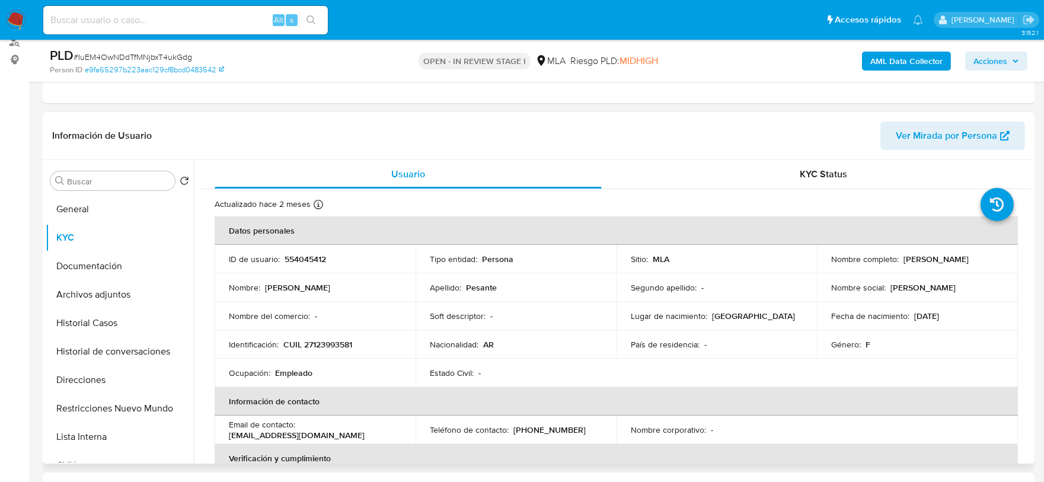
click at [309, 339] on p "CUIL 27123993581" at bounding box center [317, 344] width 69 height 11
copy p "27123993581"
click at [133, 289] on button "Archivos adjuntos" at bounding box center [115, 294] width 139 height 28
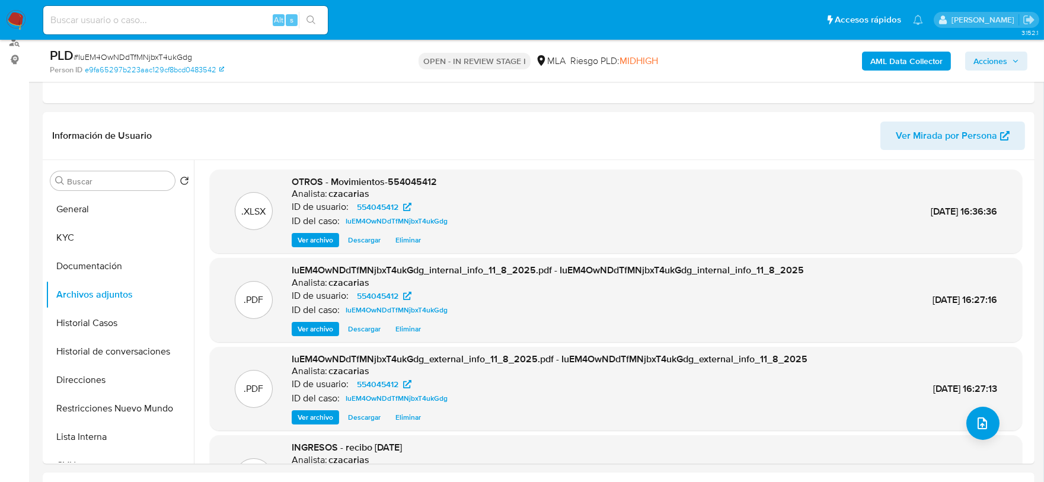
scroll to position [66, 0]
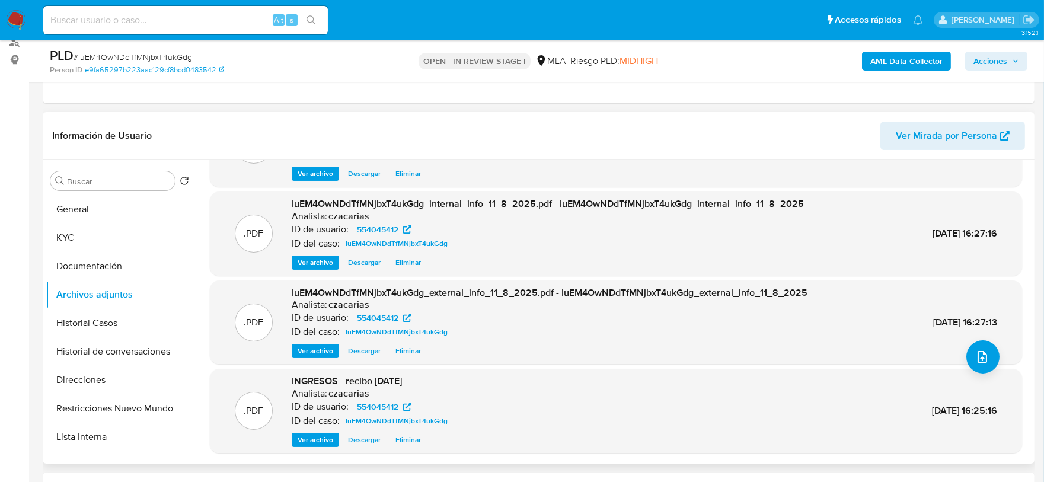
click at [315, 439] on span "Ver archivo" at bounding box center [316, 440] width 36 height 12
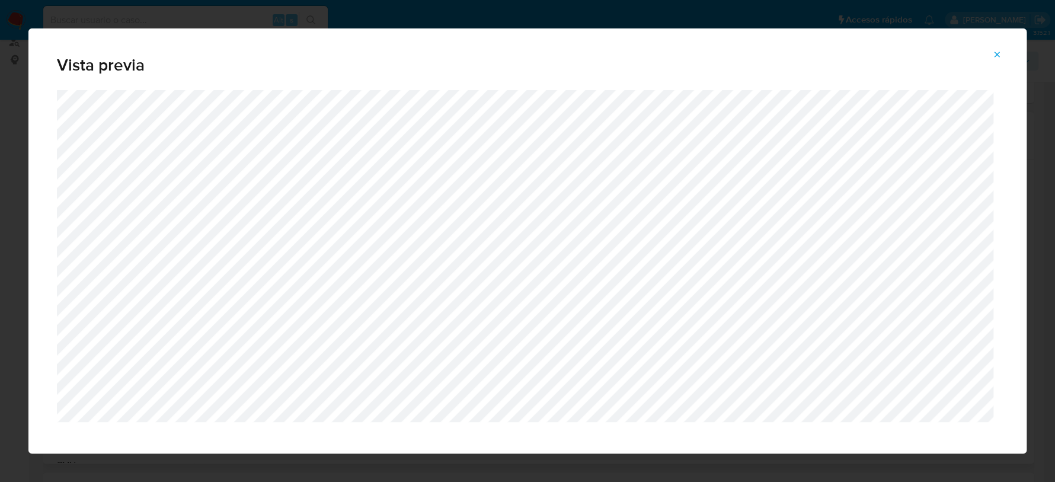
click at [990, 61] on button "Attachment preview" at bounding box center [997, 54] width 26 height 19
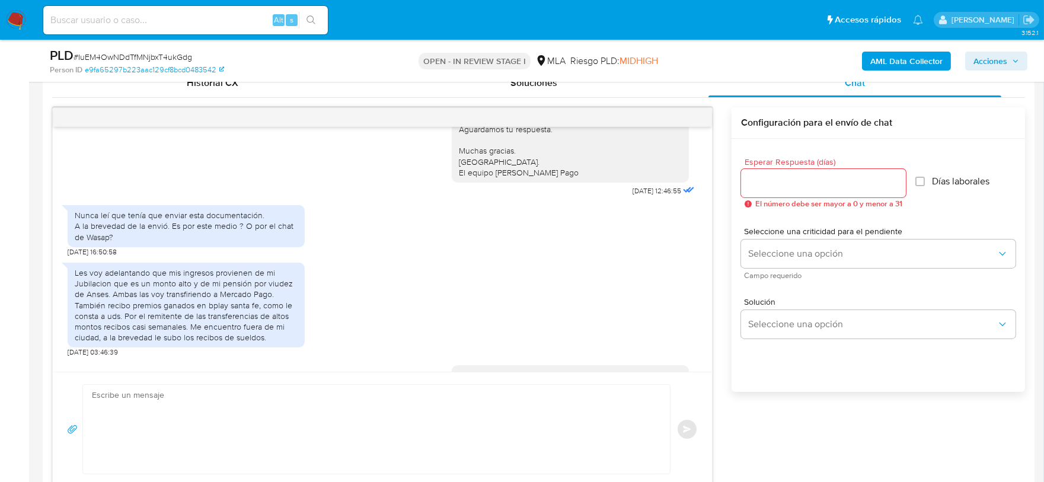
scroll to position [876, 0]
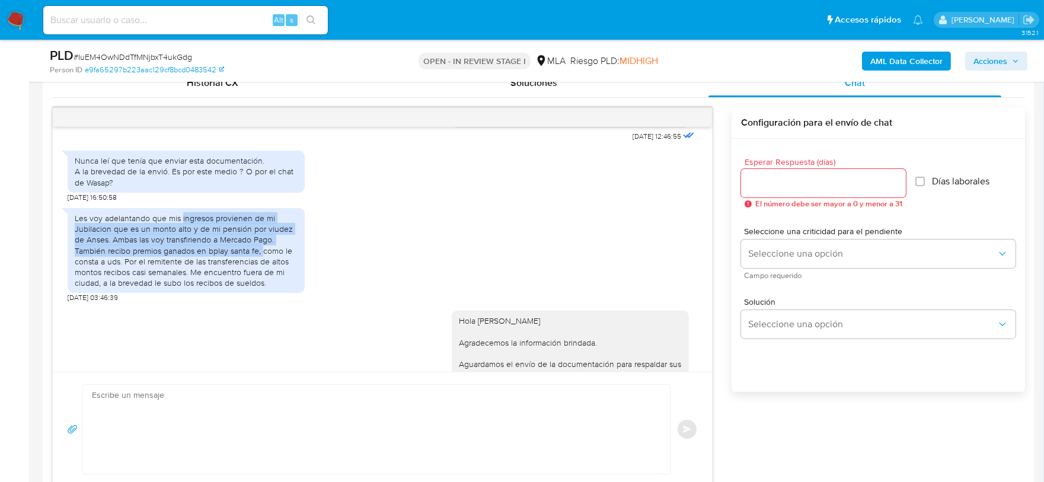
drag, startPoint x: 180, startPoint y: 250, endPoint x: 261, endPoint y: 285, distance: 88.4
click at [261, 285] on div "Les voy adelantando que mis ingresos provienen de mi Jubilacion que es un monto…" at bounding box center [186, 250] width 223 height 75
copy div "ingresos provienen de mi Jubilacion que es un monto alto y de mi pensión por vi…"
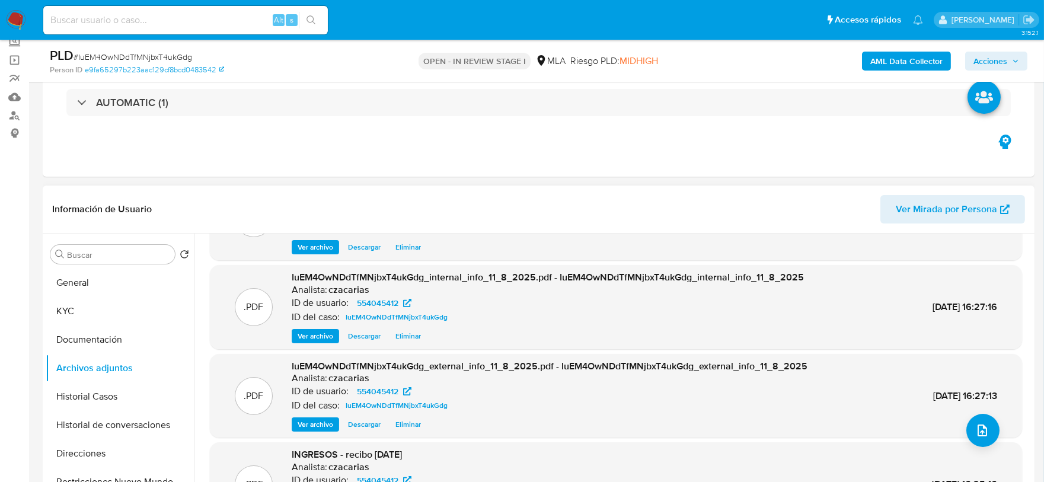
scroll to position [74, 0]
click at [88, 292] on button "General" at bounding box center [115, 283] width 139 height 28
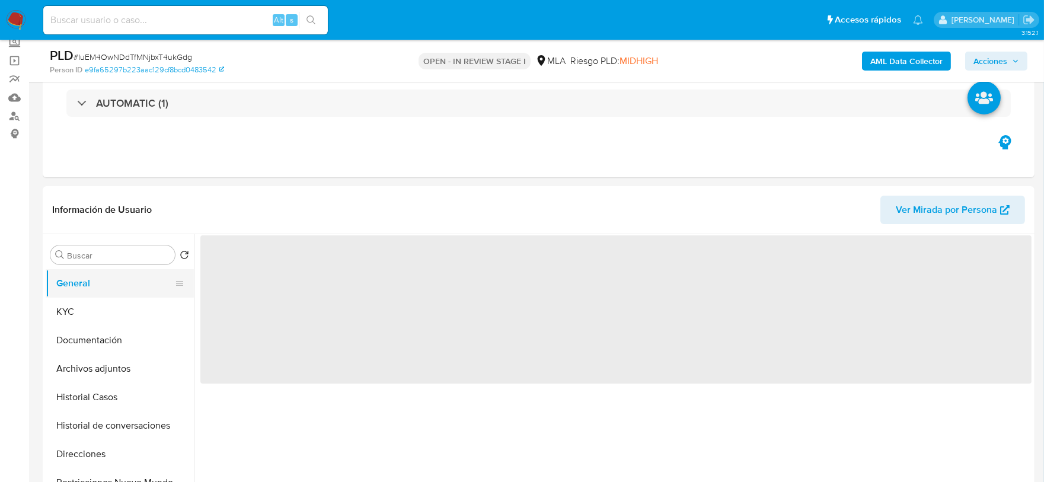
scroll to position [0, 0]
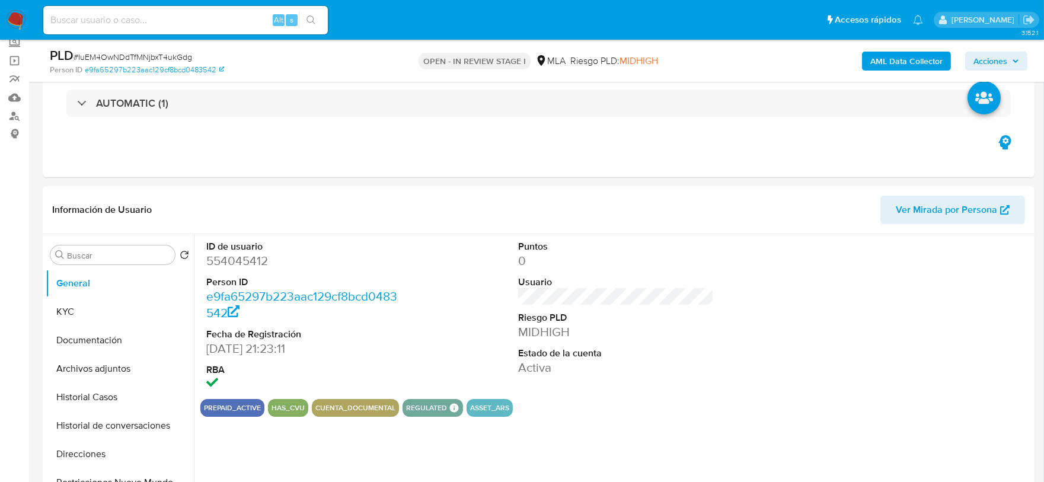
click at [248, 264] on dd "554045412" at bounding box center [304, 261] width 196 height 17
copy dd "554045412"
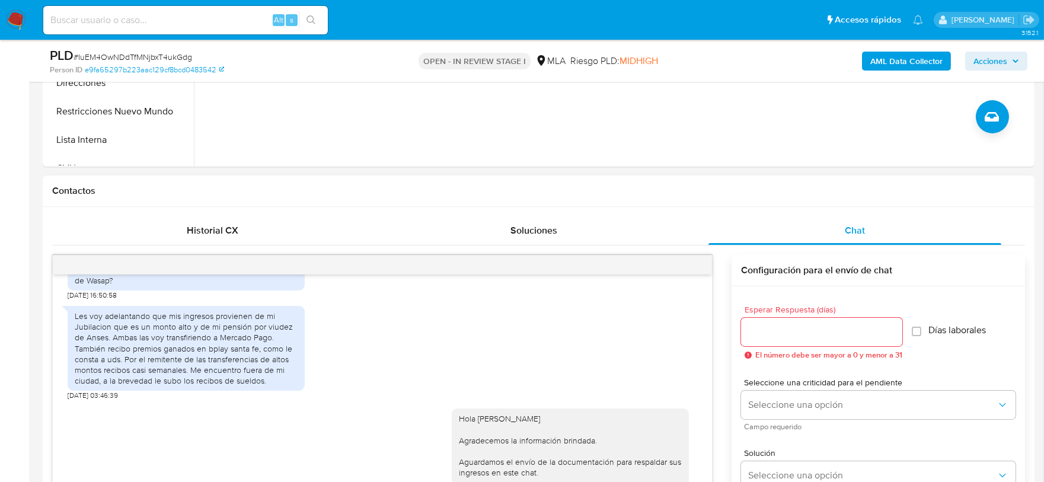
scroll to position [950, 0]
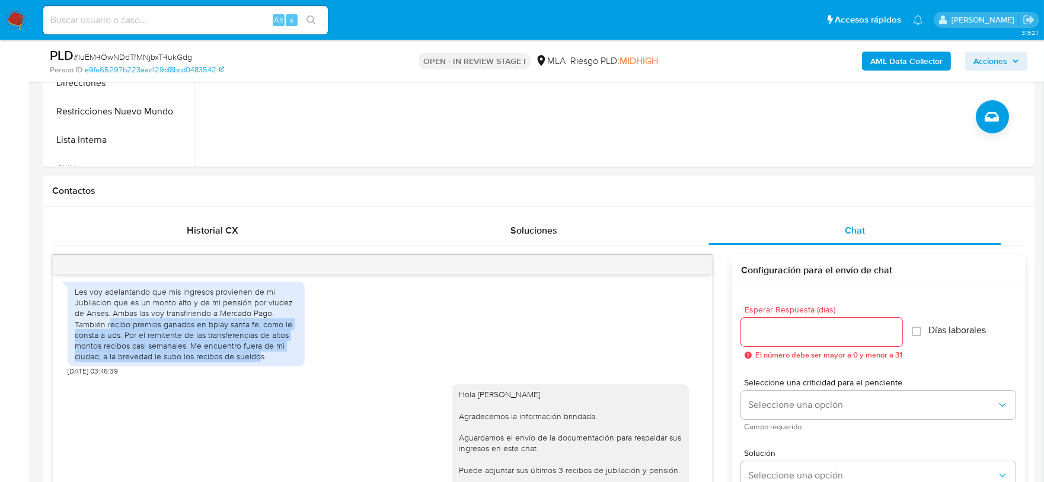
drag, startPoint x: 111, startPoint y: 357, endPoint x: 257, endPoint y: 393, distance: 150.8
click at [257, 362] on div "Les voy adelantando que mis ingresos provienen de mi Jubilacion que es un monto…" at bounding box center [186, 323] width 223 height 75
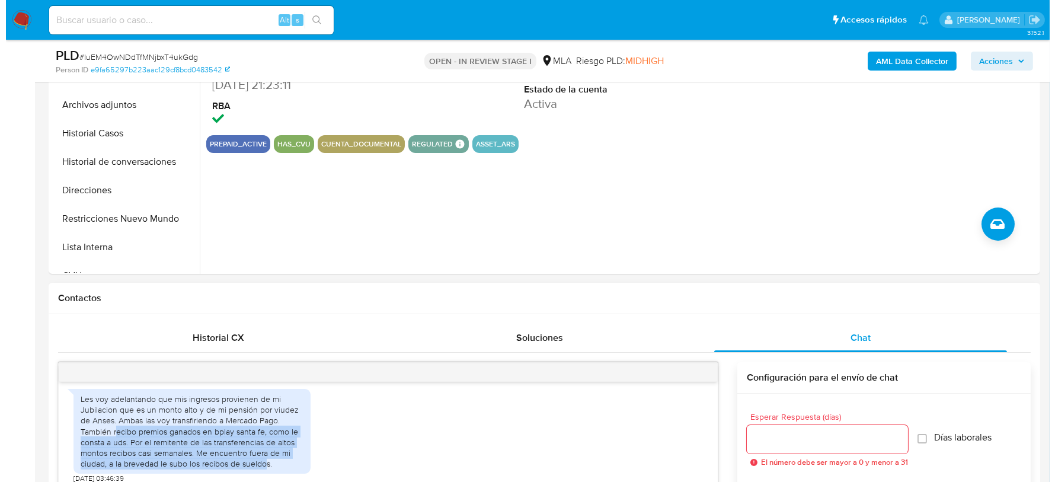
scroll to position [148, 0]
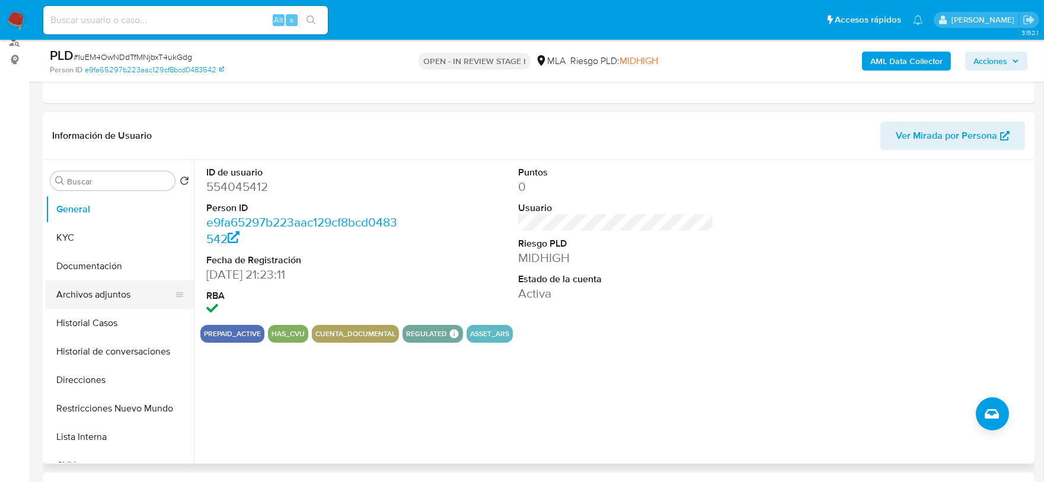
click at [97, 306] on button "Archivos adjuntos" at bounding box center [115, 294] width 139 height 28
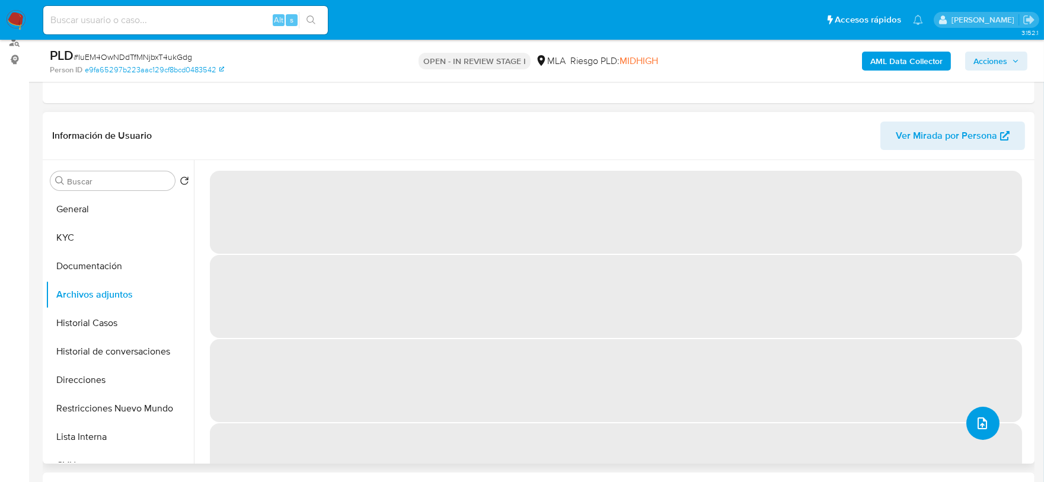
click at [986, 426] on button "upload-file" at bounding box center [982, 423] width 33 height 33
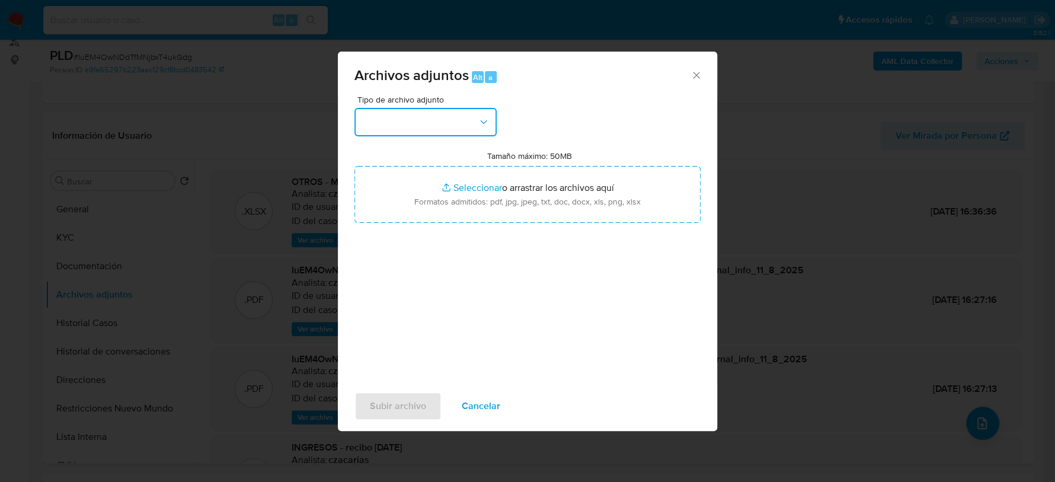
click at [451, 134] on button "button" at bounding box center [426, 122] width 142 height 28
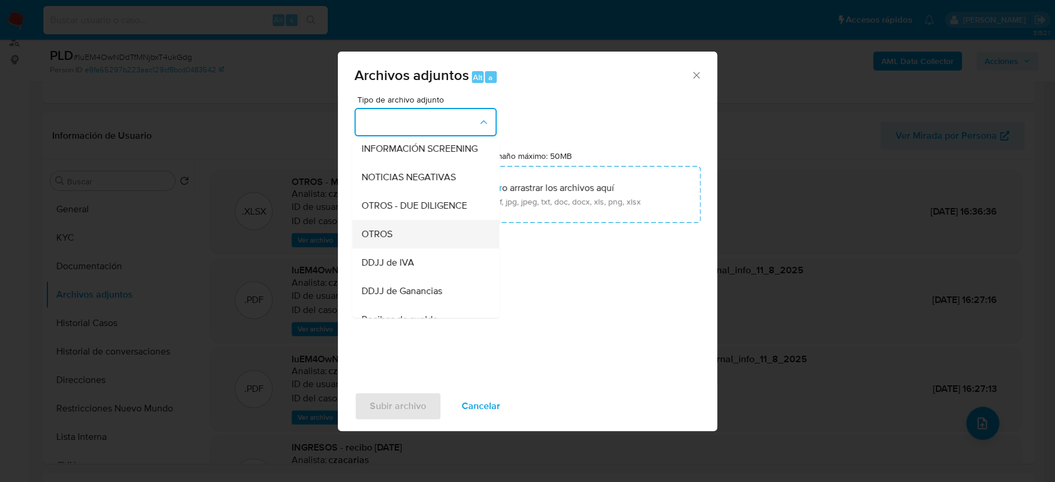
click at [394, 248] on div "OTROS" at bounding box center [422, 234] width 121 height 28
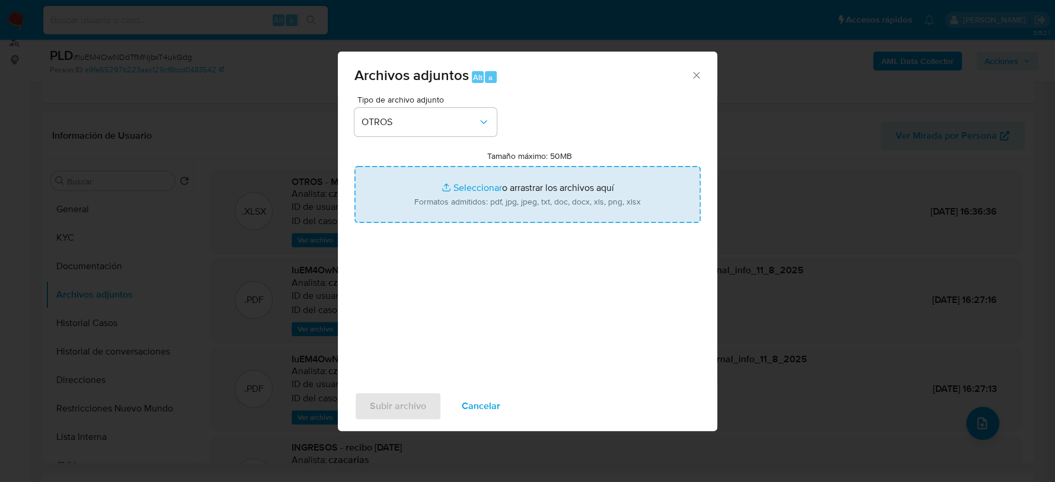
type input "C:\fakepath\Caselog IuEM4OwNDdTfMNjbxT4ukGdg_2025_06_18_17_30_26.docx"
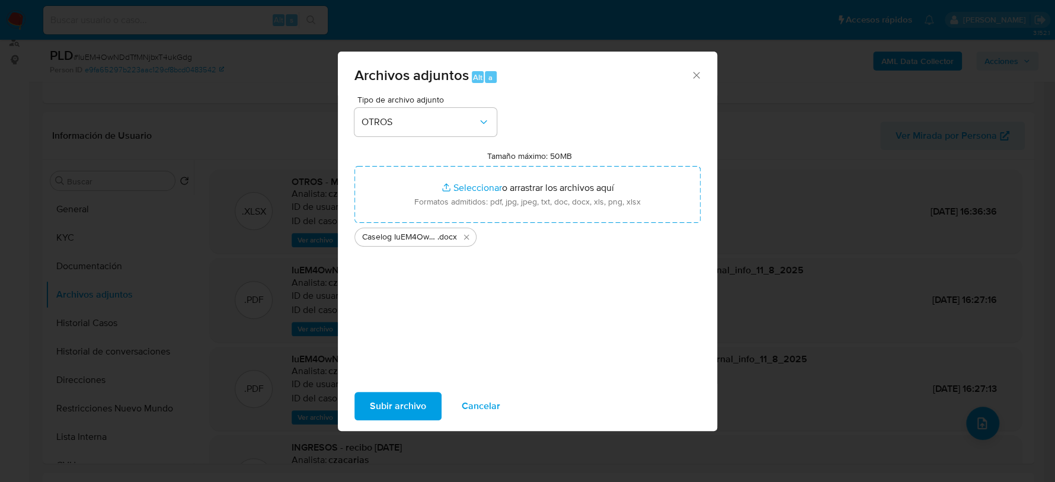
drag, startPoint x: 520, startPoint y: 208, endPoint x: 391, endPoint y: 400, distance: 231.0
click at [391, 400] on span "Subir archivo" at bounding box center [398, 406] width 56 height 26
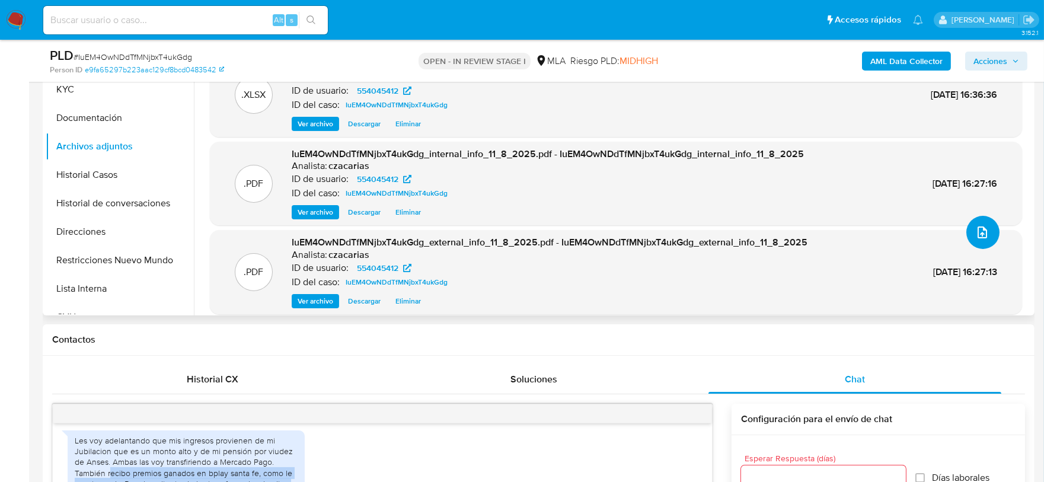
scroll to position [52, 0]
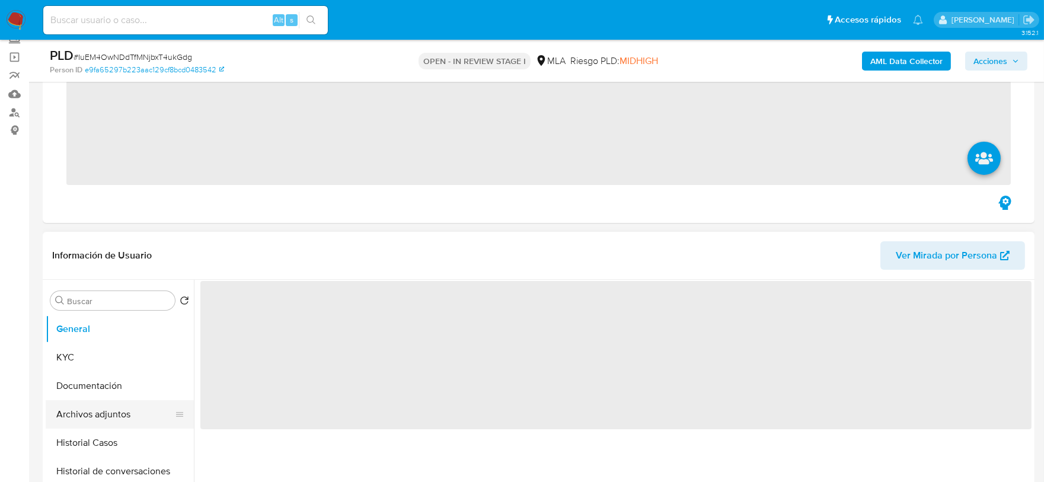
scroll to position [222, 0]
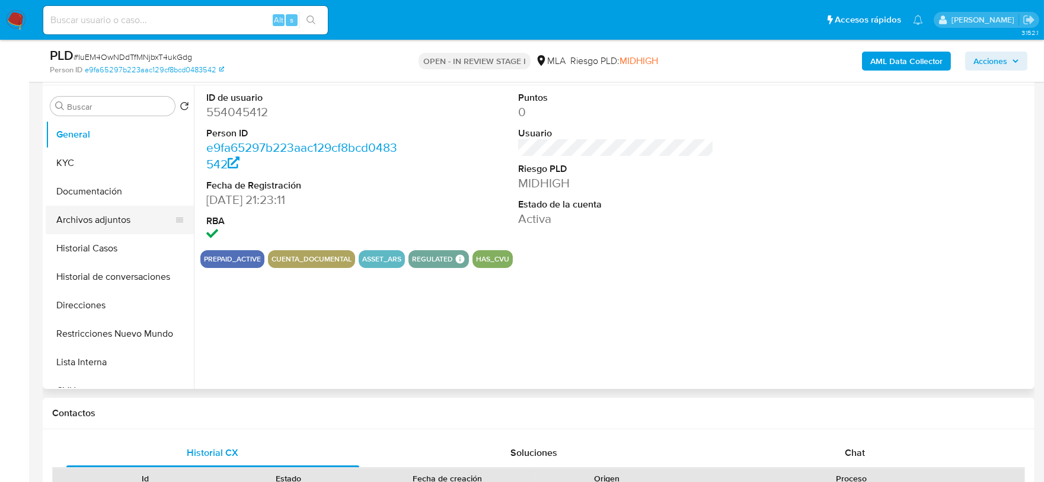
click at [128, 226] on button "Archivos adjuntos" at bounding box center [115, 220] width 139 height 28
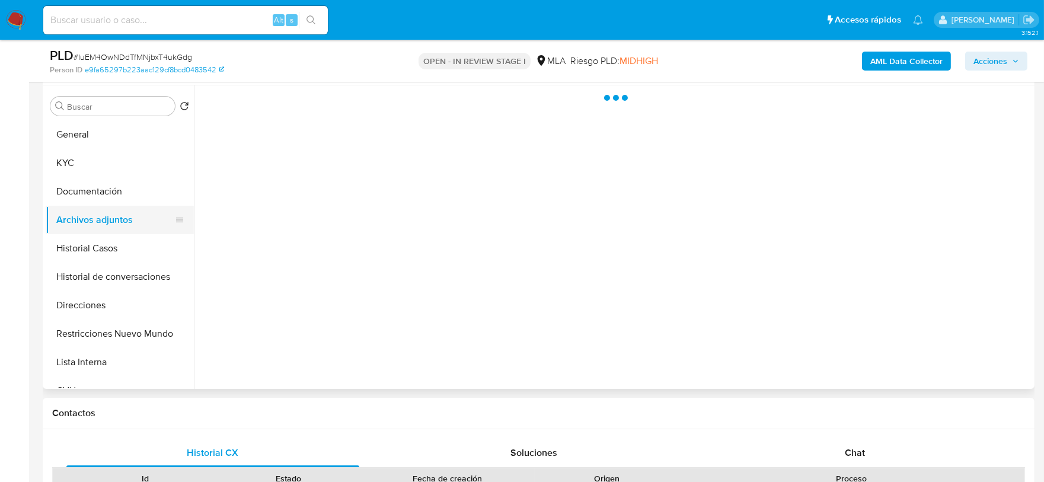
select select "10"
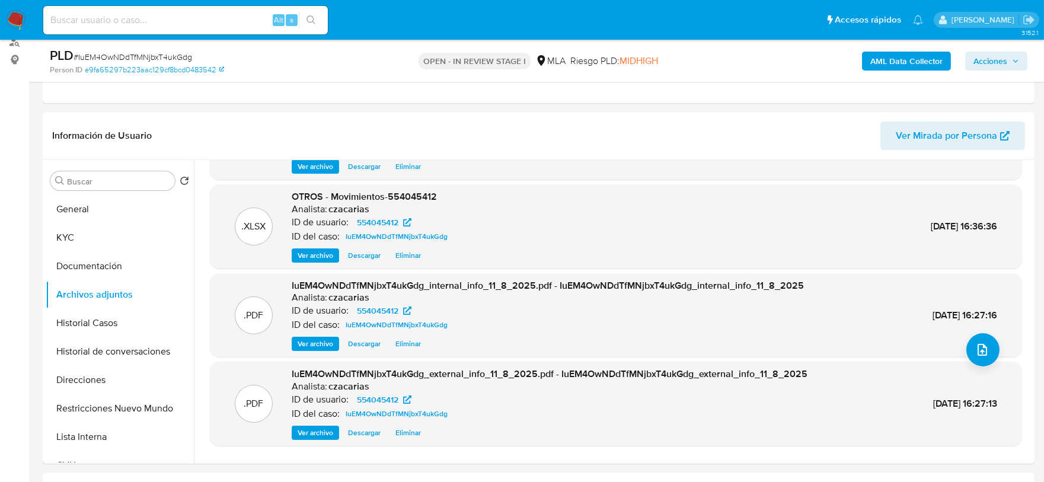
scroll to position [99, 0]
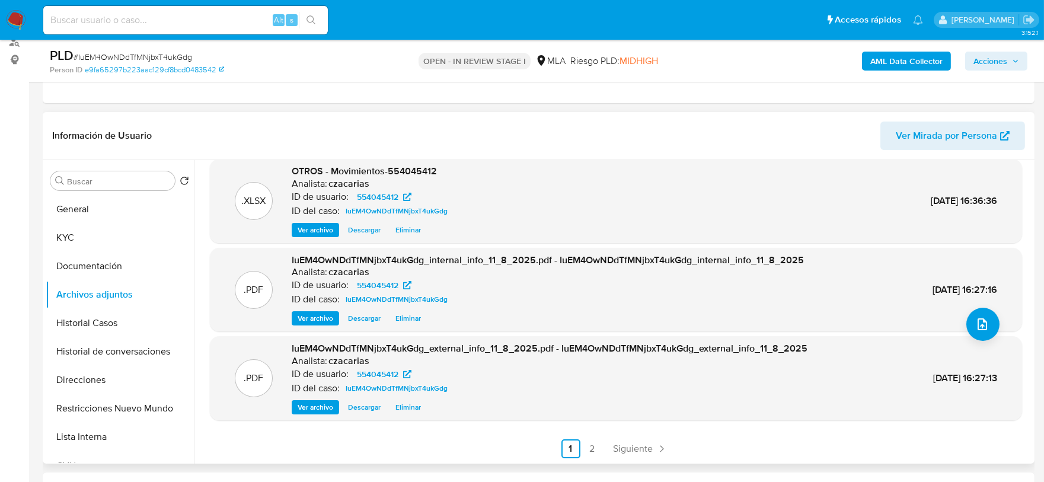
click at [647, 458] on div ".DOCX OTROS - Caselog IuEM4OwNDdTfMNjbxT4ukGdg_2025_06_18_17_30_26 Analista: cz…" at bounding box center [613, 312] width 838 height 304
click at [650, 451] on span "Siguiente" at bounding box center [634, 448] width 40 height 9
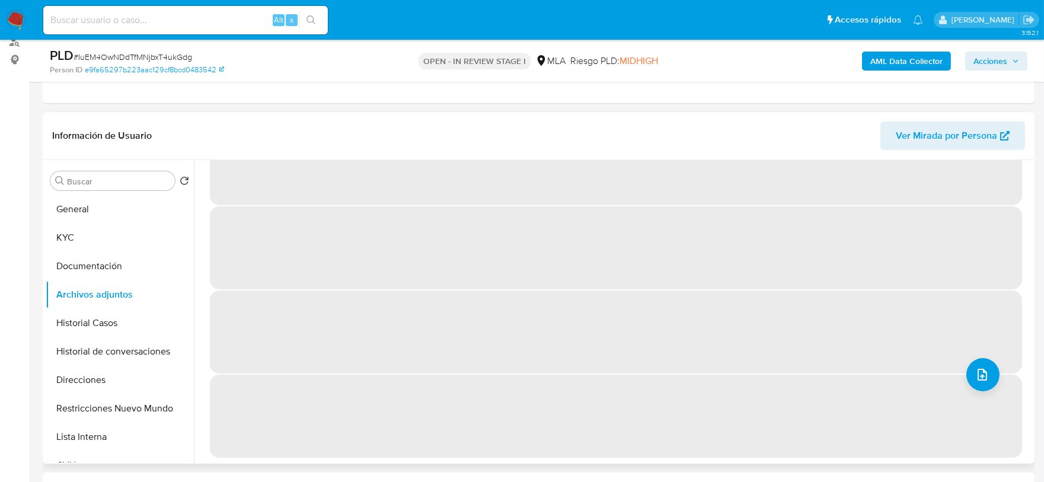
scroll to position [0, 0]
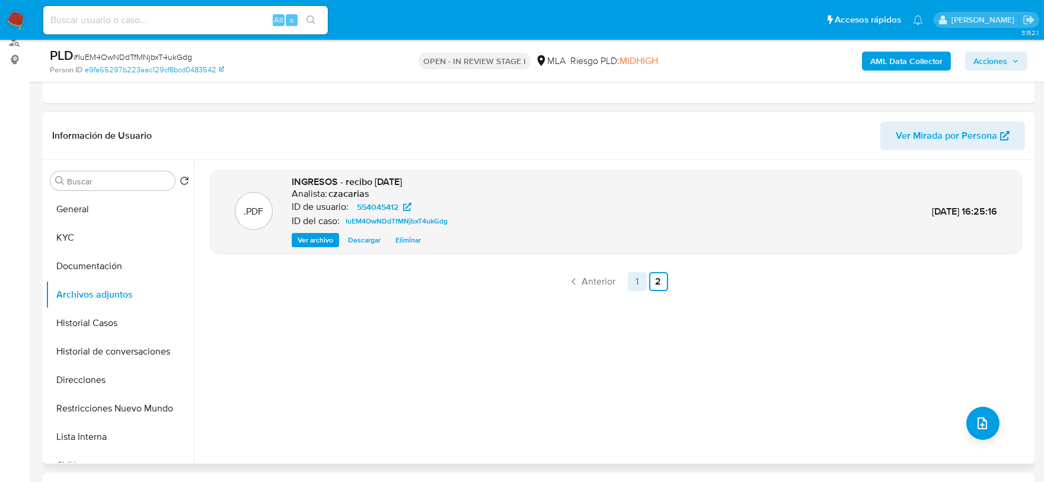
click at [633, 284] on link "1" at bounding box center [637, 281] width 19 height 19
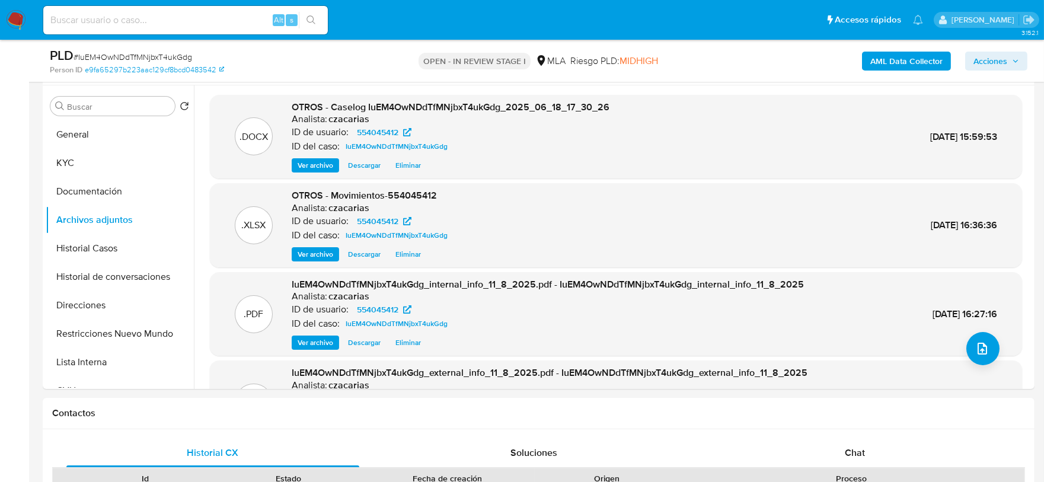
click at [993, 66] on span "Acciones" at bounding box center [990, 61] width 34 height 19
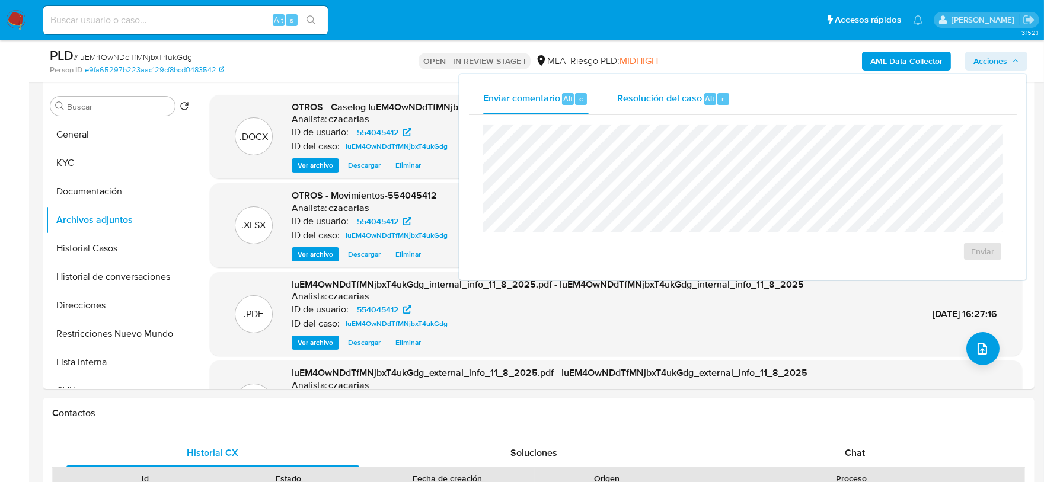
drag, startPoint x: 674, startPoint y: 98, endPoint x: 676, endPoint y: 106, distance: 8.1
click at [674, 97] on span "Resolución del caso" at bounding box center [659, 98] width 85 height 14
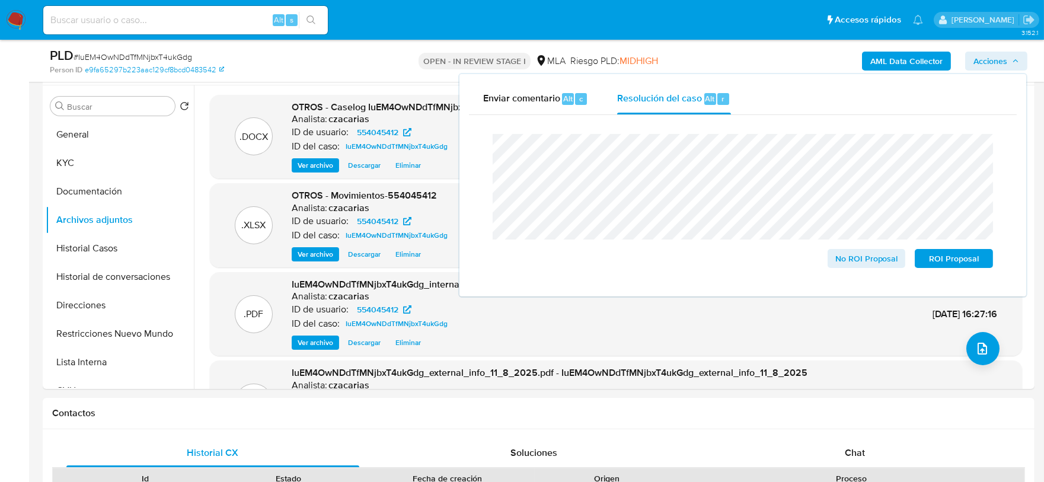
click at [177, 55] on span "# IuEM4OwNDdTfMNjbxT4ukGdg" at bounding box center [133, 57] width 119 height 12
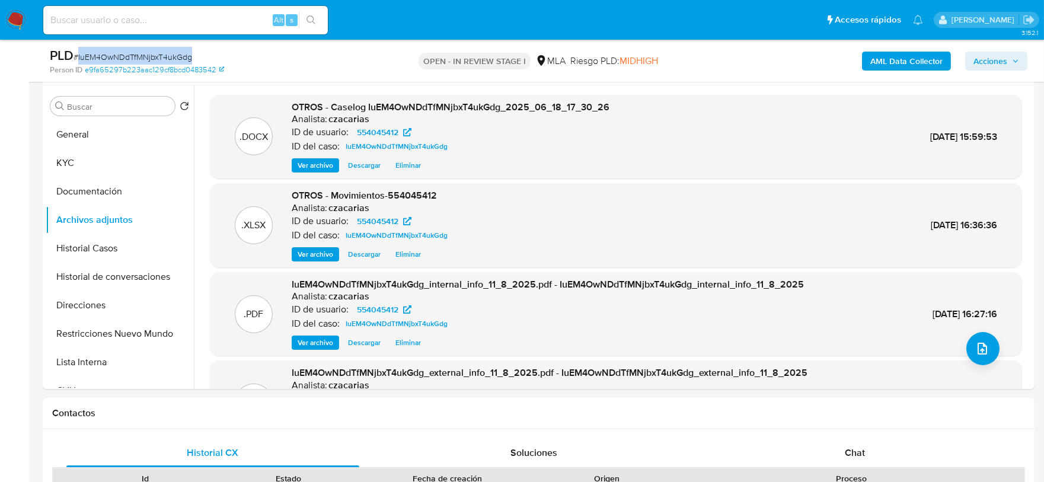
click at [177, 55] on span "# IuEM4OwNDdTfMNjbxT4ukGdg" at bounding box center [133, 57] width 119 height 12
copy span "IuEM4OwNDdTfMNjbxT4ukGdg"
drag, startPoint x: 992, startPoint y: 47, endPoint x: 992, endPoint y: 56, distance: 8.3
click at [992, 47] on div "AML Data Collector Acciones" at bounding box center [866, 61] width 323 height 28
click at [992, 56] on span "Acciones" at bounding box center [990, 61] width 34 height 19
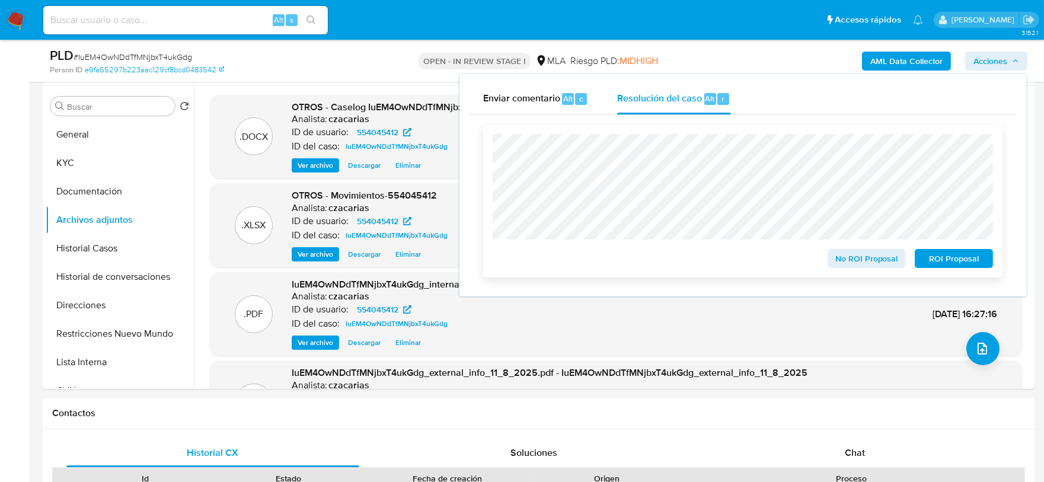
click at [850, 253] on span "No ROI Proposal" at bounding box center [867, 258] width 62 height 17
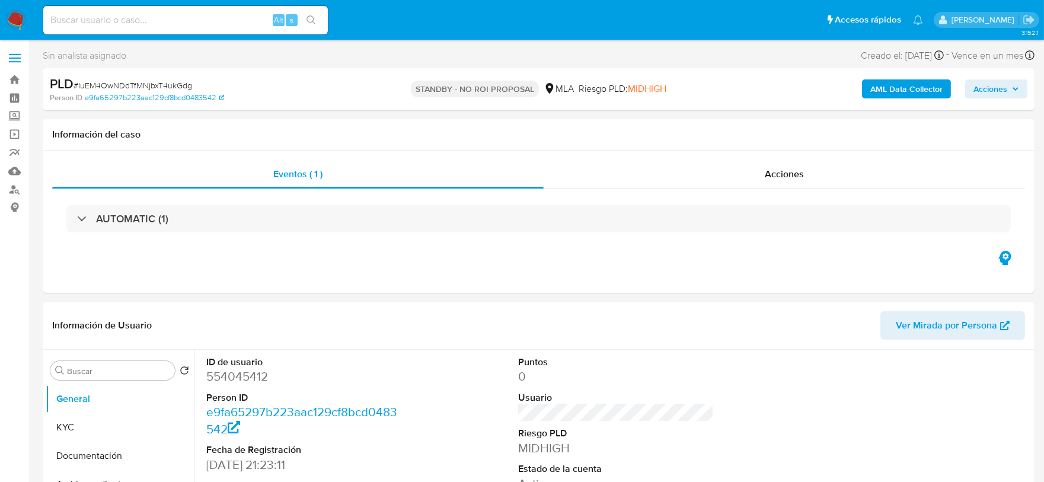
select select "10"
click at [167, 28] on div "Alt s" at bounding box center [185, 20] width 285 height 28
click at [170, 24] on input at bounding box center [185, 19] width 285 height 15
paste input "qSU47Q8wYyGHu7OmrO7Jqddp"
type input "qSU47Q8wYyGHu7OmrO7Jqddp"
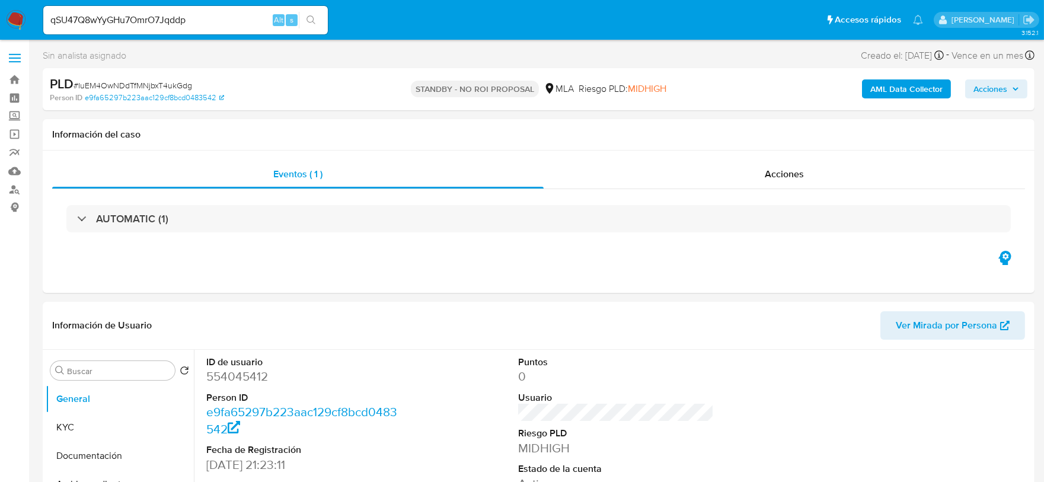
click at [308, 17] on icon "search-icon" at bounding box center [310, 19] width 9 height 9
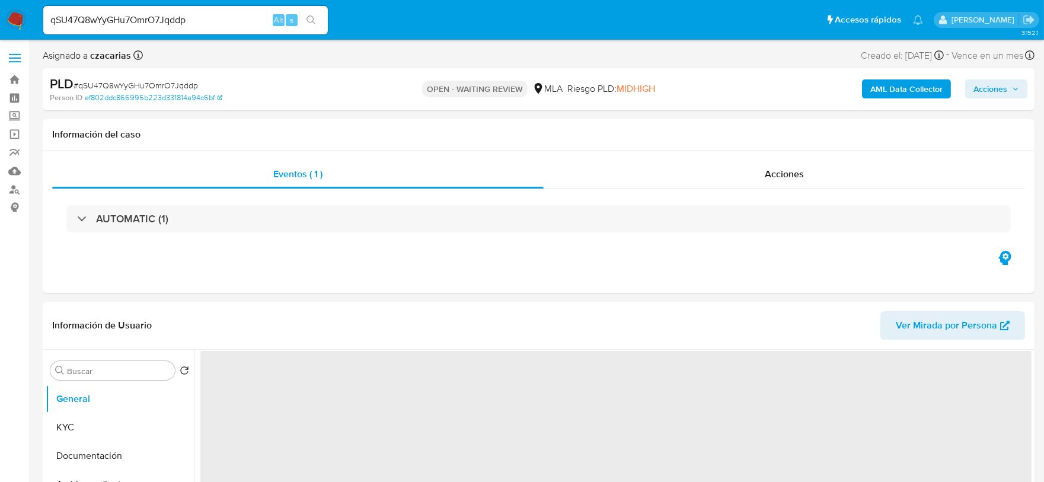
select select "10"
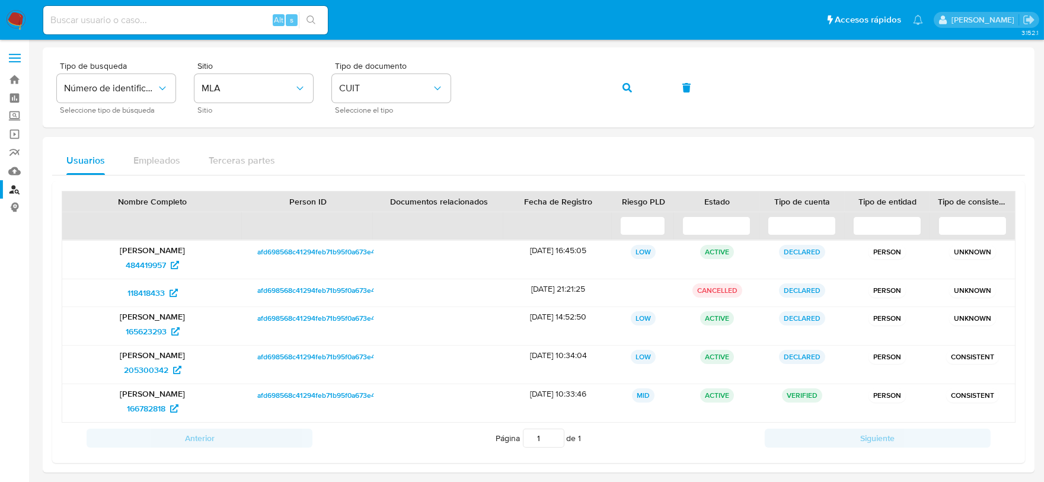
click at [0, 14] on nav "Pausado Ver notificaciones Alt s Accesos rápidos Presiona las siguientes teclas…" at bounding box center [522, 20] width 1044 height 40
click at [10, 18] on img at bounding box center [16, 20] width 20 height 20
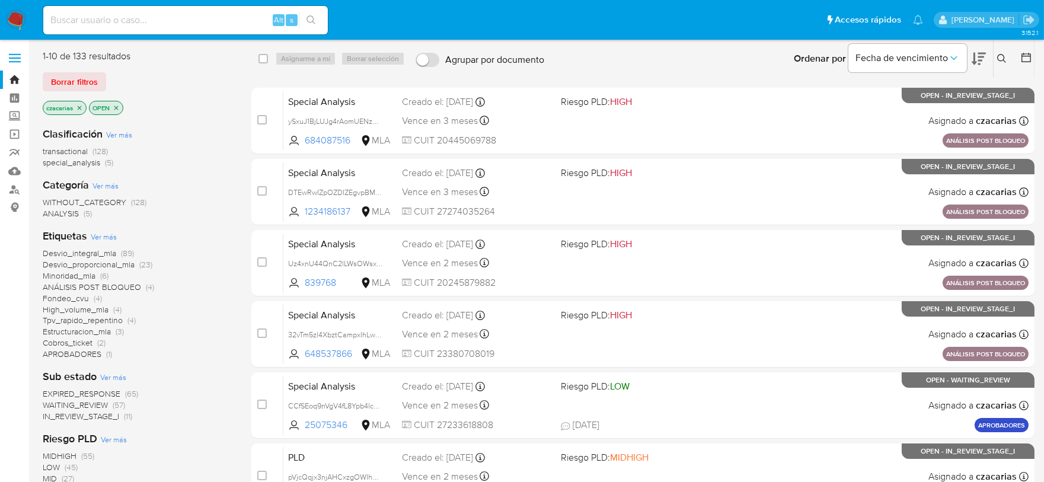
click at [1003, 55] on icon at bounding box center [1001, 58] width 9 height 9
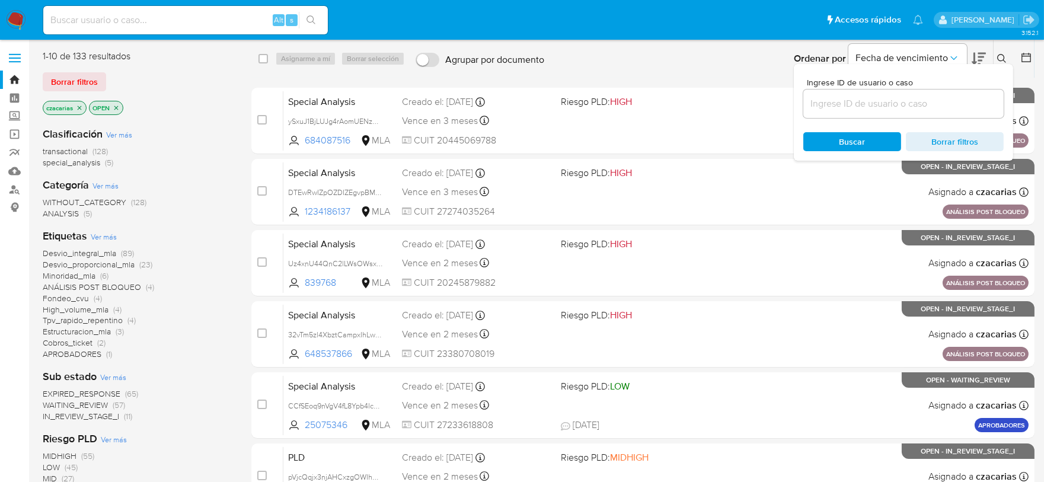
click at [951, 94] on div at bounding box center [903, 104] width 200 height 28
click at [950, 100] on input at bounding box center [903, 103] width 200 height 15
paste input "qSU47Q8wYyGHu7OmrO7Jqddp"
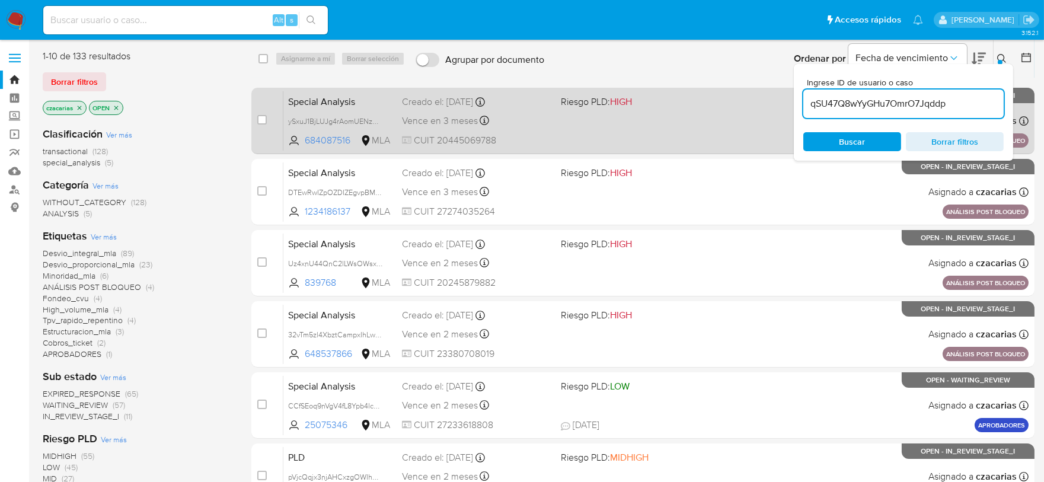
type input "qSU47Q8wYyGHu7OmrO7Jqddp"
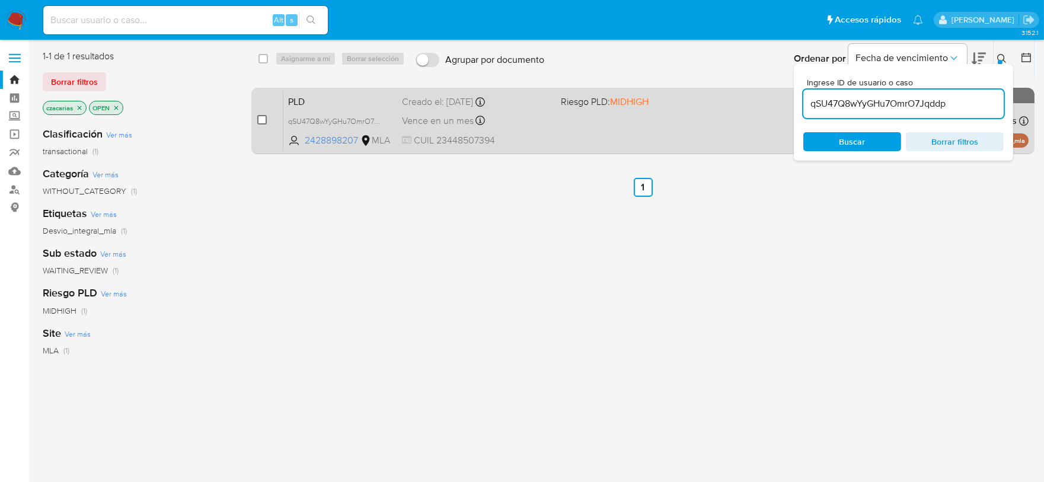
click at [263, 121] on input "checkbox" at bounding box center [261, 119] width 9 height 9
checkbox input "true"
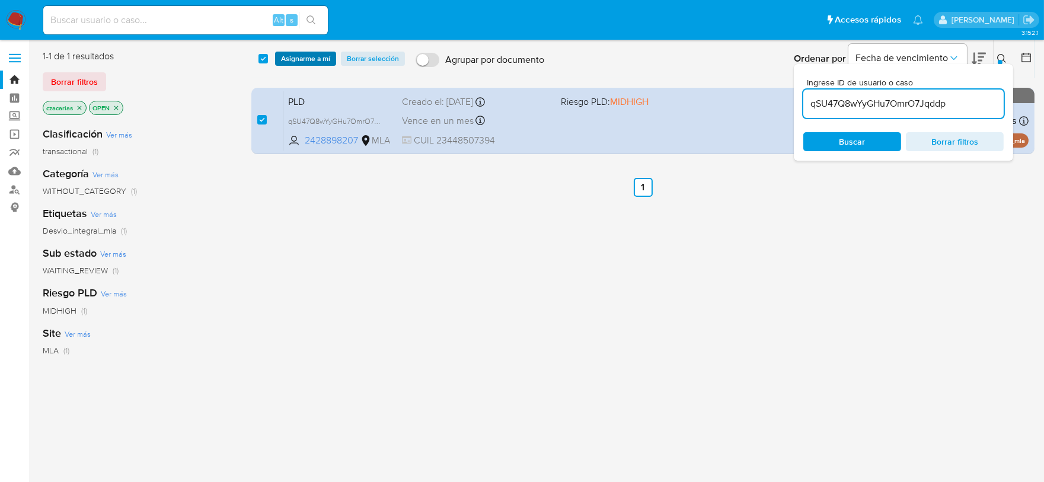
click at [311, 55] on span "Asignarme a mí" at bounding box center [305, 59] width 49 height 12
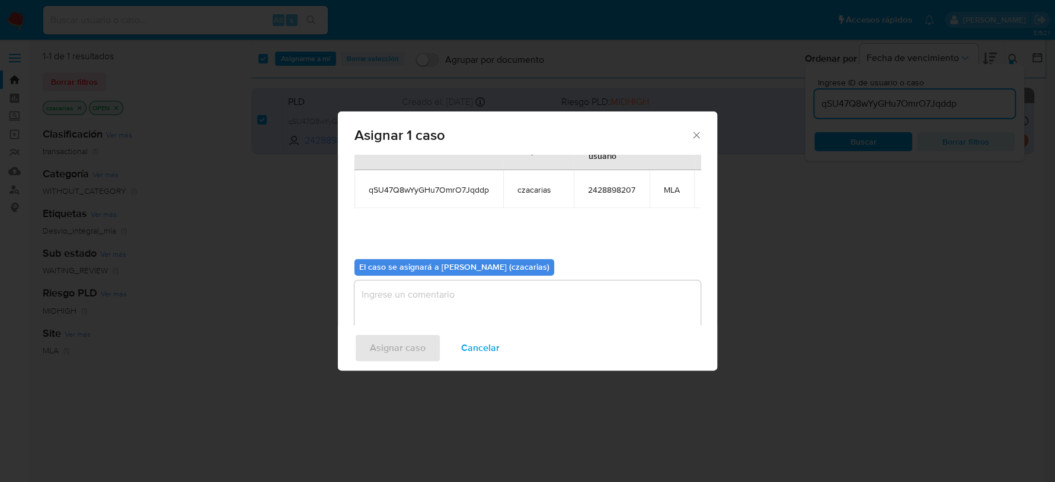
scroll to position [72, 0]
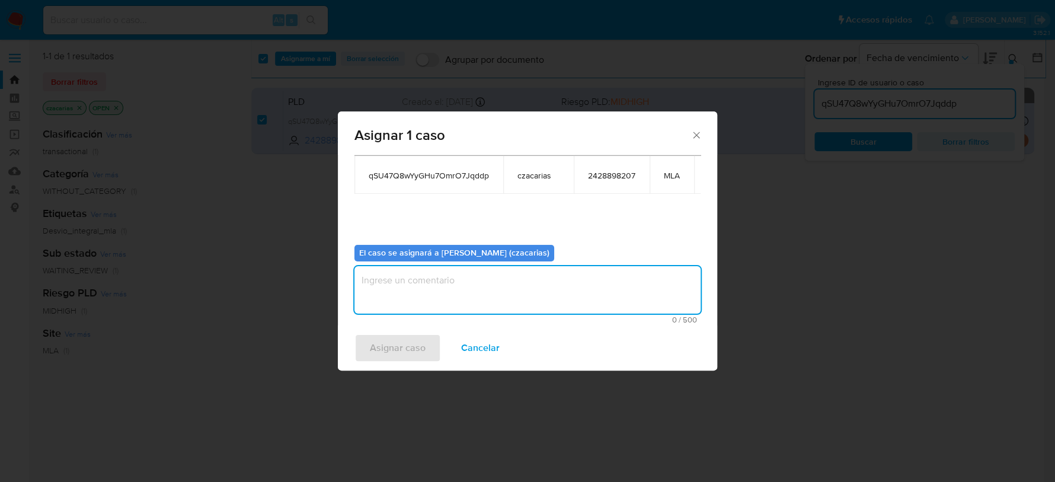
click at [486, 274] on textarea "assign-modal" at bounding box center [528, 289] width 346 height 47
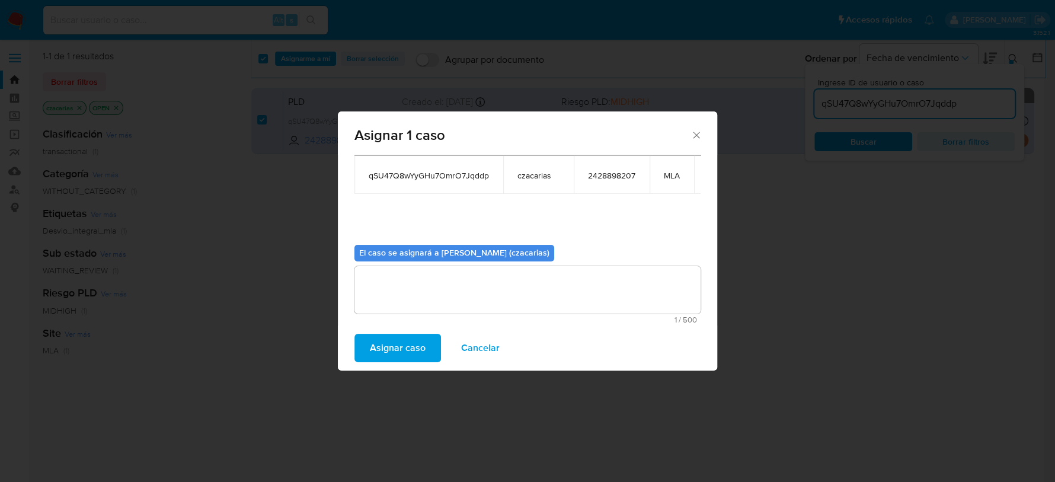
click at [409, 343] on span "Asignar caso" at bounding box center [398, 348] width 56 height 26
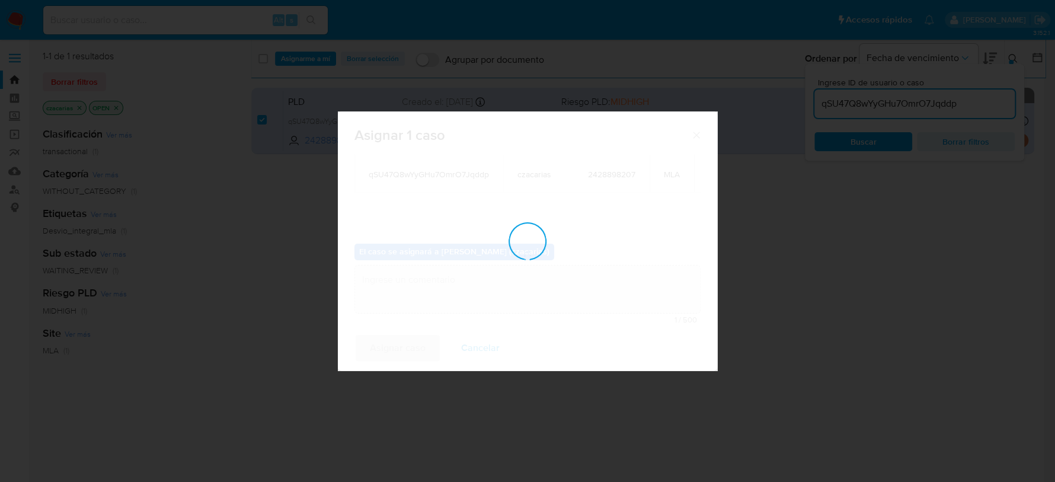
checkbox input "false"
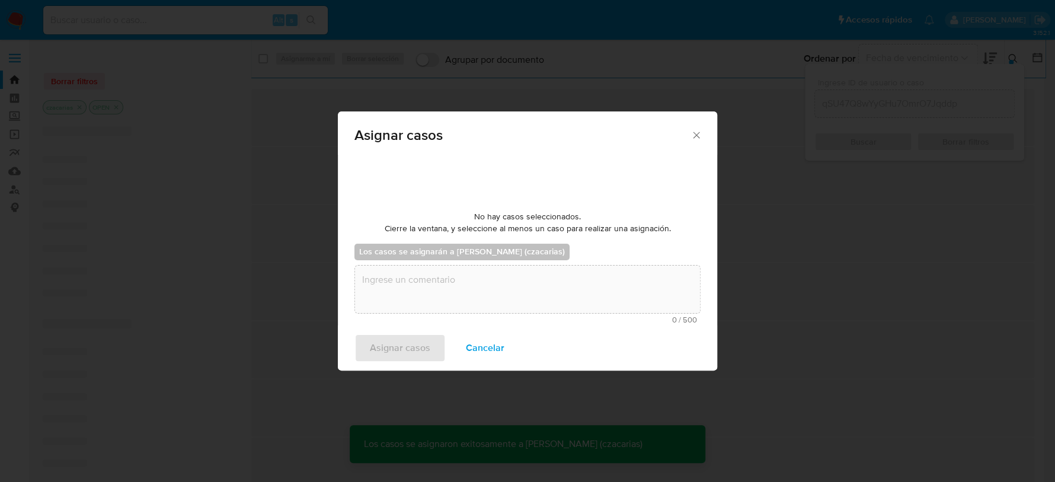
scroll to position [72, 0]
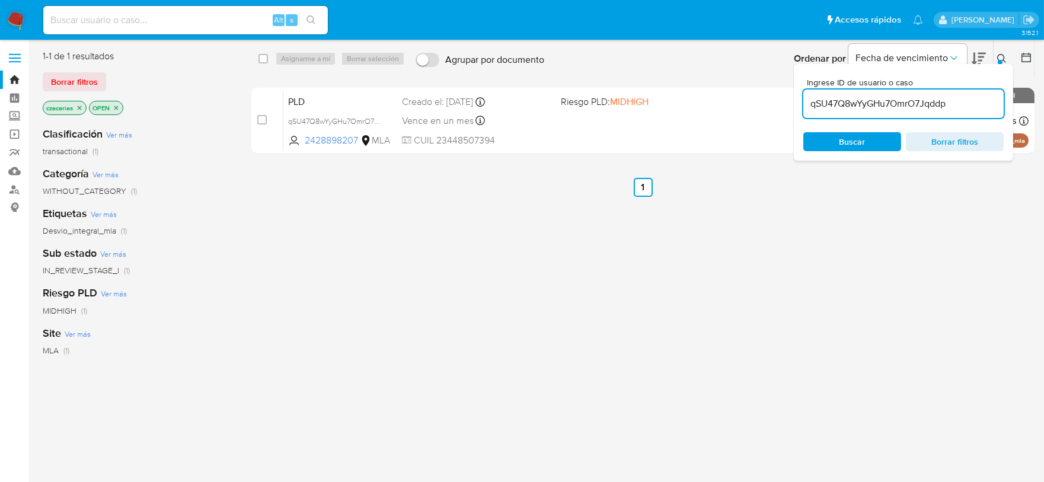
click at [857, 104] on input "qSU47Q8wYyGHu7OmrO7Jqddp" at bounding box center [903, 103] width 200 height 15
paste input "gyiIavVmCFfBNi6ew6l8grFd"
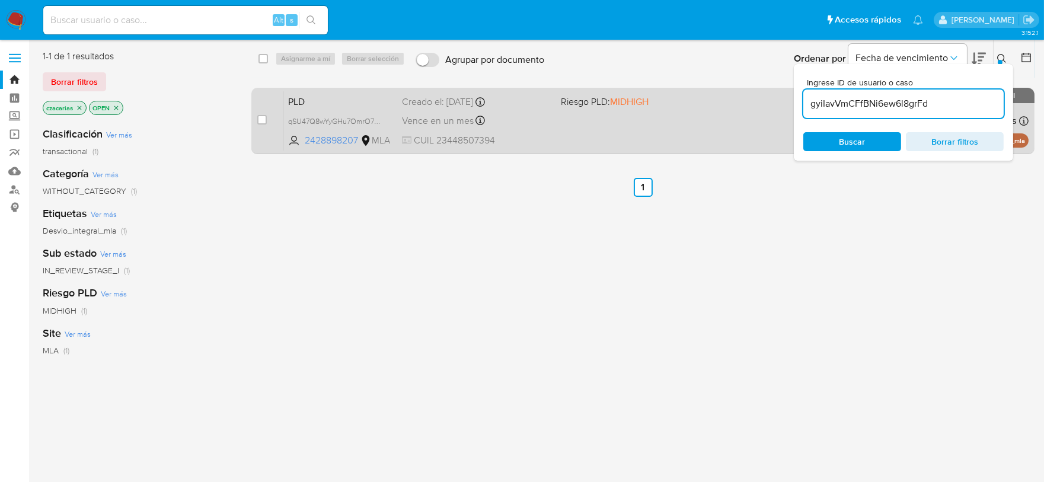
type input "gyiIavVmCFfBNi6ew6l8grFd"
click at [265, 116] on input "checkbox" at bounding box center [261, 119] width 9 height 9
checkbox input "true"
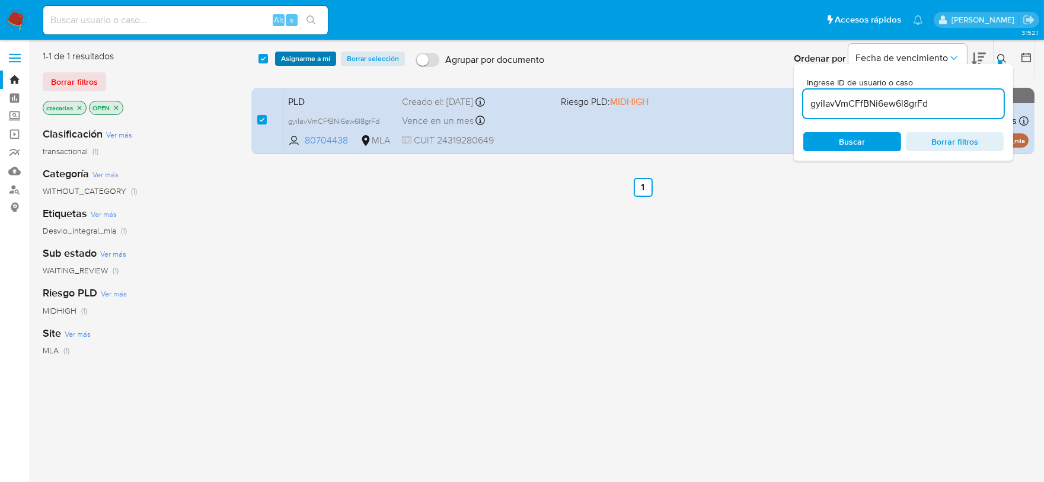
click at [298, 55] on span "Asignarme a mí" at bounding box center [305, 59] width 49 height 12
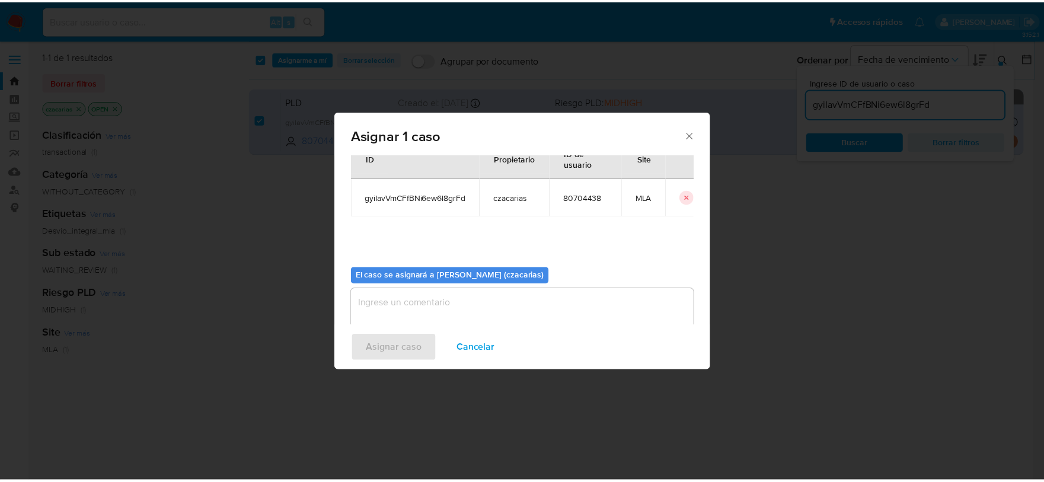
scroll to position [61, 0]
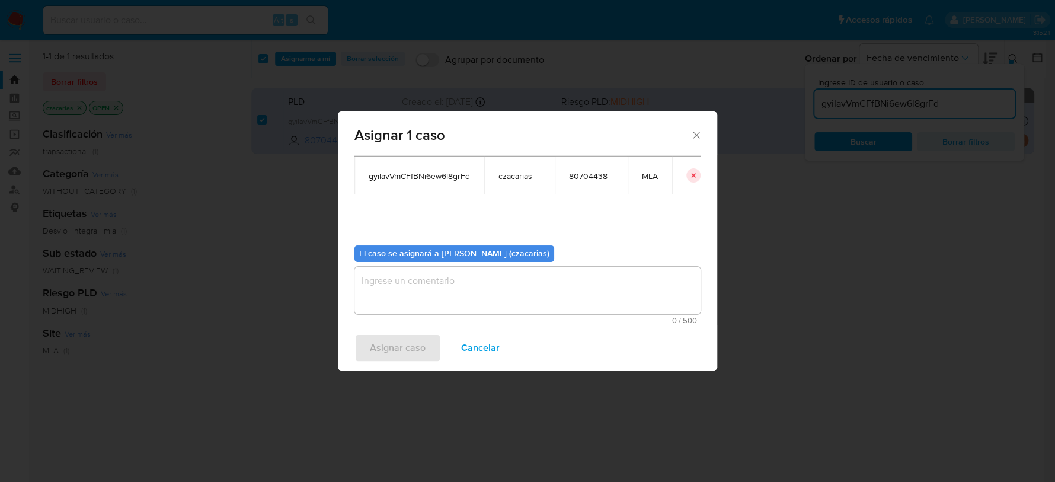
drag, startPoint x: 480, startPoint y: 273, endPoint x: 467, endPoint y: 291, distance: 22.9
click at [478, 274] on div "El caso se asignará a Cecilia Zacarias (czacarias) 0 / 500 500 caracteres resta…" at bounding box center [528, 280] width 346 height 88
click at [467, 291] on textarea "assign-modal" at bounding box center [528, 290] width 346 height 47
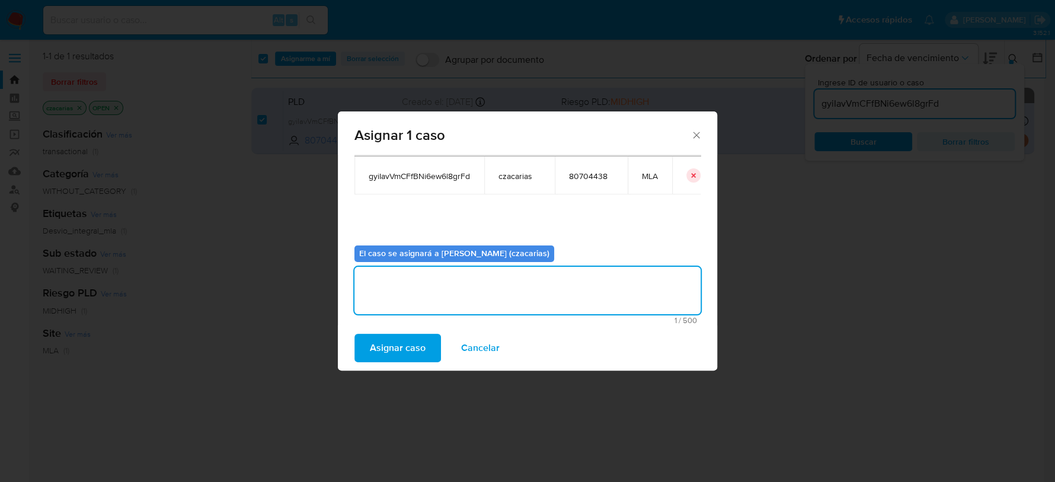
click at [398, 346] on span "Asignar caso" at bounding box center [398, 348] width 56 height 26
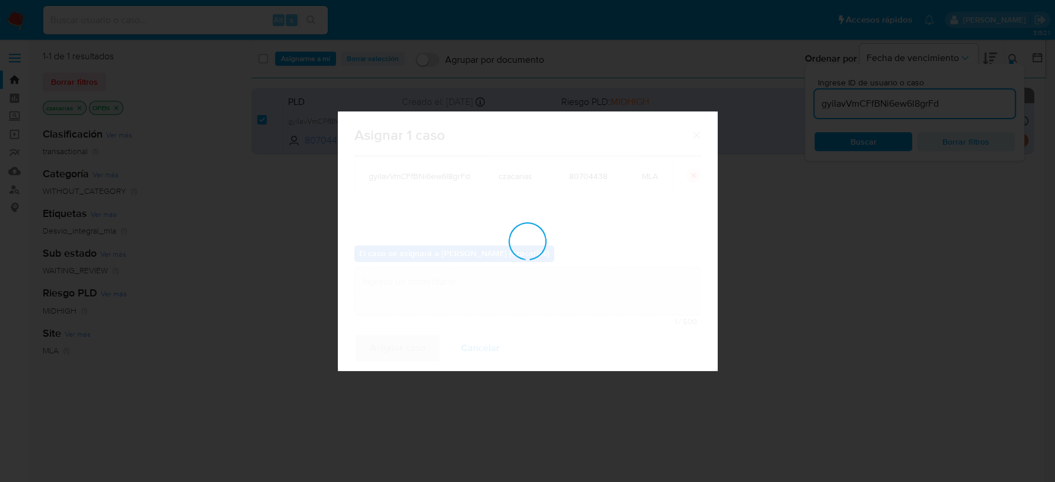
checkbox input "false"
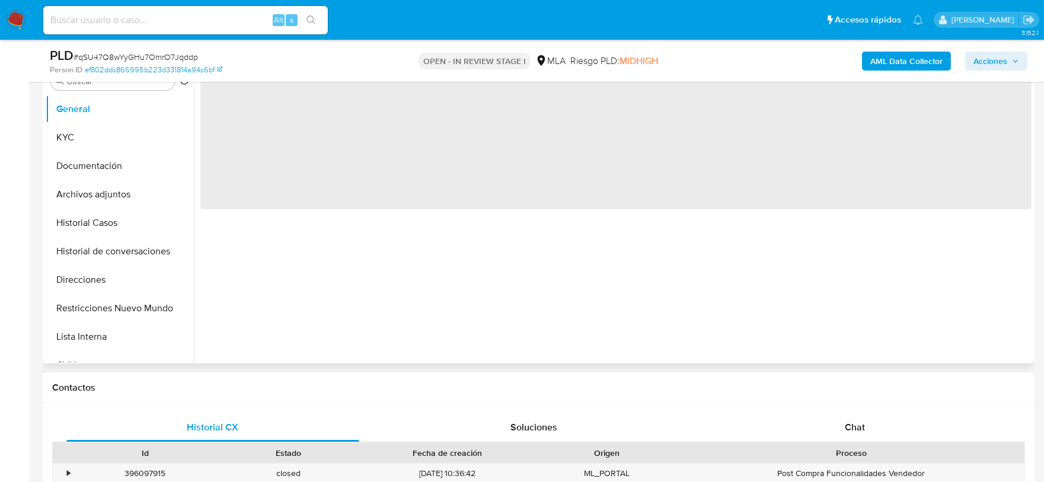
scroll to position [371, 0]
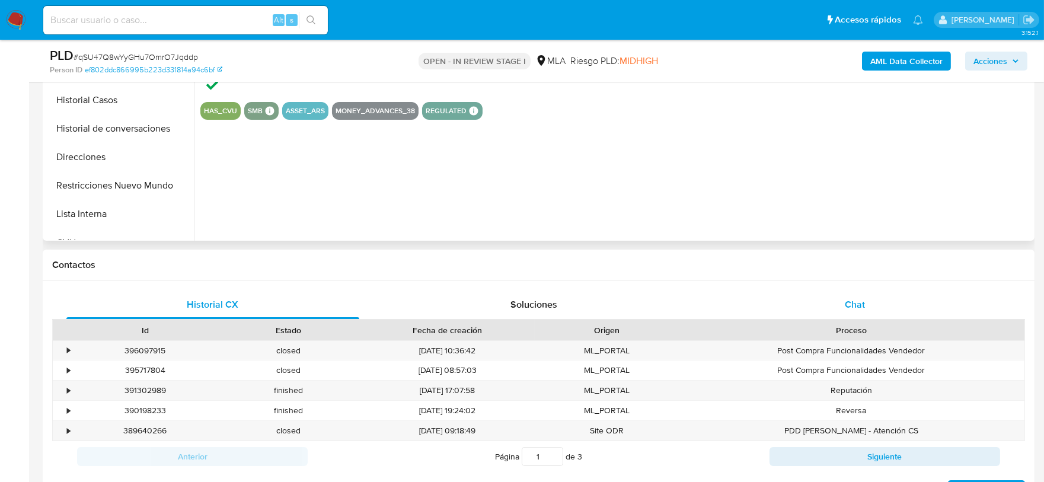
click at [856, 308] on span "Chat" at bounding box center [855, 305] width 20 height 14
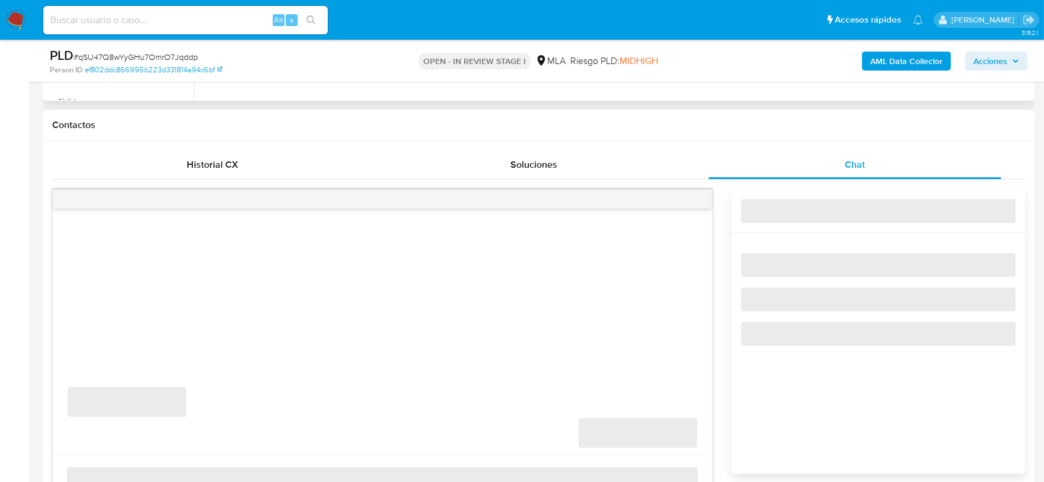
select select "10"
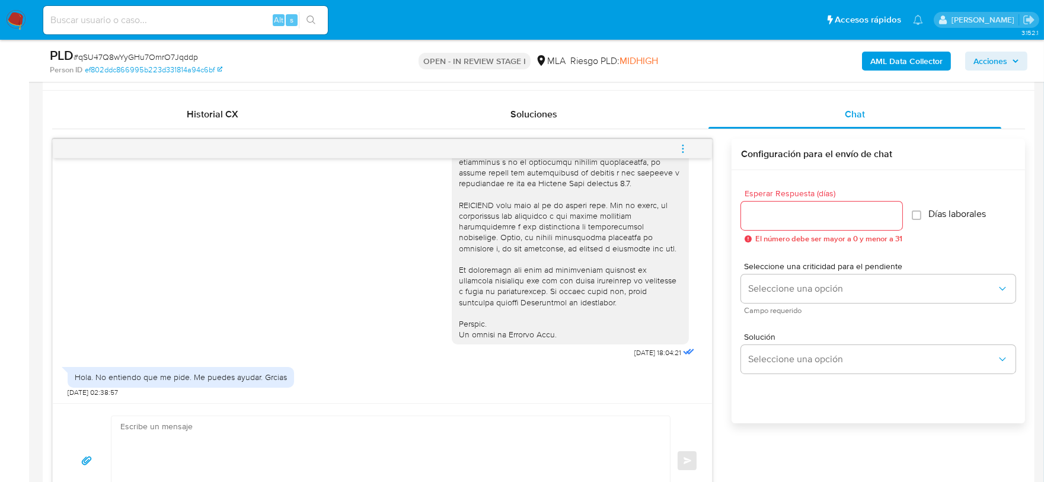
scroll to position [592, 0]
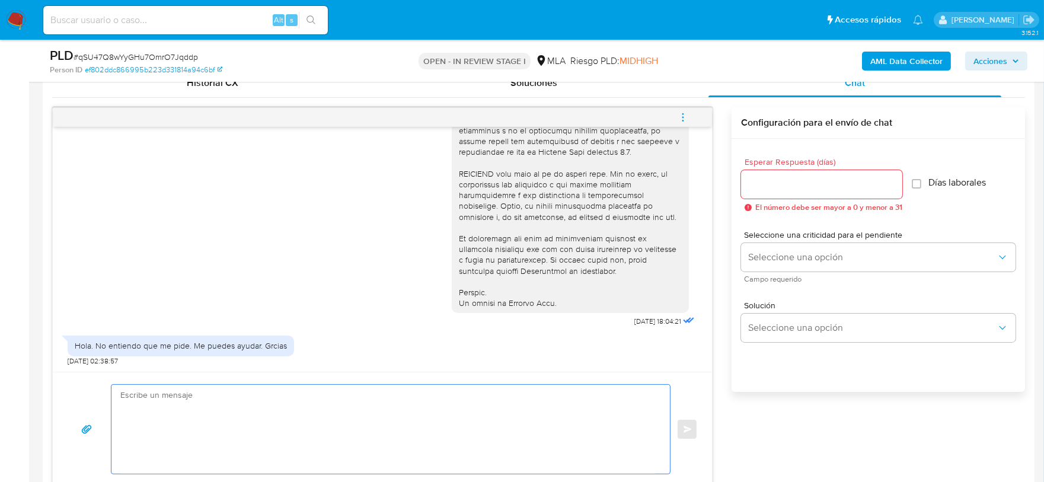
click at [335, 405] on textarea at bounding box center [387, 429] width 535 height 89
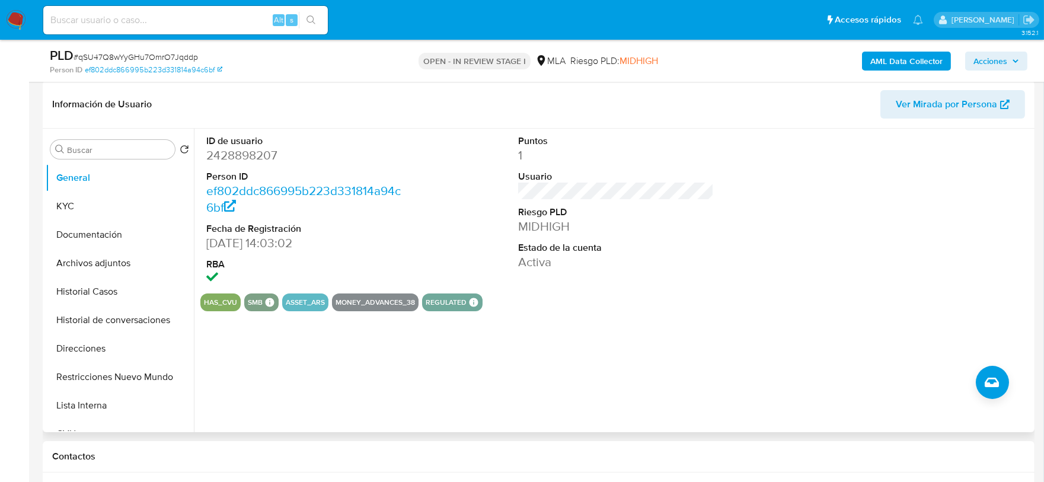
scroll to position [148, 0]
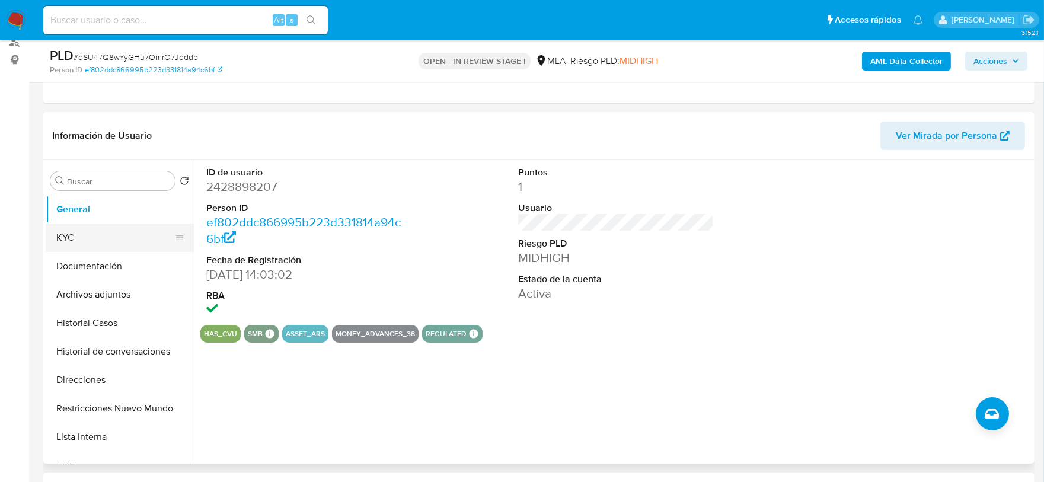
click at [62, 237] on button "KYC" at bounding box center [115, 237] width 139 height 28
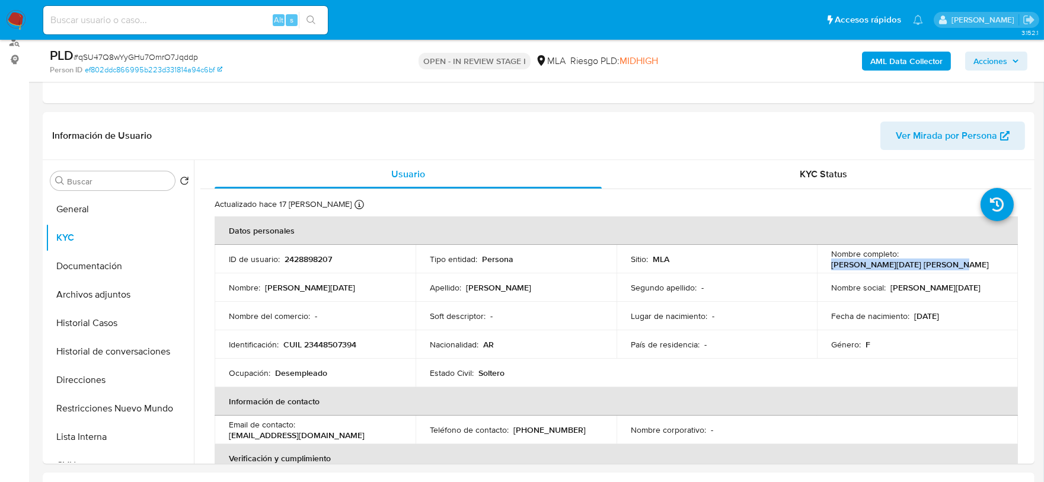
drag, startPoint x: 829, startPoint y: 264, endPoint x: 951, endPoint y: 265, distance: 121.5
click at [951, 265] on div "Nombre completo : [PERSON_NAME][DATE] [PERSON_NAME]" at bounding box center [917, 258] width 173 height 21
copy p "[PERSON_NAME][DATE] [PERSON_NAME]"
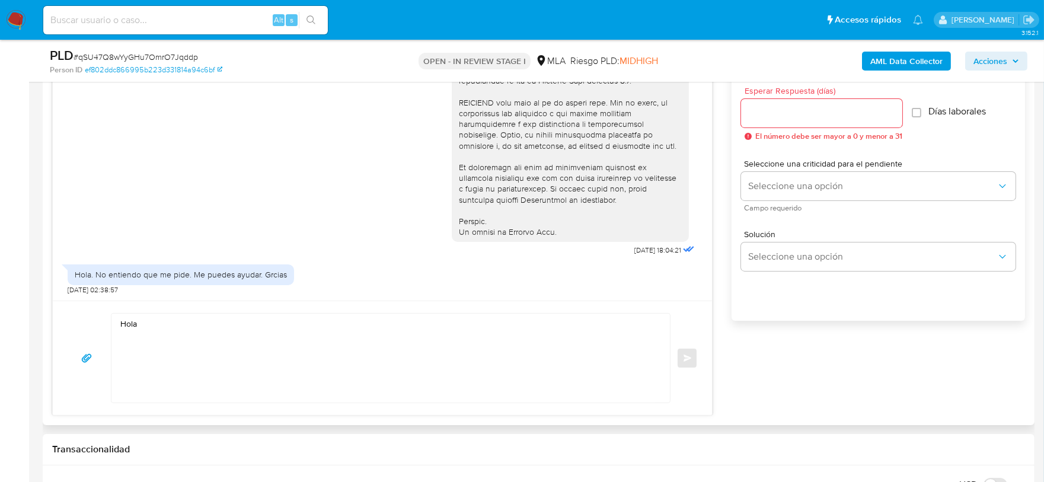
scroll to position [667, 0]
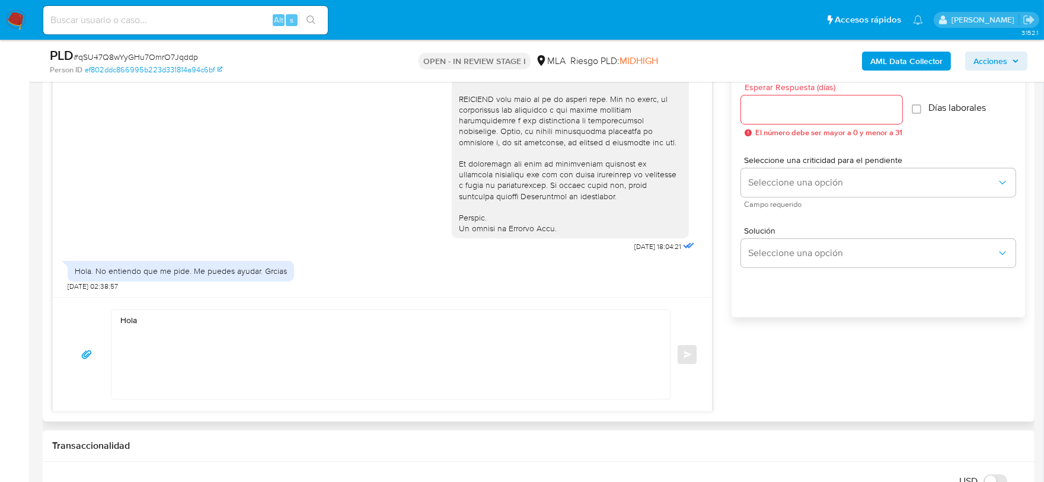
click at [203, 310] on textarea "Hola" at bounding box center [387, 354] width 535 height 89
paste textarea "[PERSON_NAME][DATE] [PERSON_NAME]"
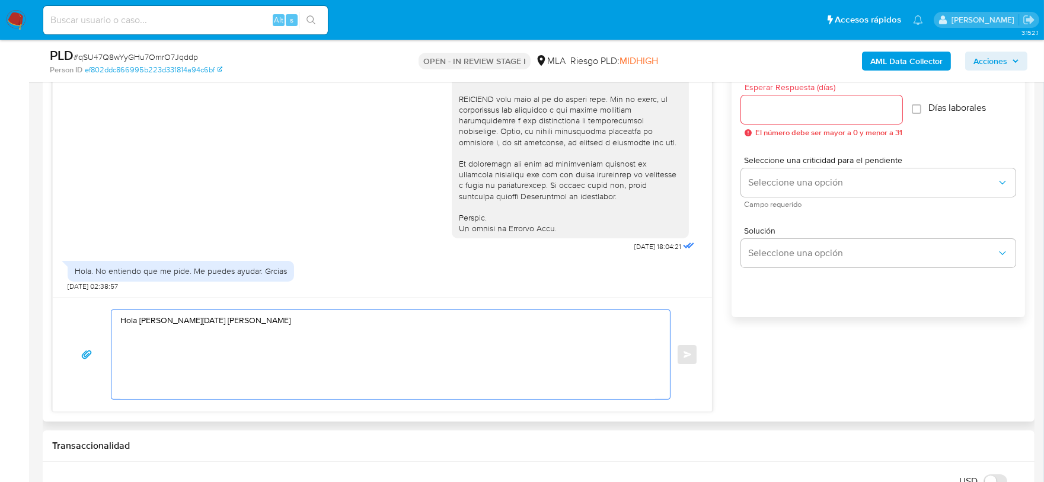
paste textarea "Lo ipsumdo si ame consectetur adipiscinge se do eiusmo te Incidid Utla, etdolor…"
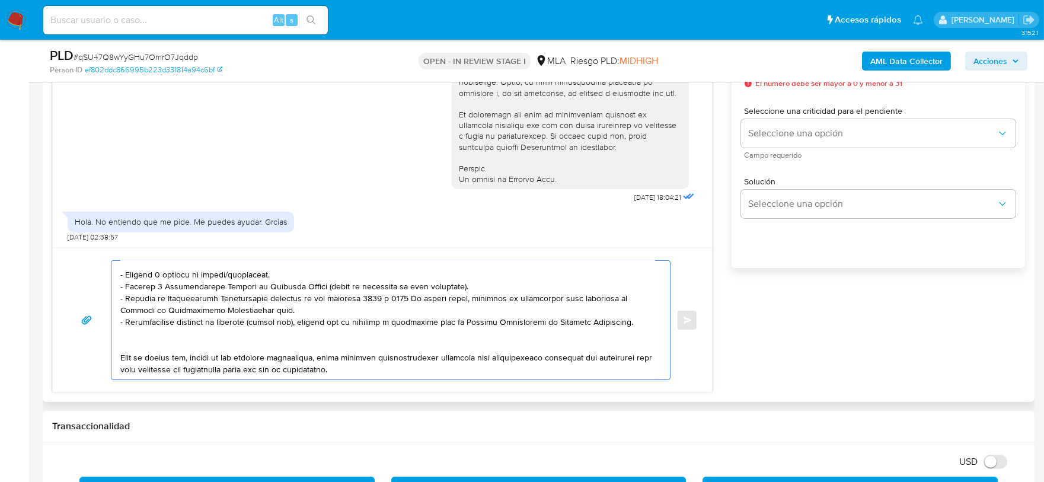
scroll to position [741, 0]
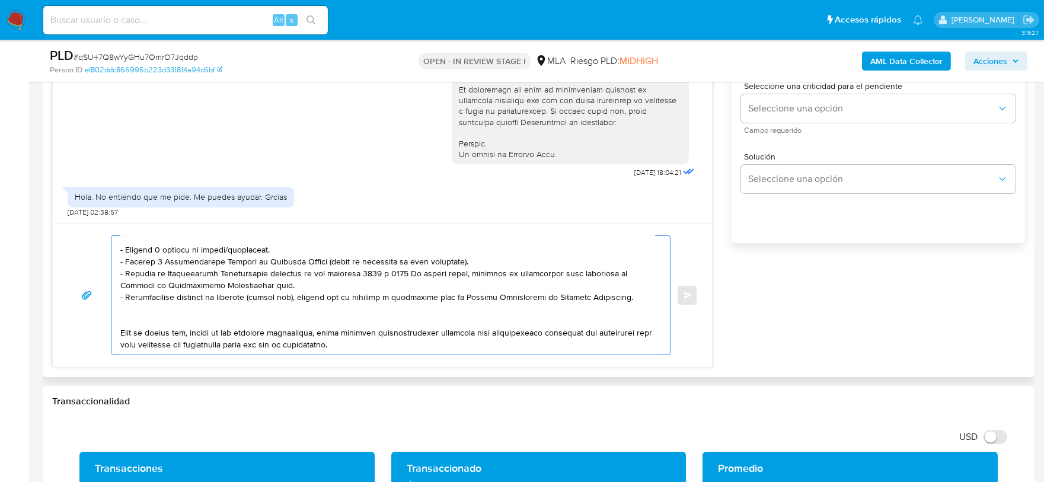
click at [152, 342] on textarea at bounding box center [387, 295] width 535 height 119
paste textarea "3. Proporciona el vínculo con las siguientes contrapartes con las que operaste,…"
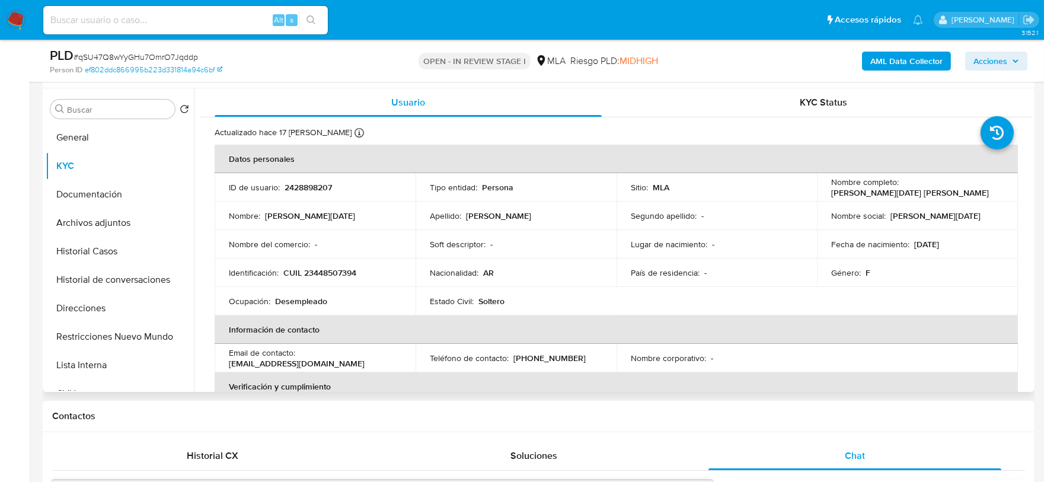
scroll to position [148, 0]
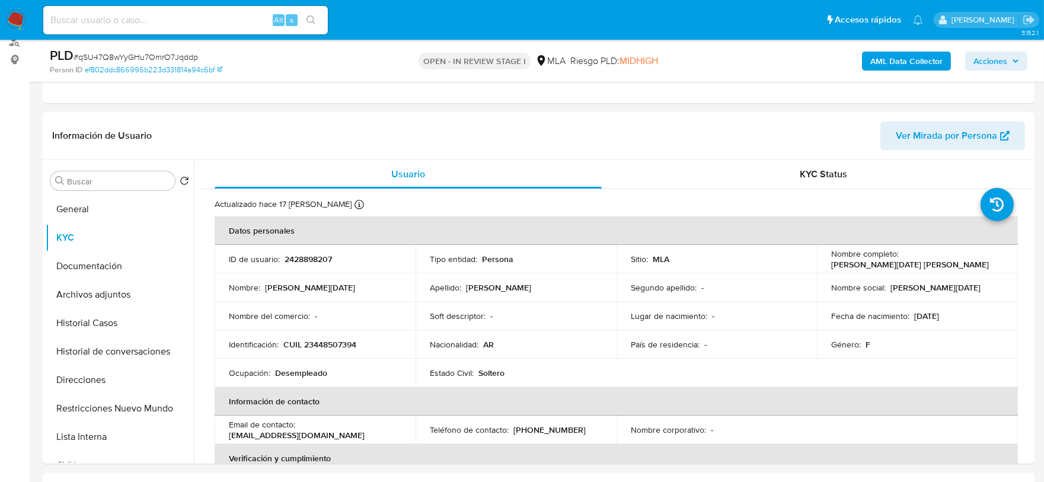
click at [154, 55] on span "# qSU47Q8wYyGHu7OmrO7Jqddp" at bounding box center [136, 57] width 124 height 12
copy span "qSU47Q8wYyGHu7OmrO7Jqddp"
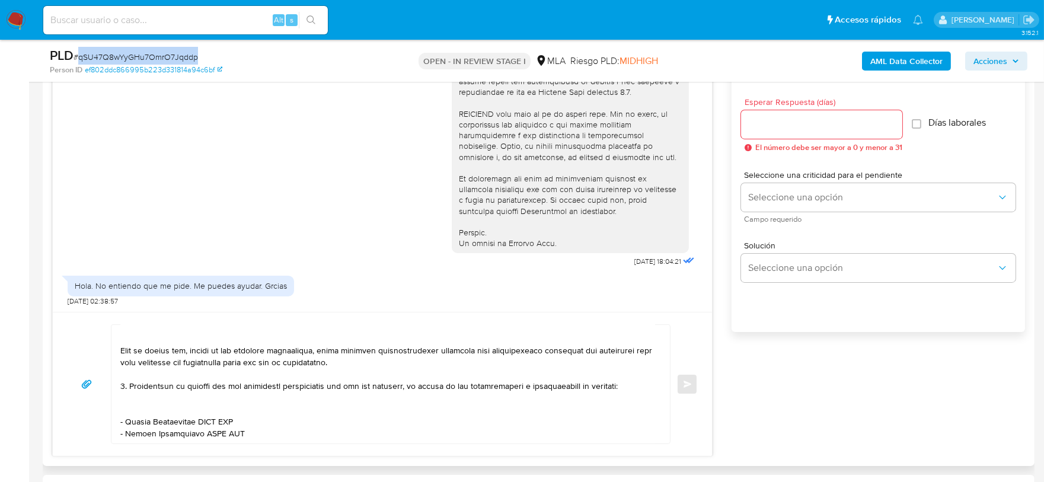
scroll to position [741, 0]
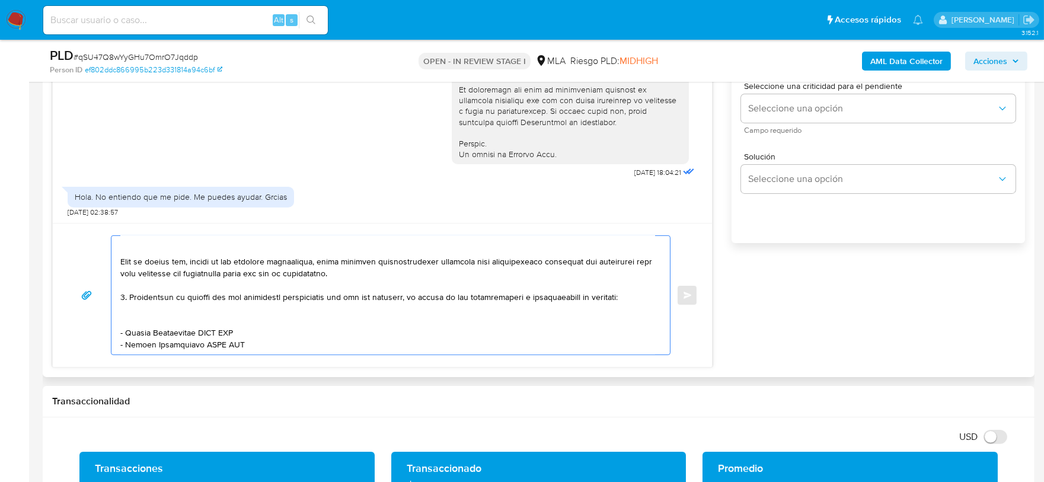
drag, startPoint x: 247, startPoint y: 333, endPoint x: 114, endPoint y: 285, distance: 140.9
click at [114, 285] on div at bounding box center [387, 295] width 553 height 119
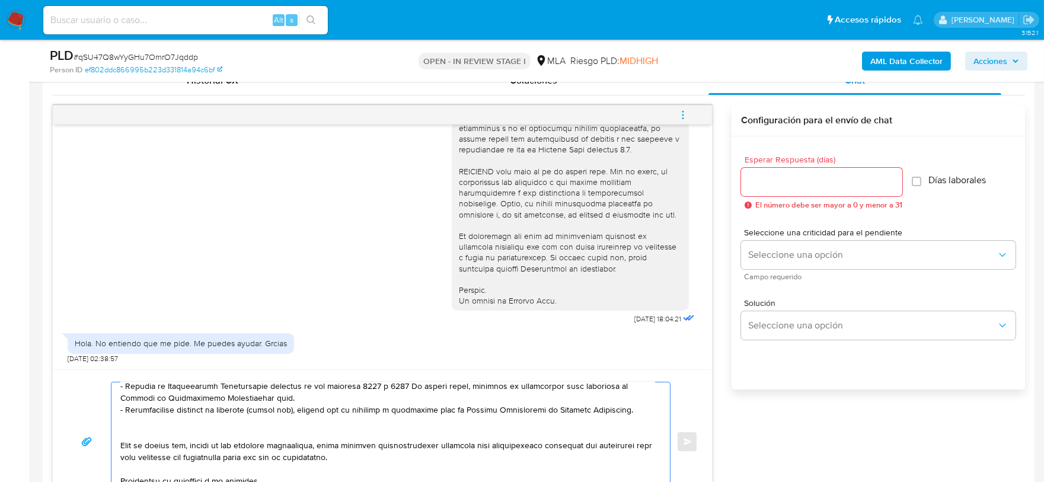
scroll to position [592, 0]
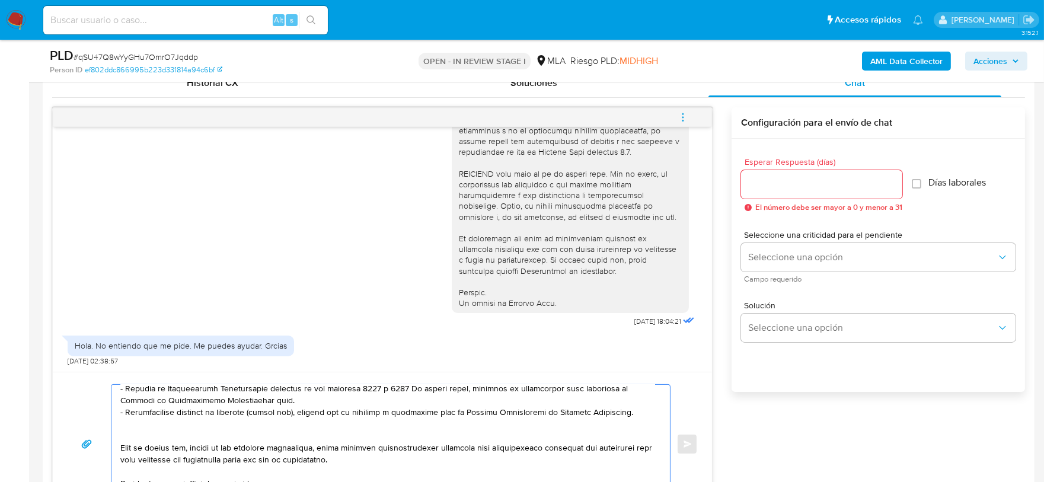
type textarea "Hola Doris Lucia Dominguez Flechas En función de las operaciones registradas en…"
click at [795, 190] on input "Esperar Respuesta (días)" at bounding box center [821, 184] width 161 height 15
click at [796, 189] on input "Esperar Respuesta (días)" at bounding box center [821, 184] width 161 height 15
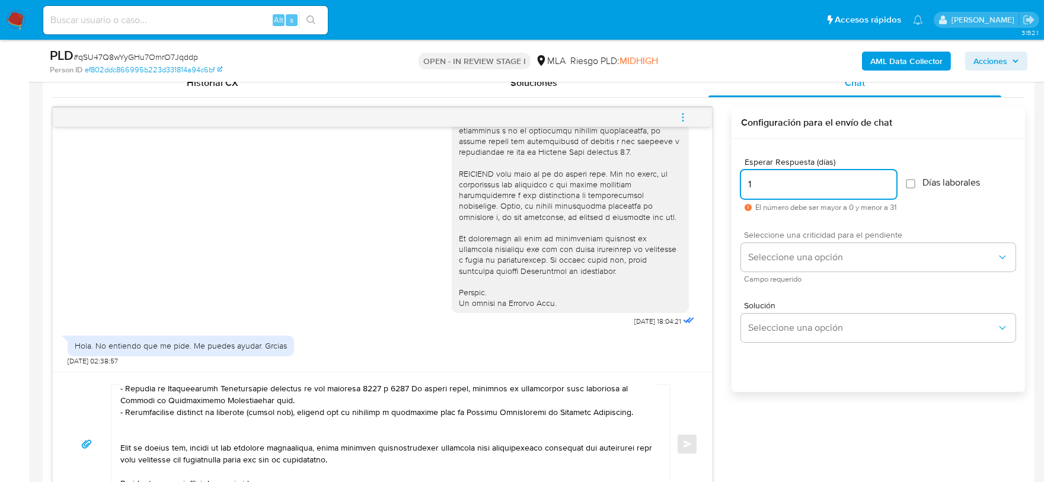
type input "1"
drag, startPoint x: 788, startPoint y: 239, endPoint x: 790, endPoint y: 249, distance: 10.1
click at [788, 240] on div "Seleccione una criticidad para el pendiente Seleccione una opción Campo requeri…" at bounding box center [878, 257] width 274 height 52
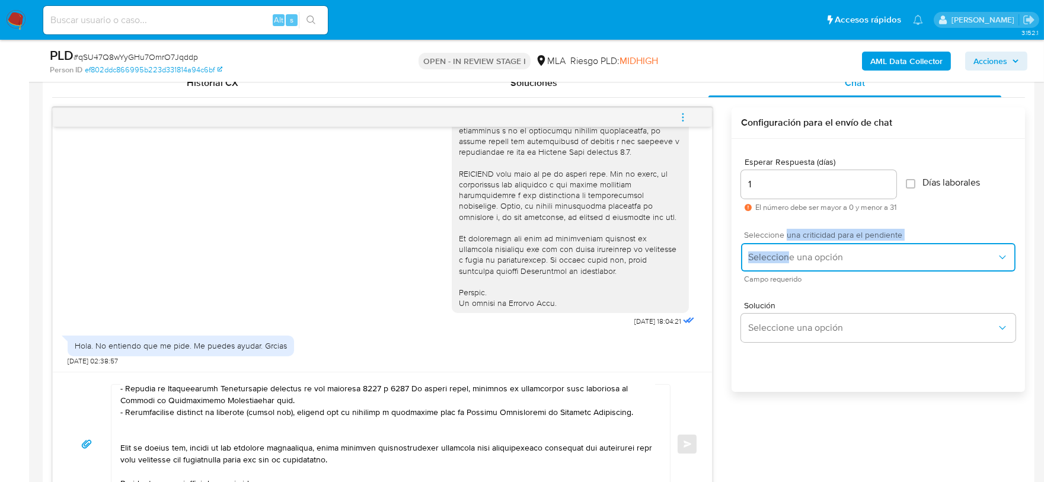
click at [791, 257] on span "Seleccione una opción" at bounding box center [872, 257] width 248 height 12
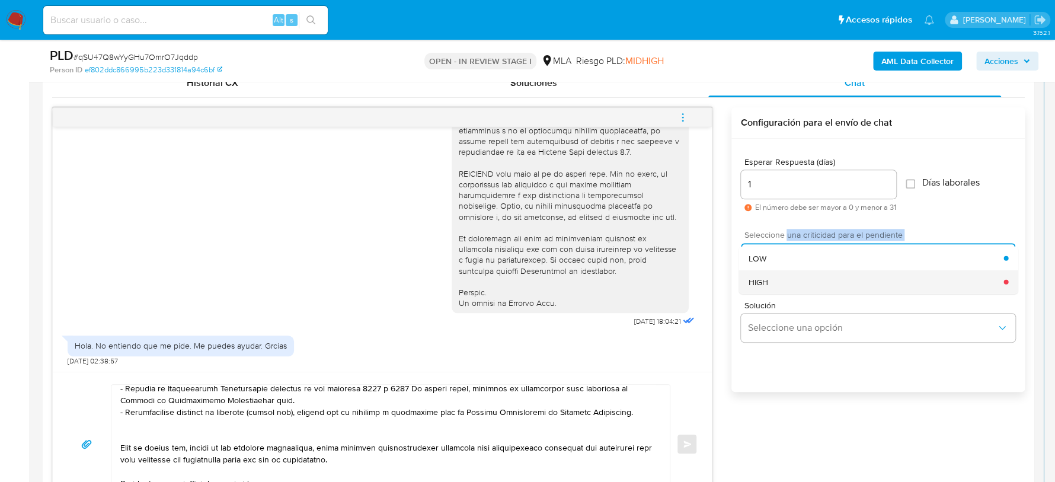
click at [774, 272] on div "HIGH" at bounding box center [876, 282] width 256 height 24
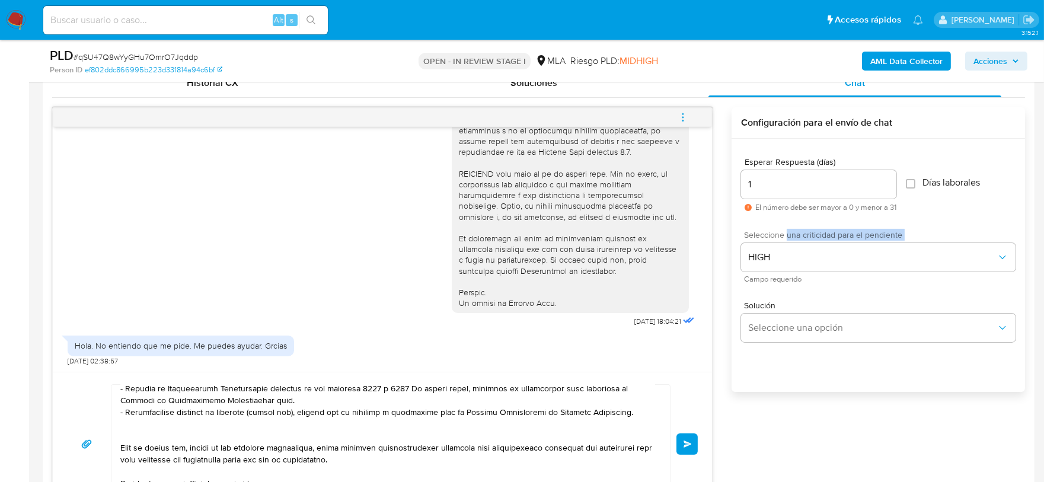
click at [682, 447] on button "Enviar" at bounding box center [686, 443] width 21 height 21
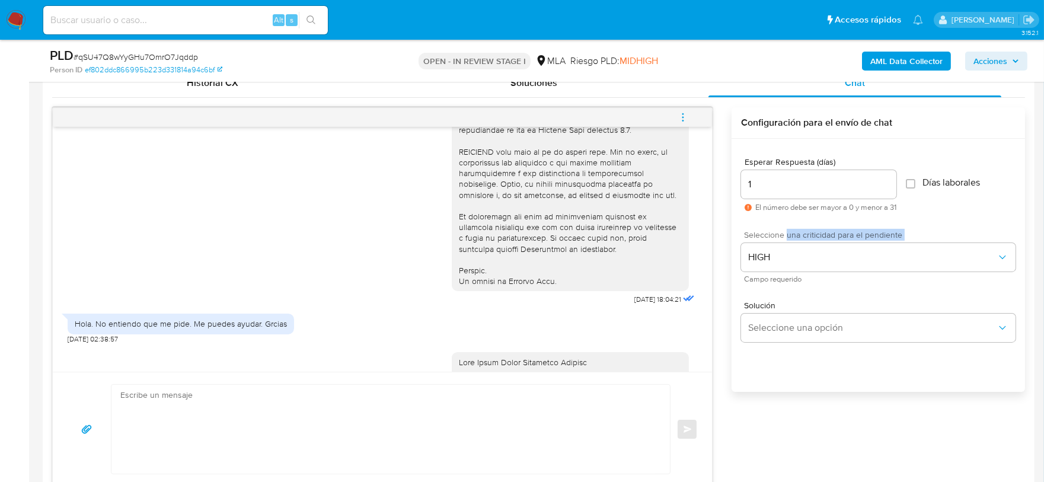
scroll to position [918, 0]
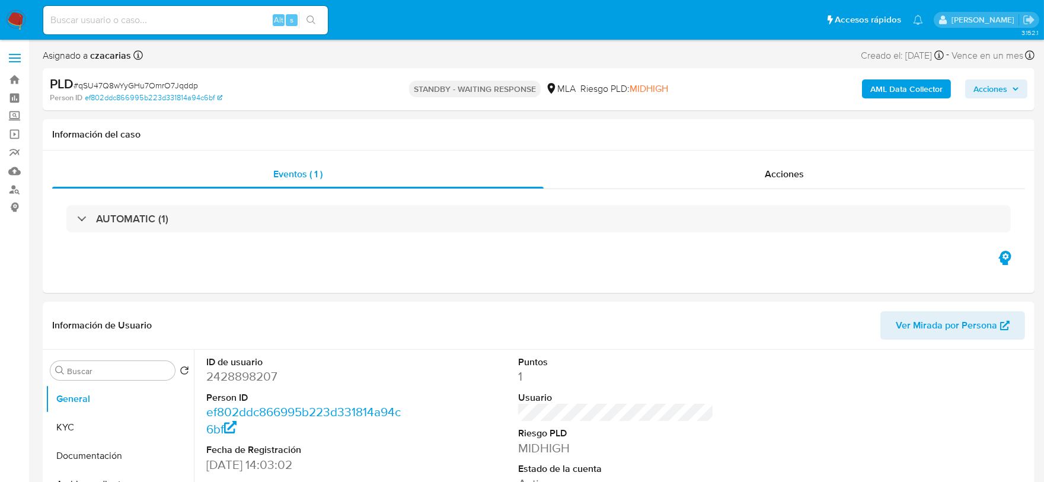
select select "10"
click at [207, 18] on input at bounding box center [185, 19] width 285 height 15
paste input "iLG69cKd7LQt25ML2ptY58Hz"
type input "iLG69cKd7LQt25ML2ptY58Hz"
click at [314, 18] on icon "search-icon" at bounding box center [310, 19] width 9 height 9
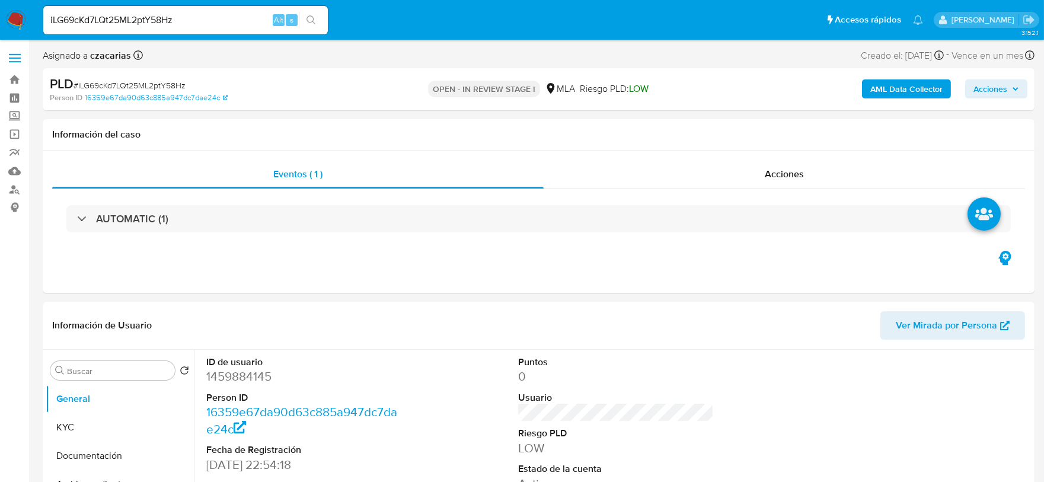
select select "10"
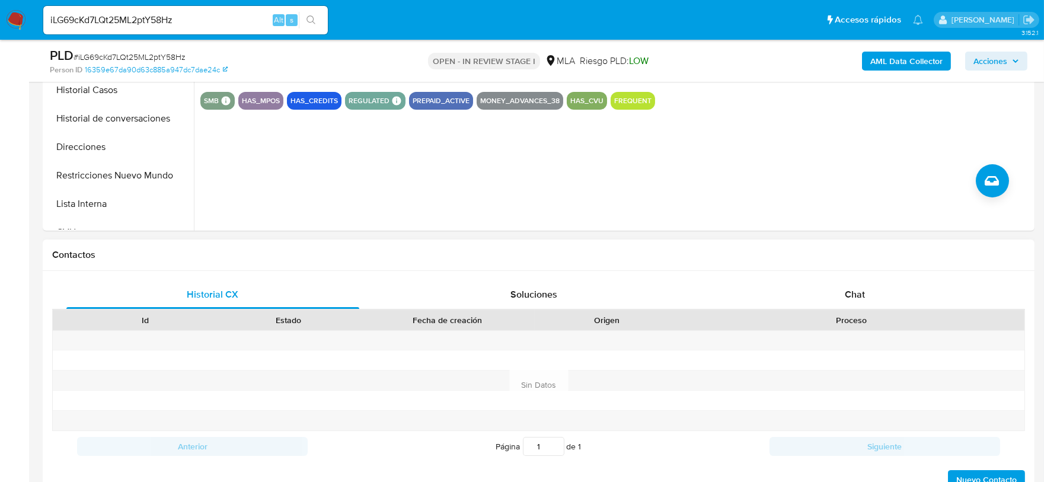
scroll to position [445, 0]
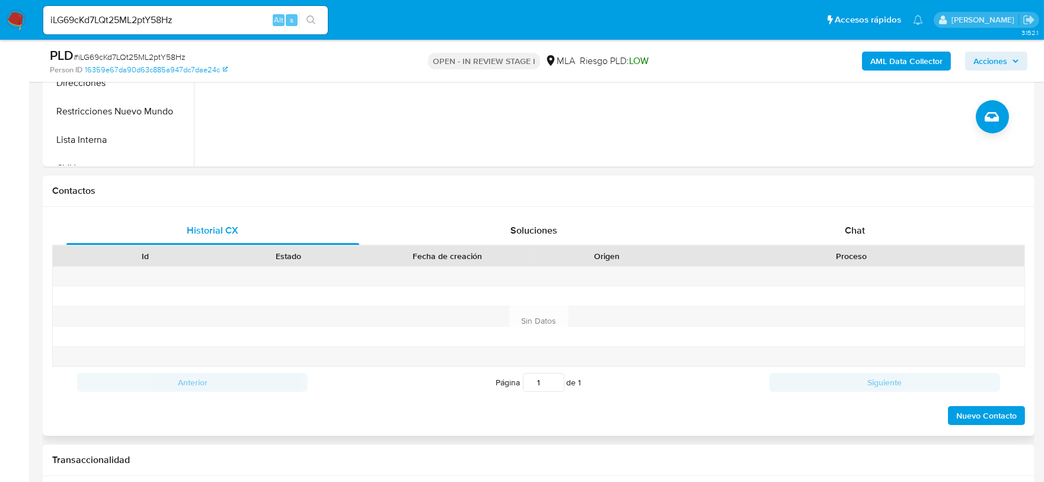
click at [822, 207] on div "Historial CX Soluciones Chat Id Estado Fecha de creación Origen Proceso Anterio…" at bounding box center [539, 321] width 992 height 229
click at [835, 221] on div "Chat" at bounding box center [854, 230] width 293 height 28
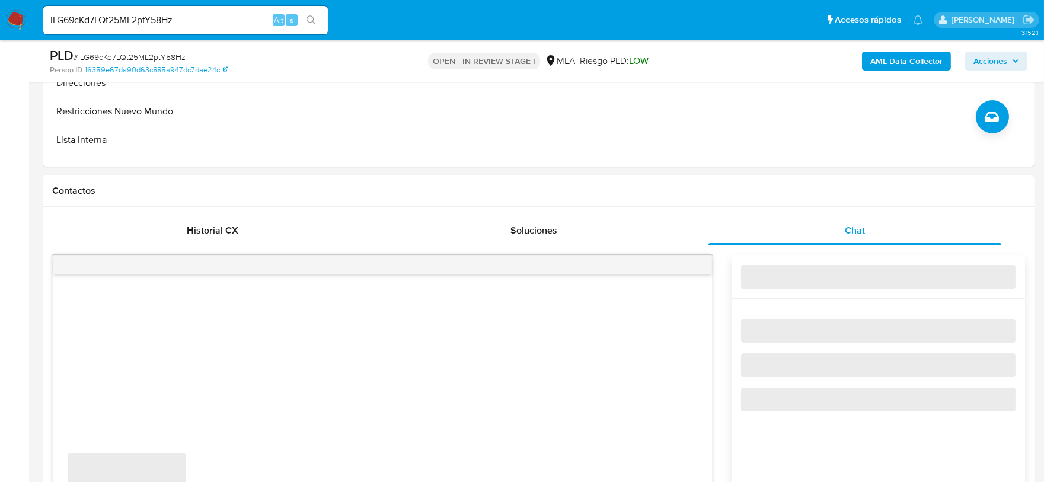
scroll to position [296, 0]
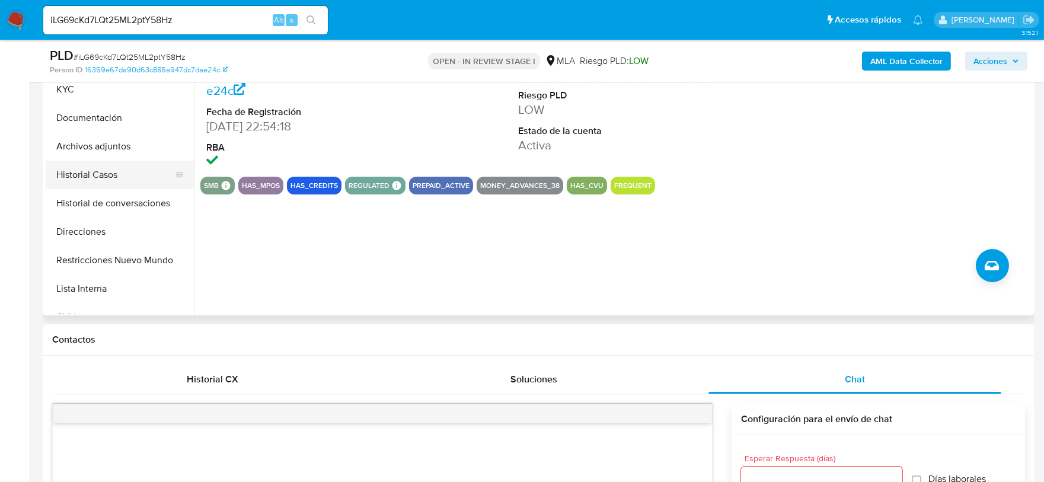
click at [93, 178] on button "Historial Casos" at bounding box center [115, 175] width 139 height 28
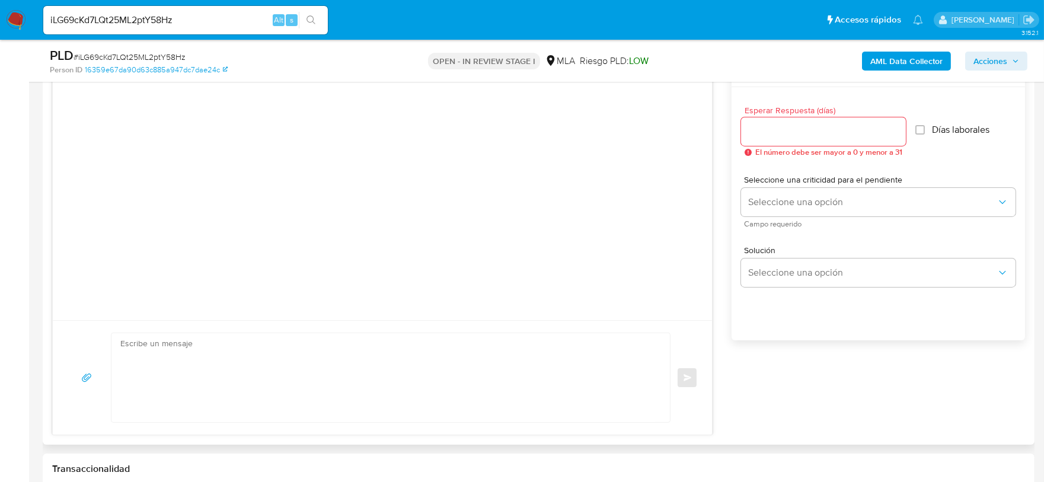
scroll to position [667, 0]
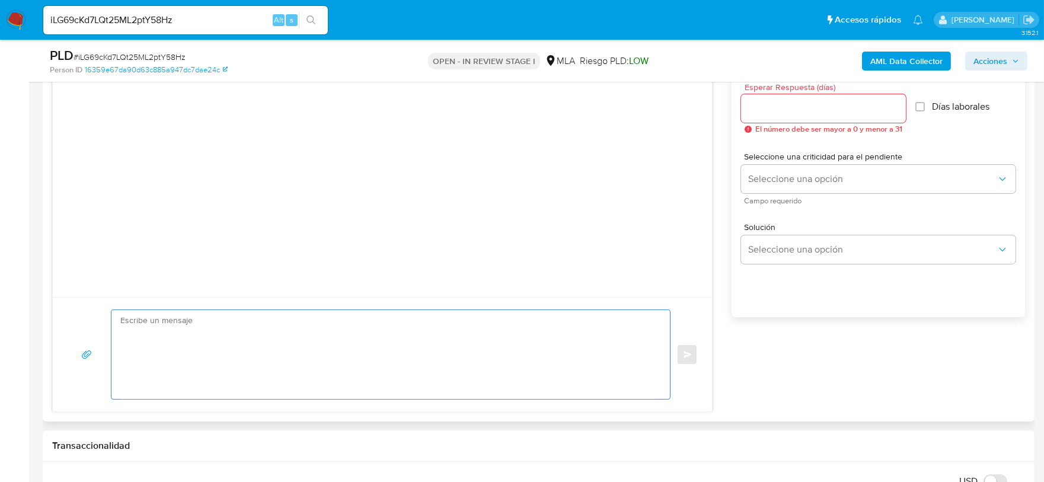
click at [345, 379] on textarea at bounding box center [387, 354] width 535 height 89
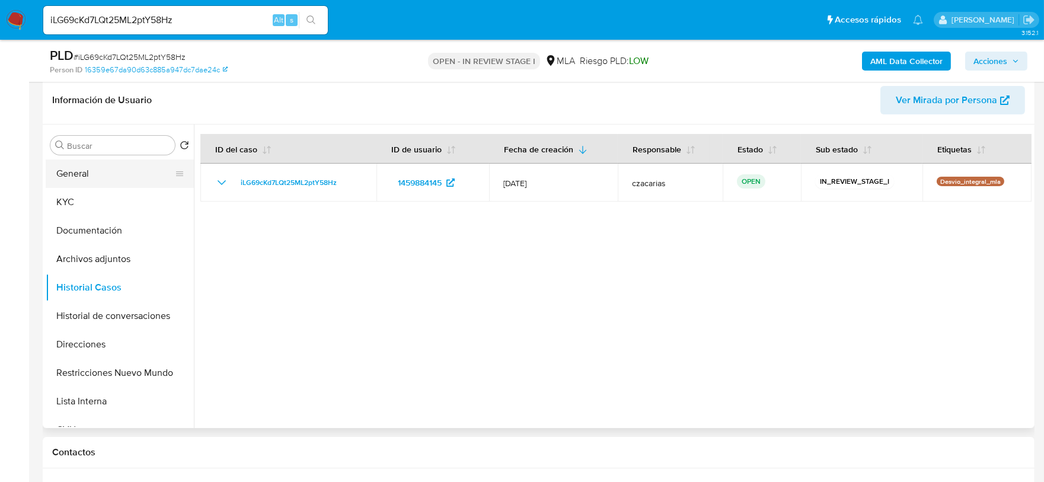
scroll to position [148, 0]
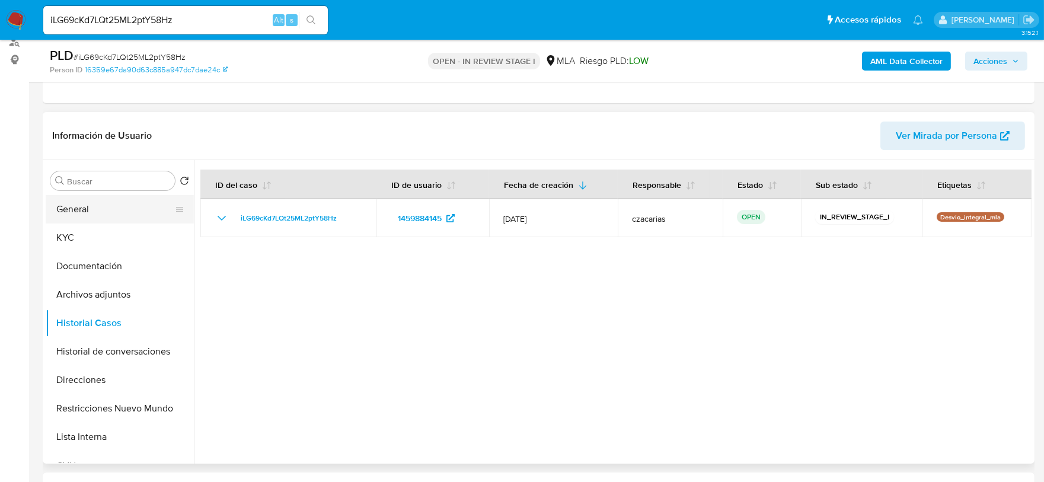
click at [100, 206] on button "General" at bounding box center [115, 209] width 139 height 28
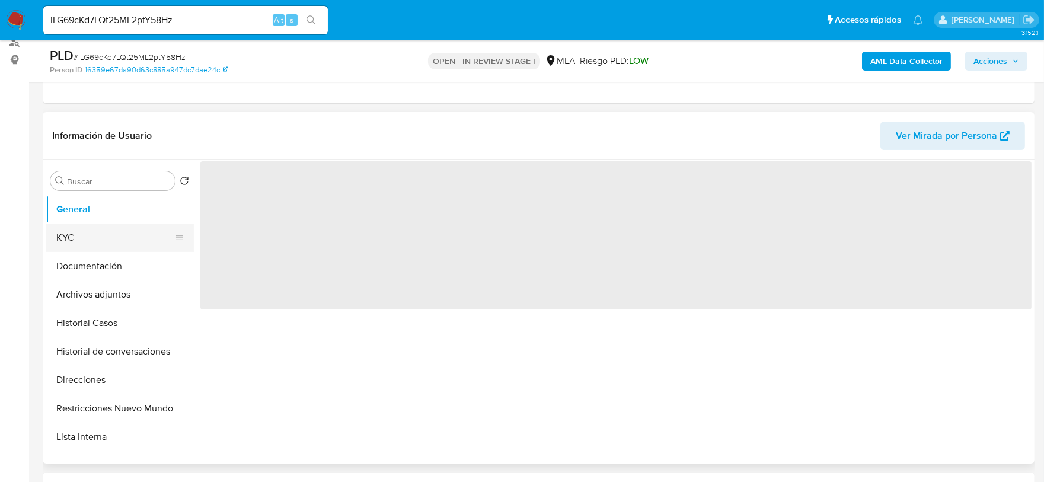
click at [91, 225] on button "KYC" at bounding box center [115, 237] width 139 height 28
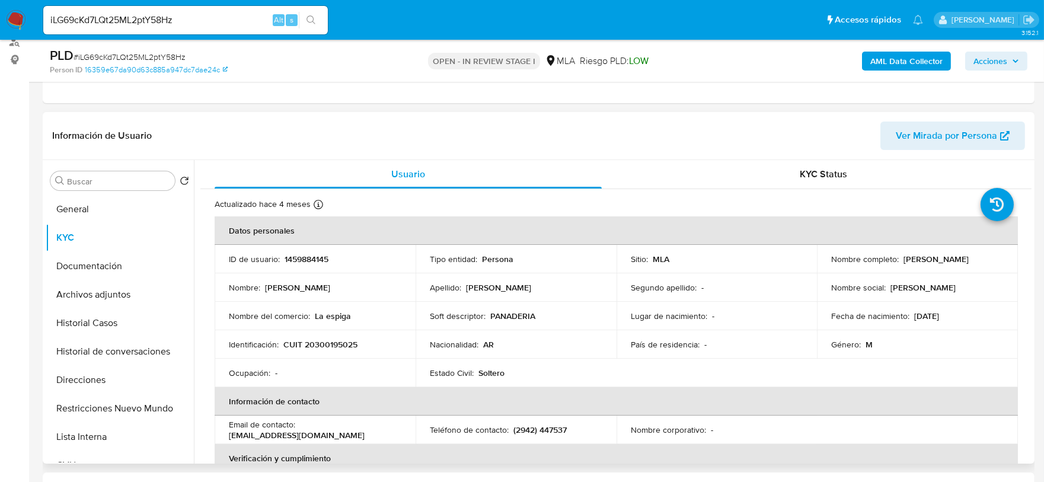
drag, startPoint x: 903, startPoint y: 258, endPoint x: 994, endPoint y: 258, distance: 90.1
click at [994, 258] on div "Nombre completo : [PERSON_NAME]" at bounding box center [917, 259] width 173 height 11
copy p "[PERSON_NAME]"
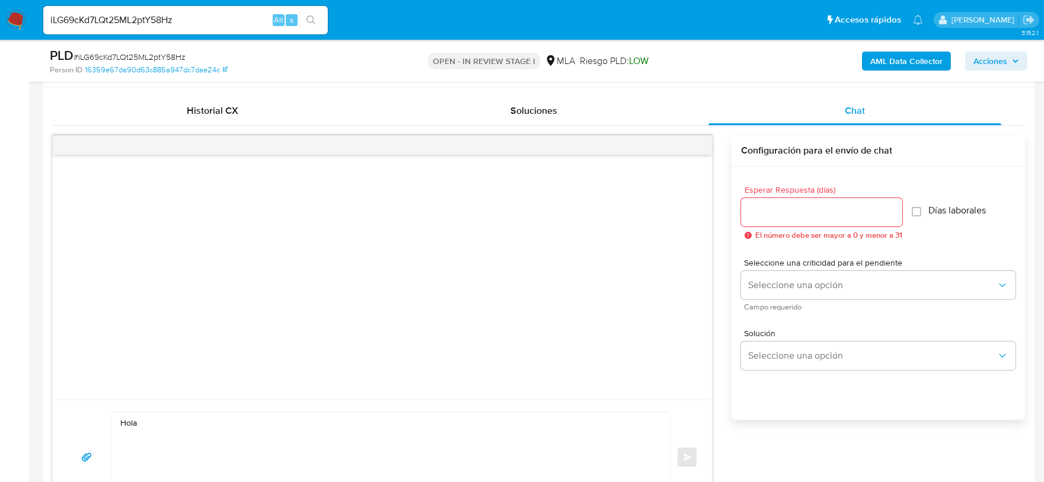
scroll to position [592, 0]
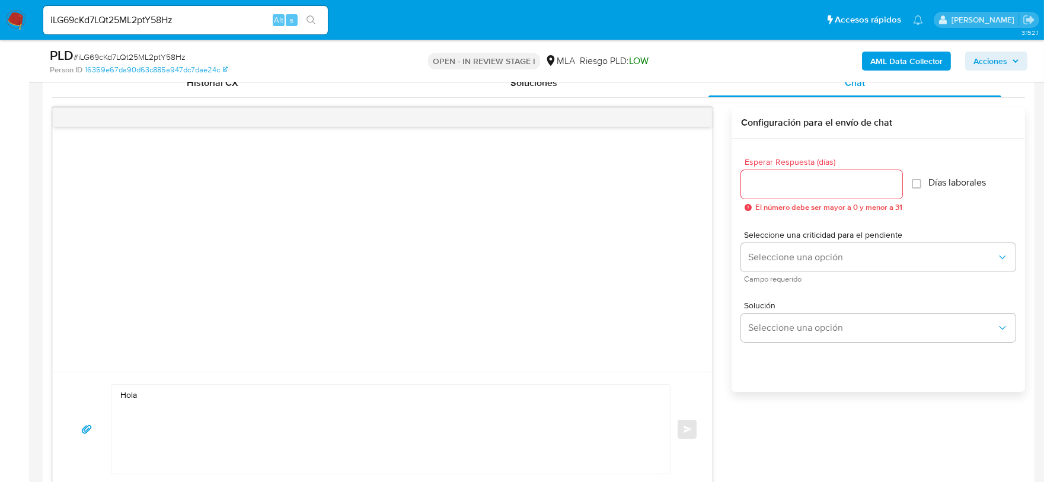
click at [176, 393] on textarea "Hola" at bounding box center [387, 429] width 535 height 89
paste textarea "onatan Marcel Benitez"
click at [139, 395] on textarea "Hola onatan Marcel Benitez" at bounding box center [387, 429] width 535 height 89
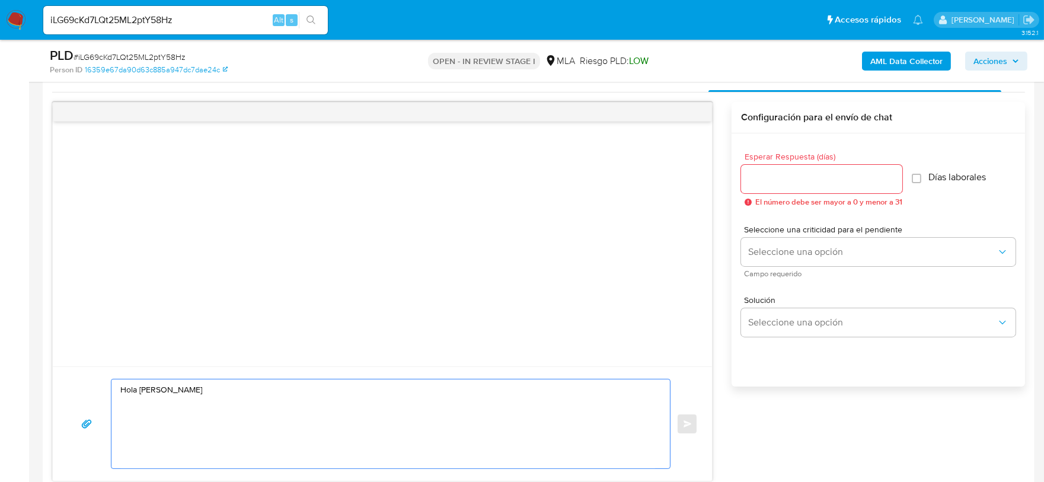
scroll to position [667, 0]
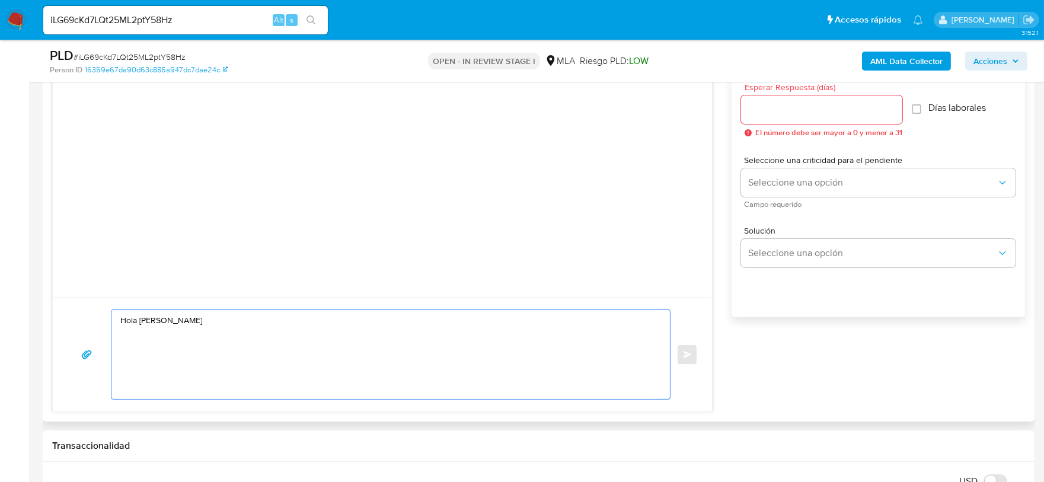
click at [304, 345] on textarea "Hola Jonatan Marcel Benitez" at bounding box center [387, 354] width 535 height 89
paste textarea "1. Descripción de la actividad: - Detalla la actividad que realizas a través de…"
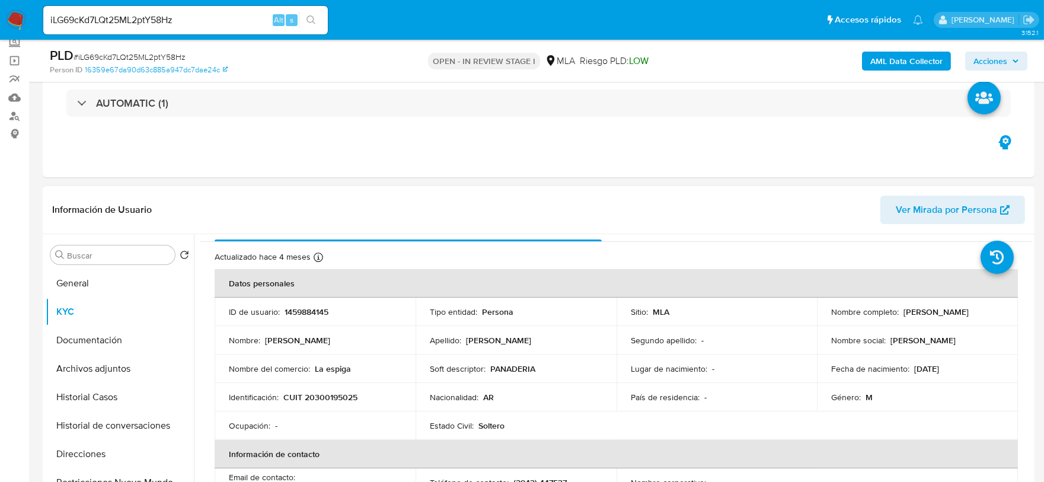
scroll to position [0, 0]
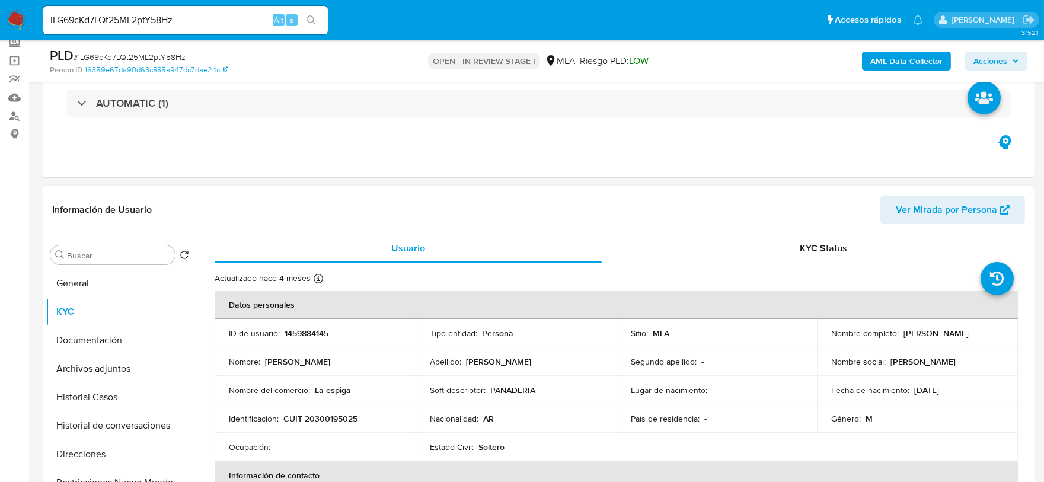
click at [308, 419] on p "CUIT 20300195025" at bounding box center [320, 418] width 74 height 11
click at [308, 418] on p "CUIT 20300195025" at bounding box center [320, 418] width 74 height 11
copy p "20300195025"
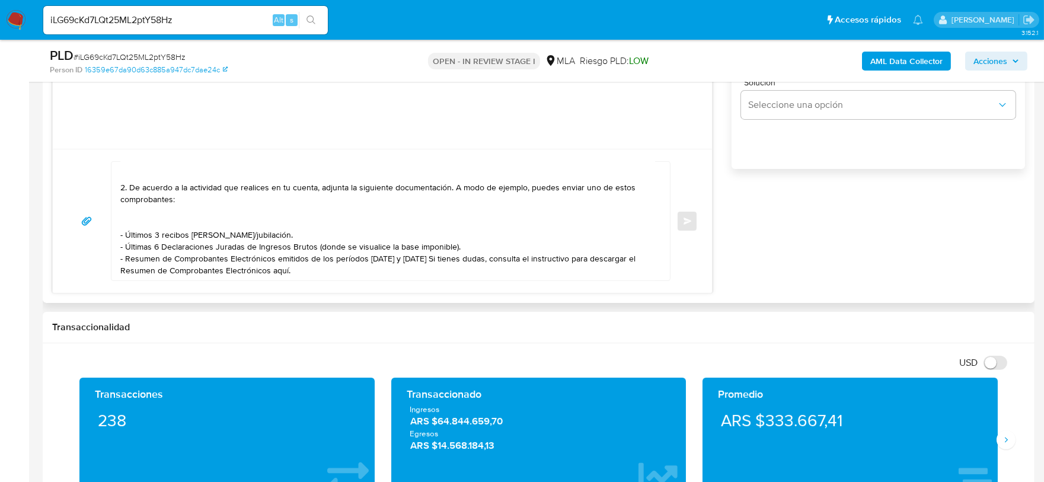
scroll to position [74, 0]
click at [344, 265] on textarea "Hola Jonatan Marcel Benitez 1. Descripción de la actividad: - Detalla la activi…" at bounding box center [387, 221] width 535 height 119
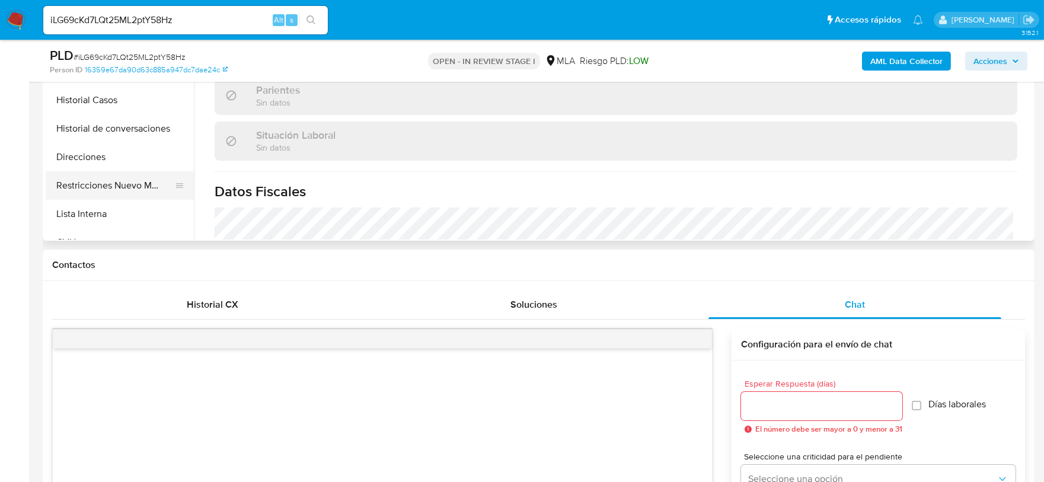
scroll to position [296, 0]
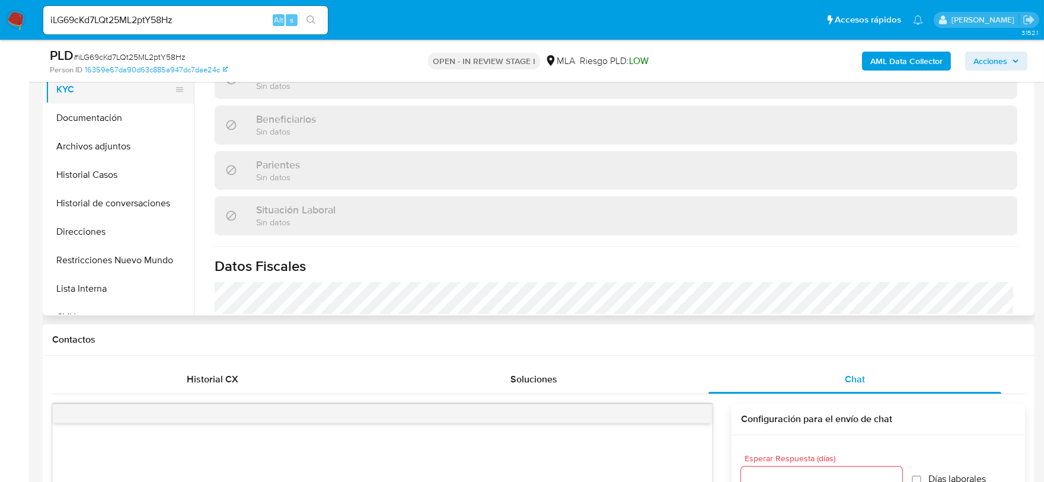
type textarea "Hola Jonatan Marcel Benitez 1. Descripción de la actividad: - Detalla la activi…"
click at [93, 100] on button "KYC" at bounding box center [115, 89] width 139 height 28
click at [94, 115] on button "Documentación" at bounding box center [115, 118] width 139 height 28
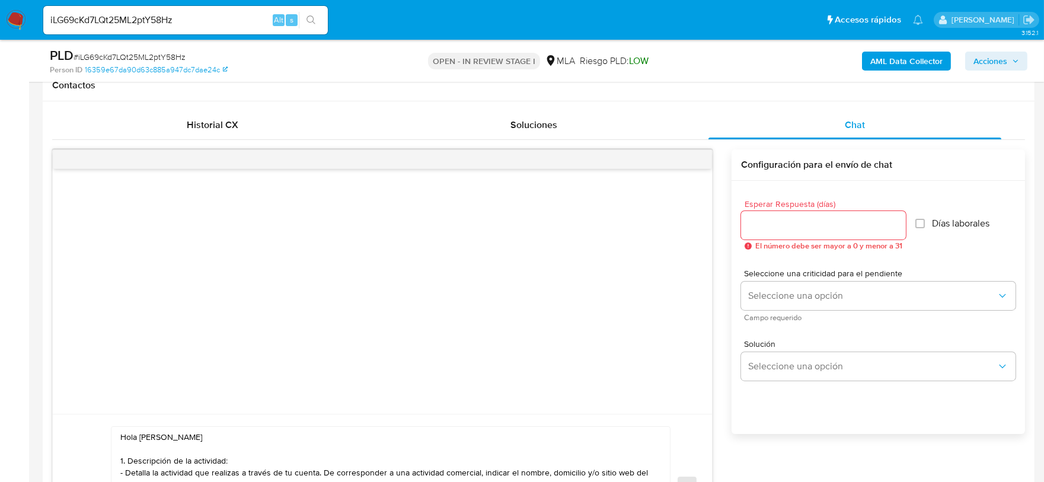
scroll to position [518, 0]
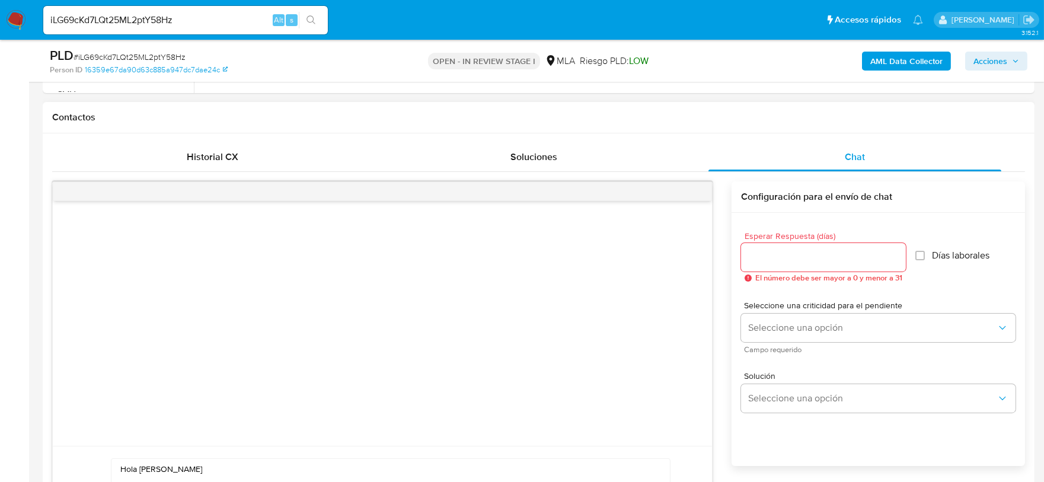
click at [779, 254] on input "Esperar Respuesta (días)" at bounding box center [823, 257] width 165 height 15
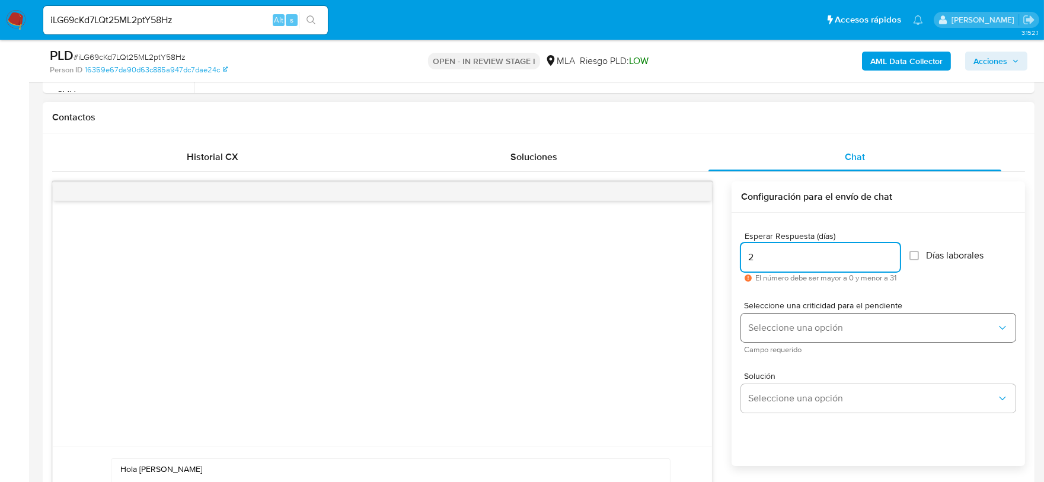
type input "2"
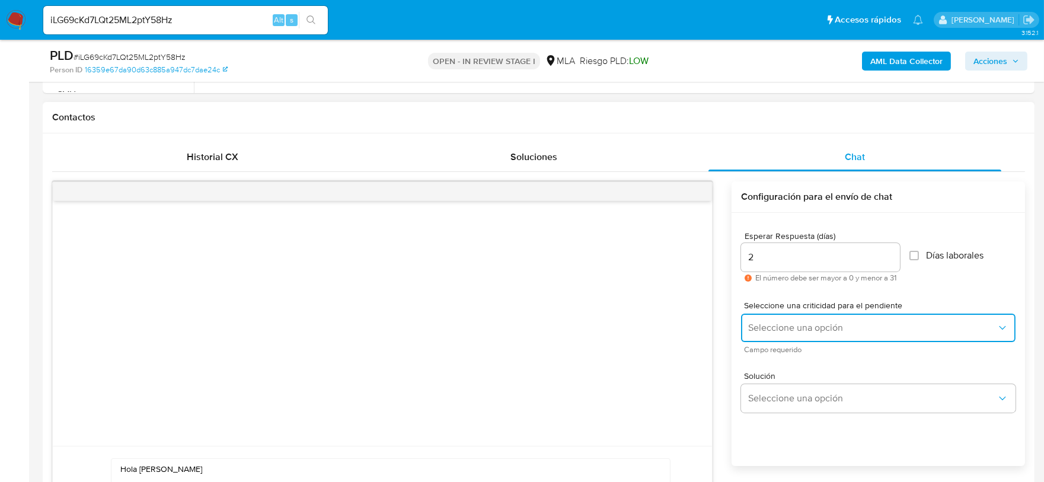
click at [834, 331] on span "Seleccione una opción" at bounding box center [872, 328] width 248 height 12
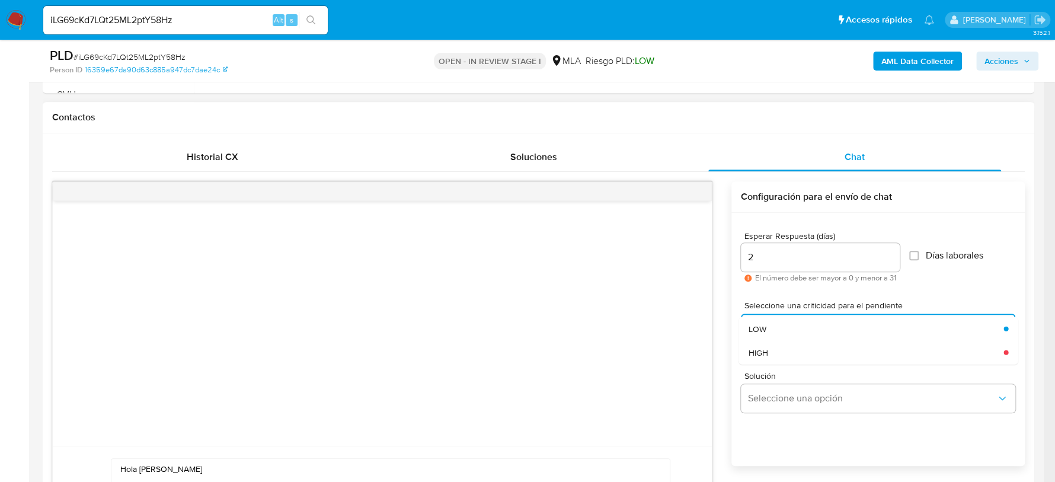
drag, startPoint x: 795, startPoint y: 353, endPoint x: 753, endPoint y: 348, distance: 42.4
click at [794, 353] on div "HIGH" at bounding box center [872, 352] width 248 height 24
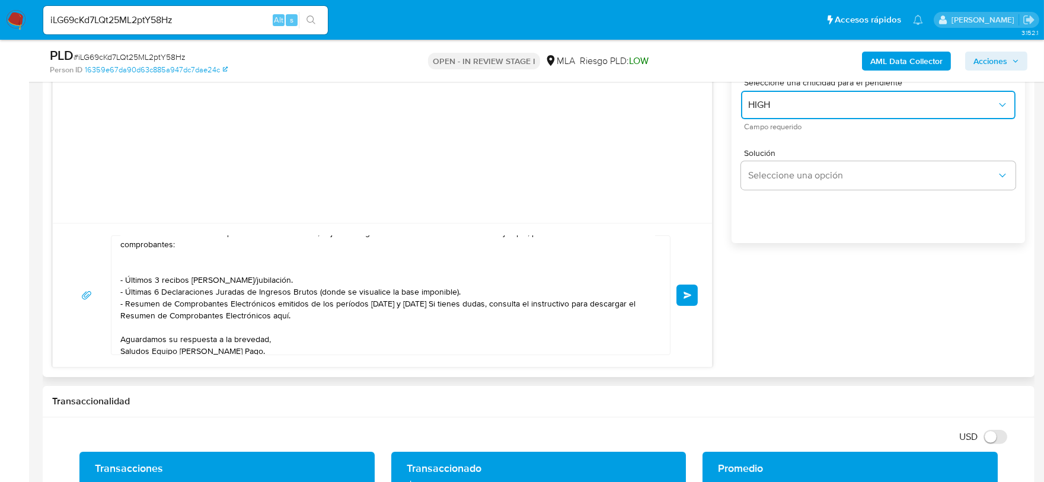
scroll to position [815, 0]
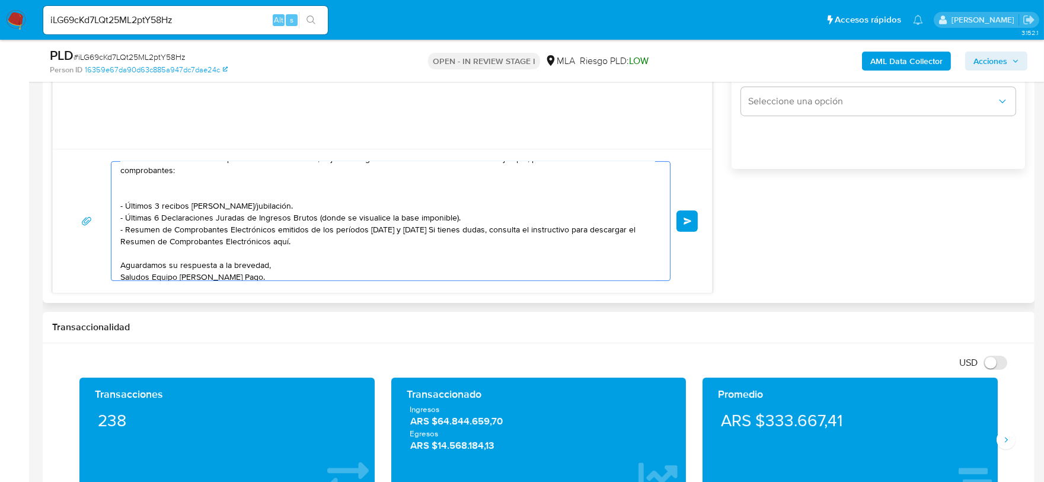
click at [306, 238] on textarea "Hola Jonatan Marcel Benitez 1. Descripción de la actividad: - Detalla la activi…" at bounding box center [387, 221] width 535 height 119
paste textarea "Es importante que sepas que, en caso de no responder a lo solicitado o si lo pr…"
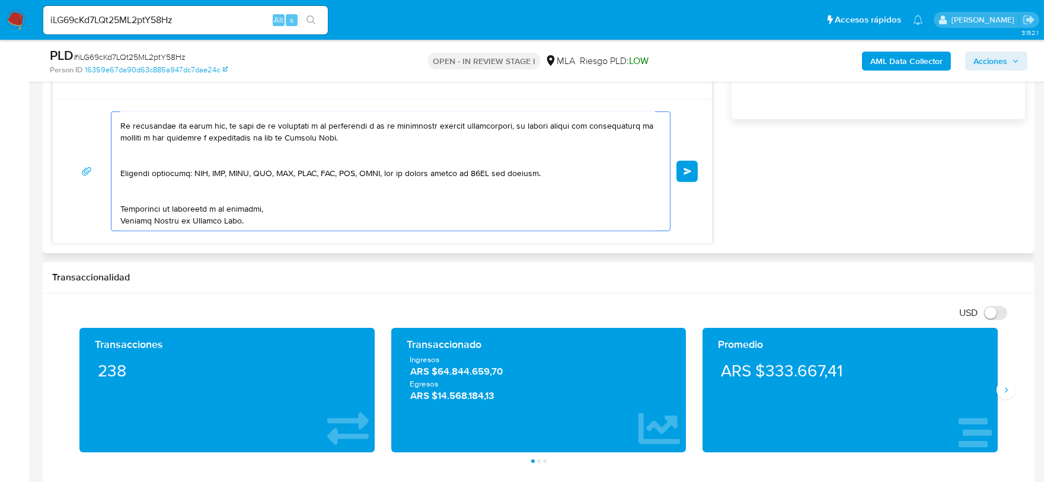
scroll to position [889, 0]
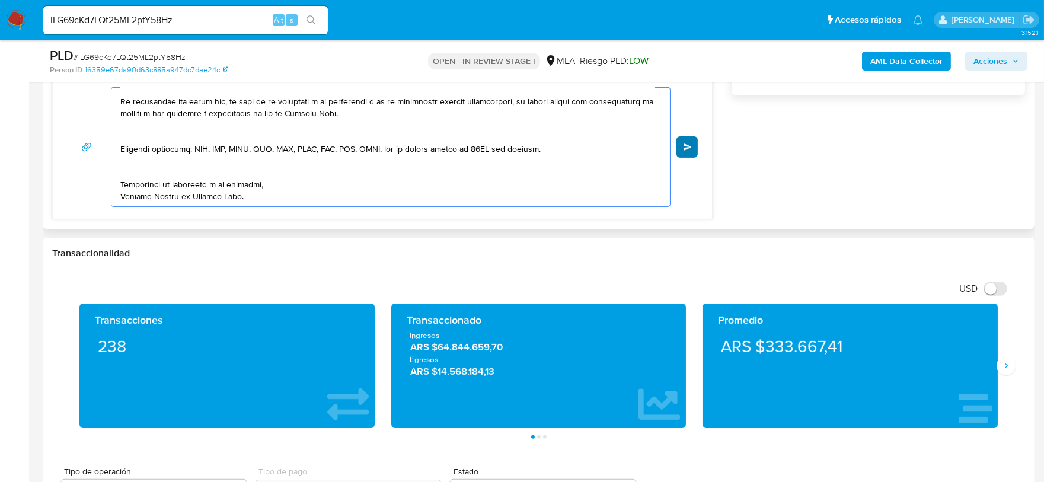
type textarea "Hola Jonatan Marcel Benitez 1. Descripción de la actividad: - Detalla la activi…"
click at [697, 141] on button "Enviar" at bounding box center [686, 146] width 21 height 21
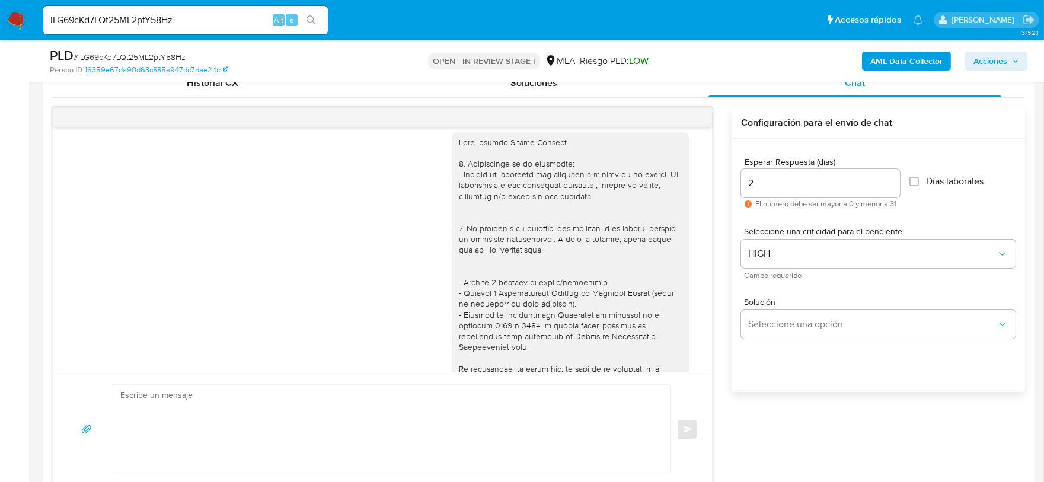
scroll to position [0, 0]
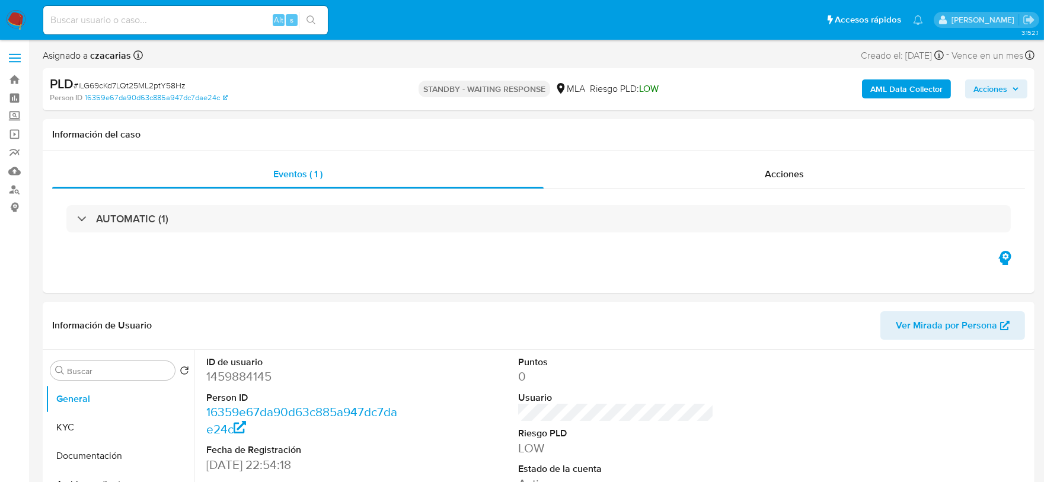
select select "10"
click at [199, 20] on input at bounding box center [185, 19] width 285 height 15
paste input "gyiIavVmCFfBNi6ew6l8grFd"
click at [323, 19] on input "gyiIavVmCFfBNi6ew6l8grFd" at bounding box center [185, 19] width 285 height 15
type input "gyiIavVmCFfBNi6ew6l8grFd"
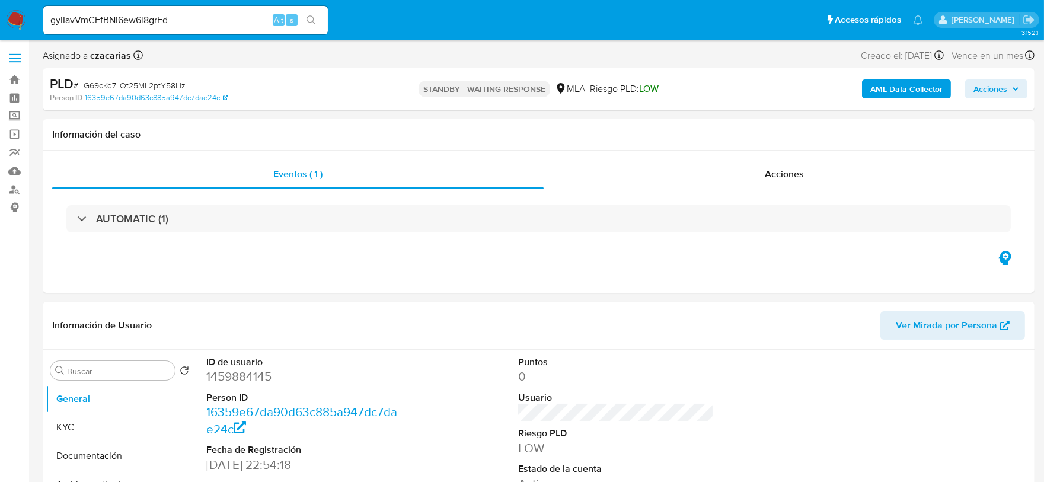
click at [311, 20] on icon "search-icon" at bounding box center [310, 19] width 9 height 9
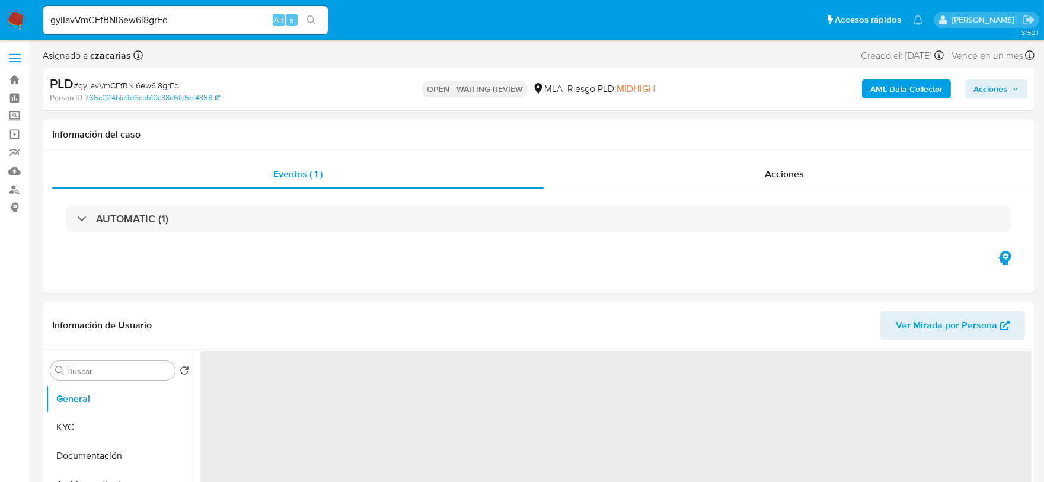
select select "10"
click at [152, 86] on span "# gyiIavVmCFfBNi6ew6l8grFd" at bounding box center [127, 85] width 106 height 12
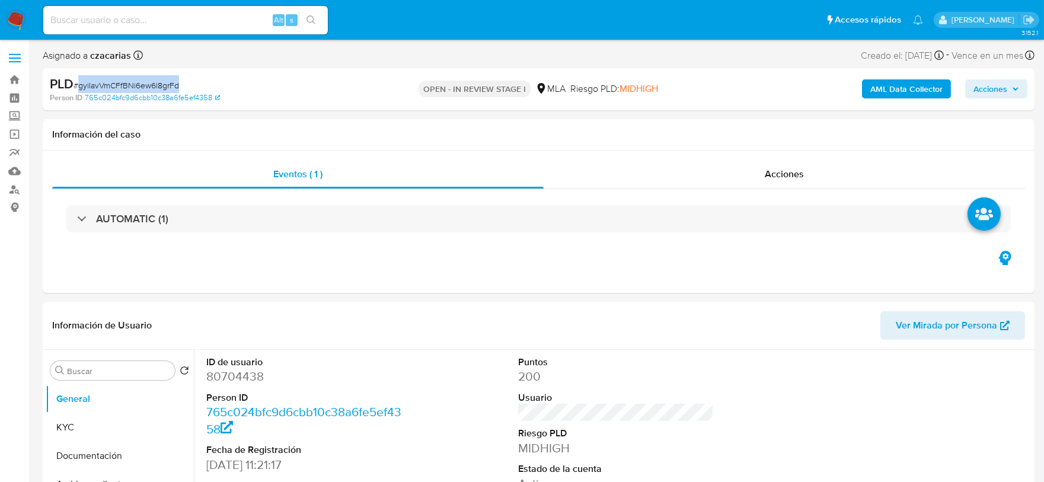
click at [152, 86] on span "# gyiIavVmCFfBNi6ew6l8grFd" at bounding box center [127, 85] width 106 height 12
copy span "gyiIavVmCFfBNi6ew6l8grFd"
select select "10"
click at [227, 376] on dd "80704438" at bounding box center [304, 376] width 196 height 17
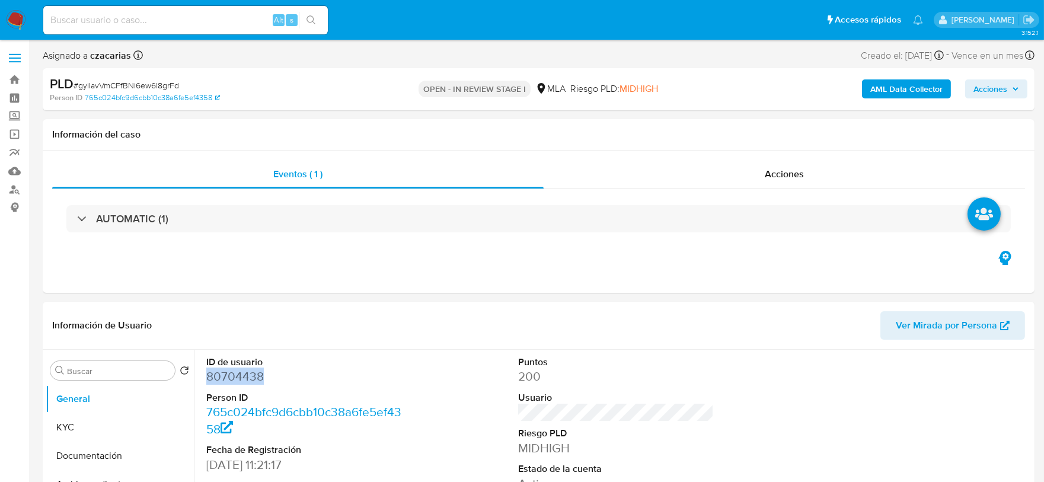
copy dd "80704438"
click at [908, 87] on b "AML Data Collector" at bounding box center [906, 88] width 72 height 19
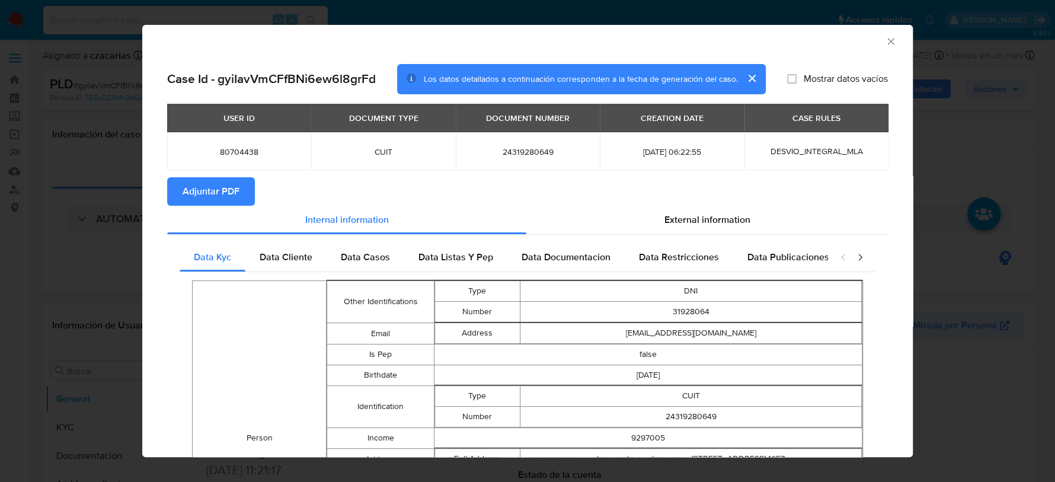
click at [222, 189] on span "Adjuntar PDF" at bounding box center [211, 191] width 57 height 26
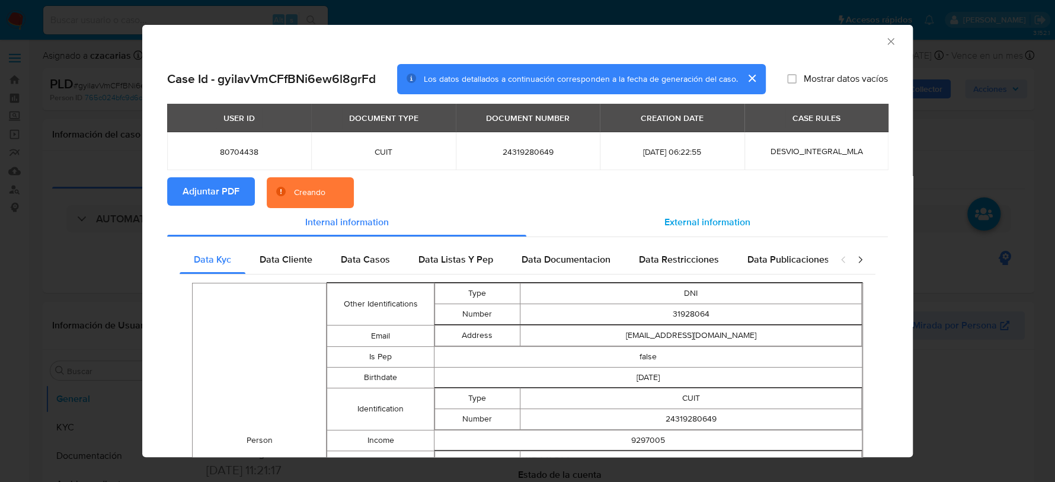
click at [713, 216] on span "External information" at bounding box center [708, 222] width 86 height 14
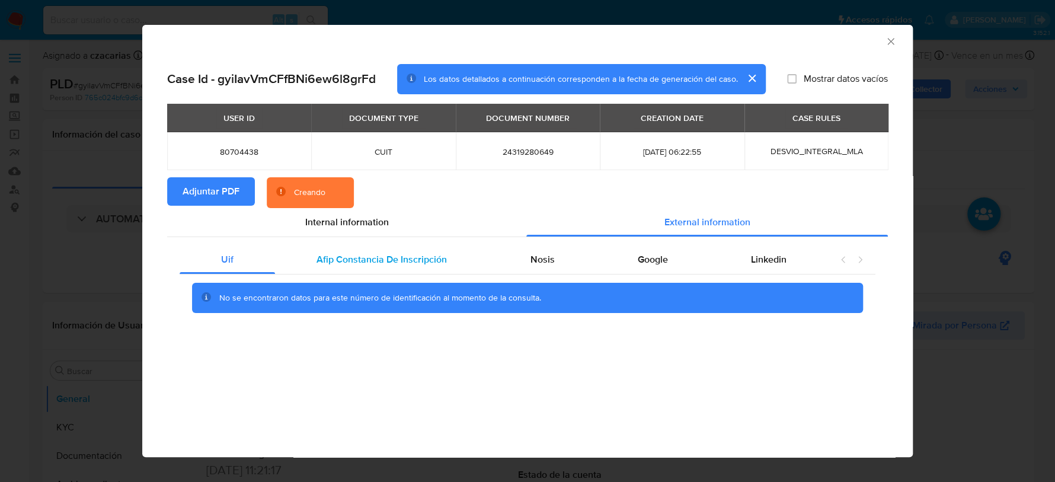
click at [422, 253] on span "Afip Constancia De Inscripción" at bounding box center [382, 260] width 130 height 14
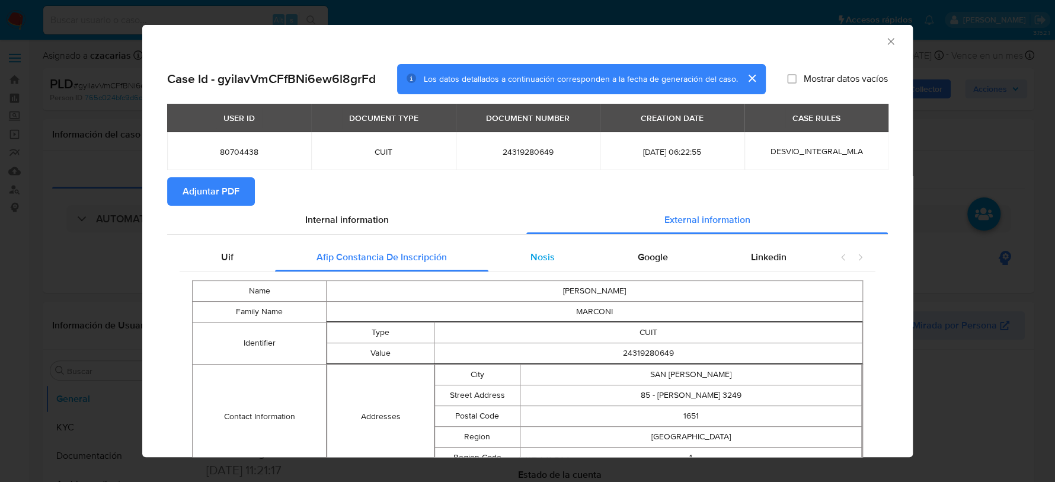
click at [550, 267] on div "Nosis" at bounding box center [541, 257] width 107 height 28
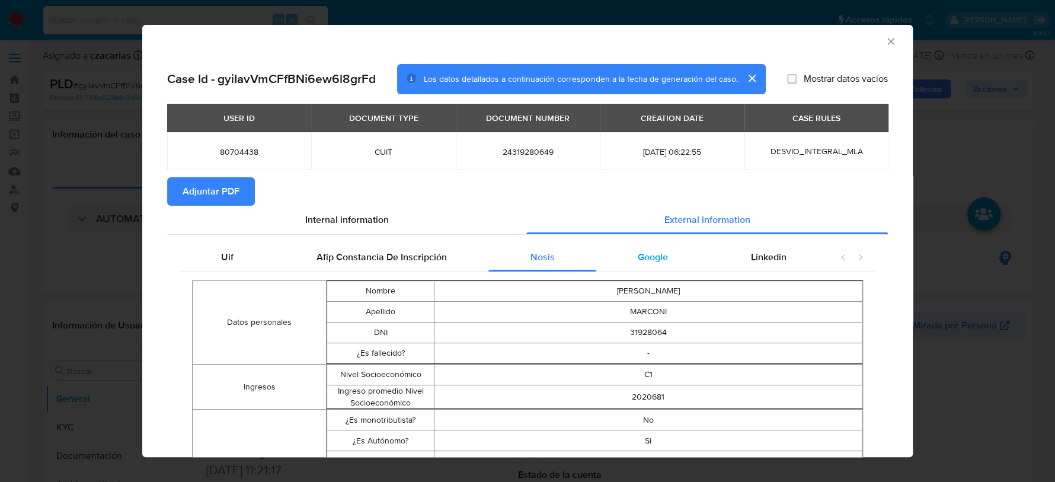
drag, startPoint x: 647, startPoint y: 257, endPoint x: 665, endPoint y: 258, distance: 18.4
click at [647, 257] on span "Google" at bounding box center [653, 257] width 30 height 14
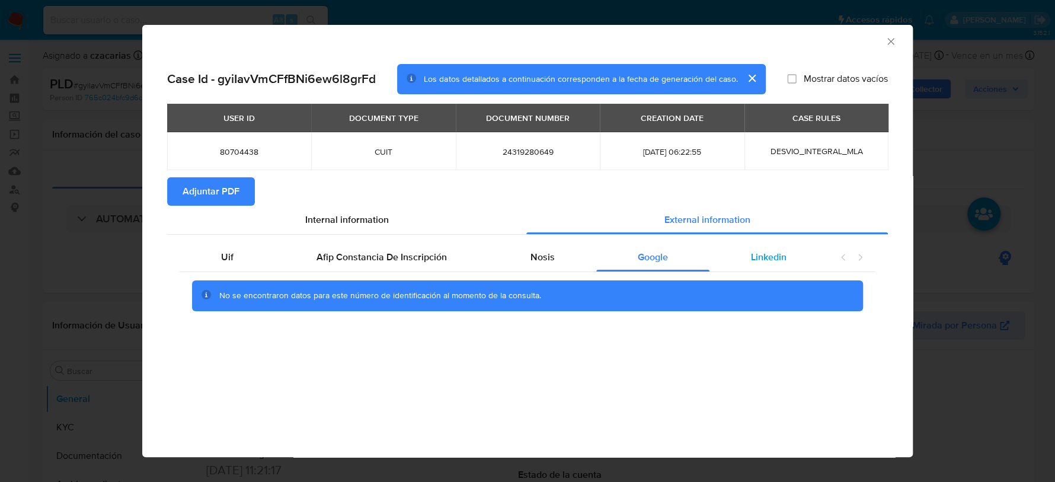
click at [759, 257] on span "Linkedin" at bounding box center [769, 257] width 36 height 14
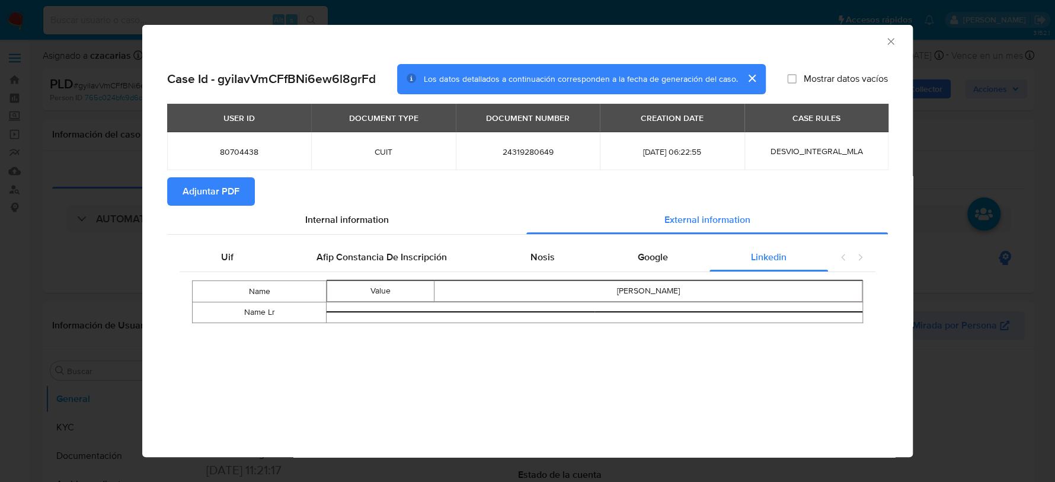
click at [899, 39] on div "AML Data Collector" at bounding box center [527, 40] width 771 height 30
click at [895, 41] on icon "Cerrar ventana" at bounding box center [891, 42] width 12 height 12
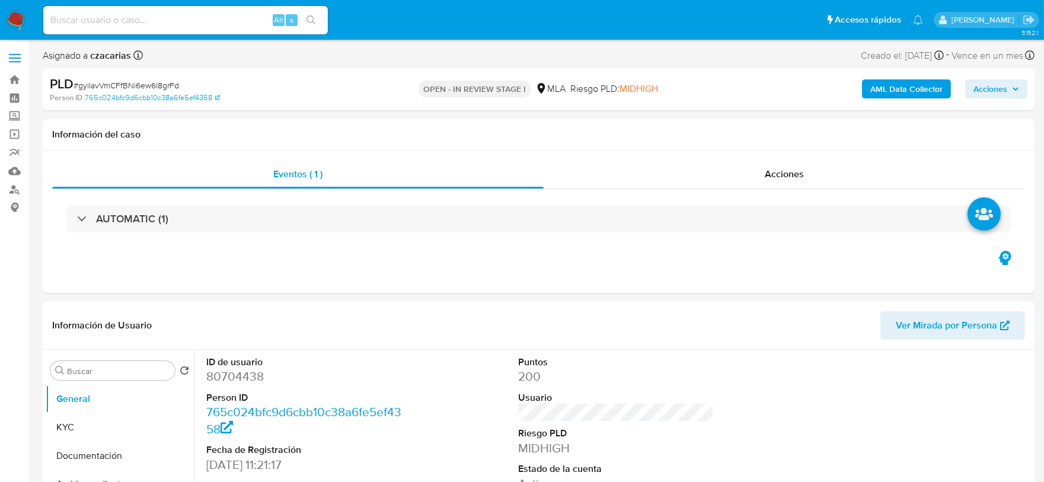
select select "10"
click at [235, 376] on dd "80704438" at bounding box center [304, 376] width 196 height 17
copy dd "80704438"
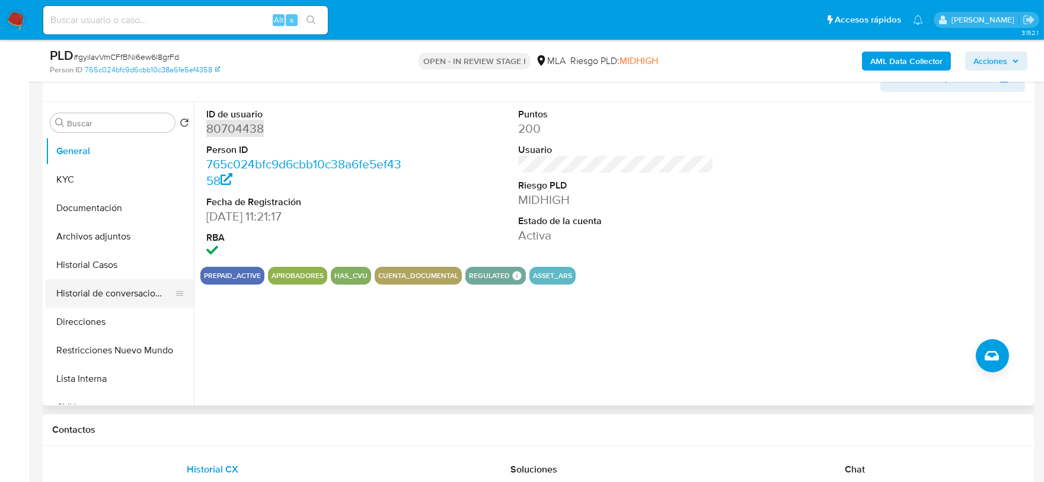
scroll to position [222, 0]
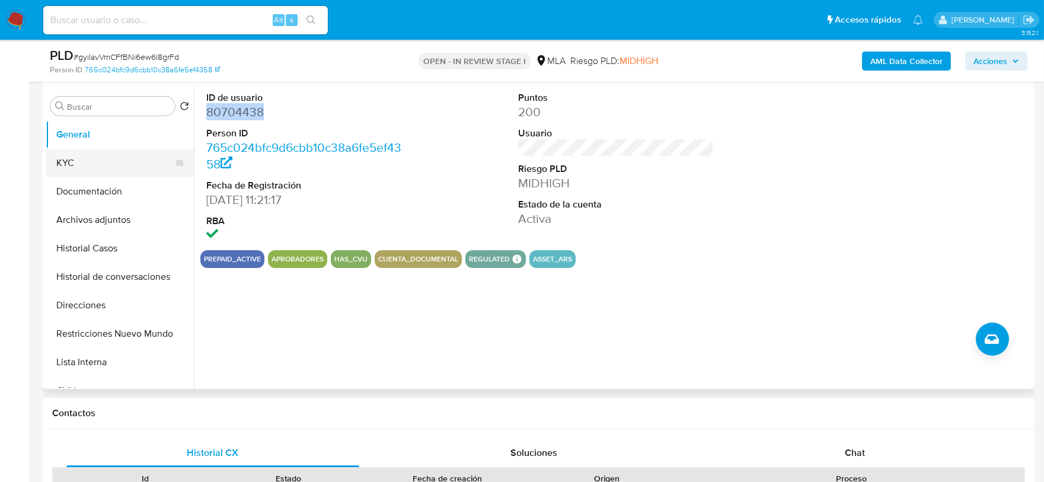
click at [53, 165] on button "KYC" at bounding box center [115, 163] width 139 height 28
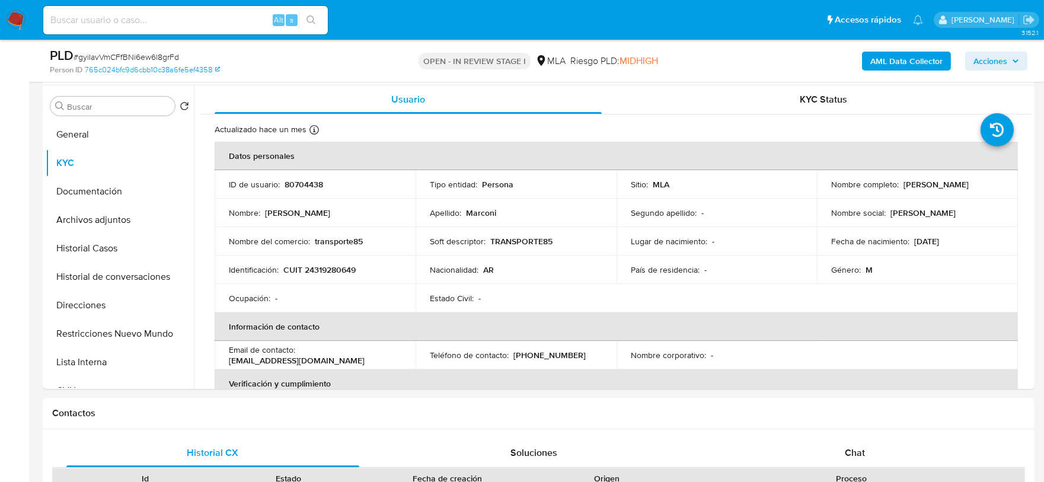
click at [227, 25] on input at bounding box center [185, 19] width 285 height 15
paste input "v6IK7Mz3rKgMU0nqK8SnNxdm"
type input "v6IK7Mz3rKgMU0nqK8SnNxdm"
click at [314, 25] on button "search-icon" at bounding box center [311, 20] width 24 height 17
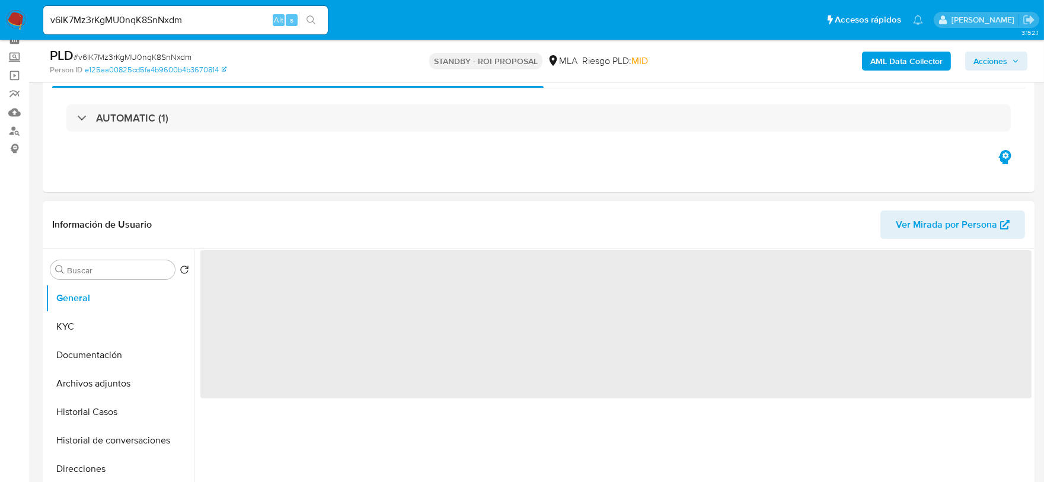
scroll to position [148, 0]
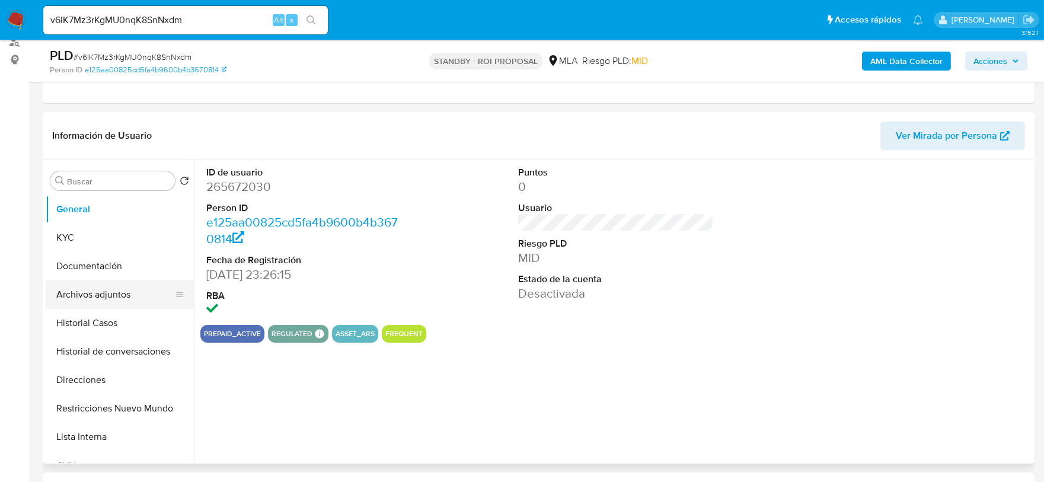
click at [135, 290] on button "Archivos adjuntos" at bounding box center [115, 294] width 139 height 28
select select "10"
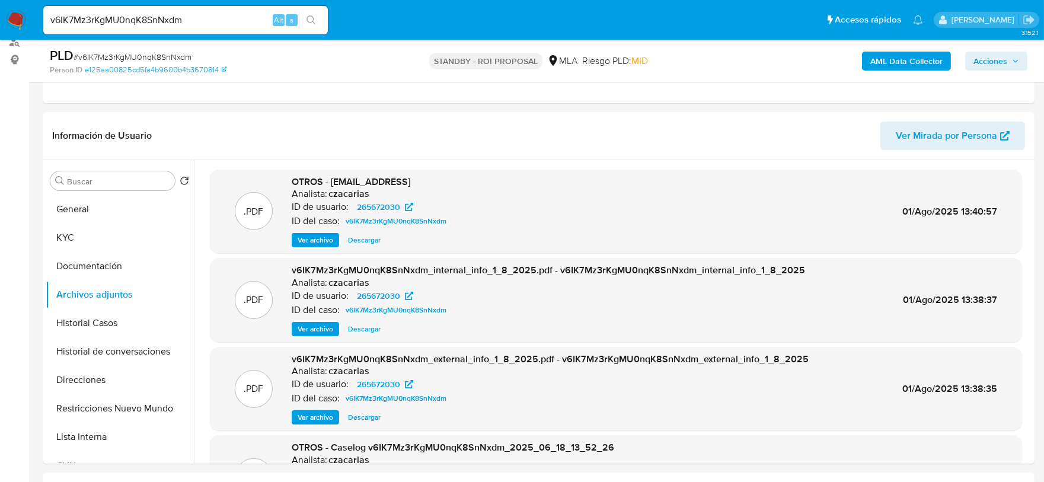
click at [320, 241] on span "Ver archivo" at bounding box center [316, 240] width 36 height 12
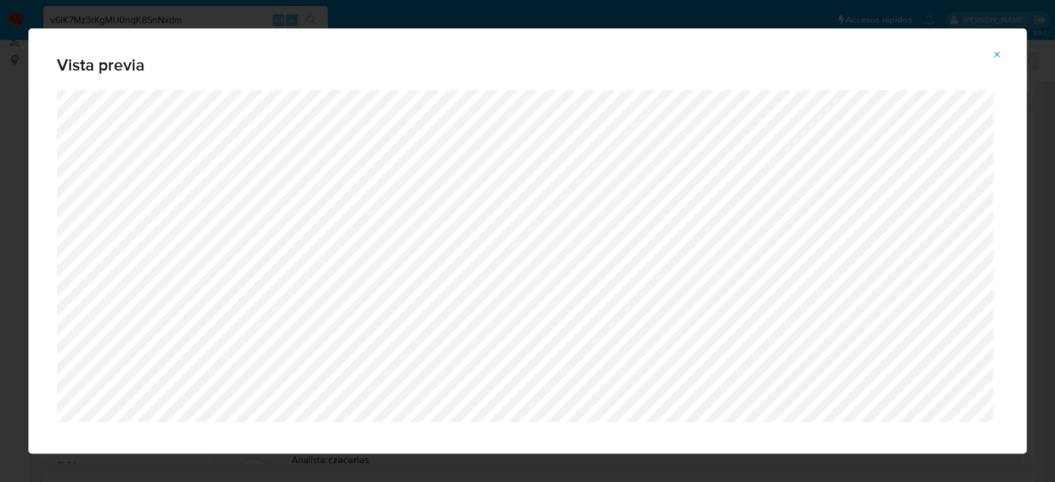
click at [1002, 53] on button "Attachment preview" at bounding box center [997, 54] width 26 height 19
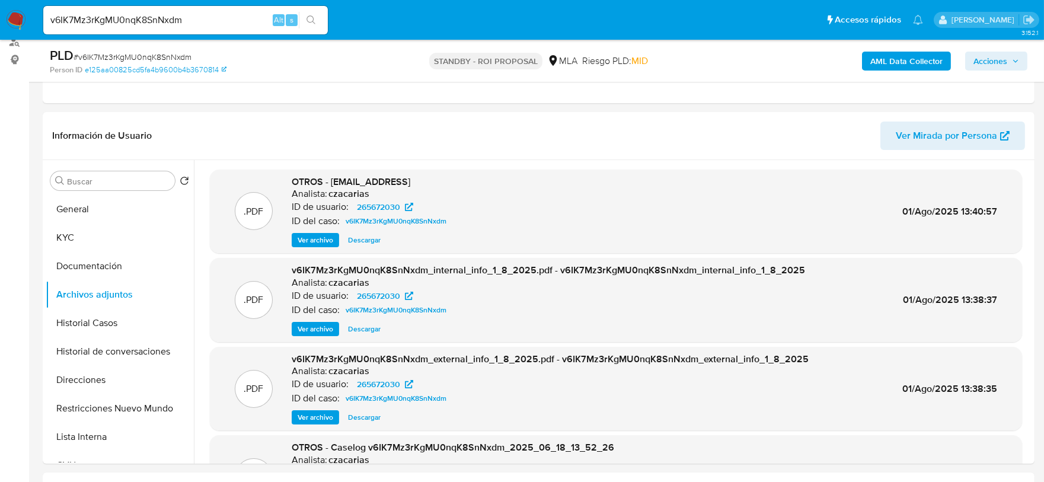
click at [326, 335] on div ".PDF v6IK7Mz3rKgMU0nqK8SnNxdm_internal_info_1_8_2025.pdf - v6IK7Mz3rKgMU0nqK8Sn…" at bounding box center [616, 300] width 812 height 84
click at [324, 323] on span "Ver archivo" at bounding box center [316, 329] width 36 height 12
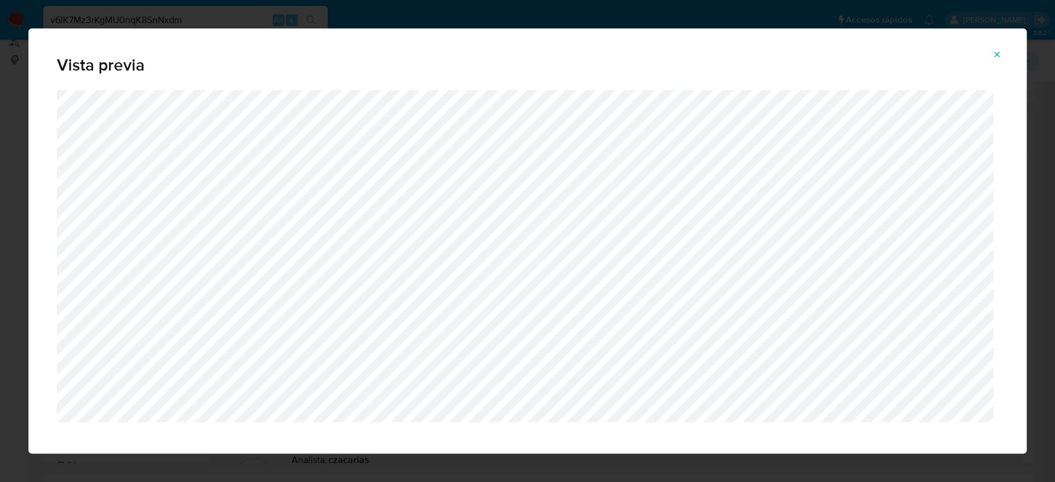
click at [998, 50] on icon "Attachment preview" at bounding box center [996, 54] width 9 height 9
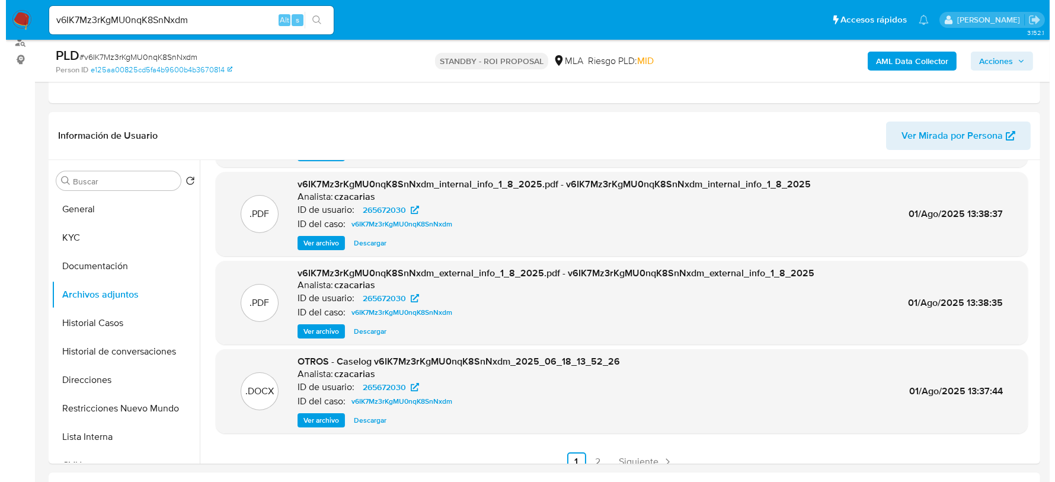
scroll to position [99, 0]
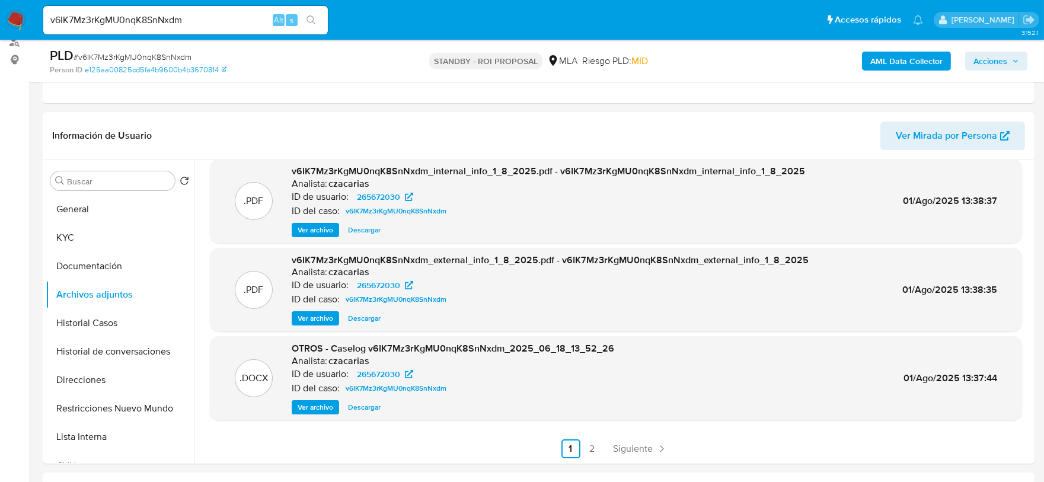
click at [315, 402] on span "Ver archivo" at bounding box center [316, 407] width 36 height 12
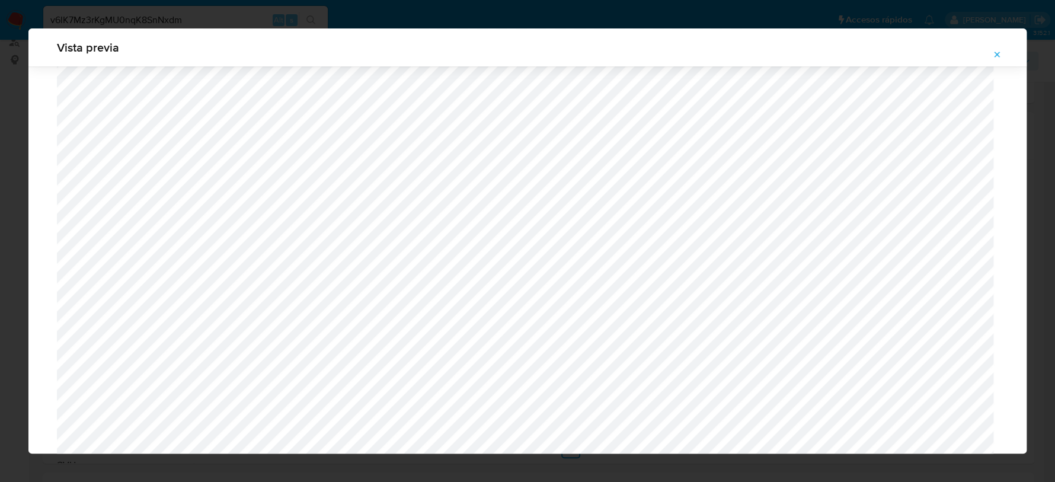
scroll to position [495, 0]
click at [1000, 56] on icon "Attachment preview" at bounding box center [996, 54] width 9 height 9
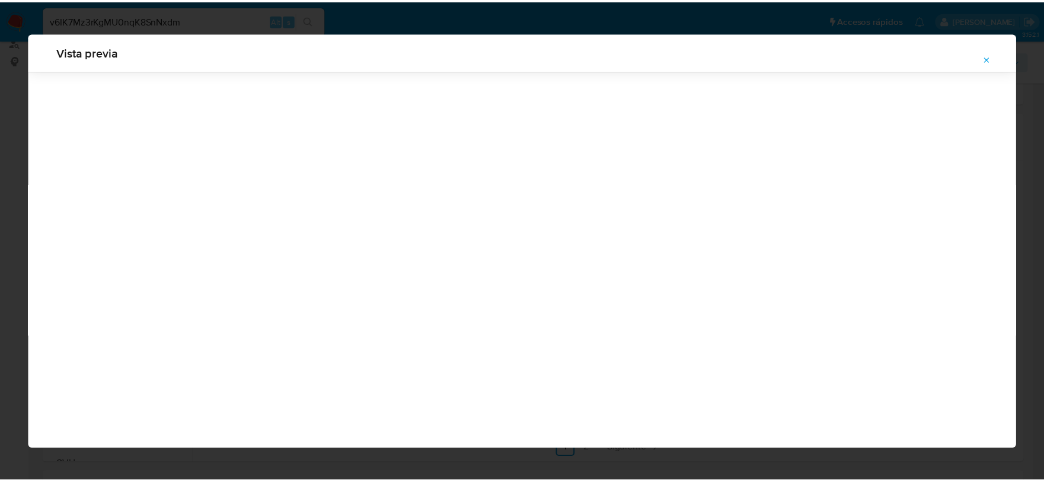
scroll to position [0, 0]
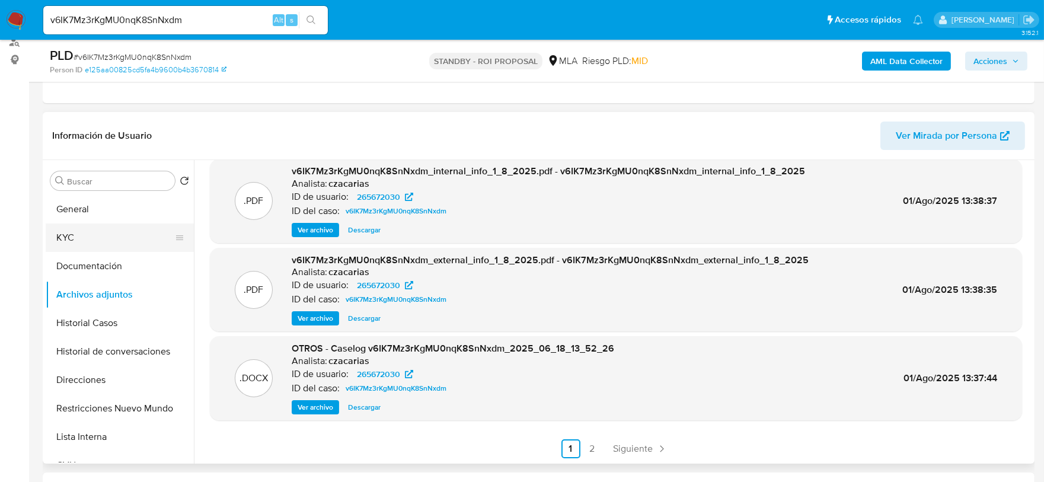
click at [90, 235] on button "KYC" at bounding box center [115, 237] width 139 height 28
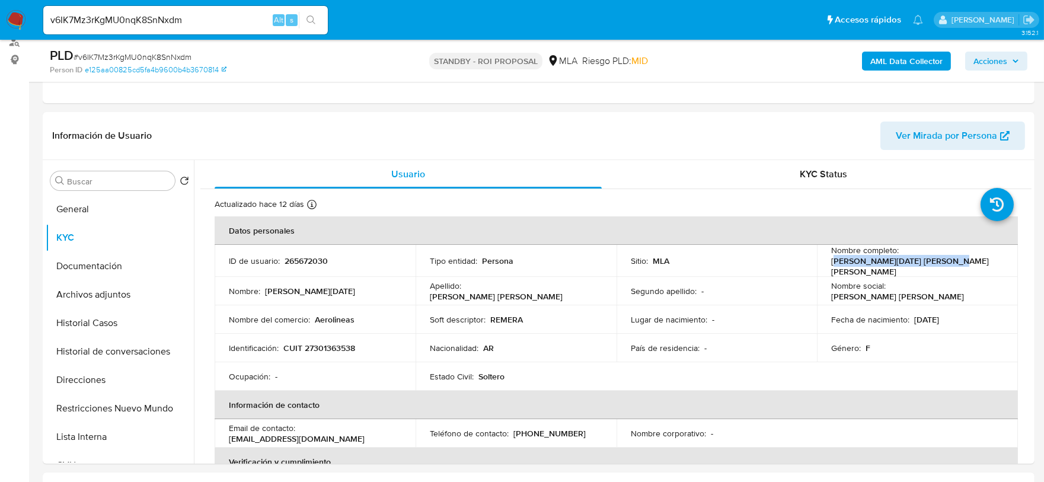
drag, startPoint x: 830, startPoint y: 264, endPoint x: 946, endPoint y: 265, distance: 115.6
click at [946, 265] on div "Nombre completo : Yesica Natal Gomez de Olivera" at bounding box center [917, 261] width 173 height 32
copy p "esica Natal Gomez de Olivera"
click at [311, 344] on p "CUIT 27301363538" at bounding box center [319, 348] width 72 height 11
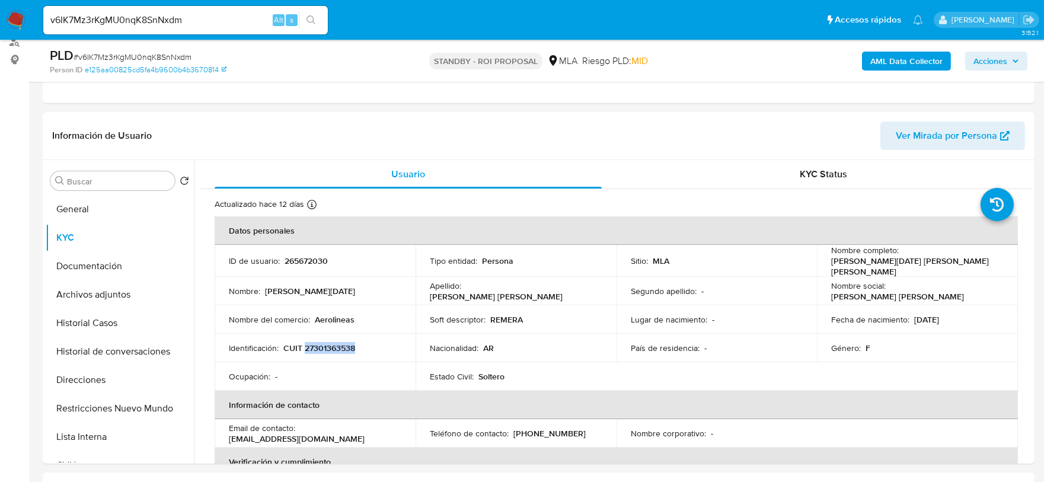
copy p "27301363538"
click at [111, 289] on button "Archivos adjuntos" at bounding box center [115, 294] width 139 height 28
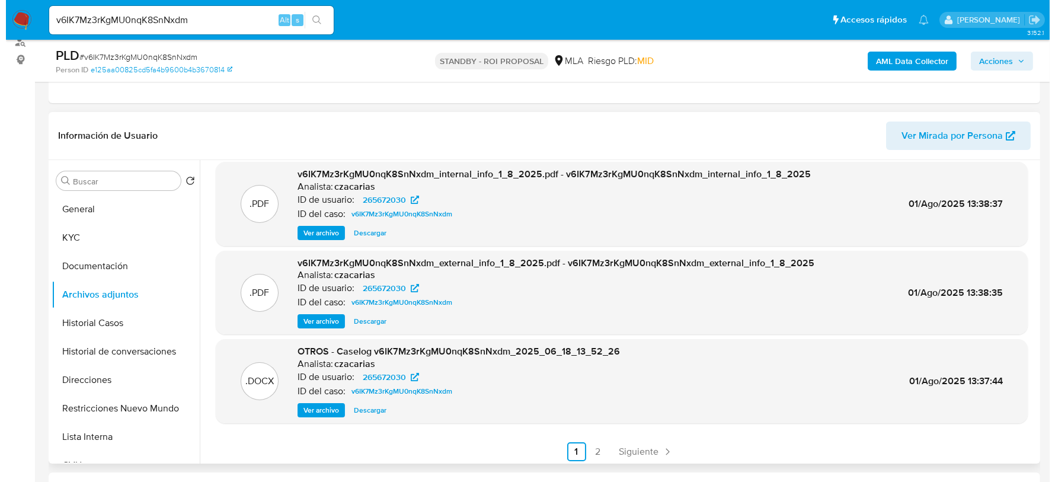
scroll to position [99, 0]
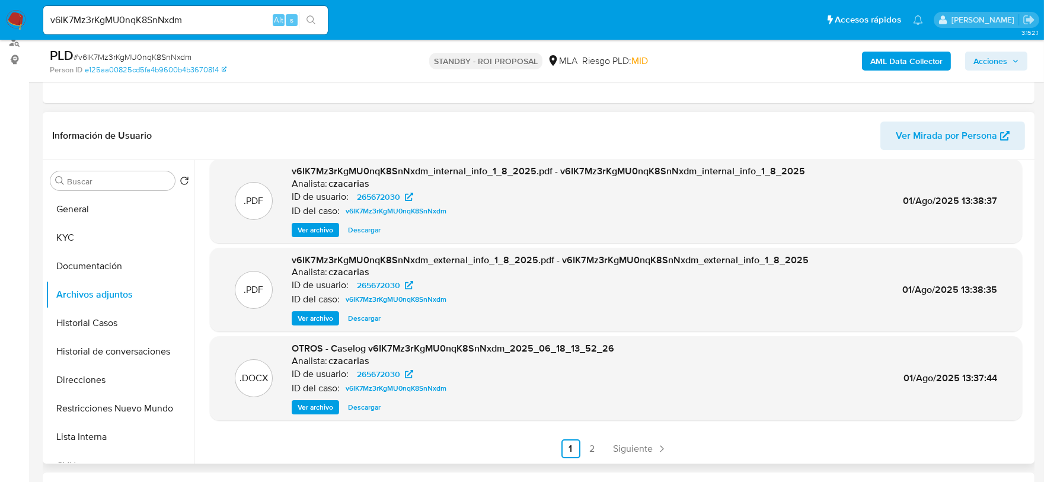
click at [307, 412] on span "Ver archivo" at bounding box center [316, 407] width 36 height 12
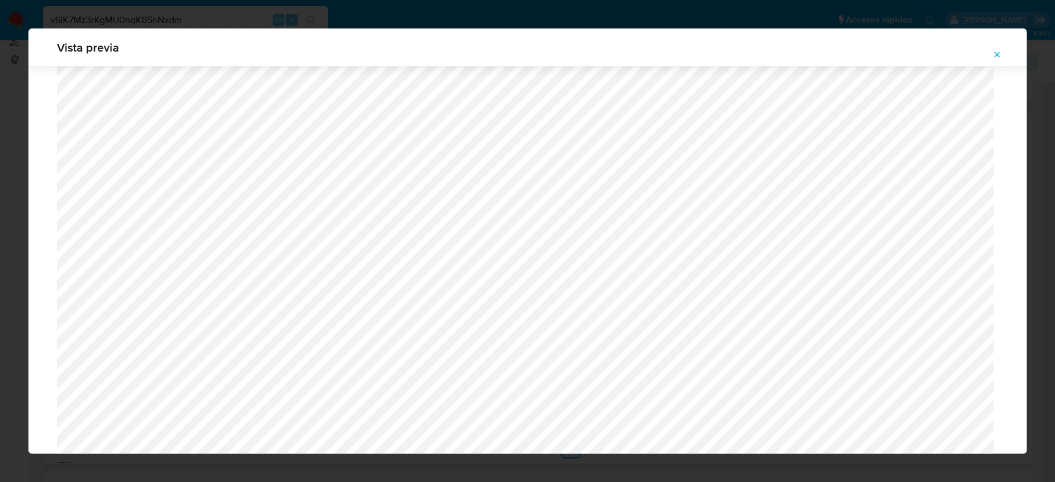
scroll to position [495, 0]
drag, startPoint x: 1001, startPoint y: 53, endPoint x: 973, endPoint y: 62, distance: 29.8
click at [1001, 53] on icon "Attachment preview" at bounding box center [996, 54] width 9 height 9
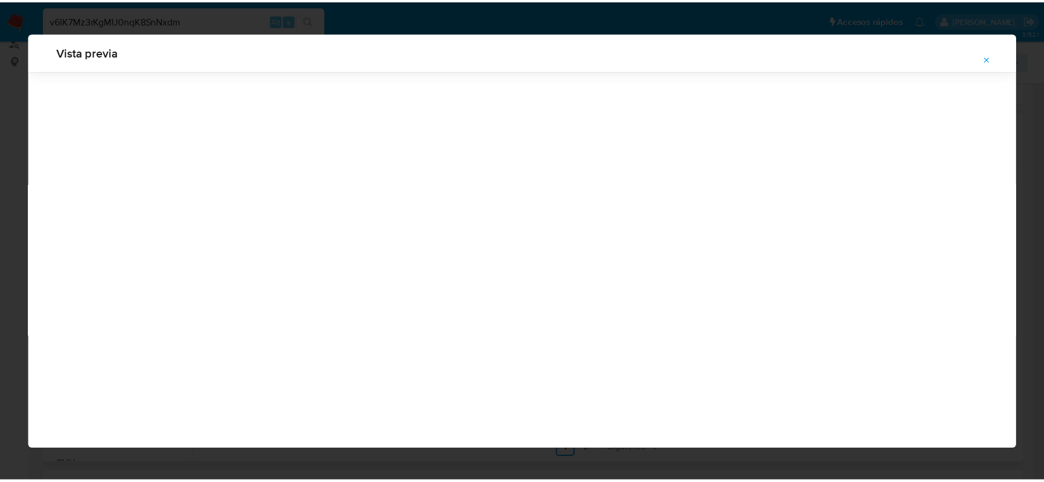
scroll to position [0, 0]
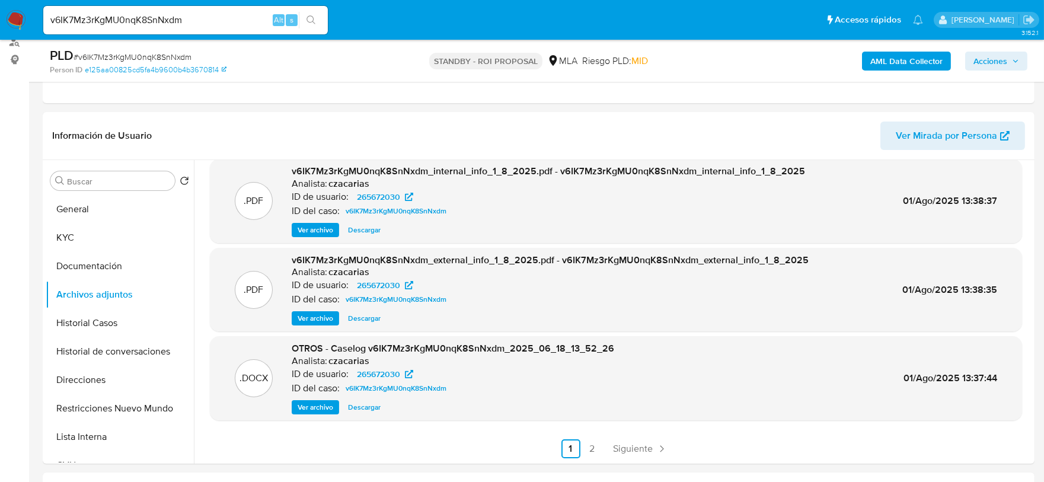
click at [129, 58] on span "# v6IK7Mz3rKgMU0nqK8SnNxdm" at bounding box center [133, 57] width 118 height 12
copy span "v6IK7Mz3rKgMU0nqK8SnNxdm"
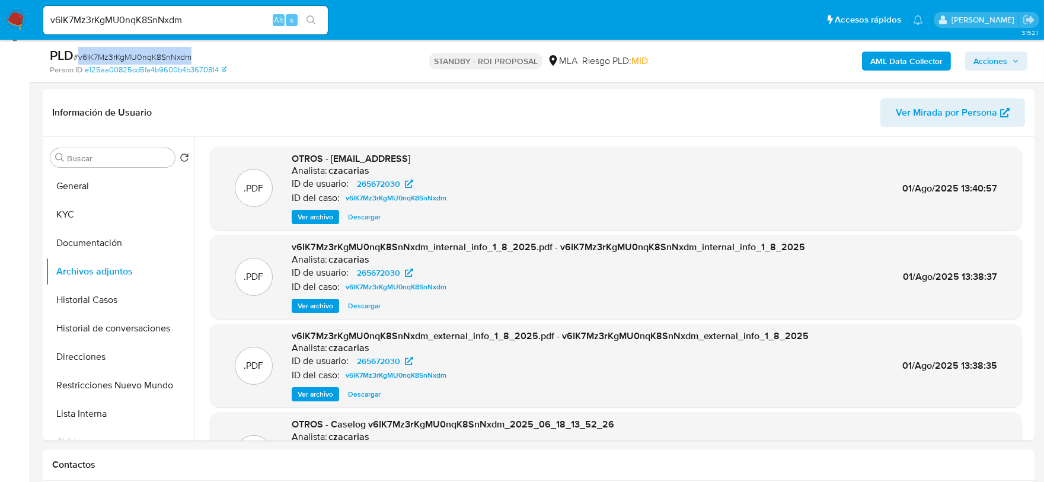
scroll to position [148, 0]
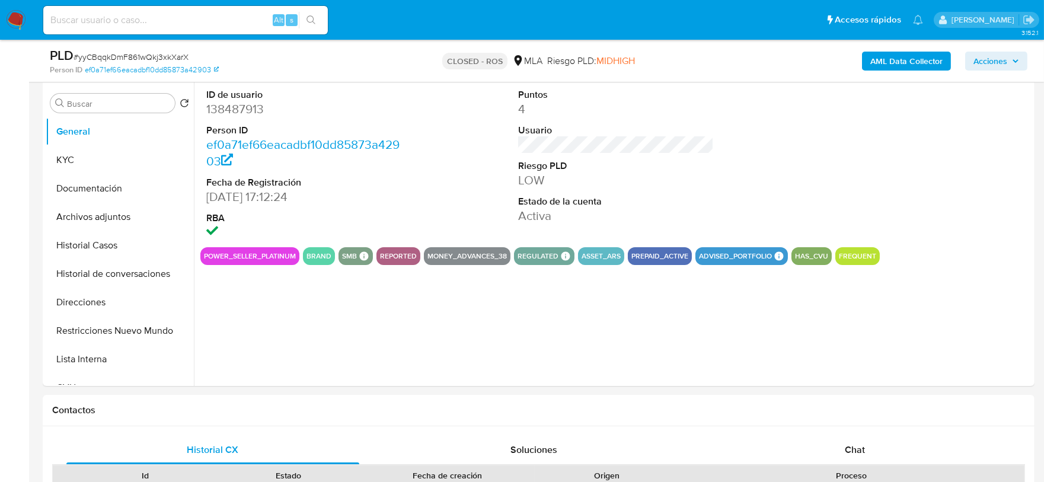
select select "10"
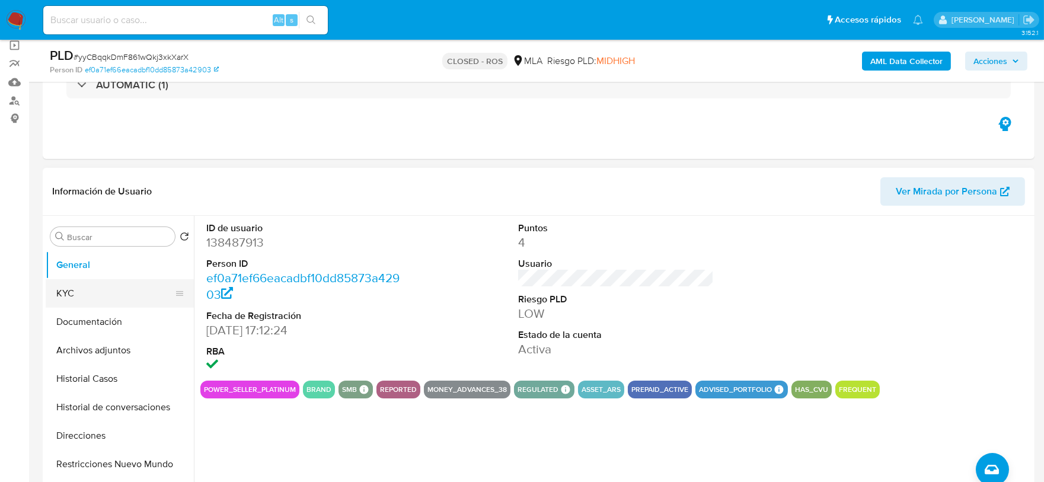
scroll to position [74, 0]
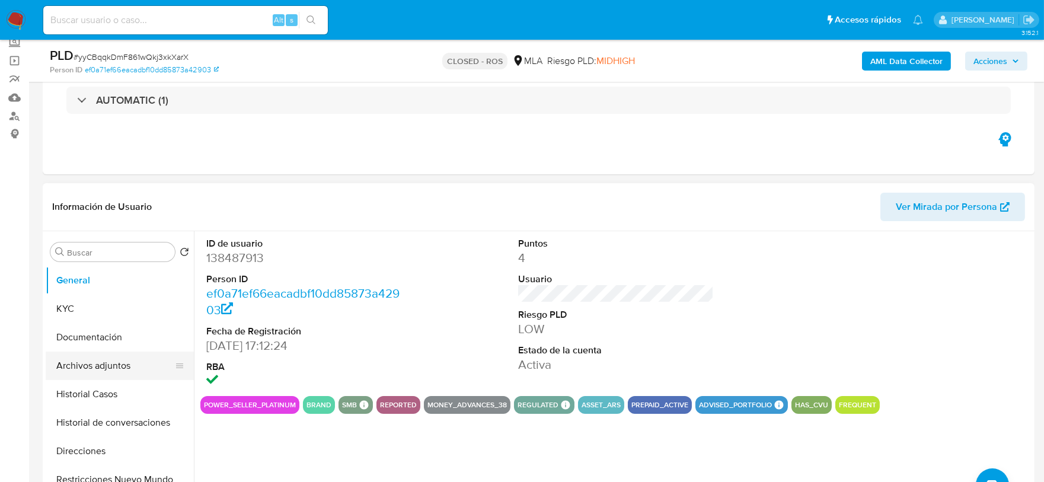
click at [130, 363] on button "Archivos adjuntos" at bounding box center [115, 366] width 139 height 28
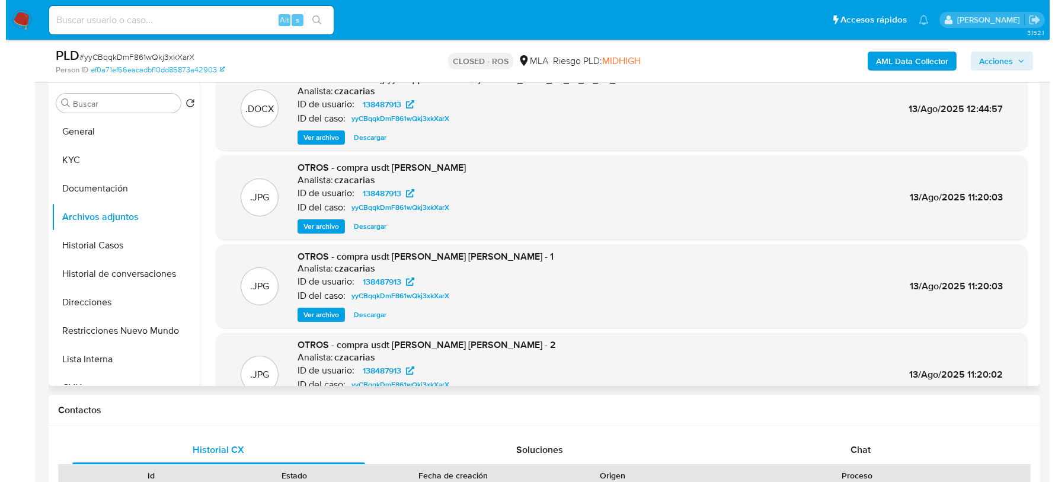
scroll to position [0, 0]
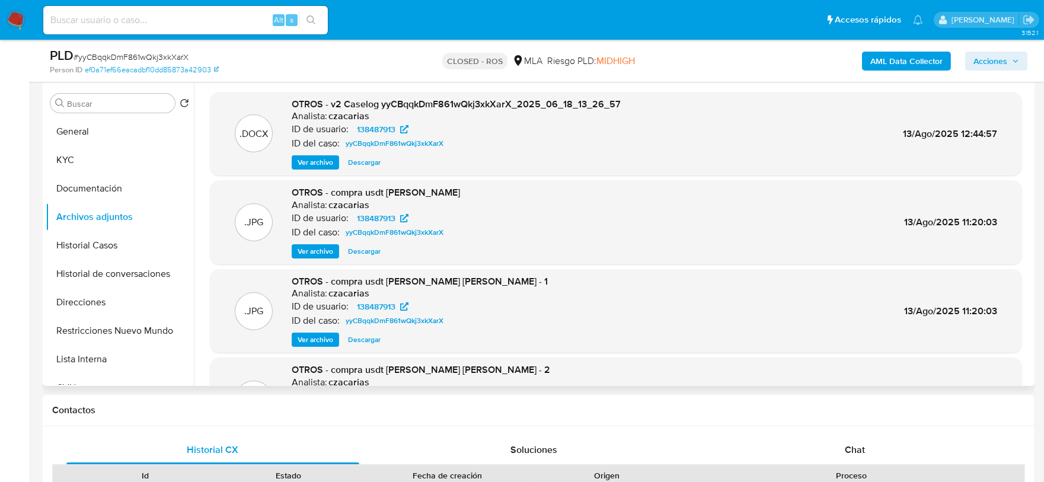
click at [320, 160] on span "Ver archivo" at bounding box center [316, 163] width 36 height 12
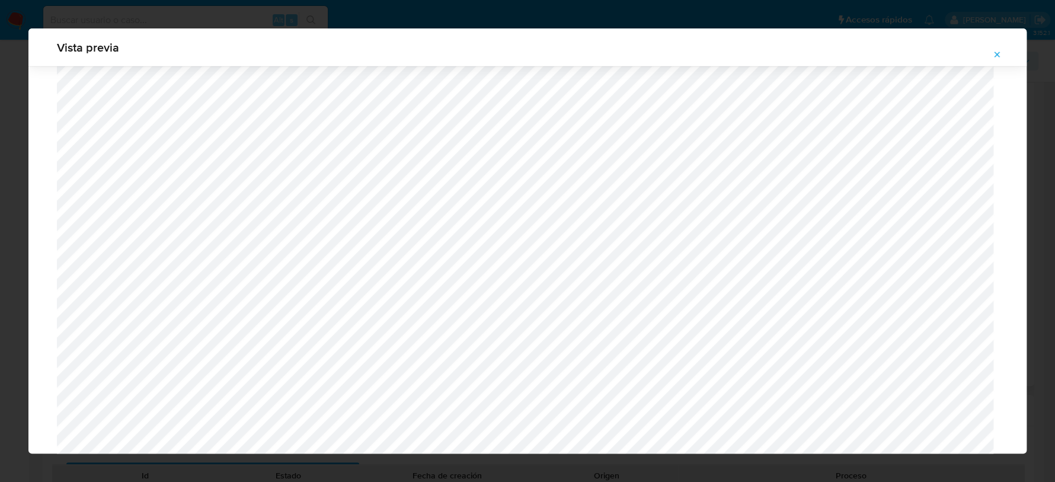
scroll to position [7980, 0]
click at [989, 55] on button "Attachment preview" at bounding box center [997, 54] width 26 height 19
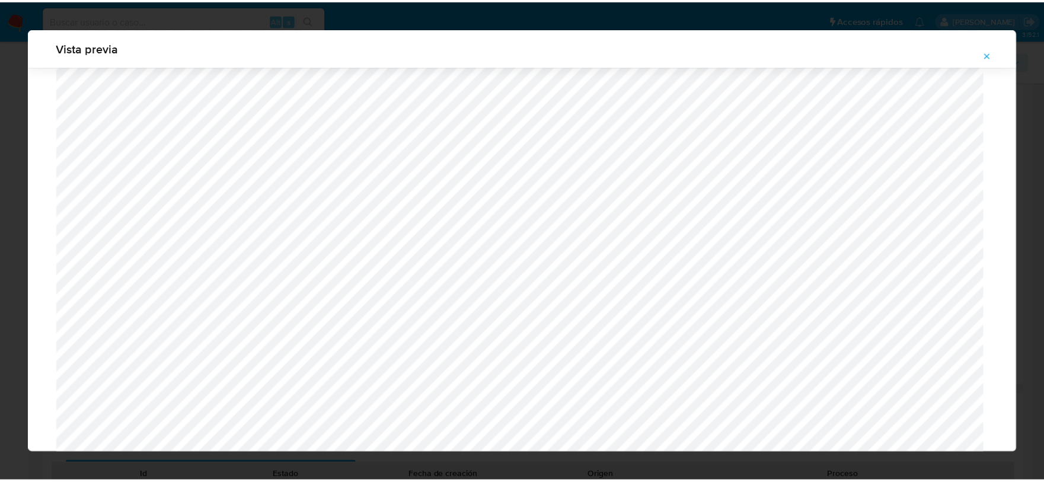
scroll to position [0, 0]
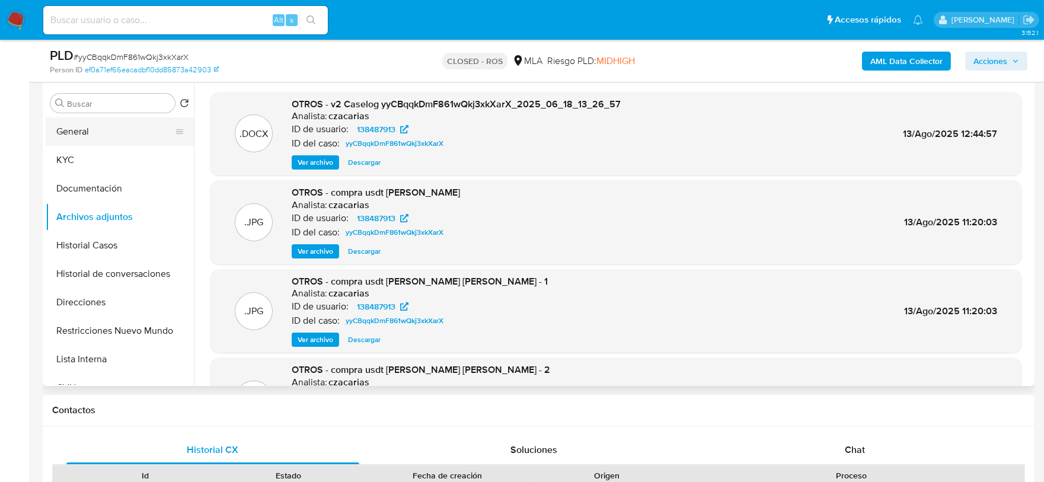
click at [100, 135] on button "General" at bounding box center [115, 131] width 139 height 28
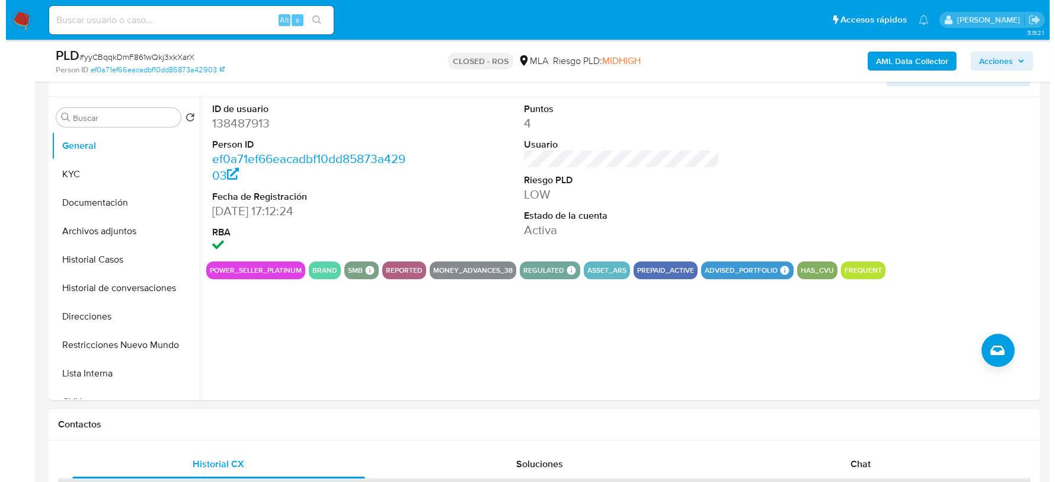
scroll to position [222, 0]
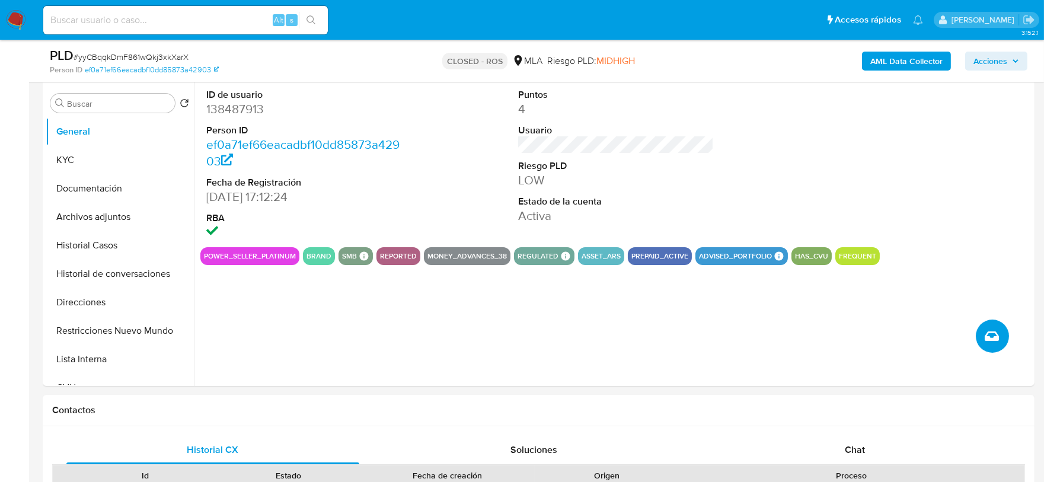
click at [980, 336] on button "Crear caso manual" at bounding box center [992, 336] width 33 height 33
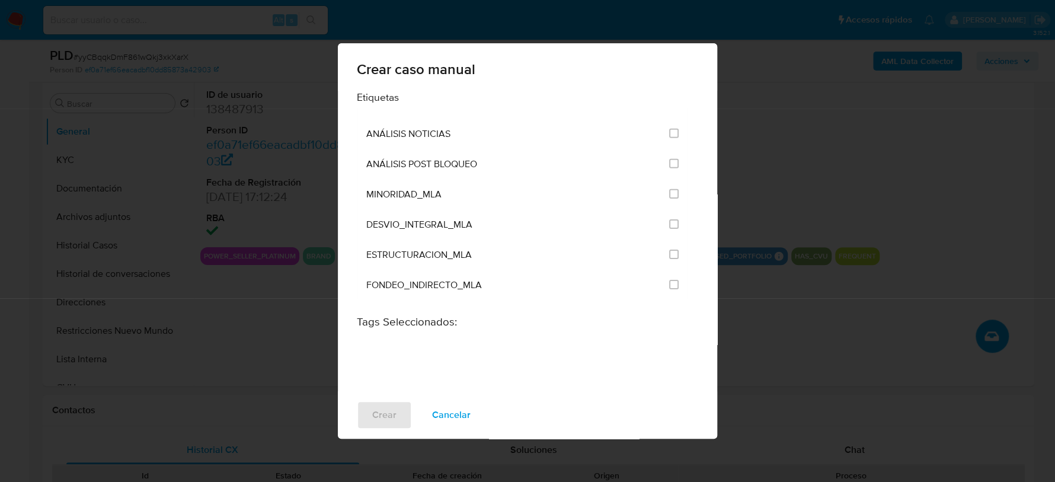
scroll to position [2312, 0]
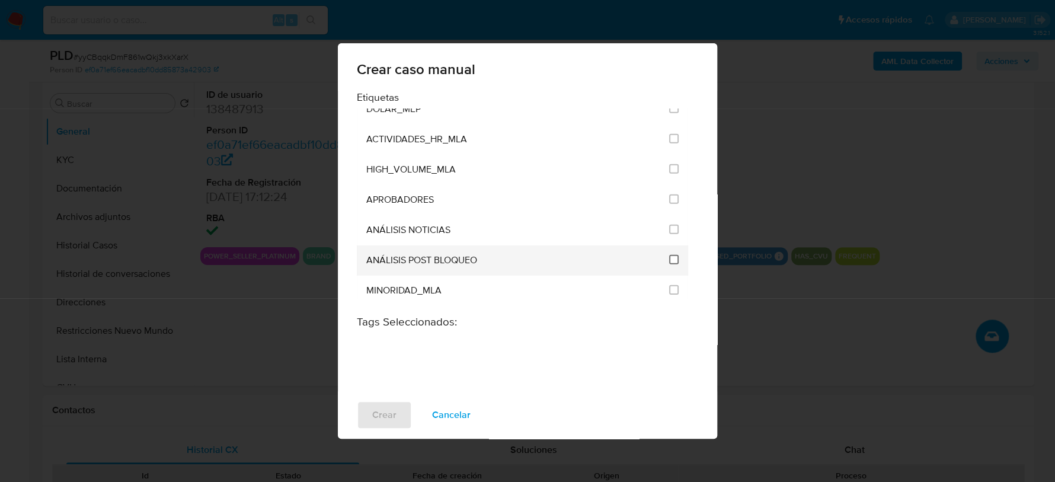
click at [673, 255] on input "3249" at bounding box center [673, 259] width 9 height 9
checkbox input "true"
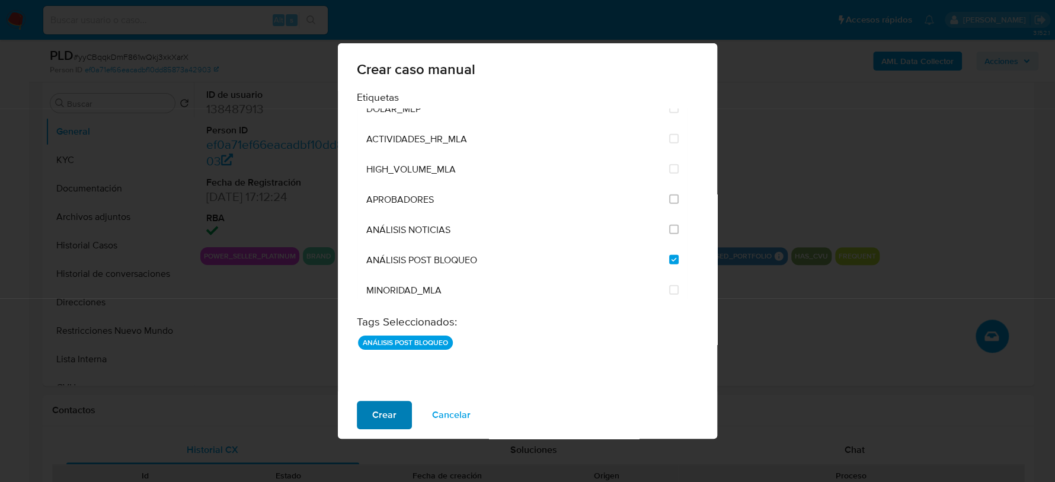
click at [382, 419] on span "Crear" at bounding box center [384, 415] width 24 height 26
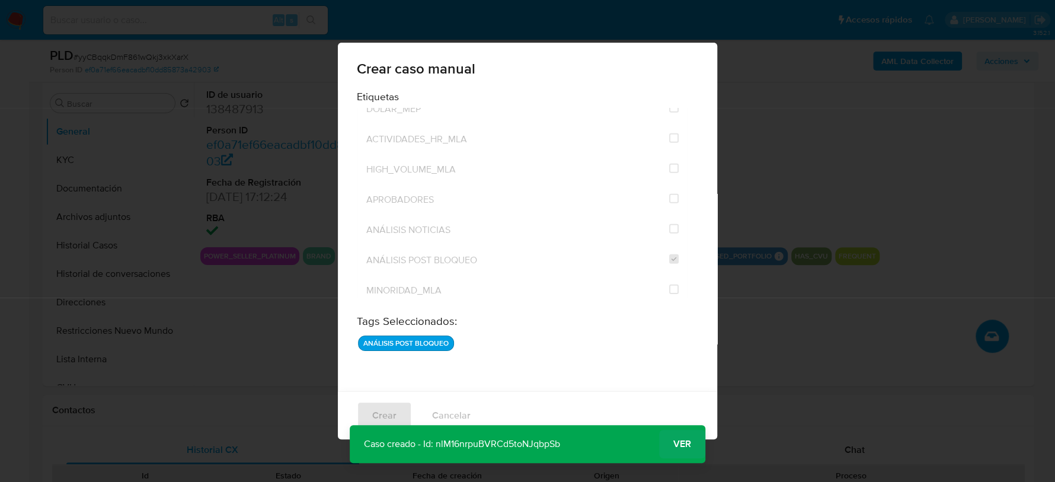
click at [686, 444] on span "Ver" at bounding box center [682, 444] width 18 height 0
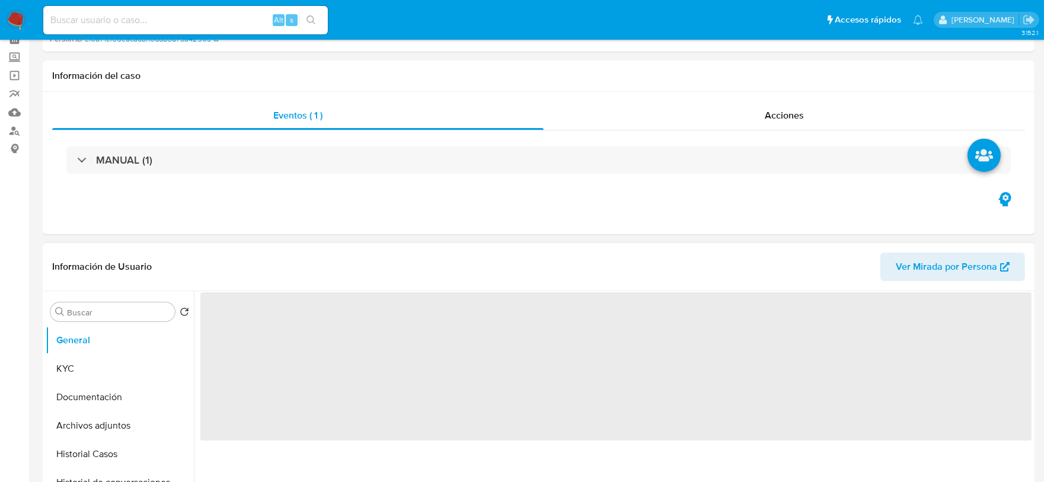
scroll to position [148, 0]
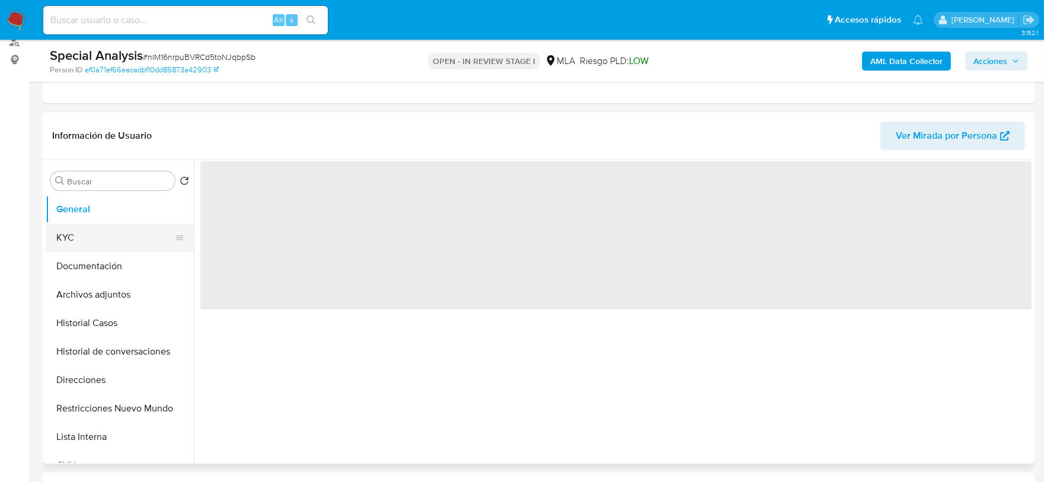
click at [79, 235] on button "KYC" at bounding box center [115, 237] width 139 height 28
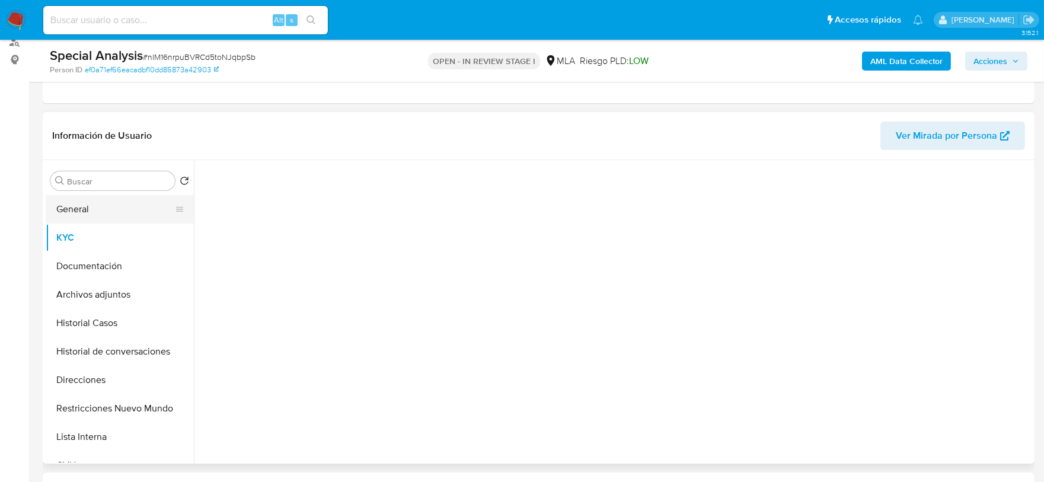
click at [79, 216] on button "General" at bounding box center [115, 209] width 139 height 28
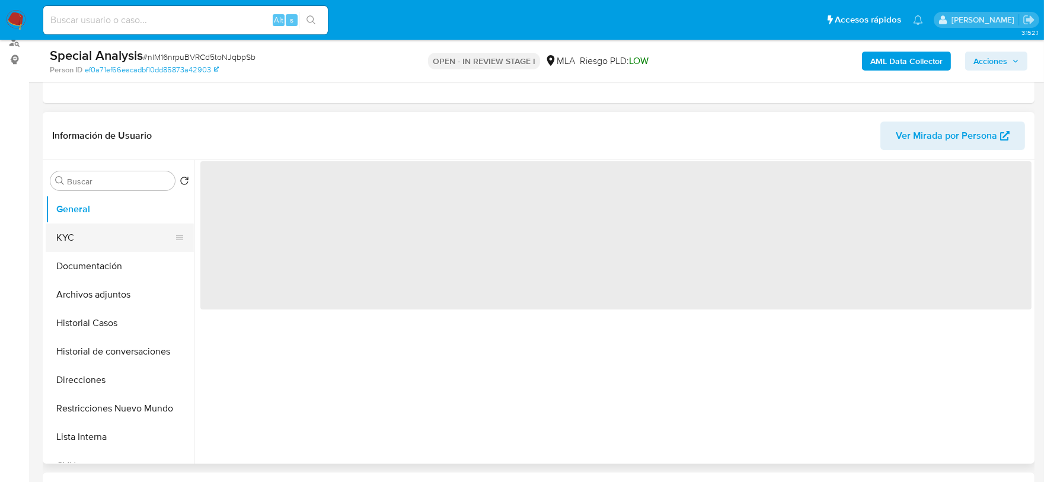
click at [94, 243] on button "KYC" at bounding box center [115, 237] width 139 height 28
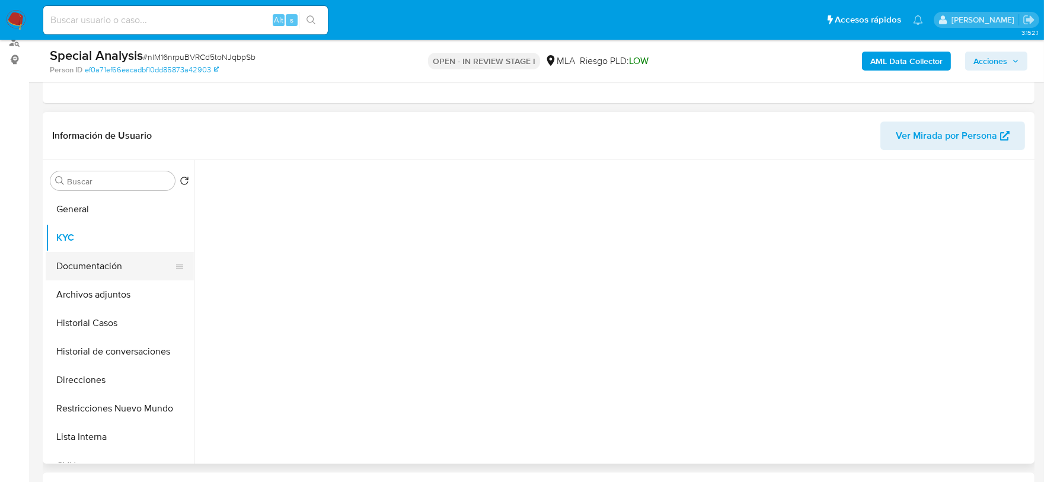
click at [105, 278] on button "Documentación" at bounding box center [115, 266] width 139 height 28
click at [114, 299] on button "Archivos adjuntos" at bounding box center [115, 294] width 139 height 28
click at [119, 325] on button "Historial Casos" at bounding box center [115, 323] width 139 height 28
select select "10"
click at [102, 239] on button "KYC" at bounding box center [115, 237] width 139 height 28
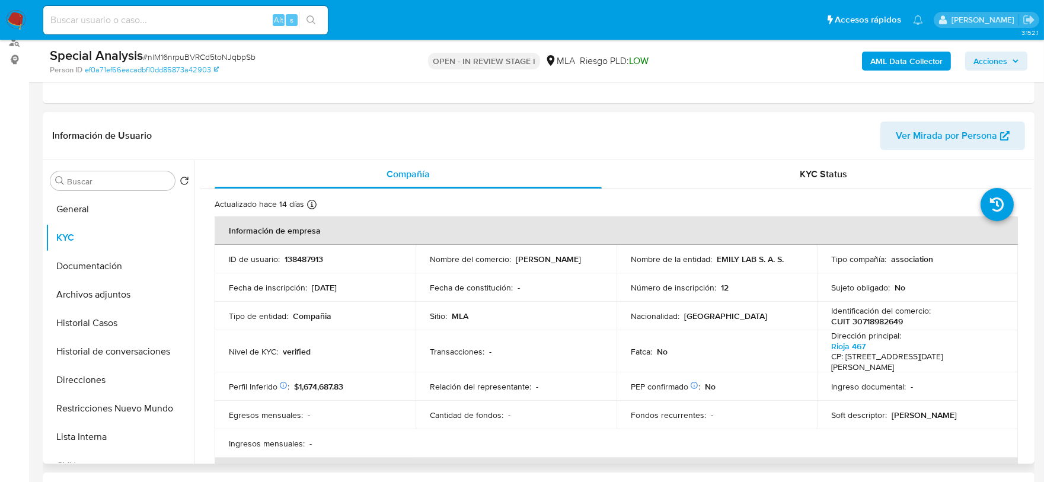
click at [294, 257] on p "138487913" at bounding box center [304, 259] width 39 height 11
copy p "138487913"
click at [90, 293] on button "Archivos adjuntos" at bounding box center [115, 294] width 139 height 28
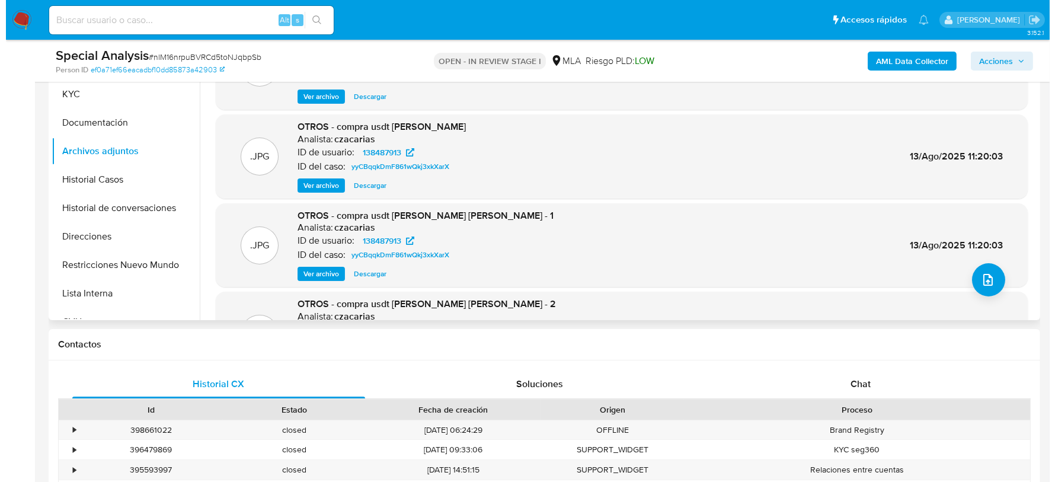
scroll to position [296, 0]
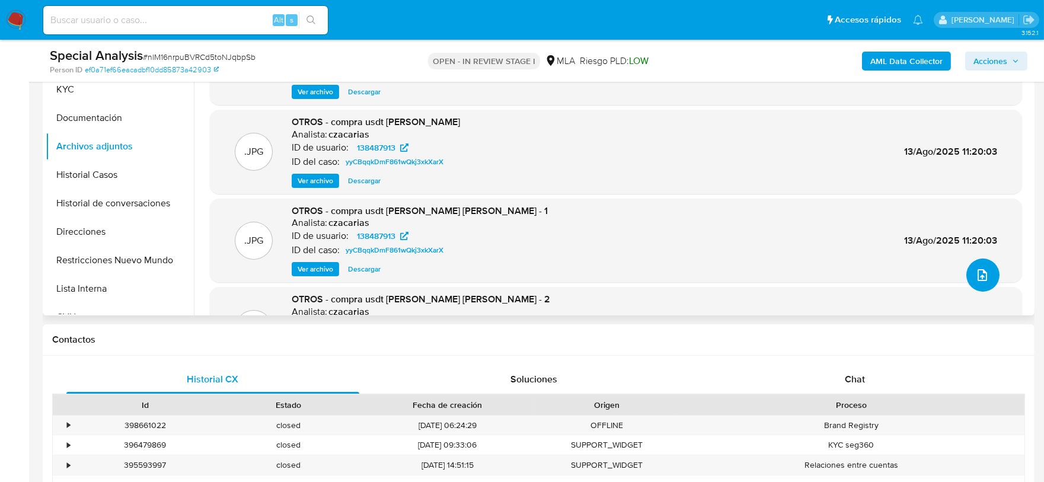
click at [980, 287] on button "upload-file" at bounding box center [982, 274] width 33 height 33
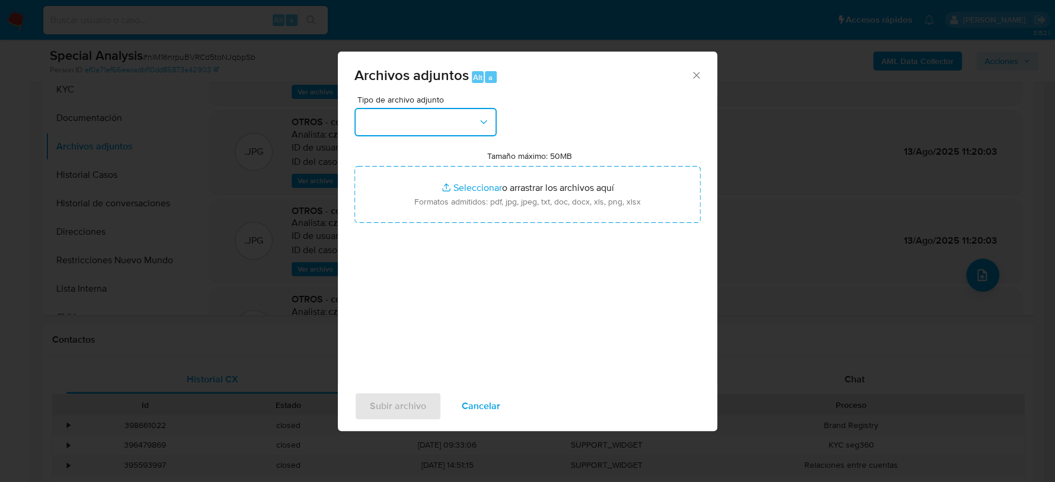
click at [413, 133] on button "button" at bounding box center [426, 122] width 142 height 28
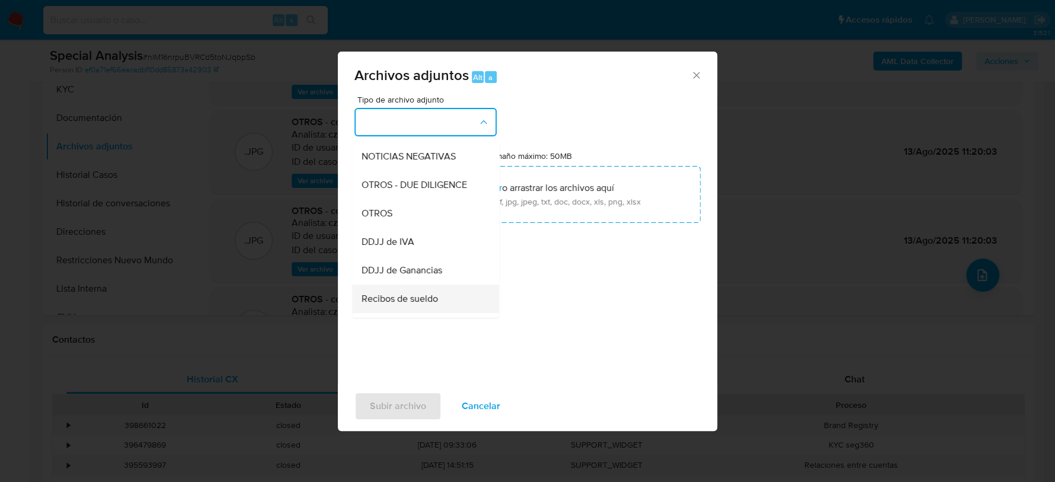
scroll to position [222, 0]
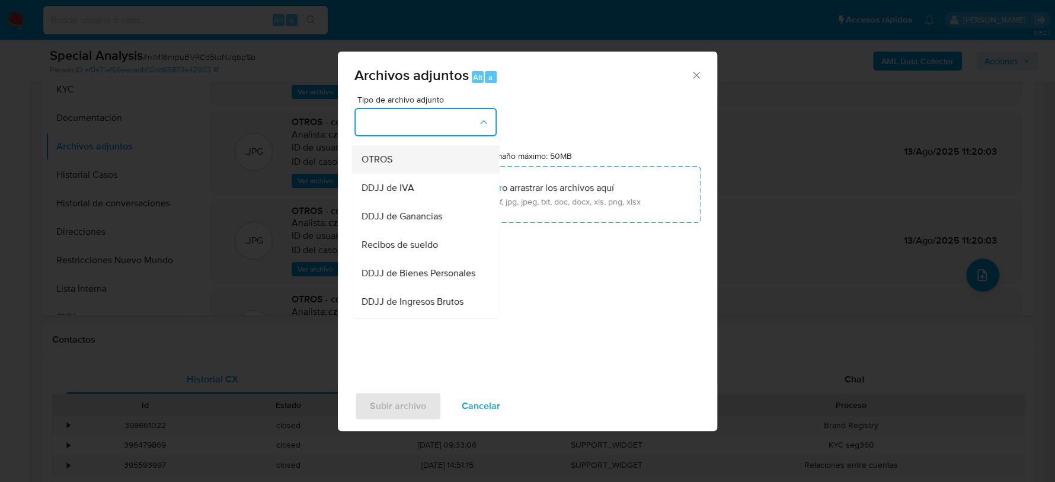
click at [393, 145] on div "OTROS - DUE DILIGENCE" at bounding box center [422, 131] width 121 height 28
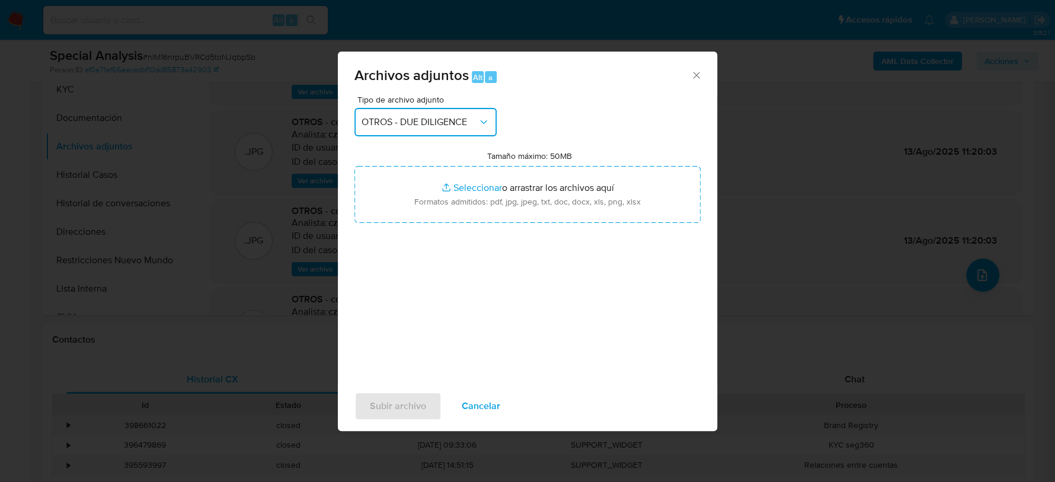
drag, startPoint x: 434, startPoint y: 120, endPoint x: 436, endPoint y: 127, distance: 7.9
click at [435, 119] on span "OTROS - DUE DILIGENCE" at bounding box center [420, 122] width 116 height 12
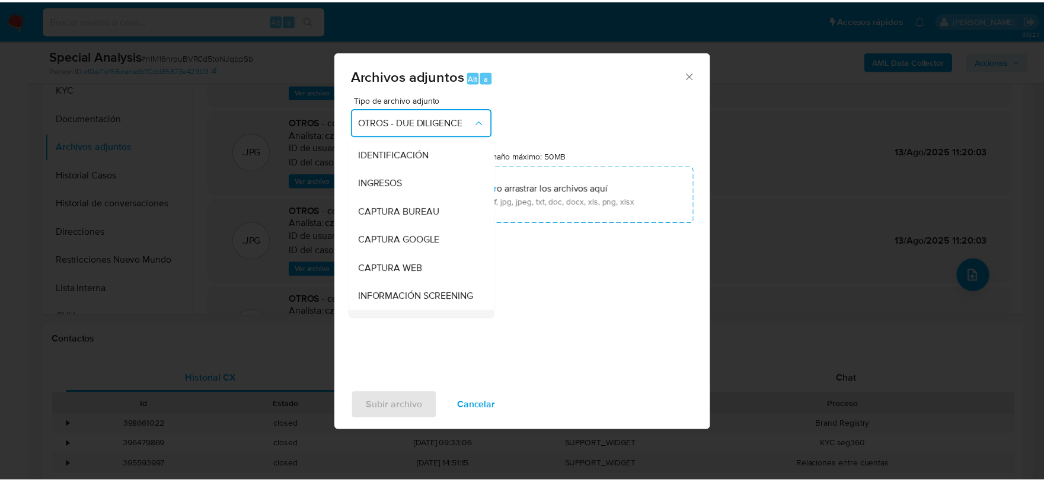
scroll to position [136, 0]
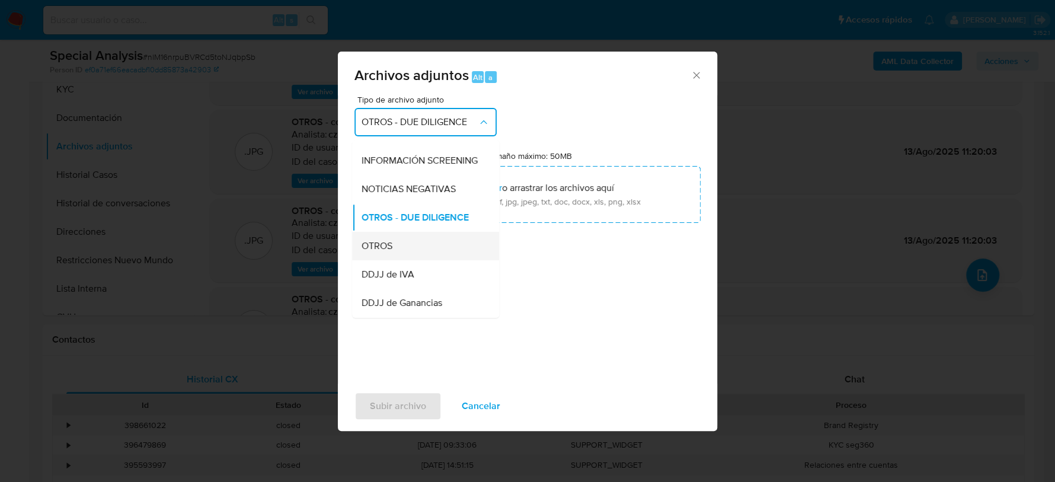
click at [423, 260] on div "OTROS" at bounding box center [422, 246] width 121 height 28
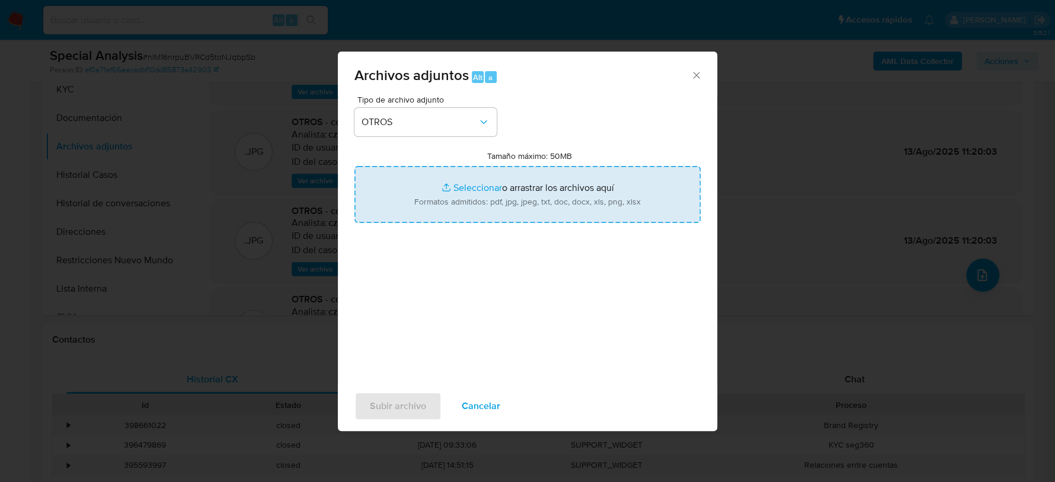
type input "C:\fakepath\Correo de Mercadolibre SRL - Fwd_ PEDIDO DE DOCUMENTACIÓN - ACTUALI…"
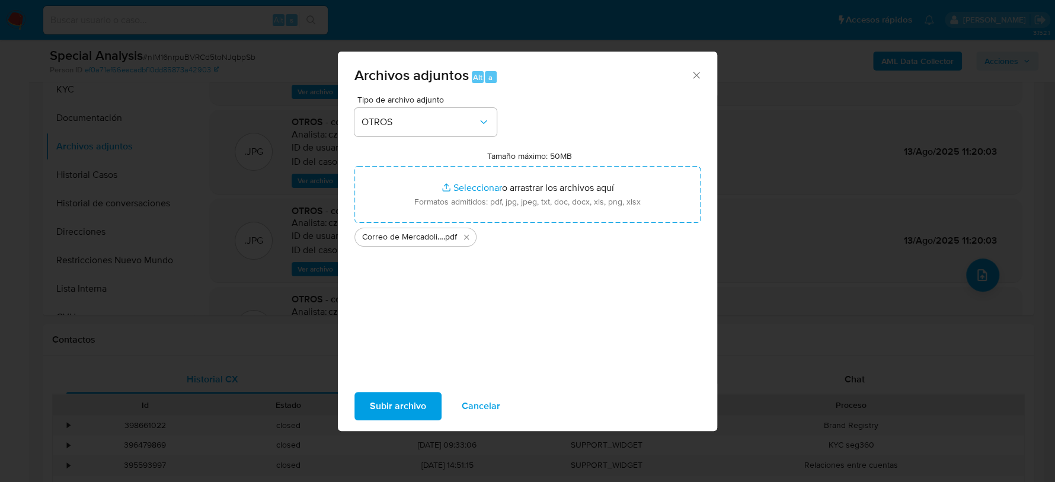
click at [403, 409] on span "Subir archivo" at bounding box center [398, 406] width 56 height 26
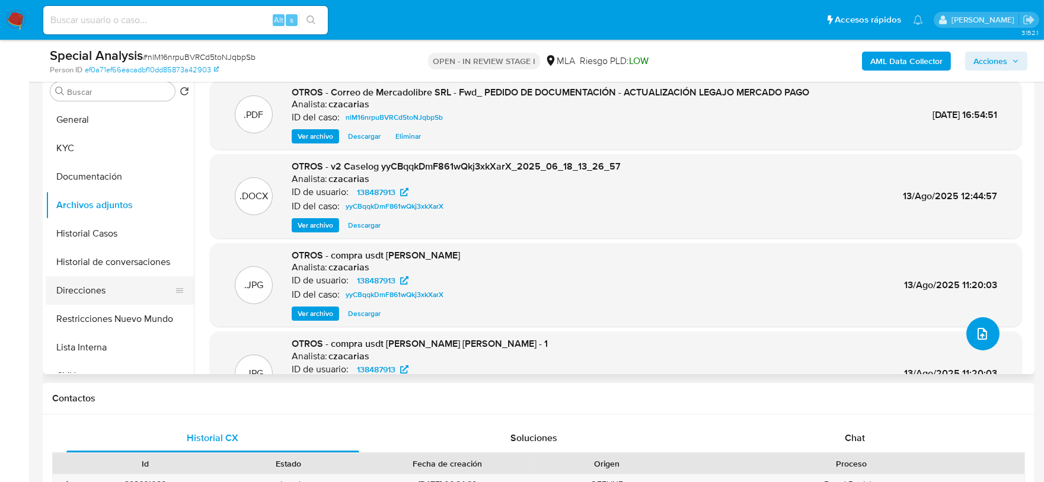
scroll to position [222, 0]
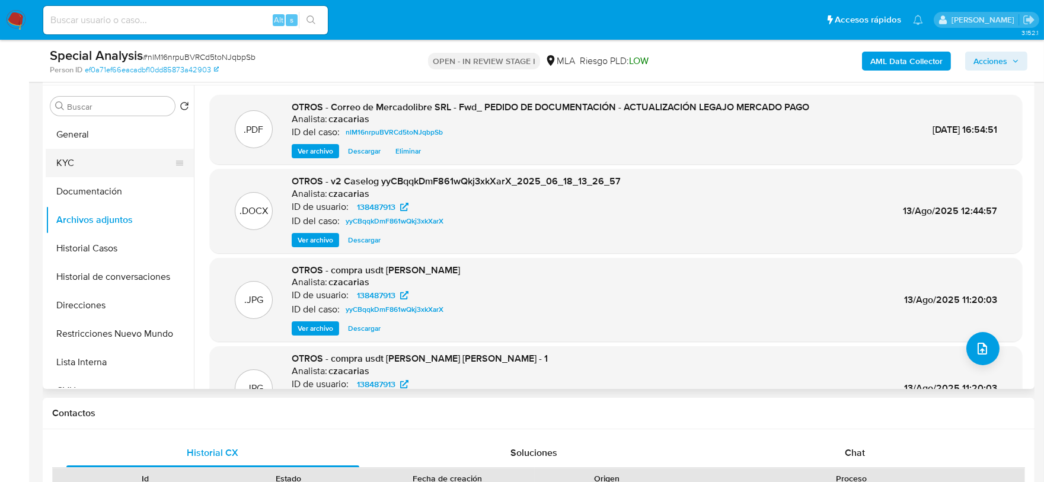
click at [82, 151] on button "KYC" at bounding box center [115, 163] width 139 height 28
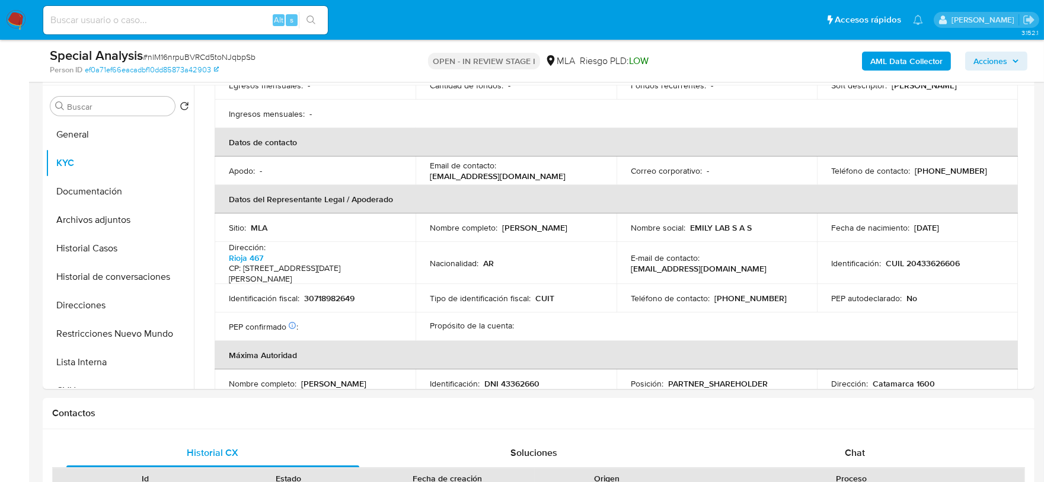
scroll to position [296, 0]
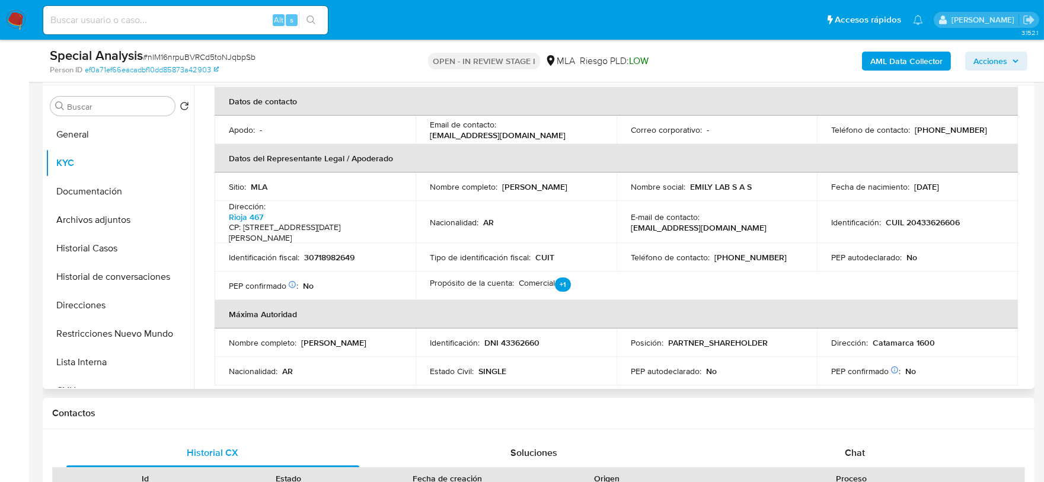
click at [934, 217] on p "CUIL 20433626606" at bounding box center [923, 222] width 74 height 11
click at [951, 201] on td "Identificación : CUIL 20433626606" at bounding box center [917, 222] width 201 height 42
click at [905, 219] on p "CUIL 20433626606" at bounding box center [923, 222] width 74 height 11
drag, startPoint x: 904, startPoint y: 218, endPoint x: 900, endPoint y: 40, distance: 177.9
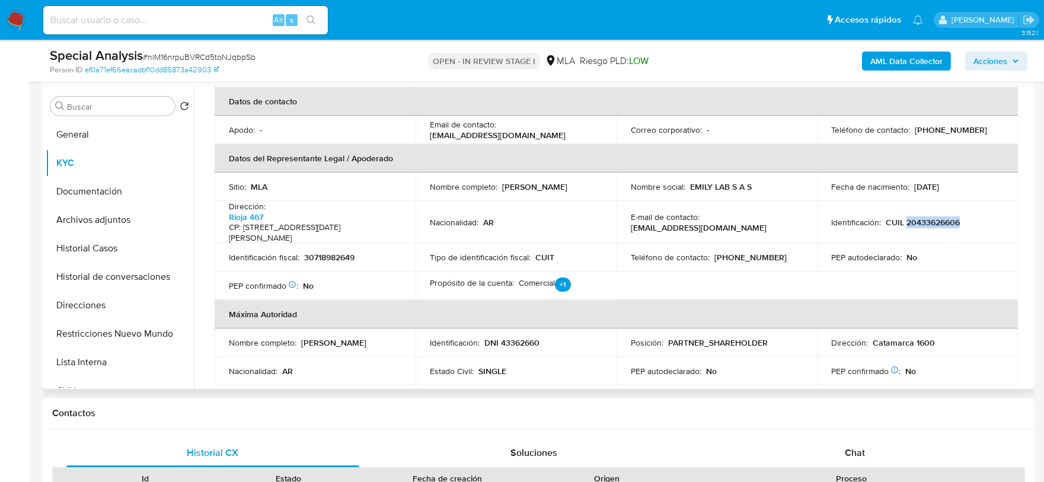
click at [969, 230] on td "Identificación : CUIL 20433626606" at bounding box center [917, 222] width 201 height 42
copy p "20433626606"
click at [132, 222] on button "Archivos adjuntos" at bounding box center [115, 220] width 139 height 28
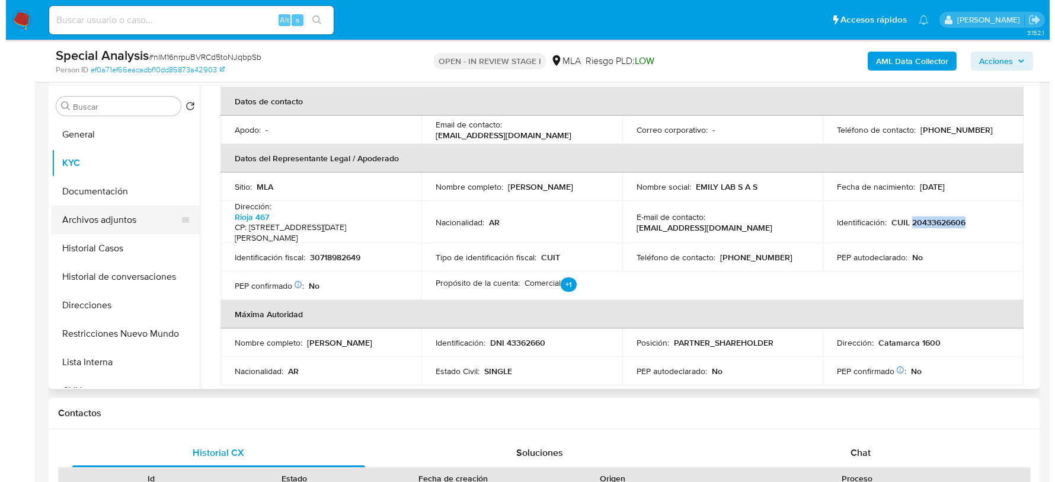
scroll to position [0, 0]
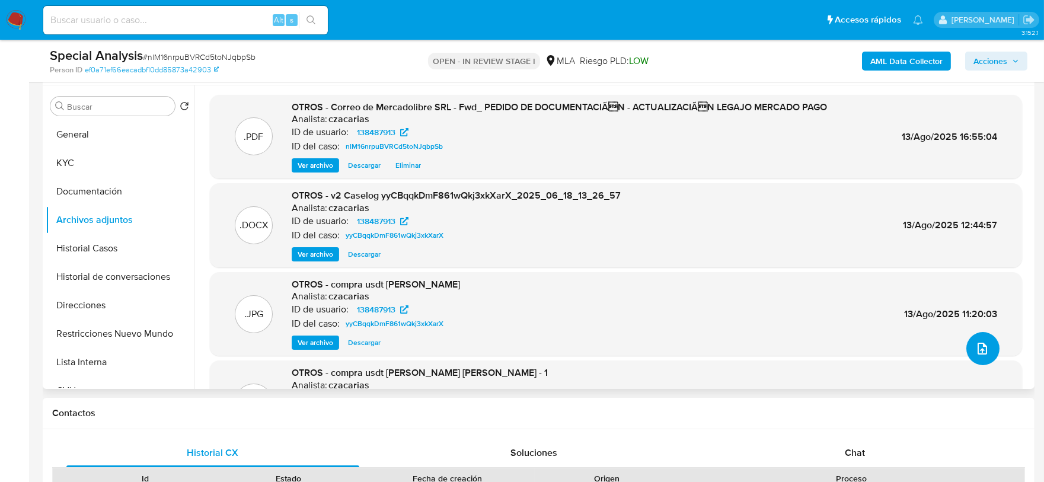
click at [979, 353] on icon "upload-file" at bounding box center [982, 348] width 14 height 14
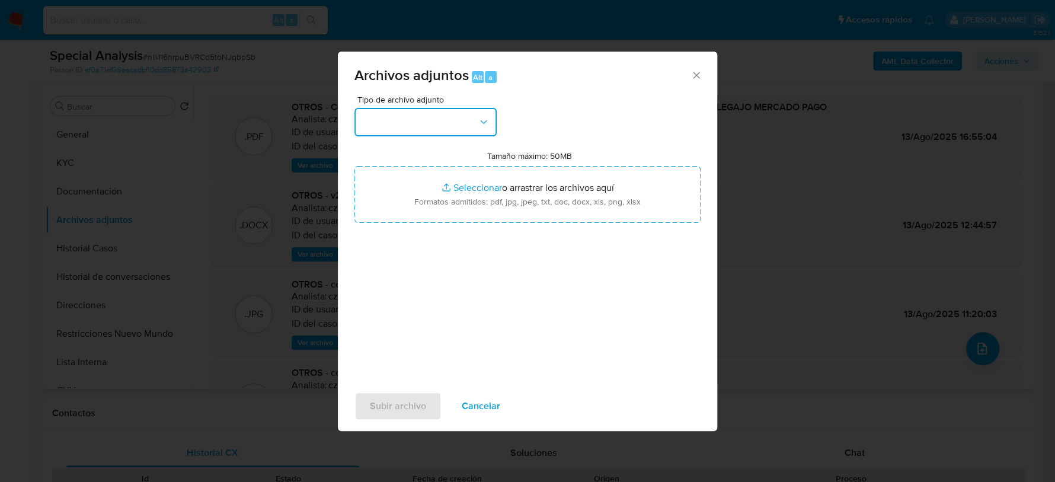
click at [413, 130] on button "button" at bounding box center [426, 122] width 142 height 28
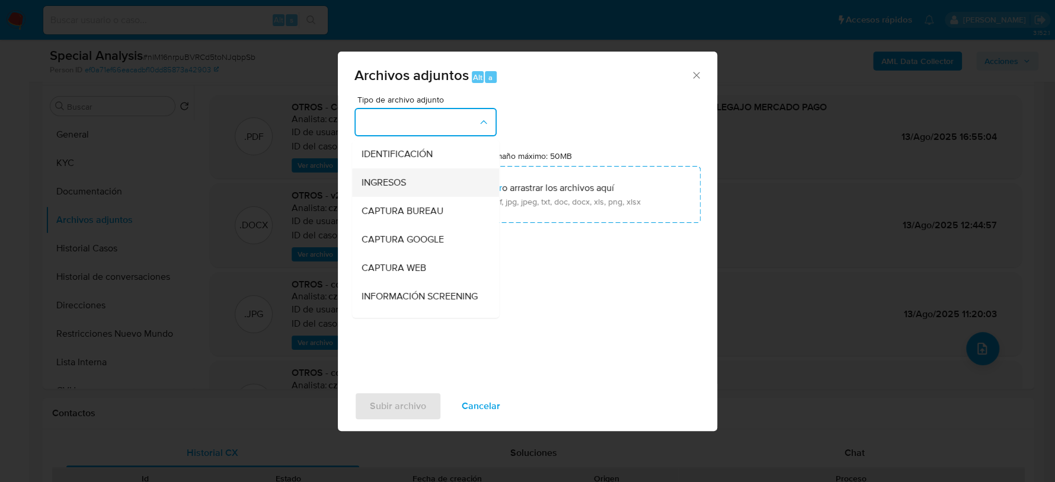
click at [411, 179] on div "INGRESOS" at bounding box center [422, 182] width 121 height 28
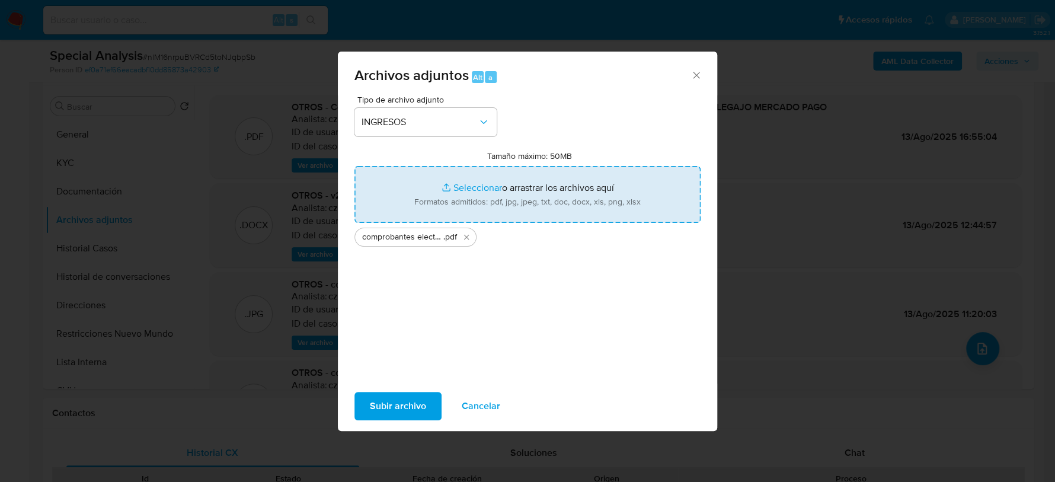
type input "C:\fakepath\comprobantes electronicos emitidos EMILY.pdf"
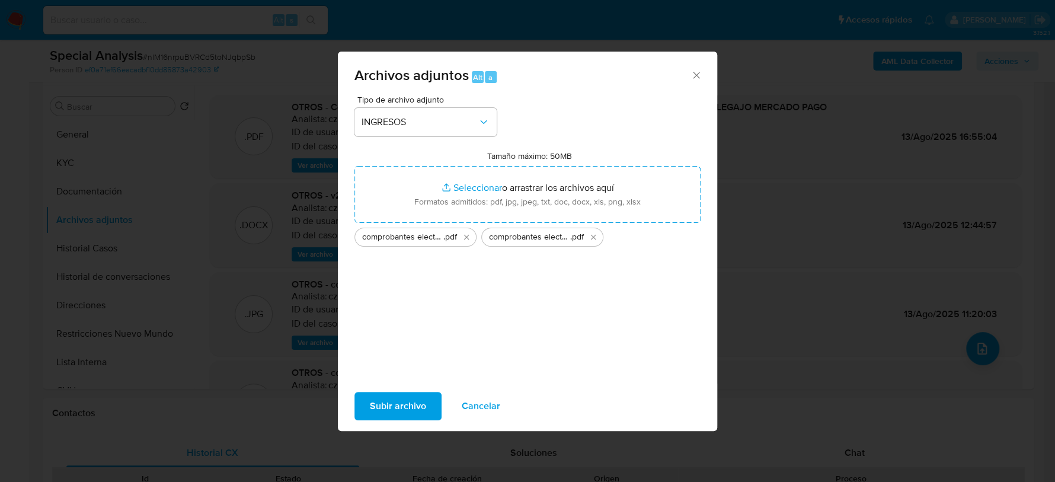
drag, startPoint x: 591, startPoint y: 193, endPoint x: 370, endPoint y: 407, distance: 307.7
click at [370, 407] on span "Subir archivo" at bounding box center [398, 406] width 56 height 26
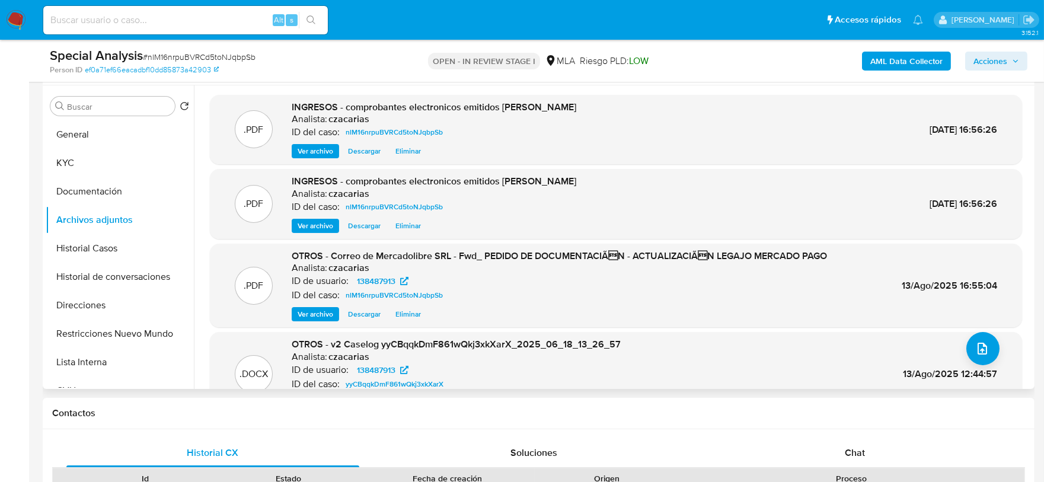
click at [304, 149] on span "Ver archivo" at bounding box center [316, 151] width 36 height 12
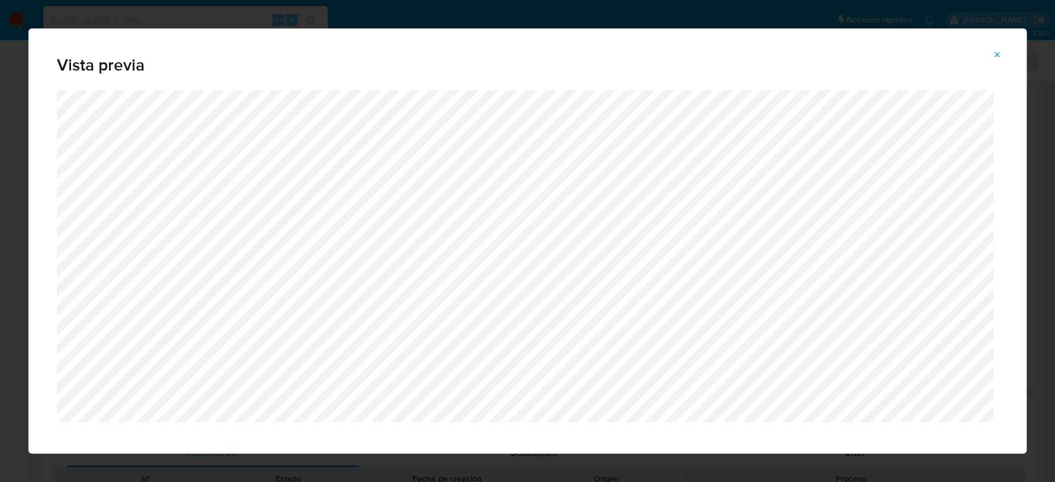
click at [998, 53] on icon "Attachment preview" at bounding box center [996, 54] width 9 height 9
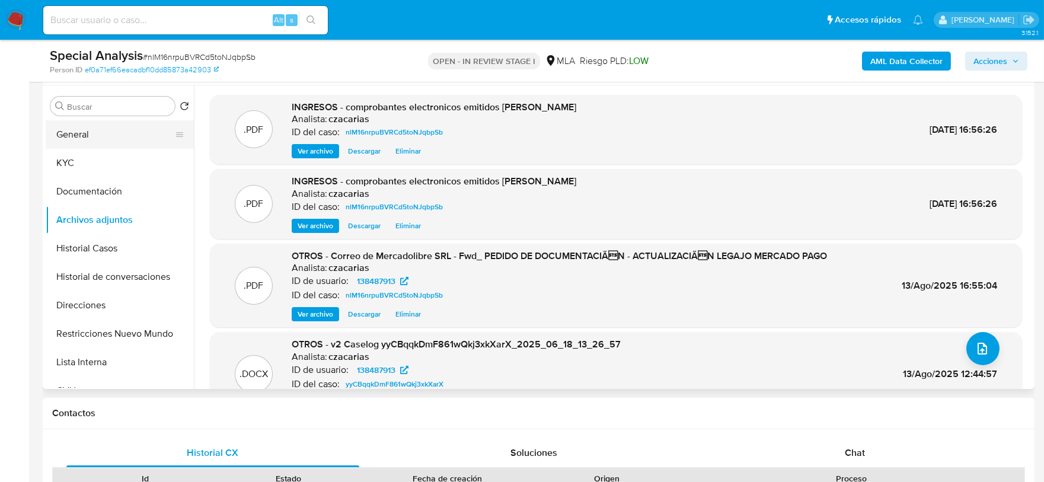
click at [55, 138] on button "General" at bounding box center [115, 134] width 139 height 28
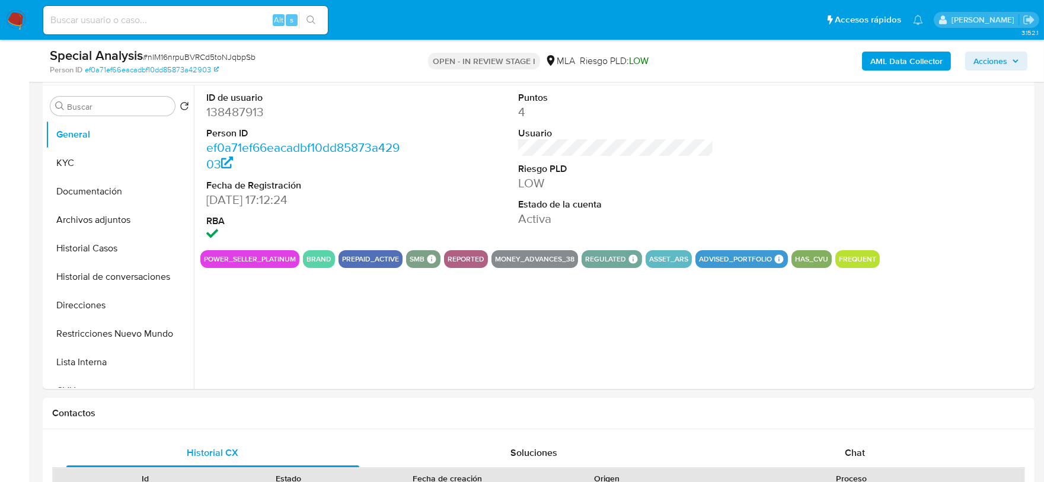
click at [242, 111] on dd "138487913" at bounding box center [304, 112] width 196 height 17
copy dd "138487913"
